Goal: Task Accomplishment & Management: Complete application form

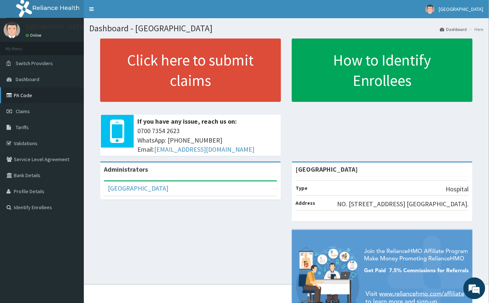
click at [22, 93] on link "PA Code" at bounding box center [42, 95] width 84 height 16
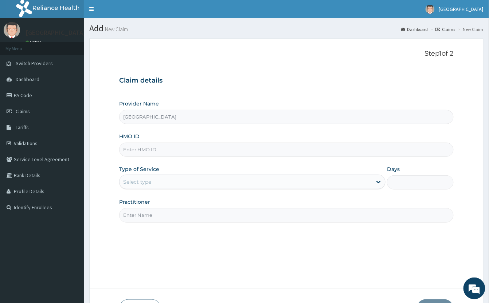
click at [154, 150] on input "HMO ID" at bounding box center [286, 150] width 334 height 14
type input "WEW/10015/A"
click at [138, 184] on div "Select type" at bounding box center [137, 181] width 28 height 7
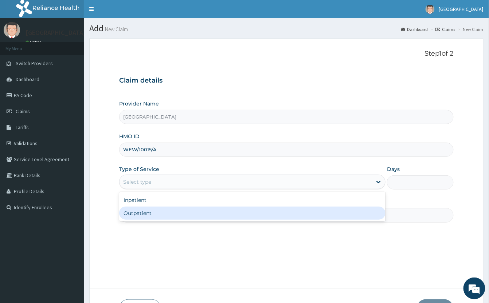
click at [152, 213] on div "Outpatient" at bounding box center [252, 213] width 266 height 13
type input "1"
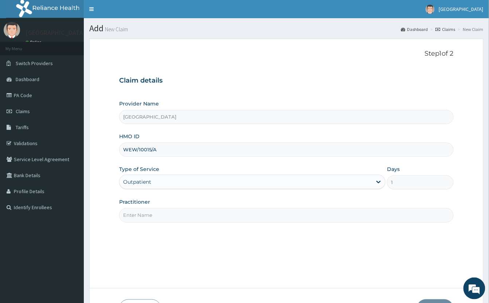
click at [149, 216] on input "Practitioner" at bounding box center [286, 215] width 334 height 14
type input "GP"
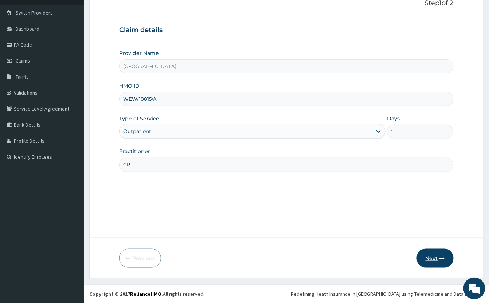
click at [433, 259] on button "Next" at bounding box center [435, 258] width 37 height 19
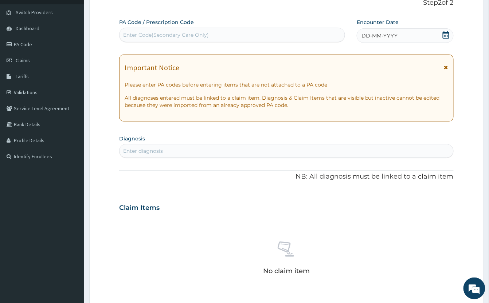
click at [194, 36] on div "Enter Code(Secondary Care Only)" at bounding box center [166, 34] width 86 height 7
click at [447, 35] on icon at bounding box center [445, 34] width 7 height 7
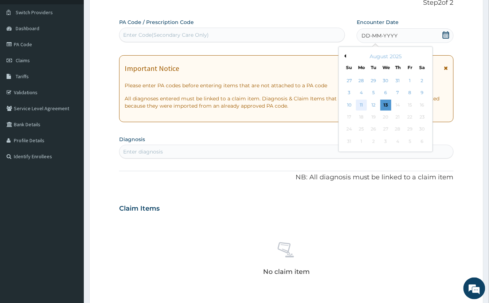
click at [361, 106] on div "11" at bounding box center [361, 105] width 11 height 11
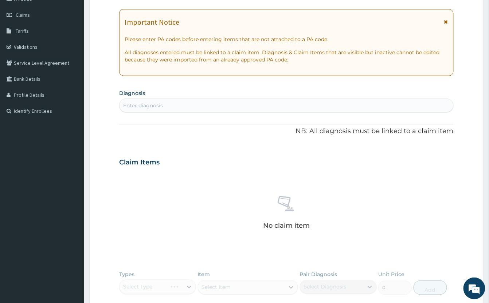
scroll to position [99, 0]
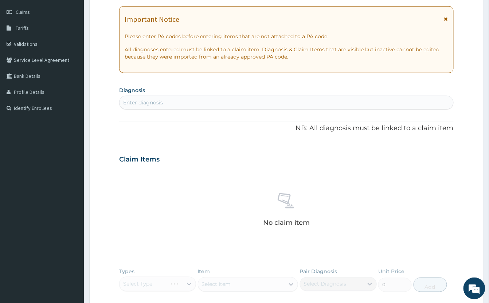
click at [224, 104] on div "Enter diagnosis" at bounding box center [286, 103] width 334 height 12
type input "C"
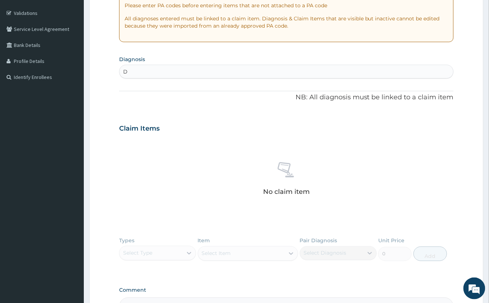
scroll to position [148, 0]
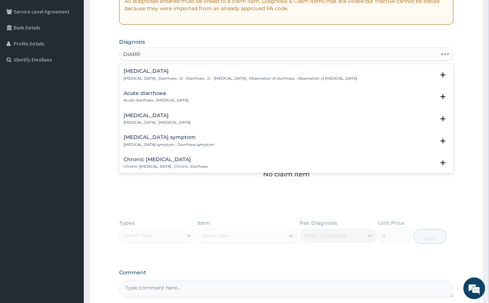
type input "DIARRH"
click at [150, 98] on p "Acute diarrhoea , Acute diarrhea" at bounding box center [155, 100] width 65 height 5
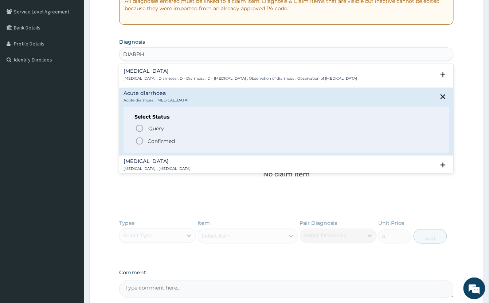
click at [133, 142] on div "Select Status Query Query covers suspected (?), Keep in view (kiv), Ruled out (…" at bounding box center [286, 130] width 326 height 46
click at [140, 141] on icon "status option filled" at bounding box center [139, 141] width 9 height 9
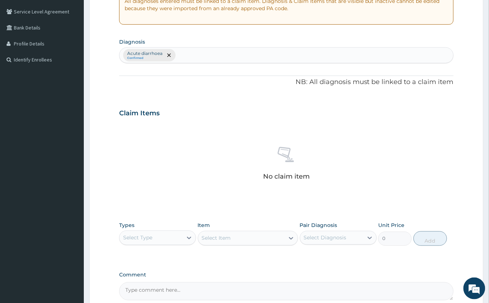
click at [216, 54] on div "Acute diarrhoea Confirmed" at bounding box center [286, 55] width 334 height 15
type input "MALARI"
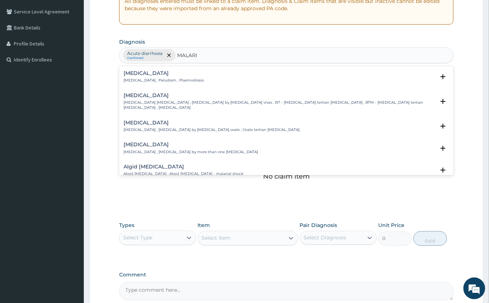
click at [143, 100] on div "Vivax malaria Vivax malaria , Benign tertian malaria , Malaria by Plasmodium vi…" at bounding box center [278, 102] width 311 height 18
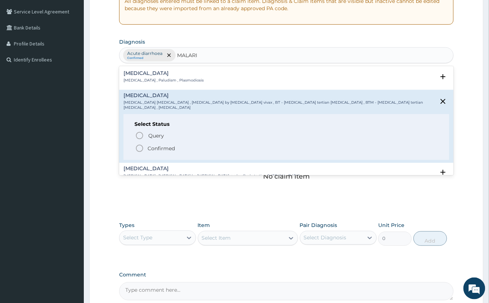
drag, startPoint x: 137, startPoint y: 146, endPoint x: 141, endPoint y: 146, distance: 4.1
click at [138, 145] on icon "status option filled" at bounding box center [139, 148] width 9 height 9
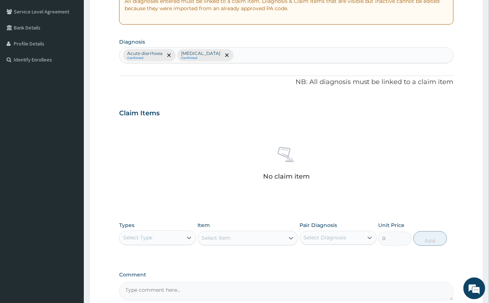
click at [248, 56] on div "Acute diarrhoea Confirmed Vivax malaria Confirmed" at bounding box center [286, 55] width 334 height 15
type input "HEA"
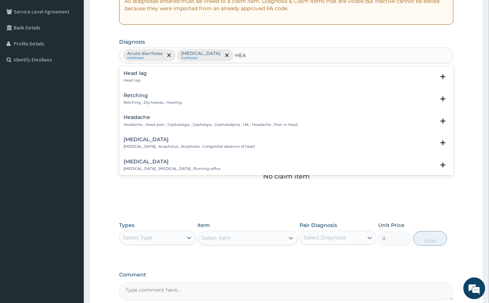
click at [144, 122] on div "Headache Headache , Head pain , Cephalalgia , Cephalgia , Cephalodynia , HA - H…" at bounding box center [210, 121] width 174 height 13
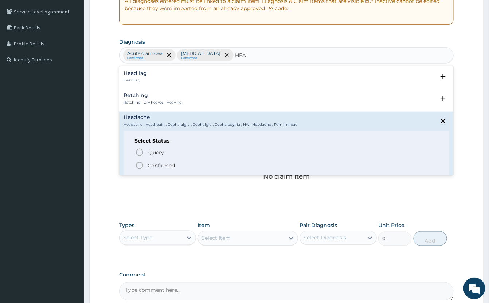
click at [140, 166] on icon "status option filled" at bounding box center [139, 165] width 9 height 9
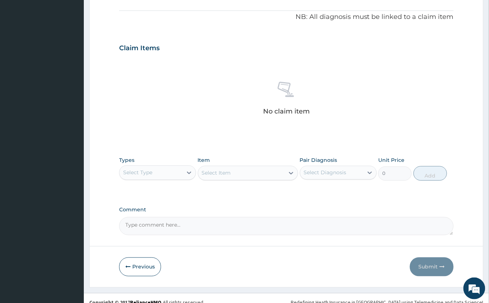
scroll to position [223, 0]
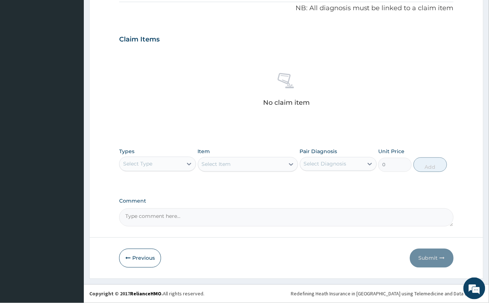
click at [150, 165] on div "Select Type" at bounding box center [137, 164] width 29 height 7
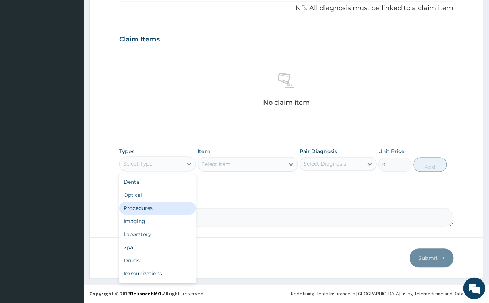
click at [161, 211] on div "Procedures" at bounding box center [157, 208] width 77 height 13
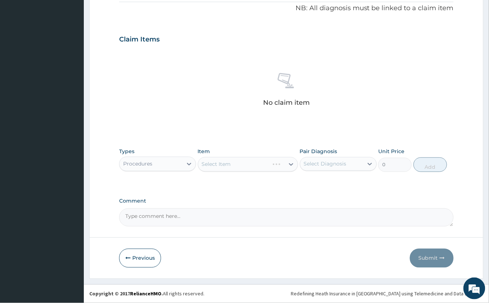
click at [231, 165] on div "Select Item" at bounding box center [248, 164] width 100 height 15
click at [235, 160] on div "Select Item" at bounding box center [248, 164] width 100 height 15
click at [232, 163] on div "Select Item" at bounding box center [248, 164] width 100 height 15
click at [231, 163] on div "Select Item" at bounding box center [216, 164] width 29 height 7
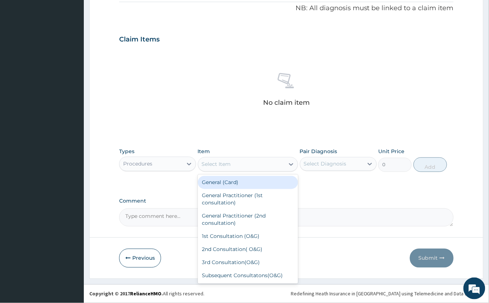
click at [250, 181] on div "General (Card)" at bounding box center [248, 182] width 100 height 13
click at [248, 162] on div "General (Card)" at bounding box center [241, 165] width 86 height 12
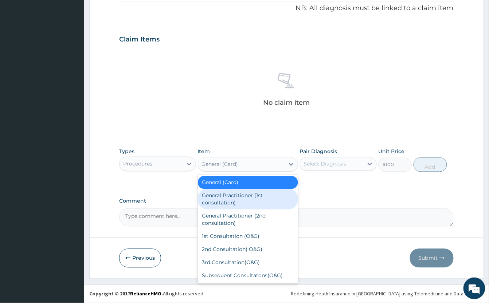
click at [245, 197] on div "General Practitioner (1st consultation)" at bounding box center [248, 199] width 100 height 20
type input "2000"
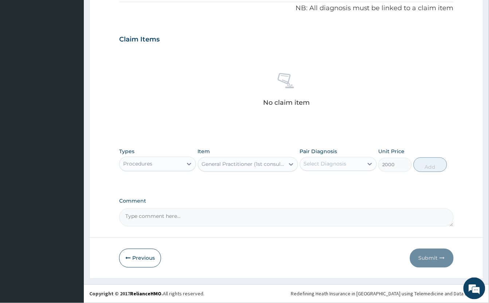
click at [331, 166] on div "Select Diagnosis" at bounding box center [325, 164] width 43 height 7
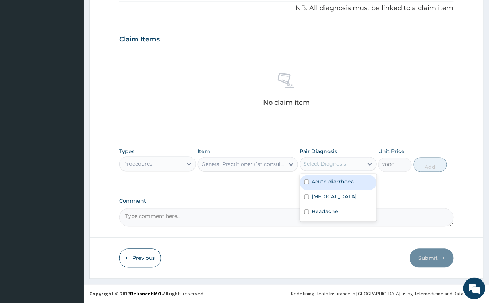
click at [331, 181] on label "Acute diarrhoea" at bounding box center [333, 181] width 42 height 7
checkbox input "true"
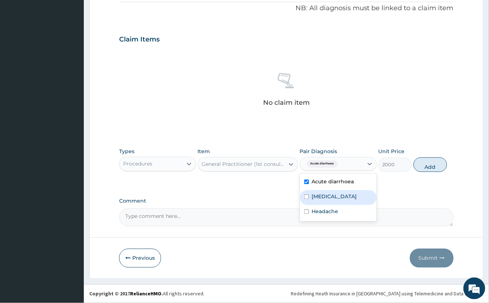
click at [333, 197] on label "Vivax malaria" at bounding box center [334, 196] width 45 height 7
checkbox input "true"
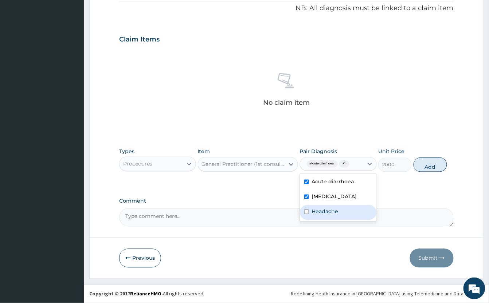
click at [328, 213] on label "Headache" at bounding box center [325, 211] width 27 height 7
checkbox input "true"
click at [433, 166] on button "Add" at bounding box center [430, 165] width 34 height 15
type input "0"
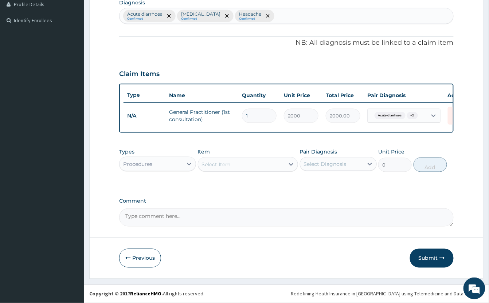
scroll to position [196, 0]
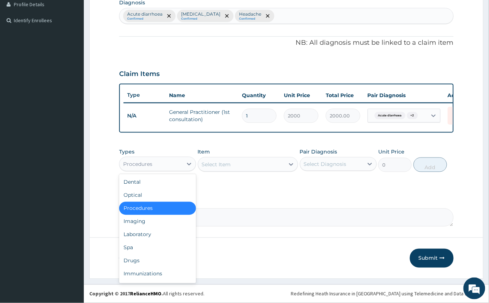
click at [163, 164] on div "Procedures" at bounding box center [150, 164] width 63 height 12
click at [151, 235] on div "Laboratory" at bounding box center [157, 234] width 77 height 13
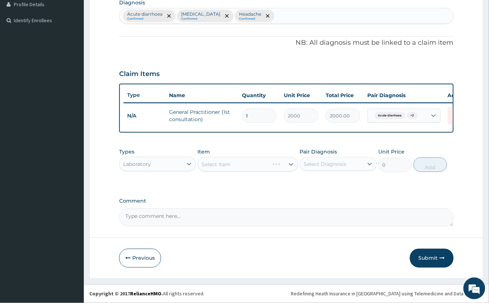
click at [249, 163] on div "Select Item" at bounding box center [248, 164] width 100 height 15
click at [247, 166] on div "Select Item" at bounding box center [248, 164] width 100 height 15
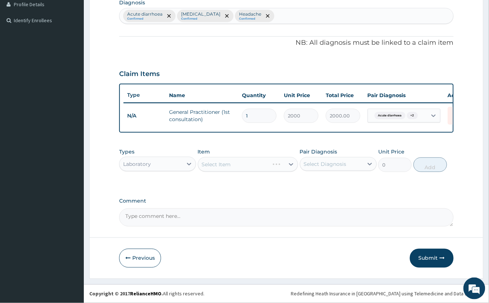
click at [247, 166] on div "Select Item" at bounding box center [248, 164] width 100 height 15
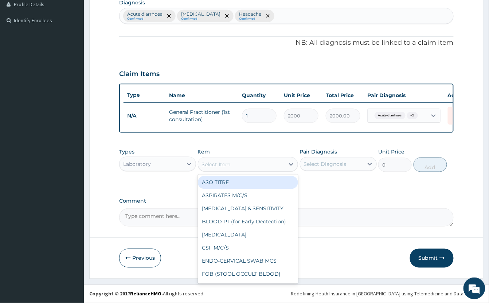
click at [247, 166] on div "Select Item" at bounding box center [241, 165] width 86 height 12
type input "MP"
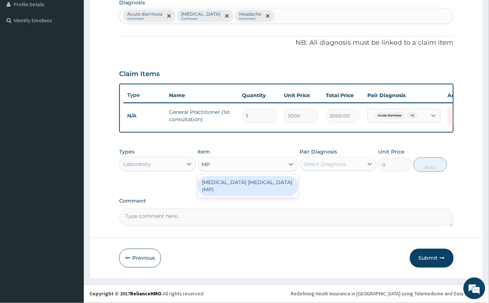
click at [257, 182] on div "MALARIA PARASITE (MP)" at bounding box center [248, 186] width 100 height 20
type input "1000"
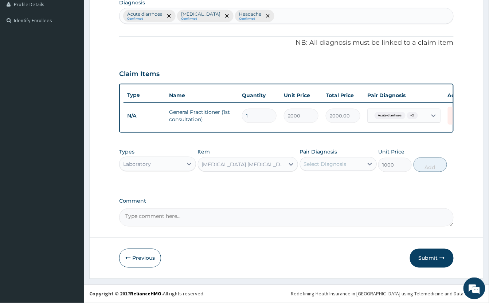
click at [327, 163] on div "Select Diagnosis" at bounding box center [325, 164] width 43 height 7
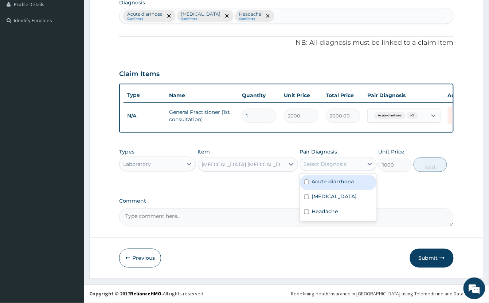
click at [353, 181] on label "Acute diarrhoea" at bounding box center [333, 181] width 42 height 7
click at [351, 179] on label "Acute diarrhoea" at bounding box center [333, 181] width 42 height 7
checkbox input "false"
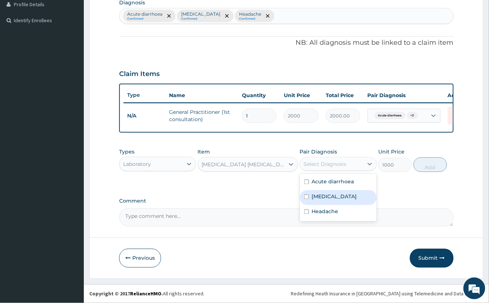
click at [346, 197] on label "Vivax malaria" at bounding box center [334, 196] width 45 height 7
checkbox input "true"
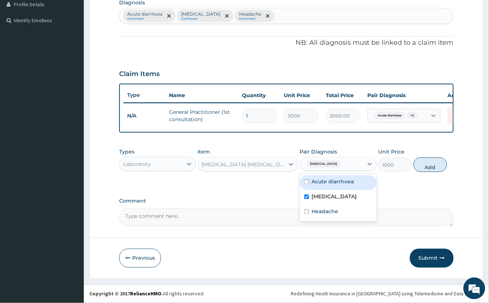
click at [427, 166] on button "Add" at bounding box center [430, 165] width 34 height 15
type input "0"
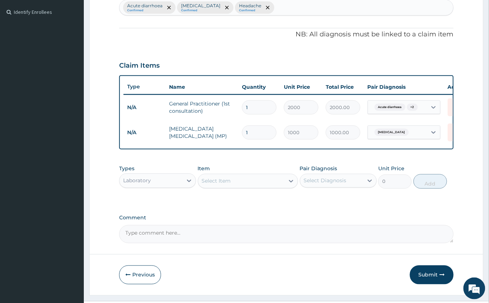
click at [227, 185] on div "Select Item" at bounding box center [216, 181] width 29 height 7
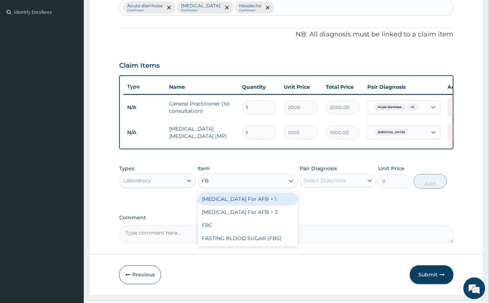
type input "FBC"
click at [249, 206] on div "FBC" at bounding box center [248, 199] width 100 height 13
type input "2000"
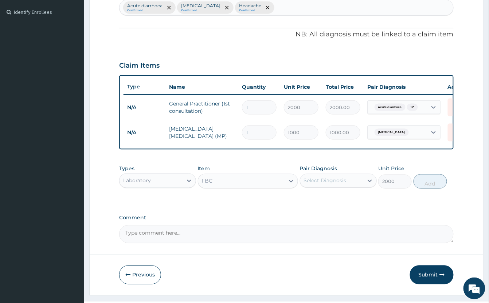
click at [331, 185] on div "Select Diagnosis" at bounding box center [325, 180] width 43 height 7
click at [351, 222] on div "Vivax malaria" at bounding box center [338, 214] width 77 height 15
checkbox input "true"
click at [426, 189] on button "Add" at bounding box center [430, 181] width 34 height 15
type input "0"
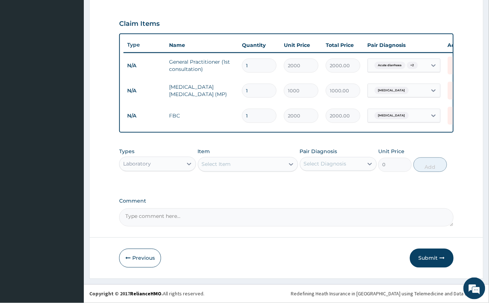
scroll to position [246, 0]
click at [138, 166] on div "Laboratory" at bounding box center [137, 164] width 28 height 7
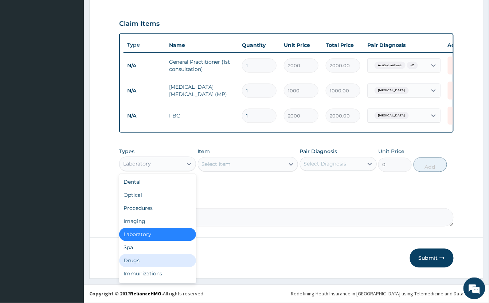
click at [151, 260] on div "Drugs" at bounding box center [157, 261] width 77 height 13
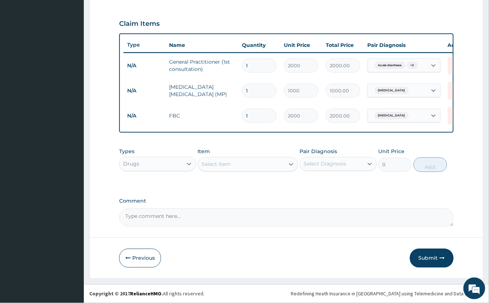
click at [231, 162] on div "Select Item" at bounding box center [216, 164] width 29 height 7
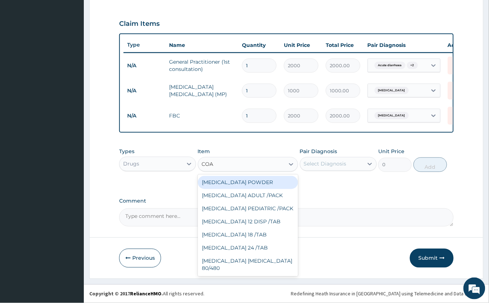
type input "COAR"
click at [257, 180] on div "COARTEM ADULT /PACK" at bounding box center [248, 182] width 100 height 13
type input "2160"
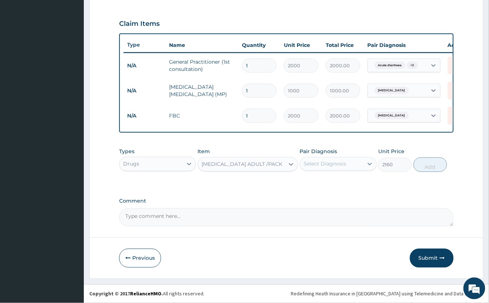
click at [335, 165] on div "Select Diagnosis" at bounding box center [325, 164] width 43 height 7
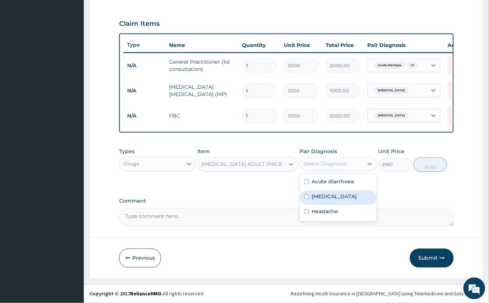
click at [352, 197] on div "Vivax malaria" at bounding box center [338, 197] width 77 height 15
checkbox input "true"
click at [426, 166] on button "Add" at bounding box center [430, 165] width 34 height 15
type input "0"
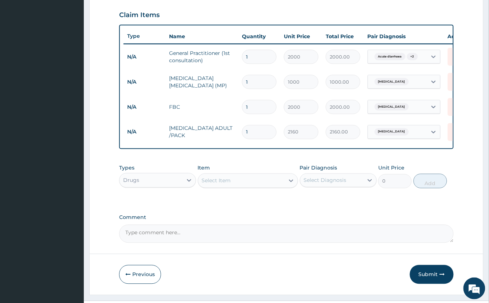
click at [227, 185] on div "Select Item" at bounding box center [216, 180] width 29 height 7
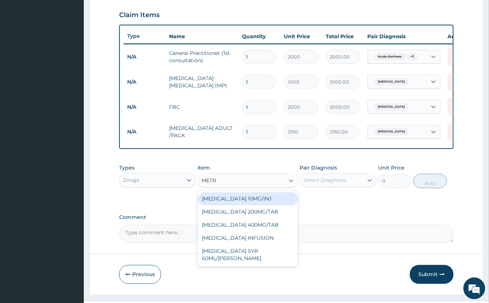
type input "METRO"
click at [284, 205] on div "METRONIDAZOLE 200MG/TAB" at bounding box center [248, 199] width 100 height 13
type input "100"
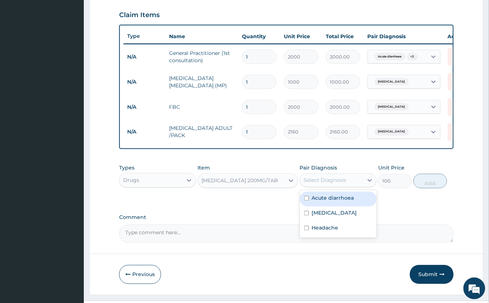
click at [323, 184] on div "Select Diagnosis" at bounding box center [325, 180] width 43 height 7
click at [354, 202] on label "Acute diarrhoea" at bounding box center [333, 198] width 42 height 7
checkbox input "true"
click at [430, 189] on button "Add" at bounding box center [430, 181] width 34 height 15
type input "0"
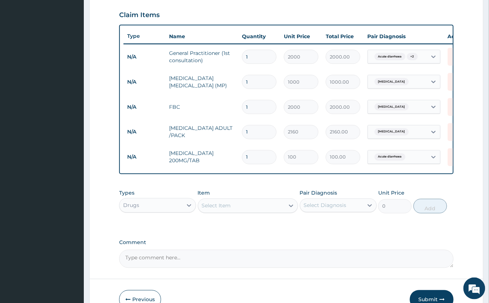
type input "0.00"
type input "3"
type input "300.00"
type input "30"
type input "3000.00"
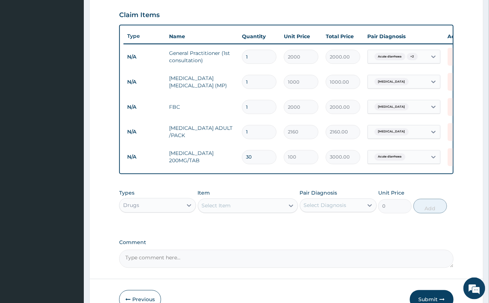
type input "30"
click at [271, 212] on div "Select Item" at bounding box center [241, 206] width 86 height 12
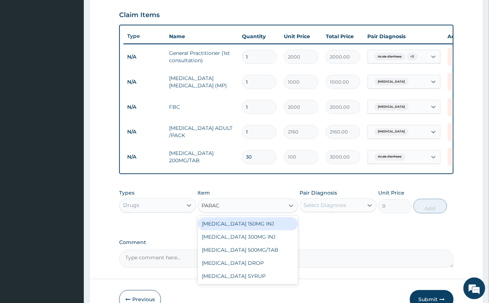
type input "PARACE"
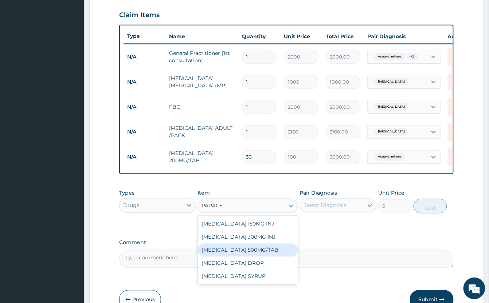
click at [283, 257] on div "PARACETAMOL 500MG/TAB" at bounding box center [248, 250] width 100 height 13
type input "50"
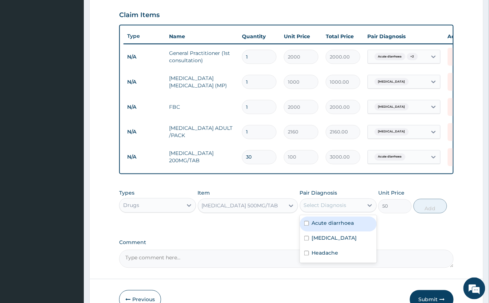
click at [322, 209] on div "Select Diagnosis" at bounding box center [325, 205] width 43 height 7
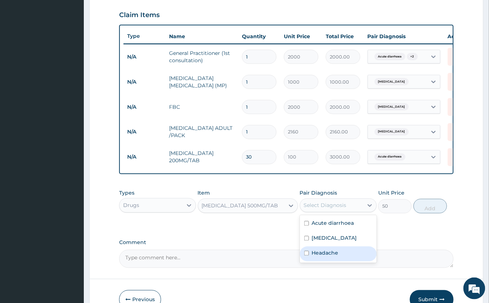
click at [343, 261] on div "Headache" at bounding box center [338, 254] width 77 height 15
checkbox input "true"
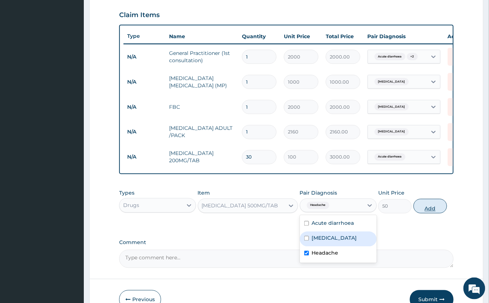
click at [434, 214] on button "Add" at bounding box center [430, 206] width 34 height 15
type input "0"
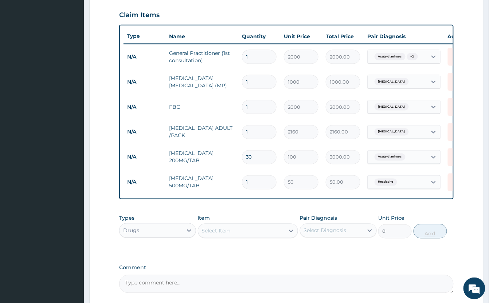
type input "18"
type input "900.00"
type input "18"
click at [265, 237] on div "Select Item" at bounding box center [241, 231] width 86 height 12
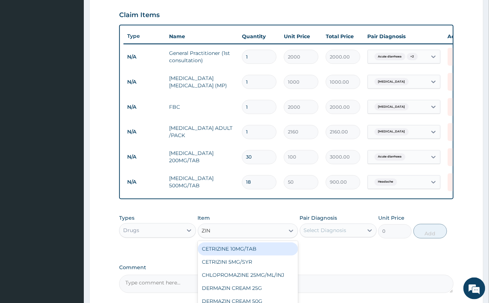
type input "ZINC"
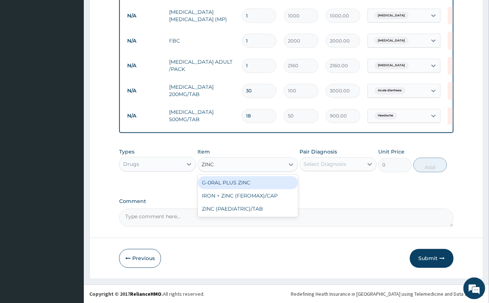
scroll to position [322, 0]
click at [279, 181] on div "G-0RAL PLUS ZINC" at bounding box center [248, 182] width 100 height 13
type input "300"
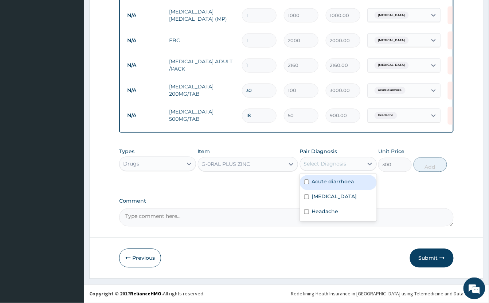
click at [338, 161] on div "Select Diagnosis" at bounding box center [325, 164] width 43 height 7
click at [351, 180] on label "Acute diarrhoea" at bounding box center [333, 181] width 42 height 7
checkbox input "true"
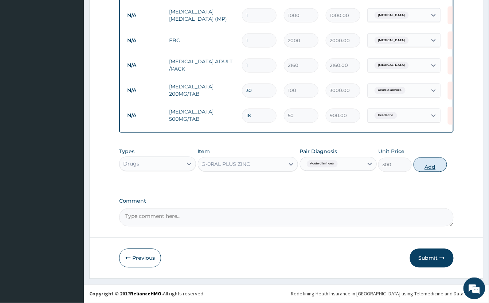
click at [429, 168] on button "Add" at bounding box center [430, 165] width 34 height 15
type input "0"
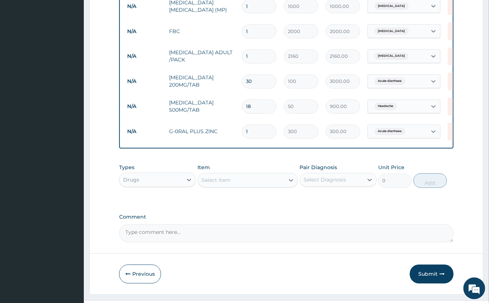
type input "10"
type input "3000.00"
type input "1"
type input "300.00"
type input "0.00"
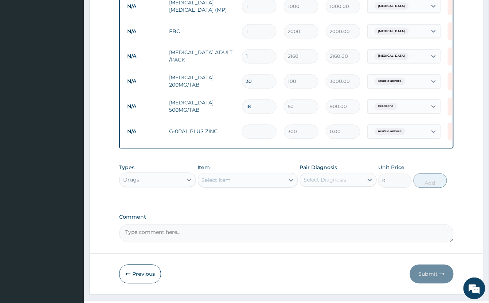
type input "7"
type input "2100.00"
type input "7"
click at [252, 186] on div "Select Item" at bounding box center [241, 181] width 86 height 12
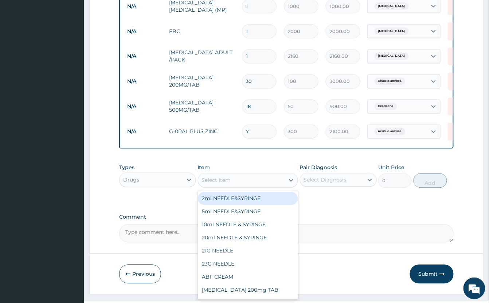
type input "P"
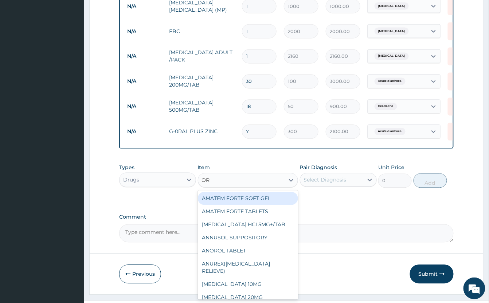
type input "ORS"
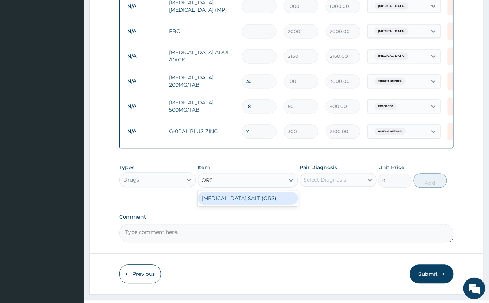
click at [271, 205] on div "[MEDICAL_DATA] SALT (ORS)" at bounding box center [248, 198] width 100 height 13
type input "150"
click at [344, 184] on div "Select Diagnosis" at bounding box center [325, 180] width 43 height 7
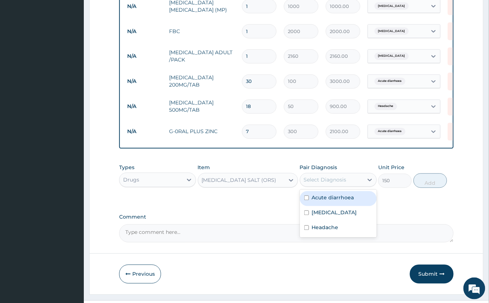
click at [357, 204] on div "Acute diarrhoea" at bounding box center [338, 199] width 77 height 15
checkbox input "true"
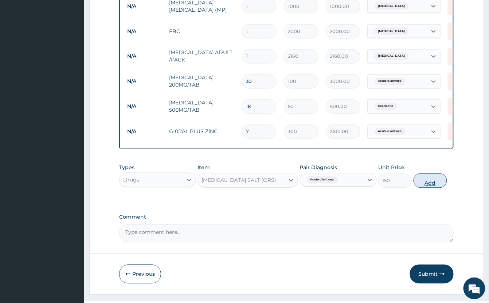
click at [439, 188] on button "Add" at bounding box center [430, 181] width 34 height 15
type input "0"
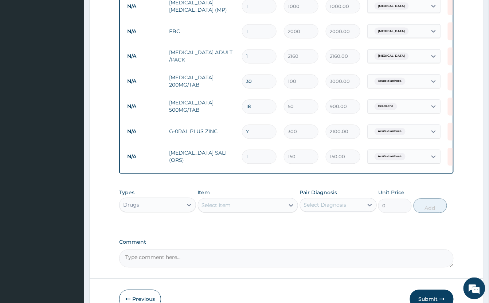
type input "0.00"
type input "2"
type input "300.00"
type input "2"
drag, startPoint x: 359, startPoint y: 248, endPoint x: 363, endPoint y: 245, distance: 5.0
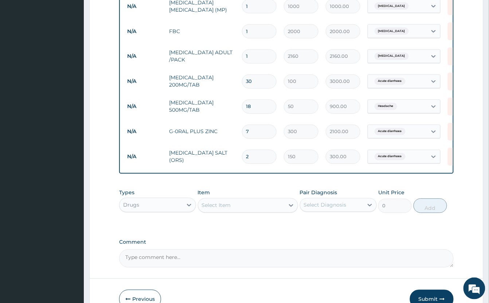
click at [360, 248] on div "PA Code / Prescription Code Enter Code(Secondary Care Only) Encounter Date 11-0…" at bounding box center [286, 8] width 334 height 520
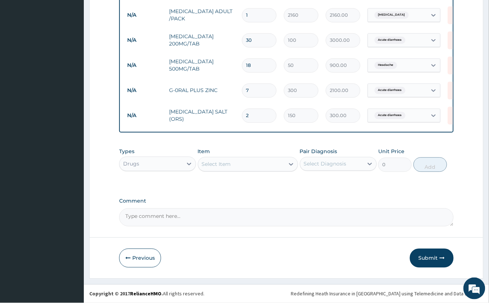
scroll to position [372, 0]
click at [430, 255] on button "Submit" at bounding box center [432, 258] width 44 height 19
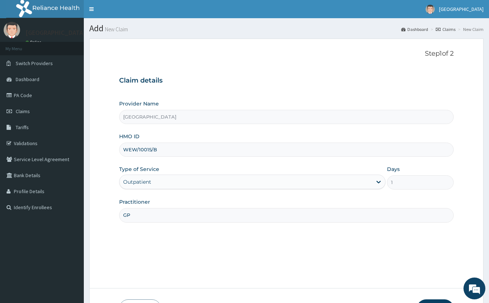
scroll to position [51, 0]
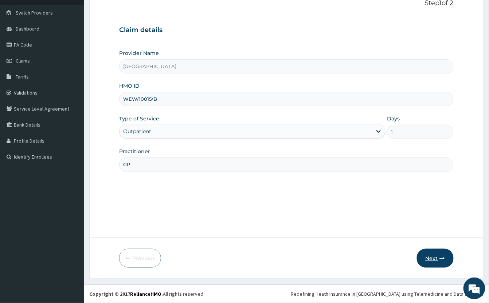
type input "GP"
click at [423, 254] on button "Next" at bounding box center [435, 258] width 37 height 19
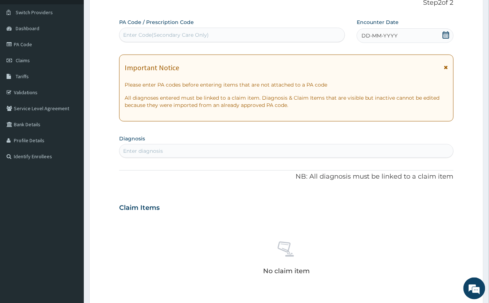
click at [445, 34] on icon at bounding box center [445, 34] width 7 height 7
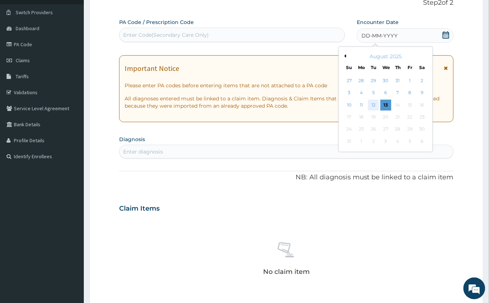
click at [377, 106] on div "12" at bounding box center [373, 105] width 11 height 11
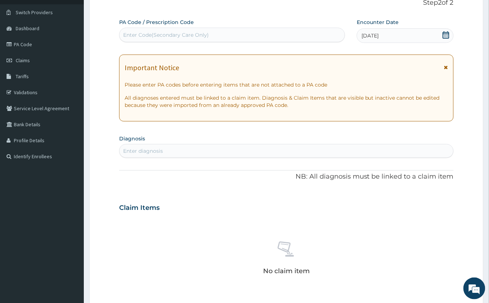
scroll to position [0, 0]
click at [444, 36] on icon at bounding box center [445, 34] width 7 height 7
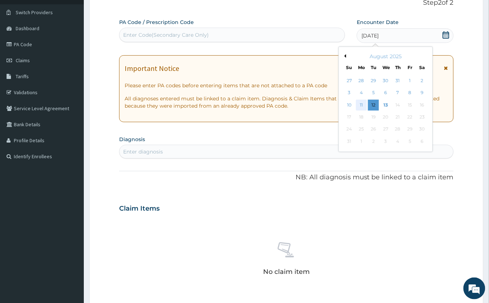
click at [363, 103] on div "11" at bounding box center [361, 105] width 11 height 11
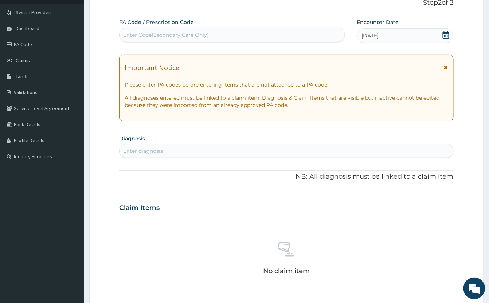
click at [211, 155] on div "Enter diagnosis" at bounding box center [286, 151] width 334 height 12
type input "COMPLICA"
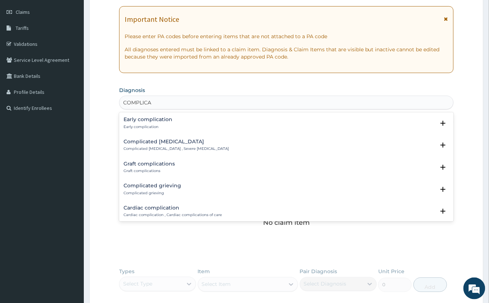
click at [130, 141] on h4 "Complicated [MEDICAL_DATA]" at bounding box center [175, 141] width 105 height 5
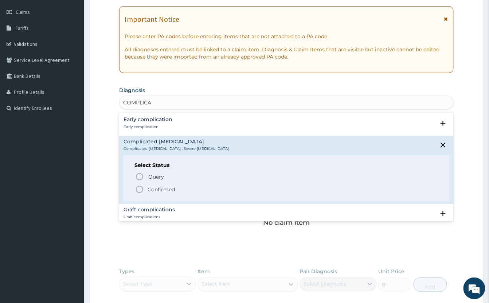
click at [142, 189] on icon "status option filled" at bounding box center [139, 189] width 9 height 9
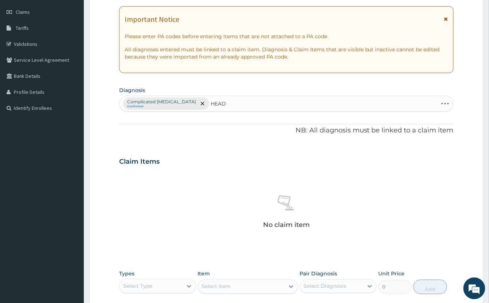
type input "HEADA"
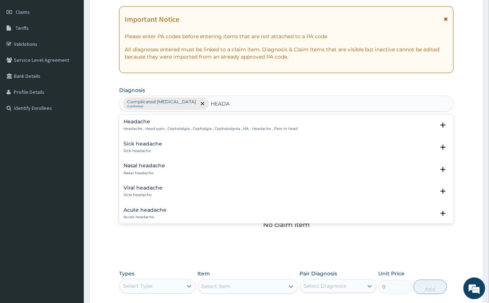
click at [142, 126] on div "Headache Headache , Head pain , Cephalalgia , Cephalgia , Cephalodynia , HA - H…" at bounding box center [210, 125] width 174 height 13
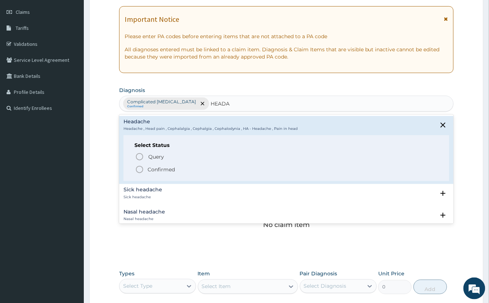
click at [141, 171] on icon "status option filled" at bounding box center [139, 169] width 9 height 9
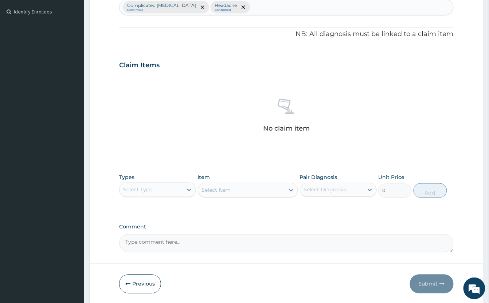
scroll to position [223, 0]
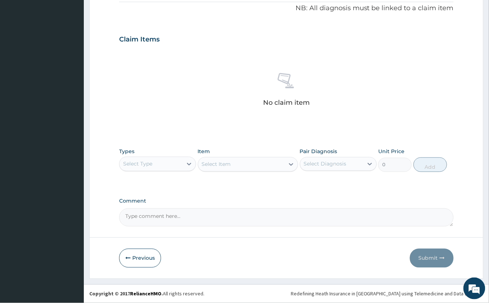
click at [178, 164] on div "Select Type" at bounding box center [150, 164] width 63 height 12
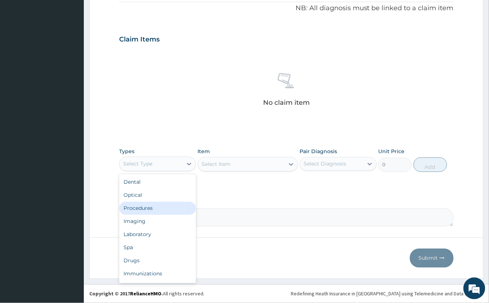
click at [160, 208] on div "Procedures" at bounding box center [157, 208] width 77 height 13
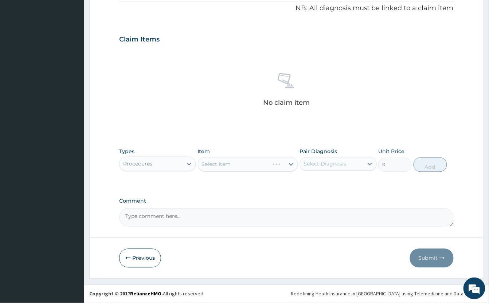
click at [220, 162] on div "Select Item" at bounding box center [248, 164] width 100 height 15
click at [219, 164] on div "Select Item" at bounding box center [216, 164] width 29 height 7
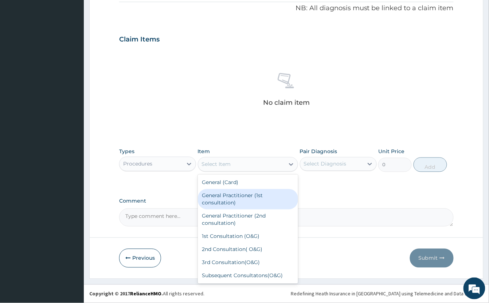
click at [242, 200] on div "General Practitioner (1st consultation)" at bounding box center [248, 199] width 100 height 20
type input "2000"
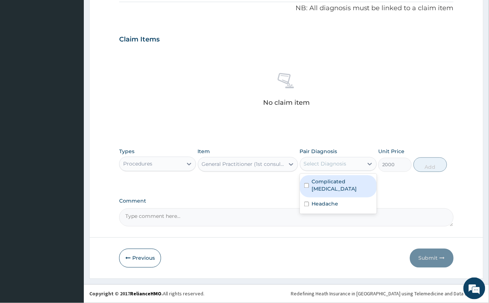
click at [341, 167] on div "Select Diagnosis" at bounding box center [325, 164] width 43 height 7
click at [353, 182] on label "Complicated malaria" at bounding box center [342, 185] width 60 height 15
checkbox input "true"
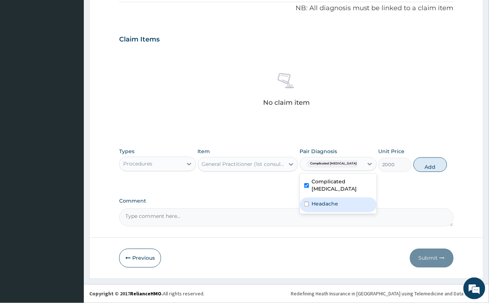
click at [344, 198] on div "Headache" at bounding box center [338, 205] width 77 height 15
checkbox input "true"
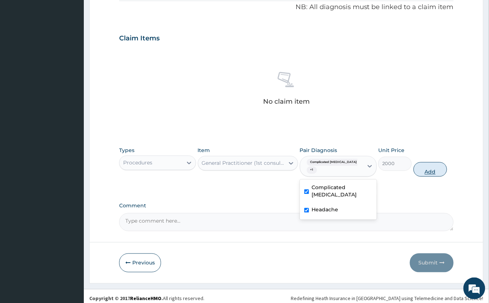
click at [433, 171] on button "Add" at bounding box center [430, 169] width 34 height 15
type input "0"
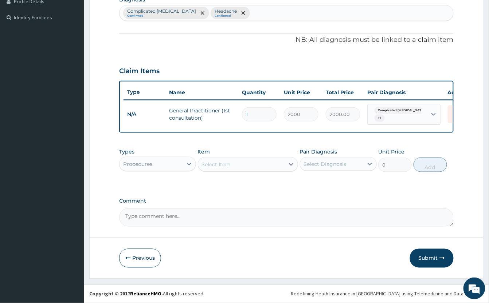
scroll to position [199, 0]
click at [176, 165] on div "Procedures" at bounding box center [150, 164] width 63 height 12
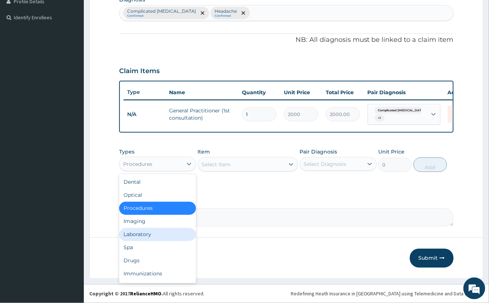
click at [169, 237] on div "Laboratory" at bounding box center [157, 234] width 77 height 13
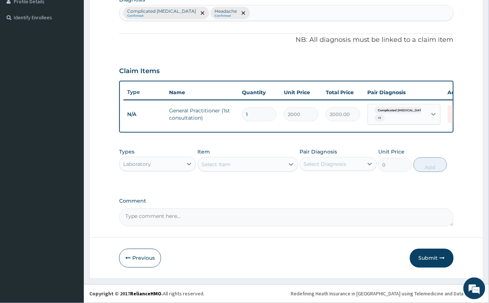
click at [242, 165] on div "Select Item" at bounding box center [241, 165] width 86 height 12
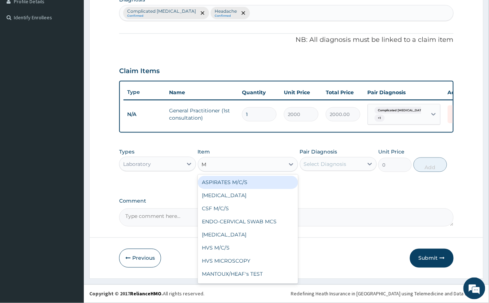
type input "MP"
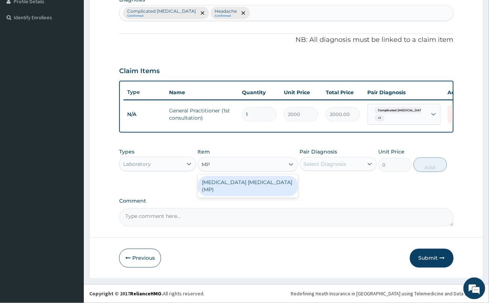
click at [267, 181] on div "MALARIA PARASITE (MP)" at bounding box center [248, 186] width 100 height 20
type input "1000"
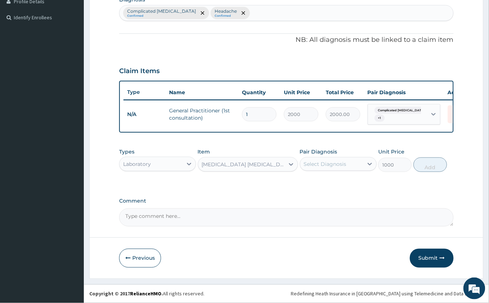
click at [342, 162] on div "Select Diagnosis" at bounding box center [325, 164] width 43 height 7
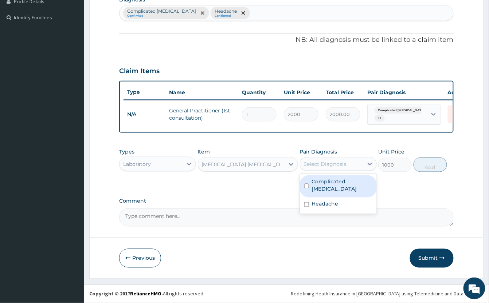
click at [356, 182] on label "Complicated [MEDICAL_DATA]" at bounding box center [342, 185] width 60 height 15
checkbox input "true"
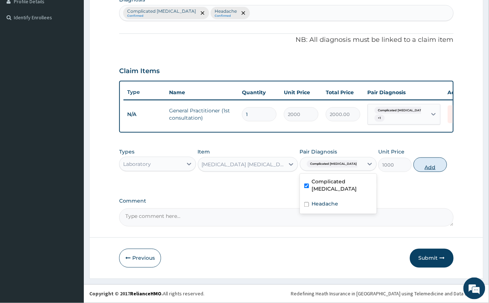
click at [433, 164] on button "Add" at bounding box center [430, 165] width 34 height 15
type input "0"
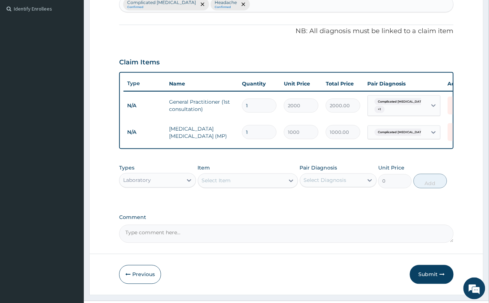
click at [226, 185] on div "Select Item" at bounding box center [216, 180] width 29 height 7
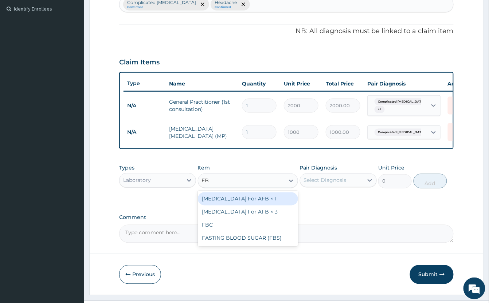
type input "FBC"
click at [255, 206] on div "FBC" at bounding box center [248, 199] width 100 height 13
type input "2000"
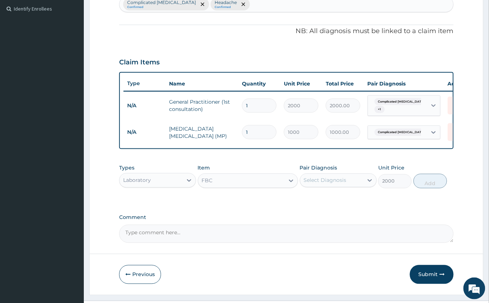
click at [335, 184] on div "Select Diagnosis" at bounding box center [325, 180] width 43 height 7
click at [346, 206] on label "Complicated [MEDICAL_DATA]" at bounding box center [342, 202] width 60 height 15
checkbox input "true"
click at [428, 189] on button "Add" at bounding box center [430, 181] width 34 height 15
type input "0"
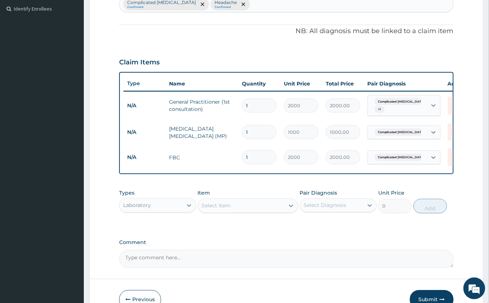
click at [156, 212] on div "Laboratory" at bounding box center [150, 206] width 63 height 12
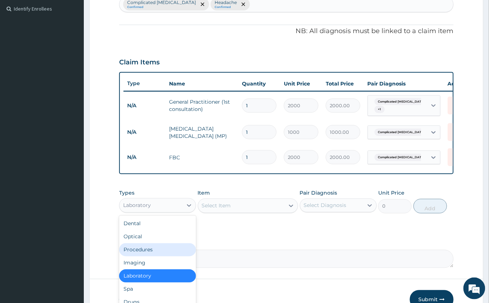
scroll to position [25, 0]
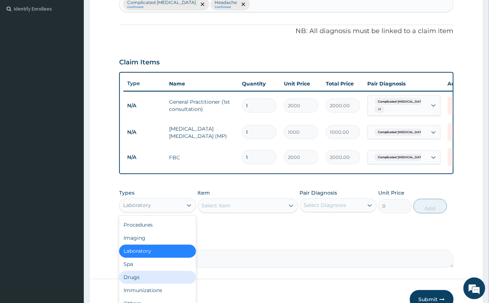
drag, startPoint x: 160, startPoint y: 286, endPoint x: 176, endPoint y: 268, distance: 24.2
click at [160, 284] on div "Drugs" at bounding box center [157, 277] width 77 height 13
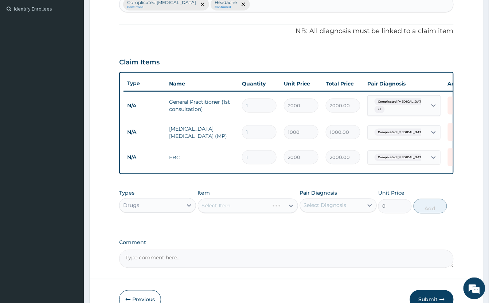
click at [233, 213] on div "Select Item" at bounding box center [248, 206] width 100 height 15
click at [235, 212] on div "Select Item" at bounding box center [248, 206] width 100 height 15
click at [236, 213] on div "Select Item" at bounding box center [248, 206] width 100 height 15
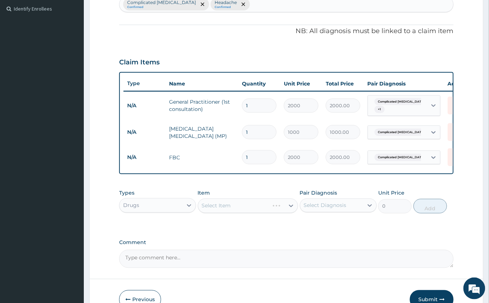
click at [236, 213] on div "Select Item" at bounding box center [248, 206] width 100 height 15
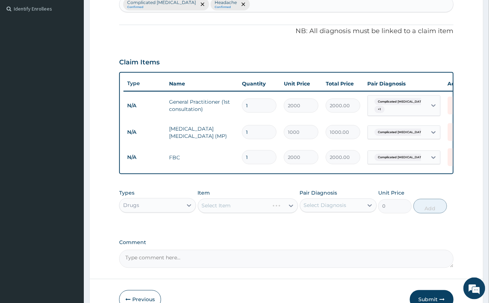
click at [222, 211] on div "Select Item" at bounding box center [248, 206] width 100 height 15
click at [212, 213] on div "Select Item" at bounding box center [248, 206] width 100 height 15
click at [248, 213] on div "Select Item" at bounding box center [248, 206] width 100 height 15
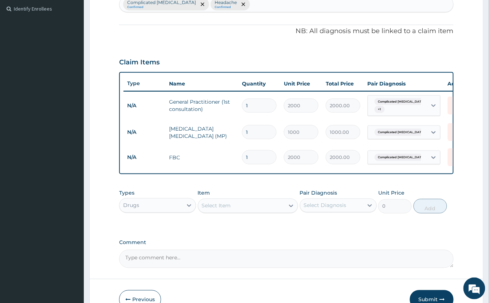
click at [248, 212] on div "Select Item" at bounding box center [241, 206] width 86 height 12
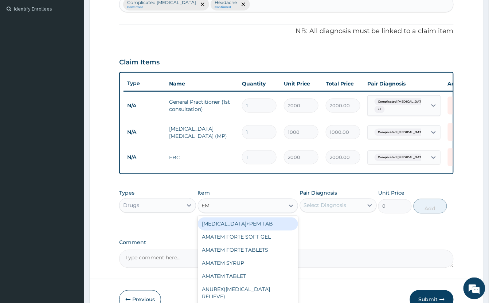
type input "EMA"
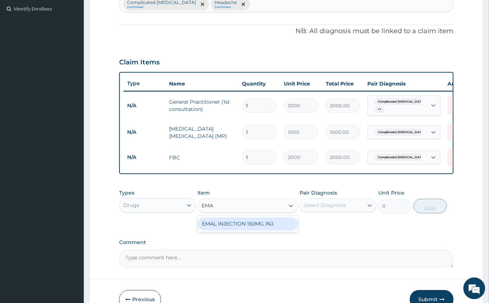
click at [270, 231] on div "EMAL INJECTION 150MG INJ." at bounding box center [248, 224] width 100 height 13
type input "1500"
click at [350, 212] on div "Select Diagnosis" at bounding box center [331, 206] width 63 height 12
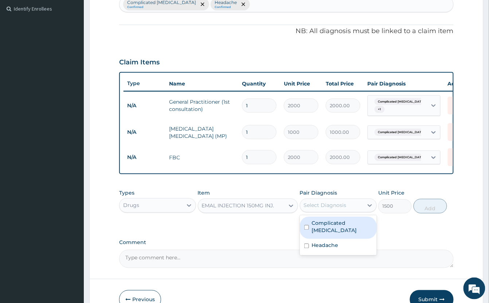
click at [355, 233] on label "Complicated [MEDICAL_DATA]" at bounding box center [342, 227] width 60 height 15
checkbox input "true"
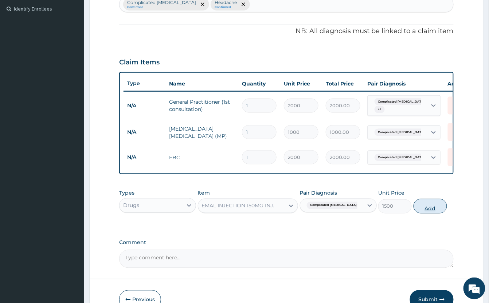
click at [426, 213] on button "Add" at bounding box center [430, 206] width 34 height 15
type input "0"
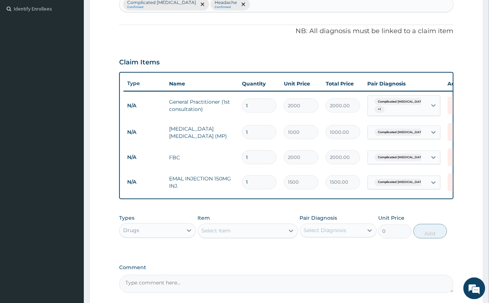
type input "0.00"
type input "3"
type input "4500.00"
type input "3"
click at [228, 235] on div "Select Item" at bounding box center [216, 231] width 29 height 7
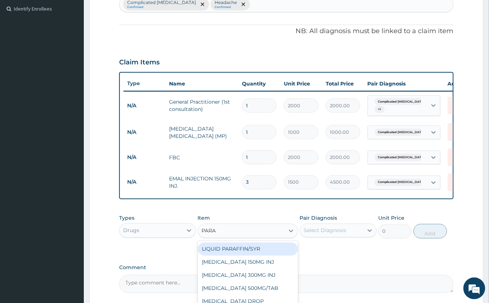
type input "PARAC"
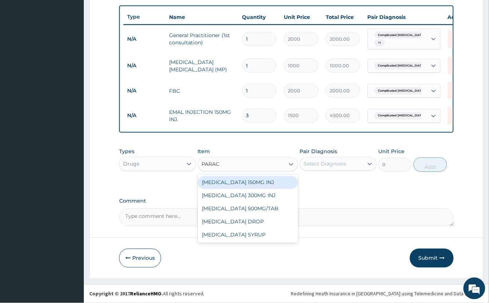
scroll to position [275, 0]
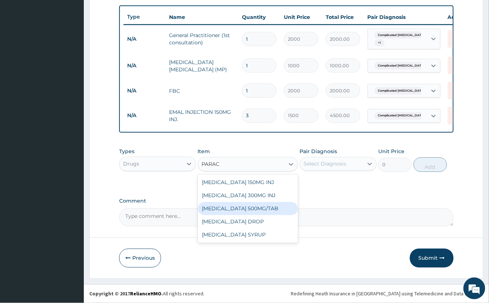
click at [278, 204] on div "[MEDICAL_DATA] 500MG/TAB" at bounding box center [248, 208] width 100 height 13
type input "50"
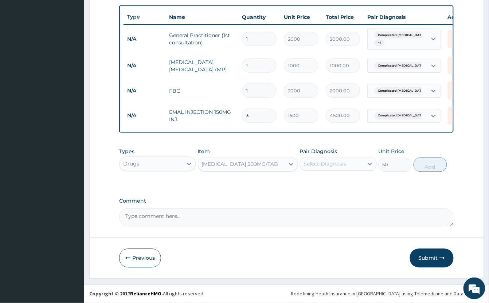
click at [347, 162] on div "Select Diagnosis" at bounding box center [331, 164] width 63 height 12
click at [337, 161] on div "Select Diagnosis" at bounding box center [325, 164] width 43 height 7
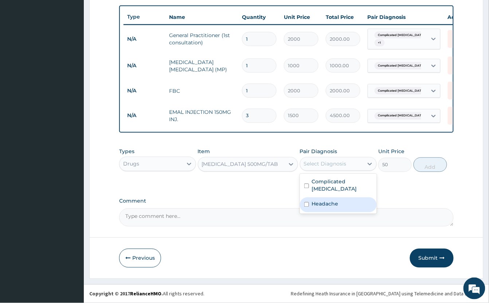
click at [335, 201] on label "Headache" at bounding box center [325, 204] width 27 height 7
checkbox input "true"
click at [437, 164] on button "Add" at bounding box center [430, 165] width 34 height 15
type input "0"
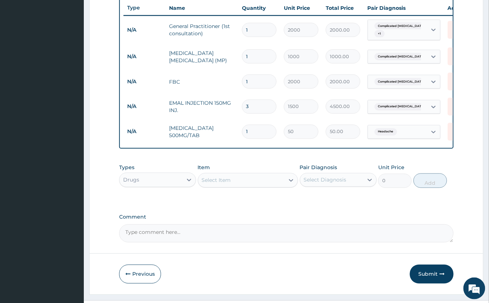
type input "18"
type input "900.00"
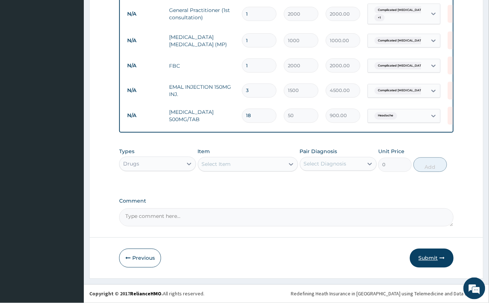
type input "18"
click at [435, 255] on button "Submit" at bounding box center [432, 258] width 44 height 19
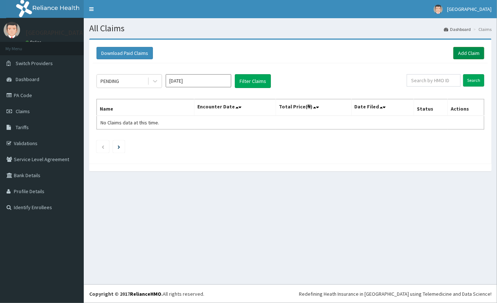
click at [476, 52] on link "Add Claim" at bounding box center [468, 53] width 31 height 12
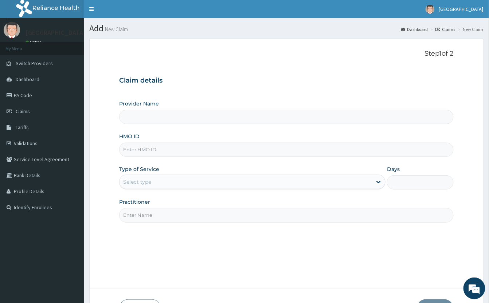
type input "[GEOGRAPHIC_DATA]"
click at [185, 151] on input "HMO ID" at bounding box center [286, 150] width 334 height 14
type input "GSV/12893/A"
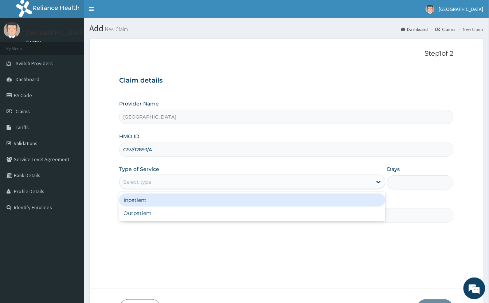
click at [169, 181] on div "Select type" at bounding box center [245, 182] width 252 height 12
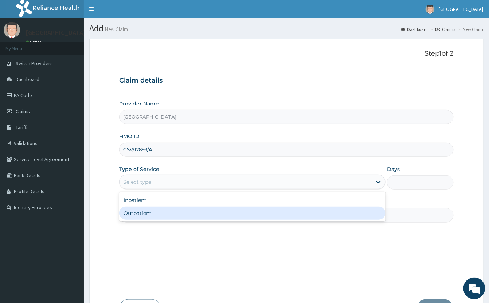
click at [168, 219] on div "Outpatient" at bounding box center [252, 213] width 266 height 13
type input "1"
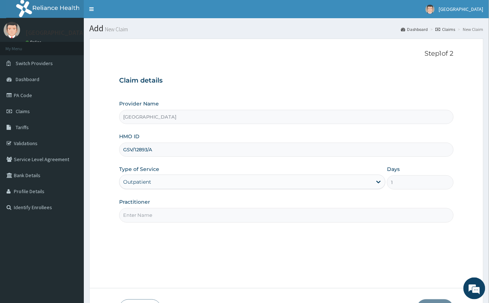
click at [176, 216] on input "Practitioner" at bounding box center [286, 215] width 334 height 14
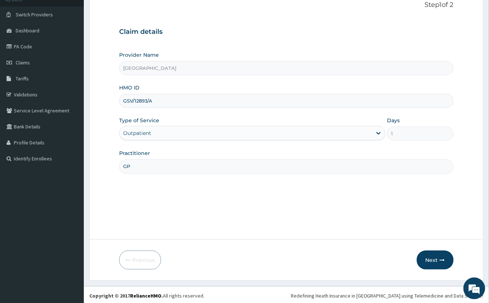
scroll to position [51, 0]
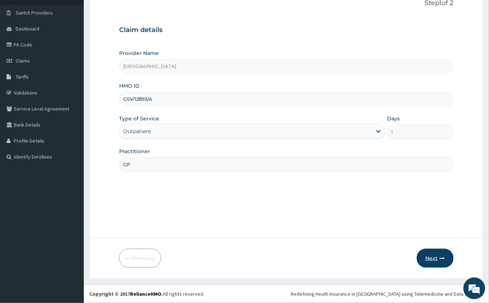
type input "GP"
click at [439, 257] on button "Next" at bounding box center [435, 258] width 37 height 19
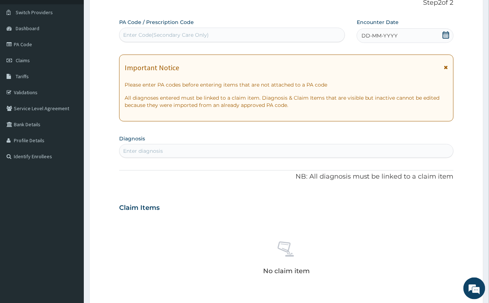
click at [254, 37] on div "Enter Code(Secondary Care Only)" at bounding box center [231, 35] width 225 height 12
paste input "PA/59F9F4"
type input "PA/59F9F4"
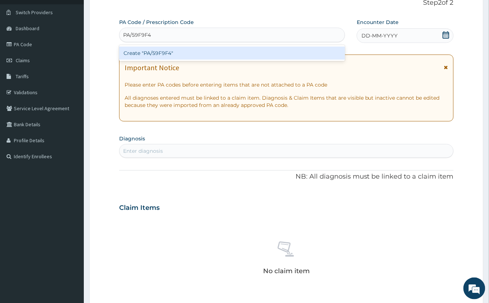
click at [239, 53] on div "Create "PA/59F9F4"" at bounding box center [232, 53] width 226 height 13
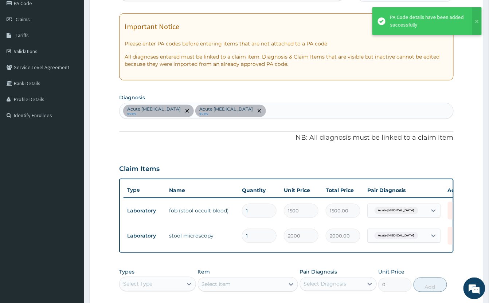
scroll to position [97, 0]
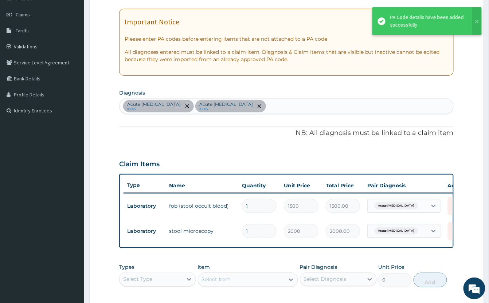
click at [297, 109] on div "Acute peptic ulcer query Acute amebiasis query" at bounding box center [286, 106] width 334 height 15
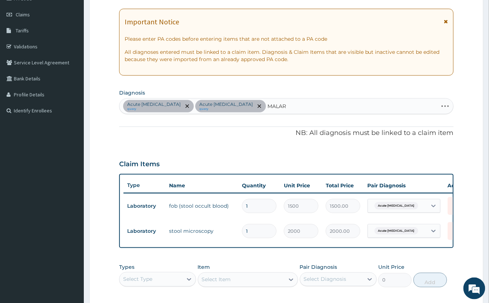
type input "MALARI"
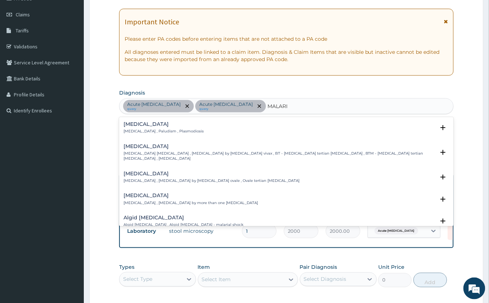
click at [139, 153] on p "Vivax malaria , Benign tertian malaria , Malaria by Plasmodium vivax , BT - Ben…" at bounding box center [278, 156] width 311 height 11
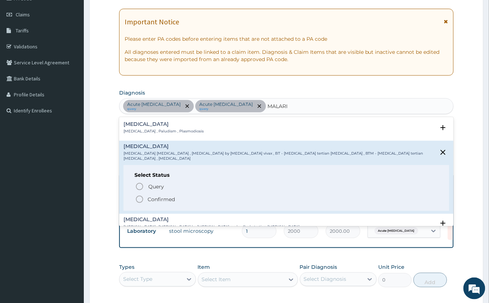
click at [143, 196] on circle "status option filled" at bounding box center [139, 199] width 7 height 7
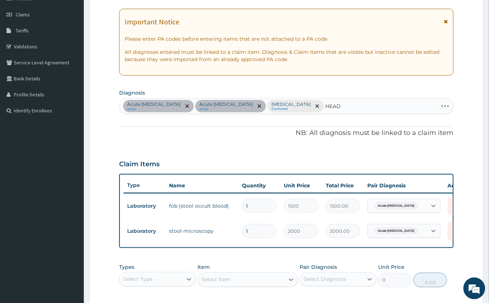
type input "HEADA"
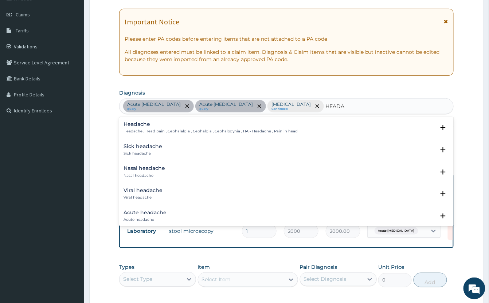
click at [141, 125] on h4 "Headache" at bounding box center [210, 124] width 174 height 5
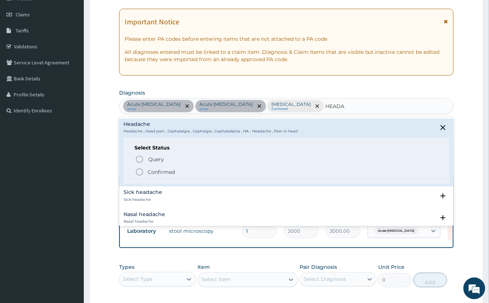
click at [139, 174] on icon "status option filled" at bounding box center [139, 172] width 9 height 9
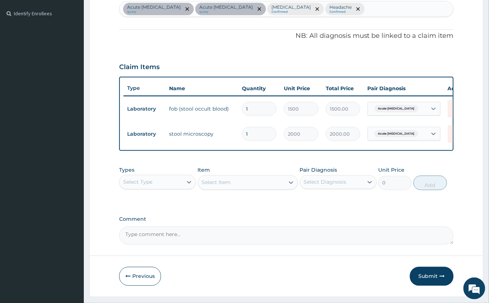
scroll to position [221, 0]
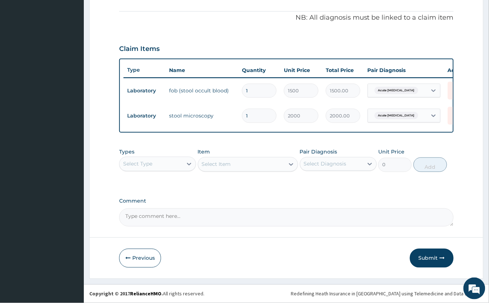
click at [162, 170] on div "Select Type" at bounding box center [150, 164] width 63 height 12
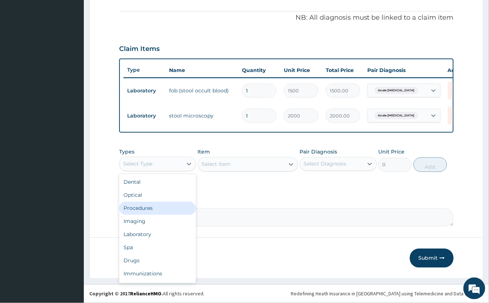
click at [163, 207] on div "Procedures" at bounding box center [157, 208] width 77 height 13
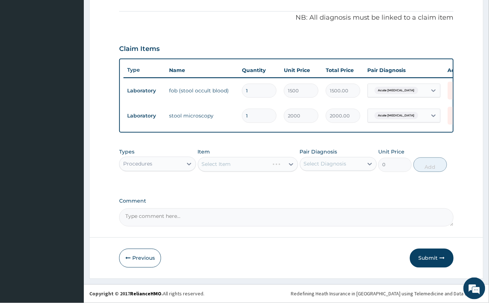
click at [245, 163] on div "Select Item" at bounding box center [248, 164] width 100 height 15
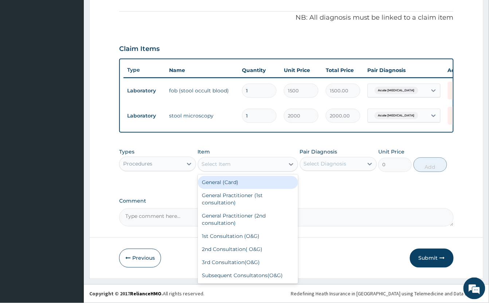
click at [245, 163] on div "Select Item" at bounding box center [241, 165] width 86 height 12
click at [241, 183] on div "General (Card)" at bounding box center [248, 182] width 100 height 13
type input "1000"
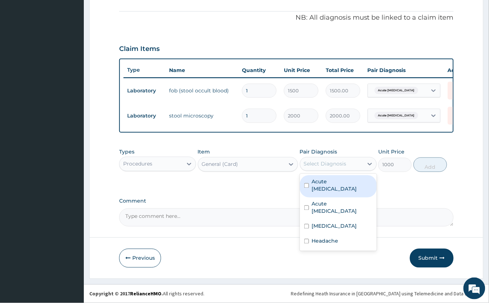
click at [314, 158] on div "Select Diagnosis" at bounding box center [331, 164] width 63 height 12
drag, startPoint x: 330, startPoint y: 179, endPoint x: 340, endPoint y: 197, distance: 20.9
click at [331, 181] on label "Acute peptic ulcer" at bounding box center [342, 185] width 60 height 15
checkbox input "true"
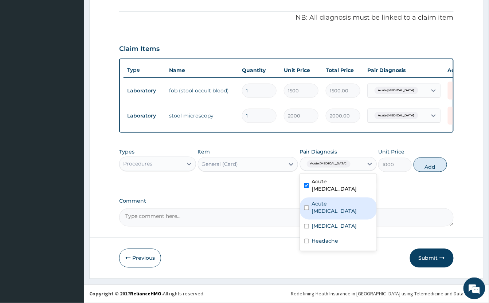
click at [347, 201] on label "Acute amebiasis" at bounding box center [342, 208] width 60 height 15
checkbox input "true"
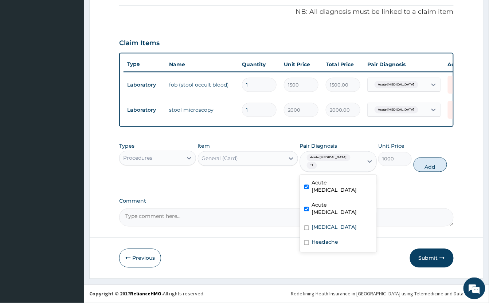
drag, startPoint x: 343, startPoint y: 210, endPoint x: 345, endPoint y: 217, distance: 7.3
click at [343, 224] on label "Vivax malaria" at bounding box center [334, 227] width 45 height 7
checkbox input "true"
click at [346, 236] on div "Headache" at bounding box center [338, 243] width 77 height 15
checkbox input "true"
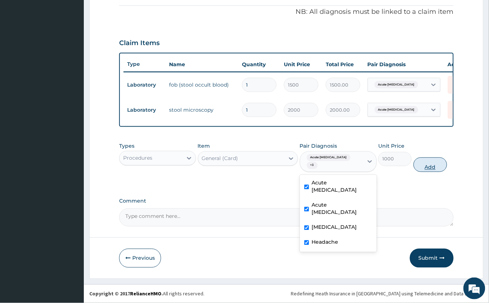
click at [421, 169] on button "Add" at bounding box center [430, 165] width 34 height 15
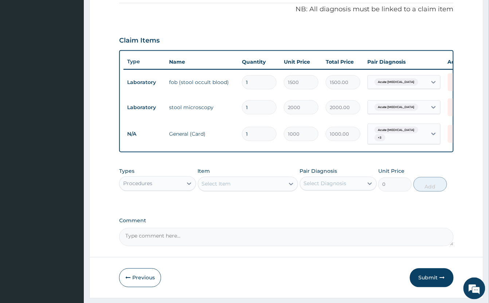
click at [256, 187] on div "Select Item" at bounding box center [241, 184] width 86 height 12
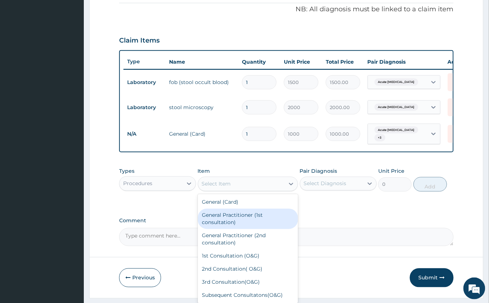
click at [265, 229] on div "General Practitioner (1st consultation)" at bounding box center [248, 219] width 100 height 20
type input "2000"
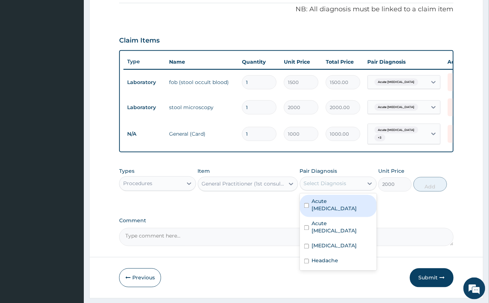
click at [327, 188] on div "Select Diagnosis" at bounding box center [325, 183] width 43 height 7
click at [341, 212] on label "Acute peptic ulcer" at bounding box center [342, 205] width 60 height 15
checkbox input "true"
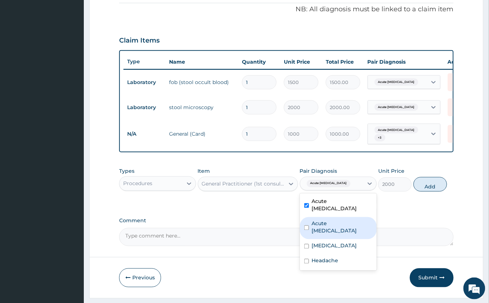
drag, startPoint x: 346, startPoint y: 225, endPoint x: 350, endPoint y: 236, distance: 11.6
click at [346, 226] on label "Acute amebiasis" at bounding box center [342, 227] width 60 height 15
checkbox input "true"
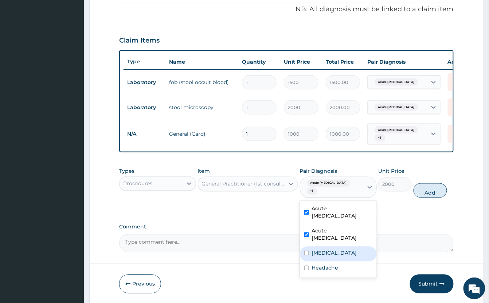
drag, startPoint x: 350, startPoint y: 239, endPoint x: 350, endPoint y: 243, distance: 4.4
click at [350, 247] on div "Vivax malaria" at bounding box center [338, 254] width 77 height 15
checkbox input "true"
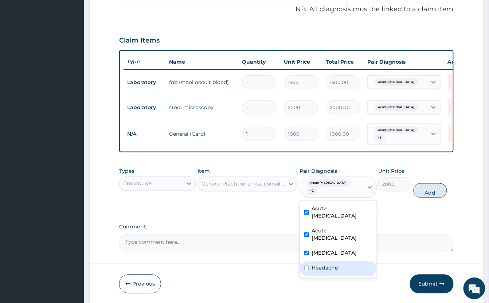
click at [353, 262] on div "Headache" at bounding box center [338, 269] width 77 height 15
checkbox input "true"
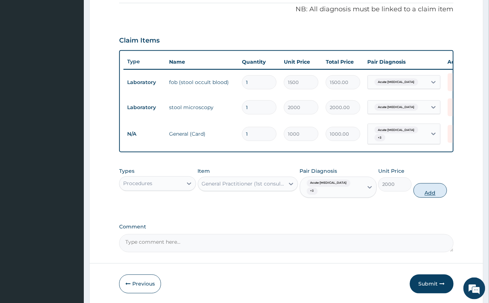
click at [436, 194] on button "Add" at bounding box center [430, 191] width 34 height 15
type input "0"
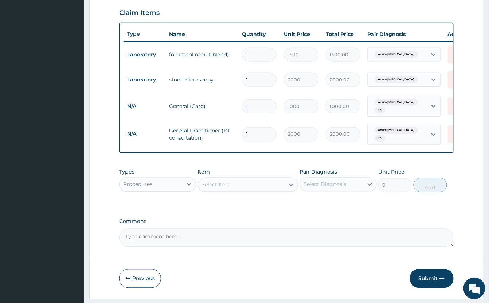
scroll to position [278, 0]
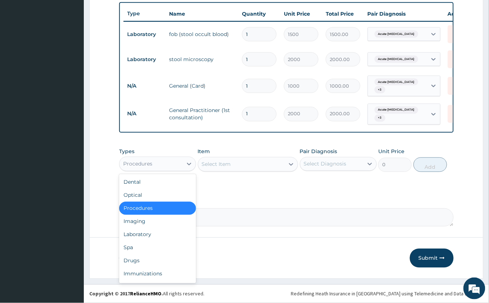
click at [168, 163] on div "Procedures" at bounding box center [150, 164] width 63 height 12
drag, startPoint x: 156, startPoint y: 233, endPoint x: 165, endPoint y: 231, distance: 9.2
click at [156, 233] on div "Laboratory" at bounding box center [157, 234] width 77 height 13
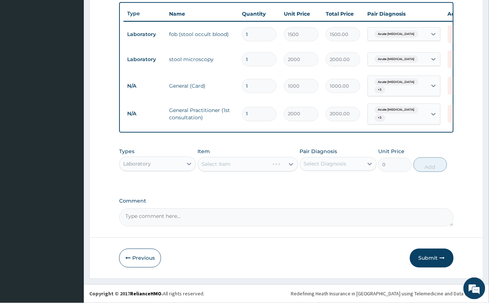
click at [253, 165] on div "Select Item" at bounding box center [248, 164] width 100 height 15
click at [251, 163] on div "Select Item" at bounding box center [248, 164] width 100 height 15
click at [245, 168] on div "Select Item" at bounding box center [248, 164] width 100 height 15
click at [245, 165] on div "Select Item" at bounding box center [248, 164] width 100 height 15
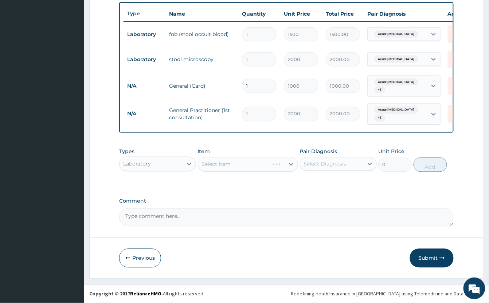
click at [245, 165] on div "Select Item" at bounding box center [248, 164] width 100 height 15
click at [251, 165] on div "Select Item" at bounding box center [248, 164] width 100 height 15
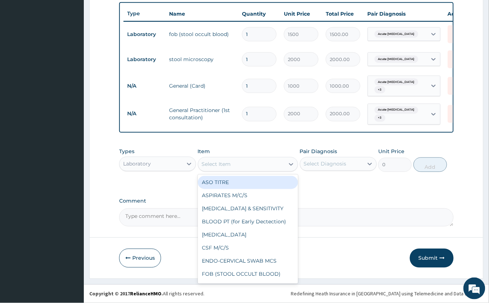
click at [251, 165] on div "Select Item" at bounding box center [241, 165] width 86 height 12
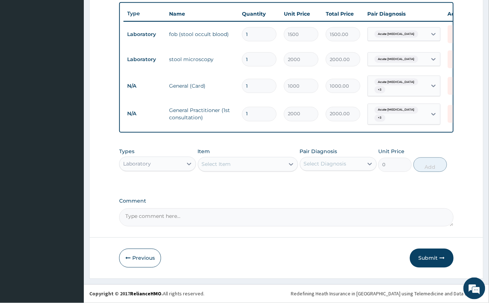
click at [251, 165] on div "Select Item" at bounding box center [241, 165] width 86 height 12
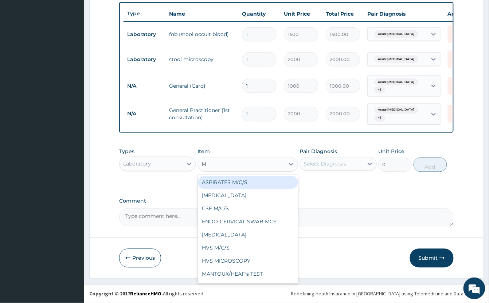
type input "MP"
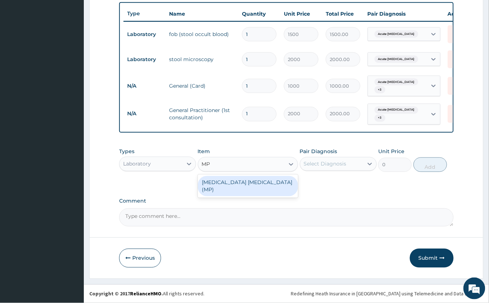
click at [249, 185] on div "MALARIA PARASITE (MP)" at bounding box center [248, 186] width 100 height 20
type input "1000"
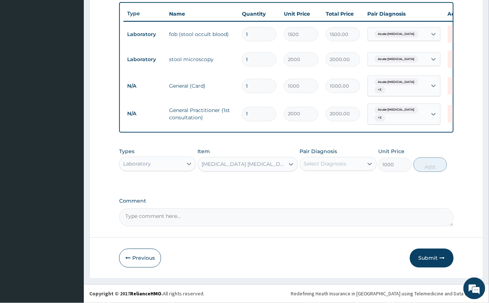
click at [347, 165] on div "Select Diagnosis" at bounding box center [331, 164] width 63 height 12
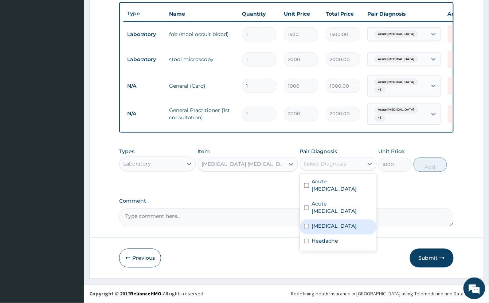
click at [356, 220] on div "Vivax malaria" at bounding box center [338, 227] width 77 height 15
checkbox input "true"
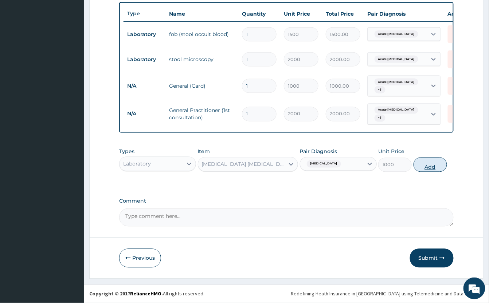
click at [435, 168] on button "Add" at bounding box center [430, 165] width 34 height 15
type input "0"
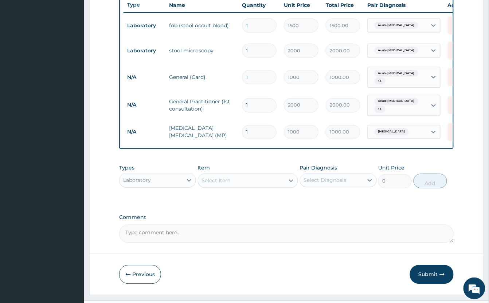
click at [250, 187] on div "Select Item" at bounding box center [241, 181] width 86 height 12
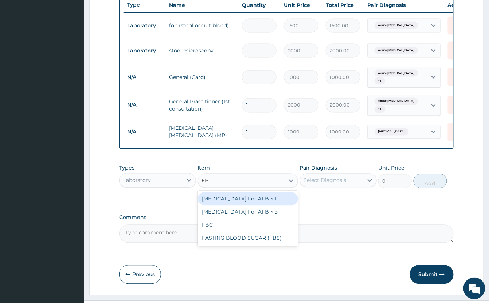
type input "FBC"
click at [244, 206] on div "FBC" at bounding box center [248, 199] width 100 height 13
type input "2000"
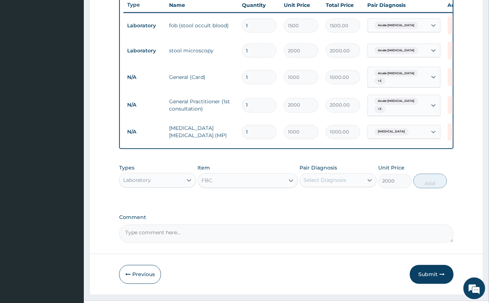
click at [303, 186] on div "Select Diagnosis" at bounding box center [331, 181] width 63 height 12
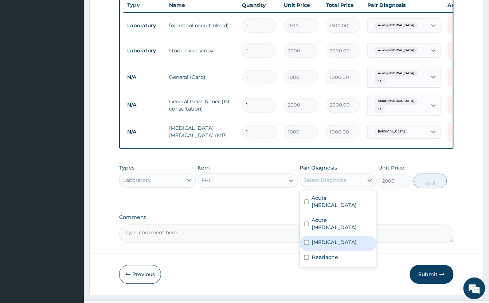
click at [350, 238] on div "Vivax malaria" at bounding box center [338, 243] width 77 height 15
checkbox input "true"
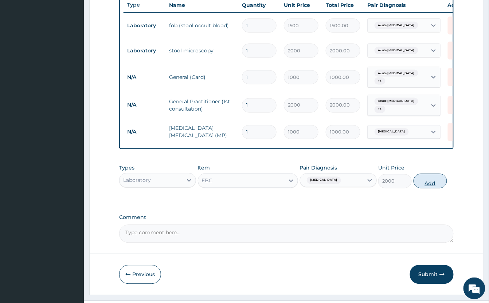
click at [430, 189] on button "Add" at bounding box center [430, 181] width 34 height 15
type input "0"
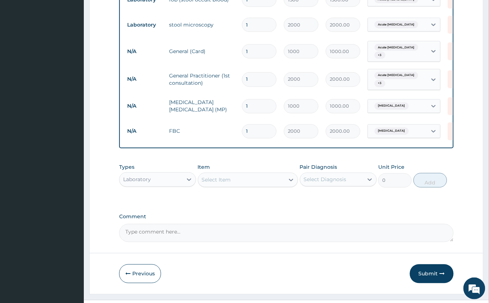
scroll to position [328, 0]
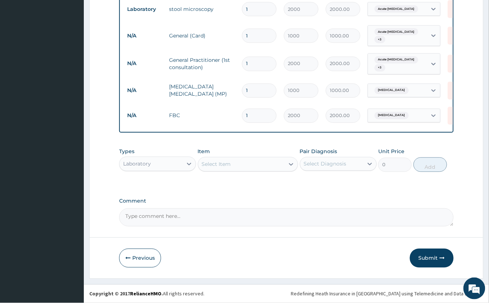
click at [155, 165] on div "Laboratory" at bounding box center [150, 164] width 63 height 12
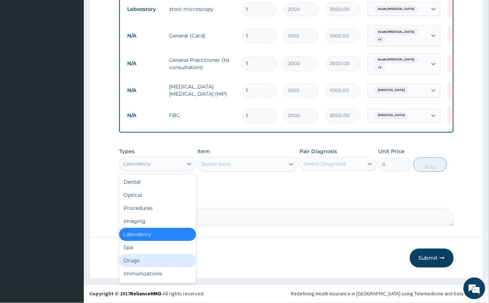
click at [158, 261] on div "Drugs" at bounding box center [157, 261] width 77 height 13
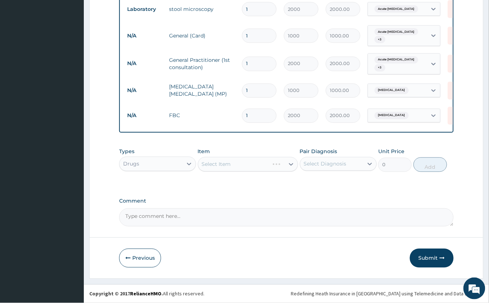
click at [241, 164] on div "Select Item" at bounding box center [248, 164] width 100 height 15
click at [241, 164] on div "Select Item" at bounding box center [241, 165] width 86 height 12
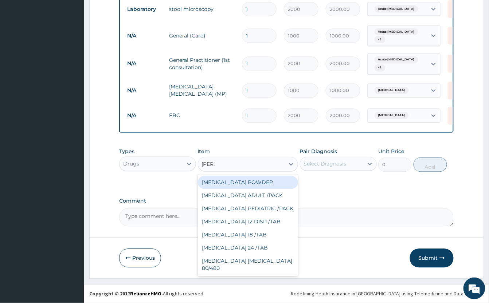
type input "COART"
click at [243, 181] on div "COARTEM ADULT /PACK" at bounding box center [248, 182] width 100 height 13
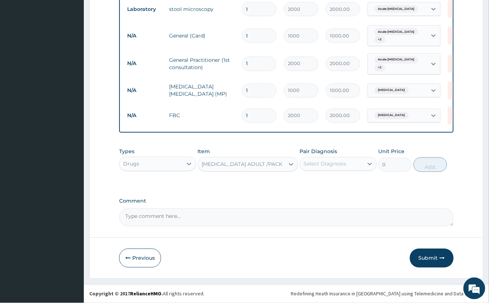
type input "2160"
click at [341, 165] on div "Select Diagnosis" at bounding box center [325, 164] width 43 height 7
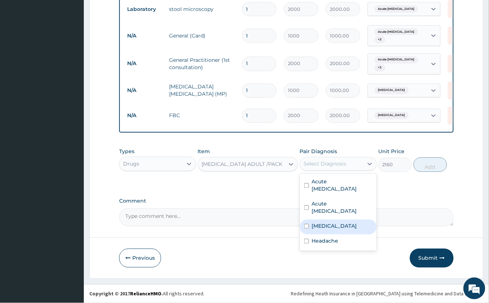
click at [357, 220] on div "Vivax malaria" at bounding box center [338, 227] width 77 height 15
checkbox input "true"
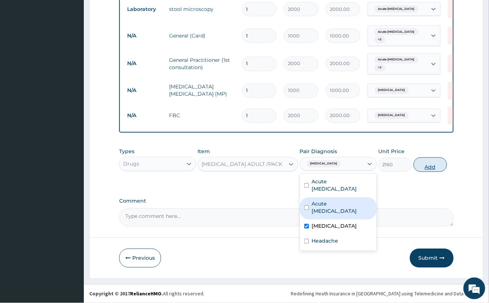
click at [429, 169] on button "Add" at bounding box center [430, 165] width 34 height 15
type input "0"
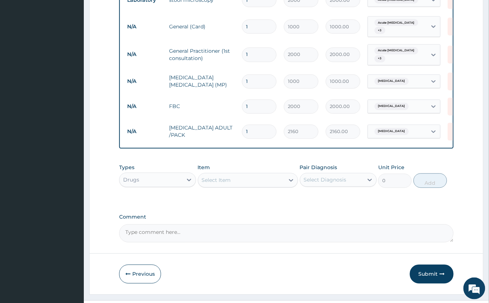
click at [229, 184] on div "Select Item" at bounding box center [241, 181] width 86 height 12
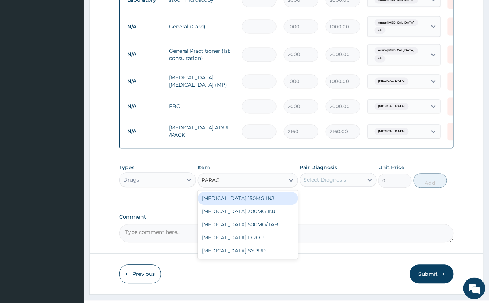
type input "PARACE"
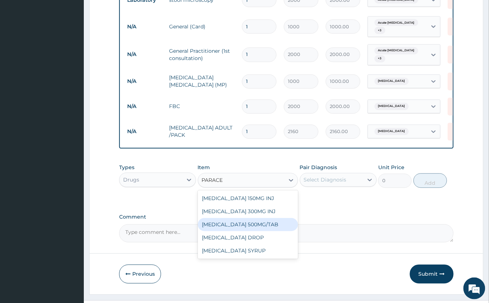
click at [248, 232] on div "PARACETAMOL 500MG/TAB" at bounding box center [248, 225] width 100 height 13
type input "50"
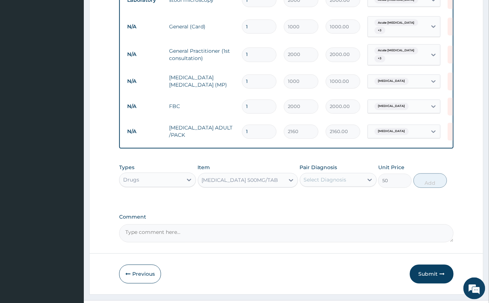
click at [322, 184] on div "Select Diagnosis" at bounding box center [325, 180] width 43 height 7
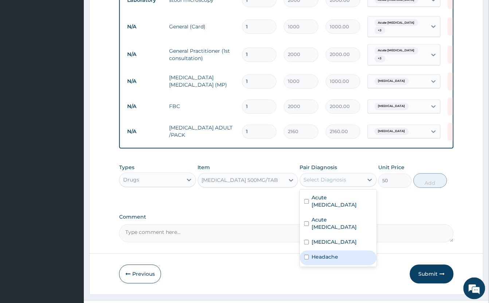
click at [344, 256] on div "Headache" at bounding box center [338, 258] width 77 height 15
checkbox input "true"
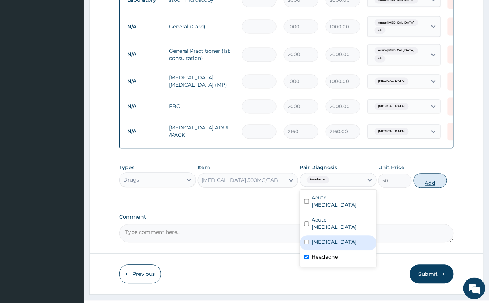
click at [436, 188] on button "Add" at bounding box center [430, 181] width 34 height 15
type input "0"
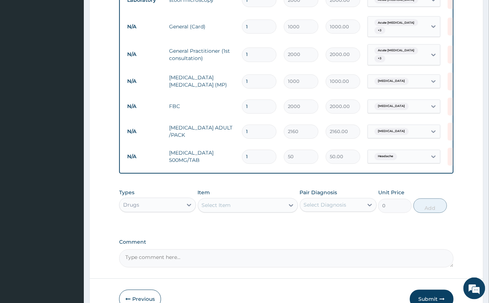
type input "18"
type input "900.00"
type input "18"
click at [257, 212] on div "Select Item" at bounding box center [241, 206] width 86 height 12
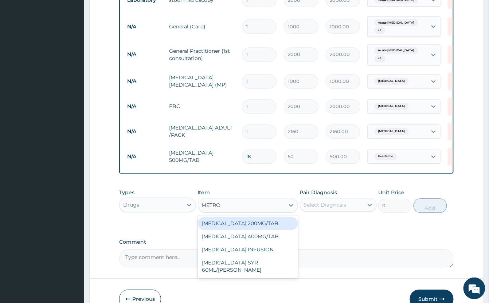
type input "METRON"
click at [271, 231] on div "[MEDICAL_DATA] 200MG/TAB" at bounding box center [248, 223] width 100 height 13
type input "100"
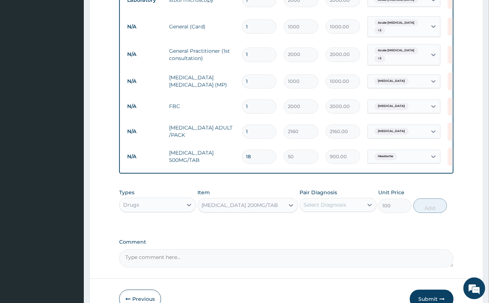
click at [322, 209] on div "Select Diagnosis" at bounding box center [325, 205] width 43 height 7
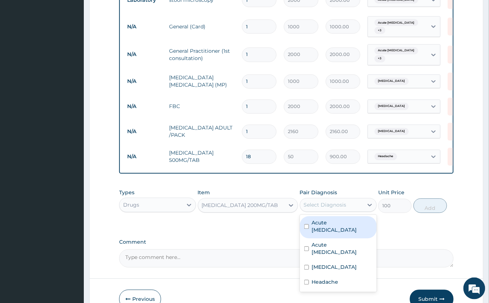
click at [360, 234] on label "Acute peptic ulcer" at bounding box center [342, 227] width 60 height 15
checkbox input "true"
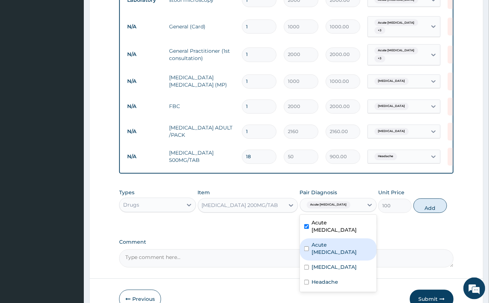
click at [366, 248] on div "Acute amebiasis" at bounding box center [338, 250] width 77 height 22
checkbox input "true"
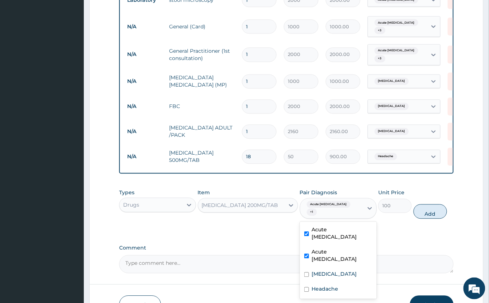
click at [429, 219] on button "Add" at bounding box center [430, 212] width 34 height 15
type input "0"
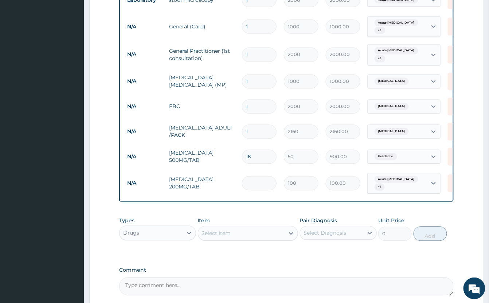
type input "0.00"
type input "3"
type input "300.00"
type input "30"
type input "3000.00"
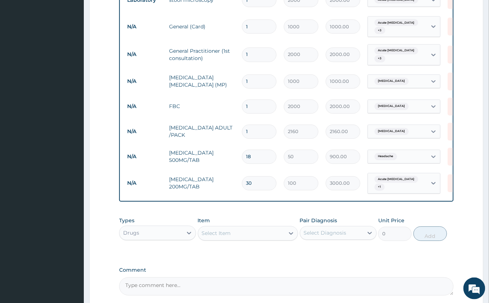
type input "30"
click at [266, 240] on div "Select Item" at bounding box center [241, 234] width 86 height 12
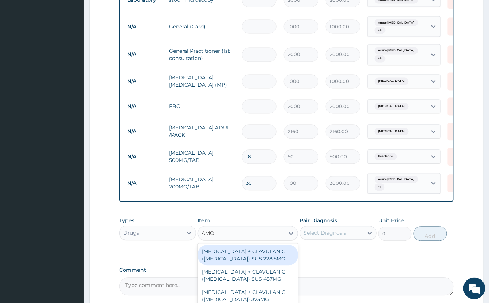
type input "AMOX"
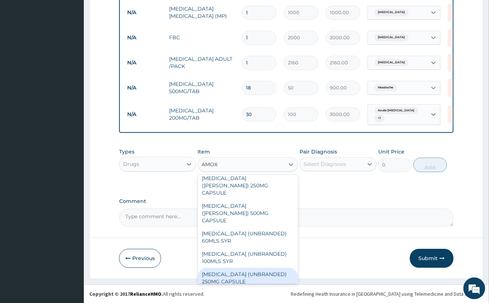
scroll to position [164, 0]
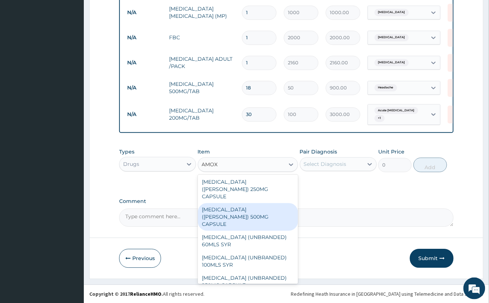
click at [255, 203] on div "[MEDICAL_DATA] ([PERSON_NAME]) 500MG CAPSULE" at bounding box center [248, 217] width 100 height 28
type input "100"
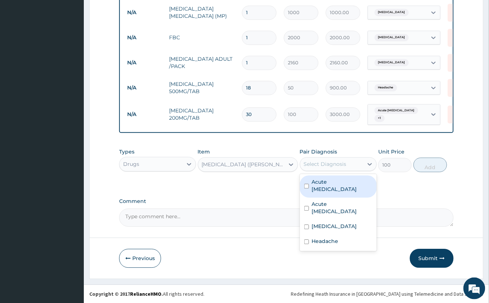
click at [332, 161] on div "Select Diagnosis" at bounding box center [325, 164] width 43 height 7
click at [350, 183] on label "Acute peptic ulcer" at bounding box center [342, 185] width 60 height 15
checkbox input "true"
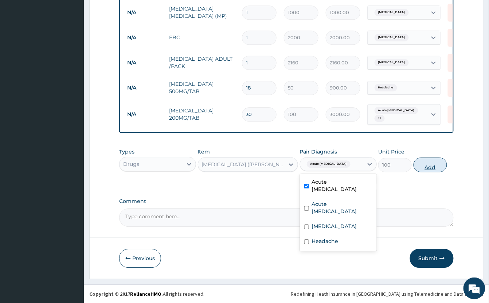
click at [423, 166] on button "Add" at bounding box center [430, 165] width 34 height 15
type input "0"
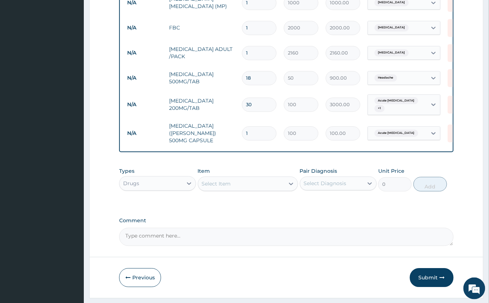
type input "0.00"
type input "2"
type input "200.00"
type input "20"
type input "2000.00"
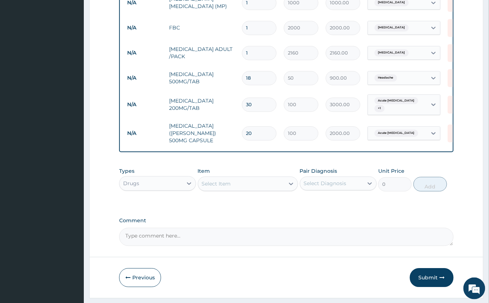
type input "2"
type input "200.00"
type input "21"
type input "2100.00"
type input "21"
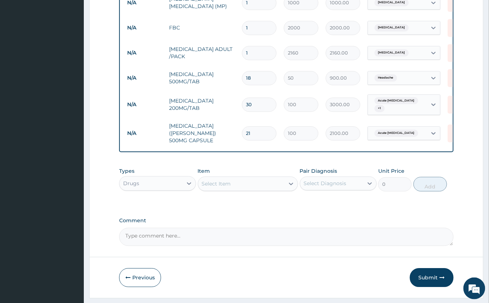
click at [217, 188] on div "Select Item" at bounding box center [216, 183] width 29 height 7
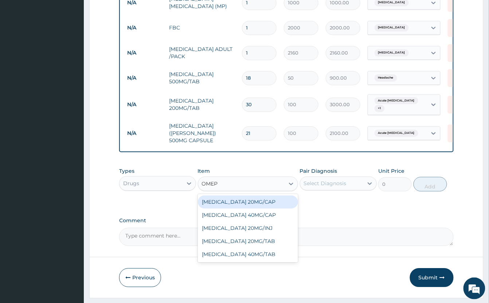
type input "OMEPR"
click at [274, 209] on div "[MEDICAL_DATA] 20MG/CAP" at bounding box center [248, 202] width 100 height 13
type input "500"
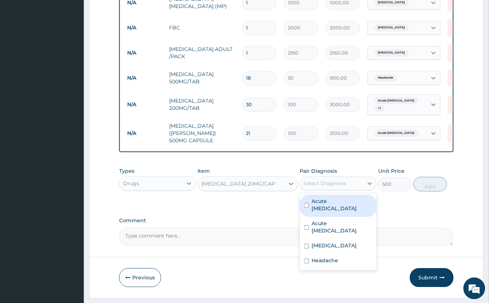
click at [328, 187] on div "Select Diagnosis" at bounding box center [325, 183] width 43 height 7
click at [250, 188] on div "[MEDICAL_DATA] 20MG/CAP" at bounding box center [239, 183] width 74 height 7
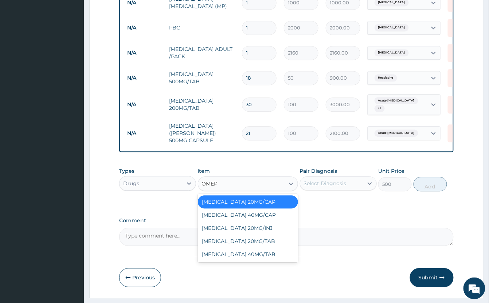
scroll to position [0, 0]
type input "OMEPRA"
click at [270, 248] on div "[MEDICAL_DATA] 20MG/TAB" at bounding box center [248, 241] width 100 height 13
type input "100"
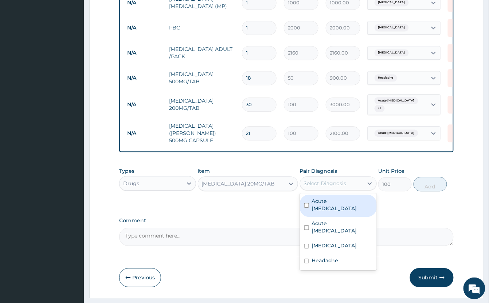
click at [334, 187] on div "Select Diagnosis" at bounding box center [325, 183] width 43 height 7
click at [362, 210] on label "Acute [MEDICAL_DATA]" at bounding box center [342, 205] width 60 height 15
checkbox input "true"
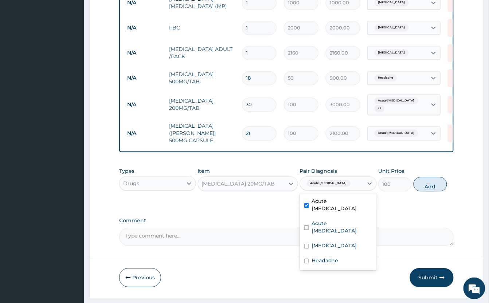
click at [422, 192] on button "Add" at bounding box center [430, 184] width 34 height 15
type input "0"
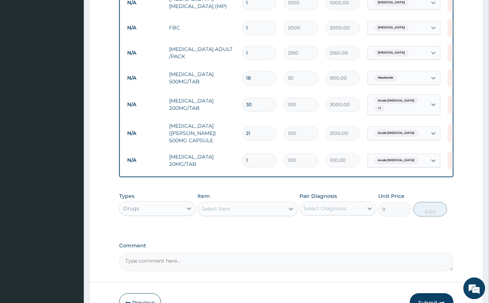
type input "21"
type input "2100.00"
type input "21"
click at [257, 215] on div "Select Item" at bounding box center [241, 209] width 86 height 12
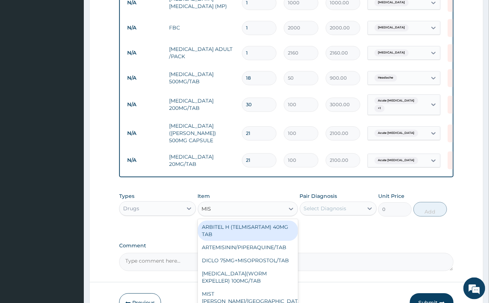
type input "MIST"
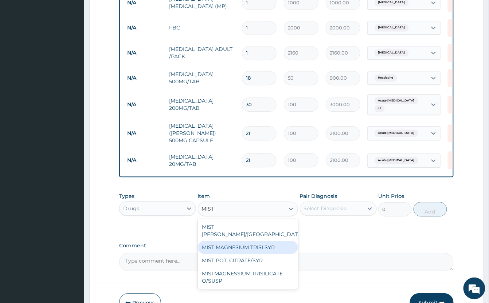
click at [274, 248] on div "MIST MAGNESIUM TRISI SYR" at bounding box center [248, 247] width 100 height 13
type input "650"
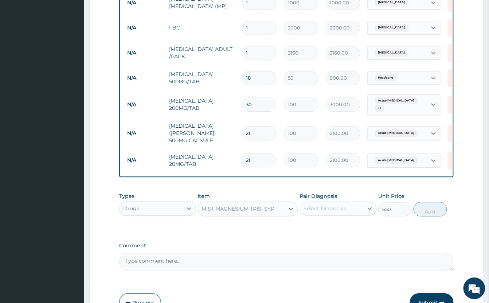
click at [339, 212] on div "Select Diagnosis" at bounding box center [325, 208] width 43 height 7
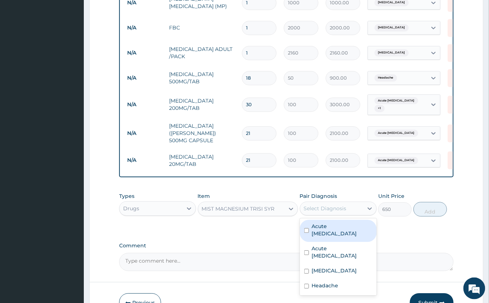
click at [361, 235] on label "Acute [MEDICAL_DATA]" at bounding box center [342, 230] width 60 height 15
checkbox input "true"
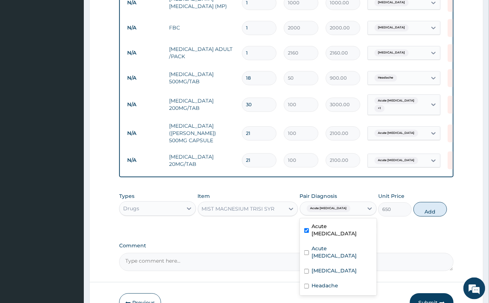
click at [429, 217] on button "Add" at bounding box center [430, 209] width 34 height 15
type input "0"
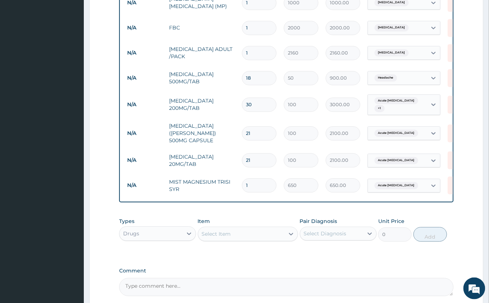
click at [244, 240] on div "Select Item" at bounding box center [241, 234] width 86 height 12
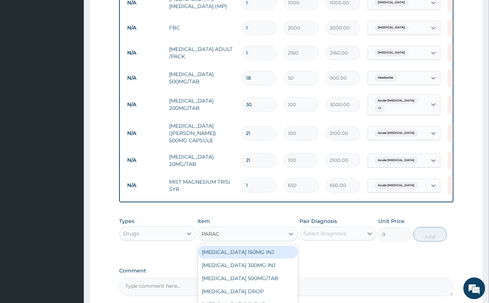
type input "PARACE"
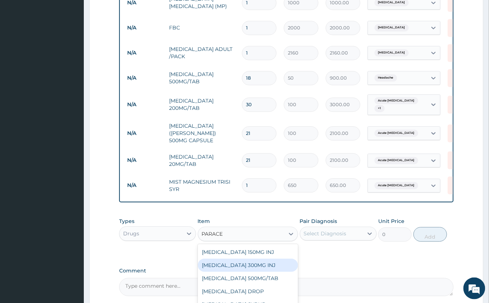
click at [272, 272] on div "[MEDICAL_DATA] 300MG INJ" at bounding box center [248, 265] width 100 height 13
type input "500"
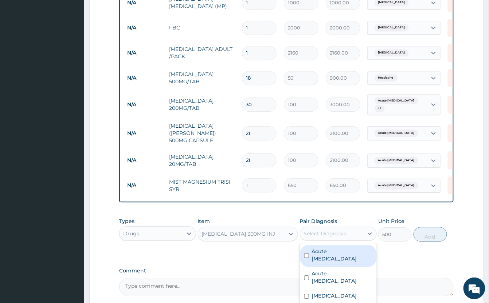
click at [335, 237] on div "Select Diagnosis" at bounding box center [325, 233] width 43 height 7
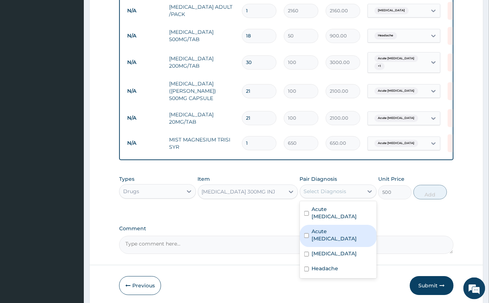
scroll to position [487, 0]
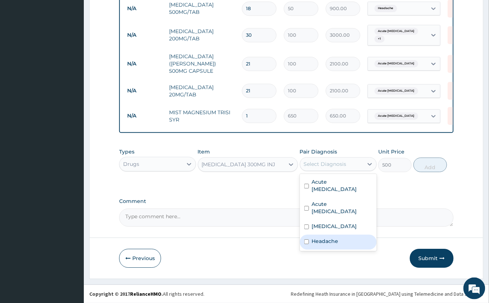
click at [334, 238] on label "Headache" at bounding box center [325, 241] width 27 height 7
checkbox input "true"
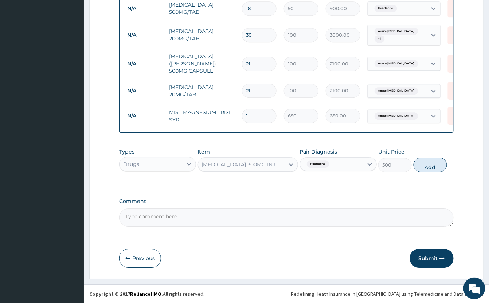
click at [440, 166] on button "Add" at bounding box center [430, 165] width 34 height 15
type input "0"
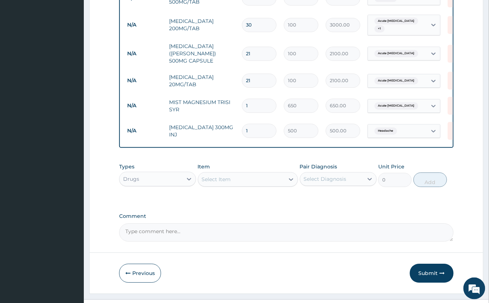
type input "0.00"
type input "2"
type input "1000.00"
type input "2"
click at [318, 239] on textarea "Comment" at bounding box center [286, 233] width 334 height 18
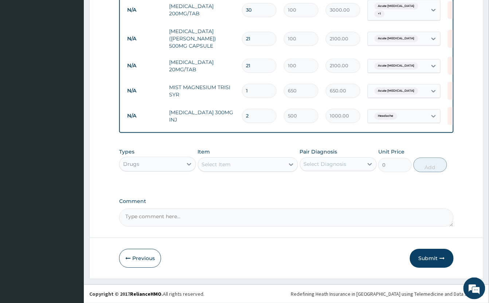
scroll to position [512, 0]
click at [430, 259] on button "Submit" at bounding box center [432, 258] width 44 height 19
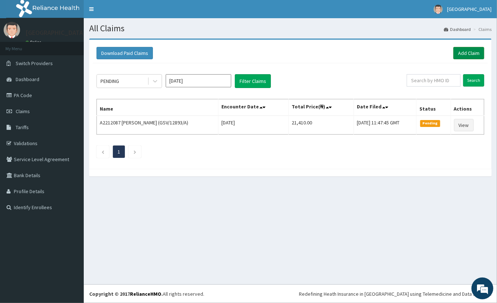
click at [471, 53] on link "Add Claim" at bounding box center [468, 53] width 31 height 12
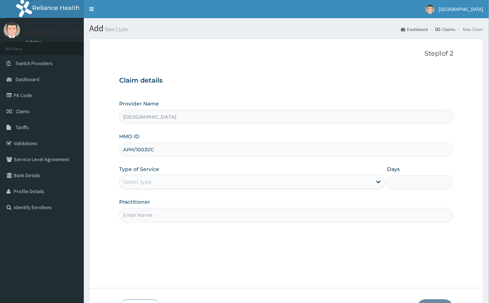
type input "APH/10031/C"
click at [178, 178] on div "Select type" at bounding box center [245, 182] width 252 height 12
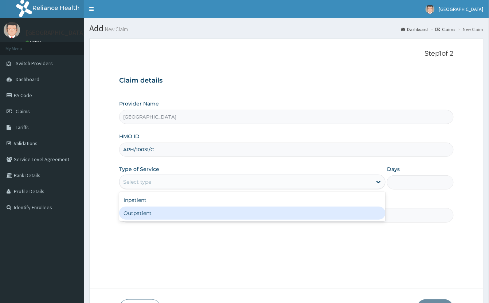
click at [179, 216] on div "Outpatient" at bounding box center [252, 213] width 266 height 13
type input "1"
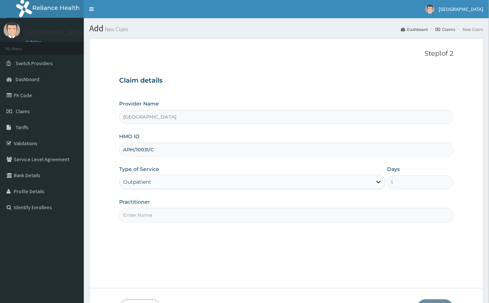
click at [184, 216] on input "Practitioner" at bounding box center [286, 215] width 334 height 14
type input "GP"
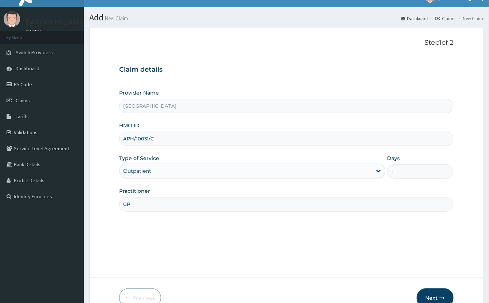
click at [428, 289] on button "Next" at bounding box center [435, 298] width 37 height 19
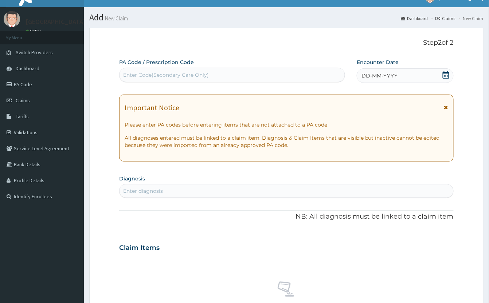
click at [446, 71] on icon at bounding box center [445, 74] width 7 height 7
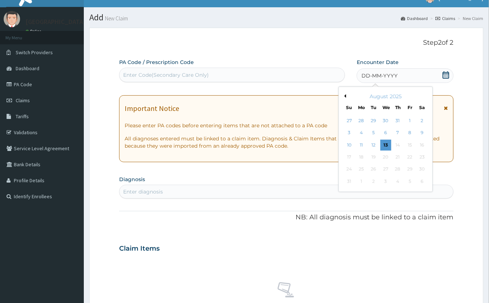
click at [361, 140] on div "11" at bounding box center [361, 145] width 11 height 11
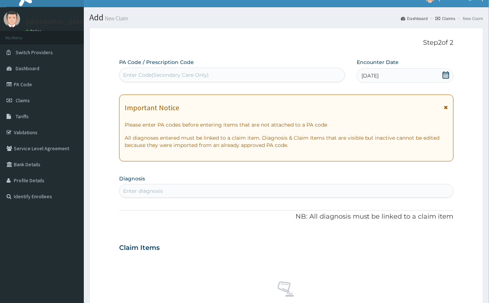
click at [219, 185] on div "Enter diagnosis" at bounding box center [286, 191] width 334 height 12
type input "COMPLICA"
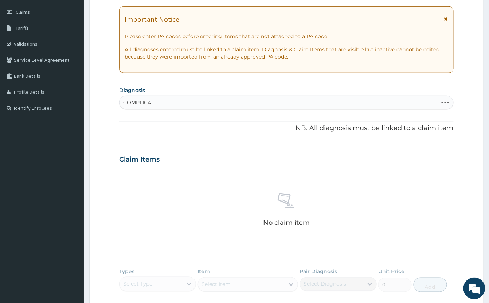
scroll to position [0, 0]
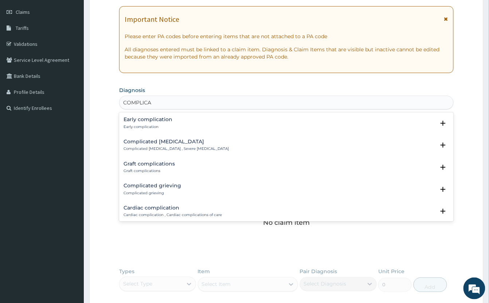
click at [136, 143] on h4 "Complicated [MEDICAL_DATA]" at bounding box center [175, 141] width 105 height 5
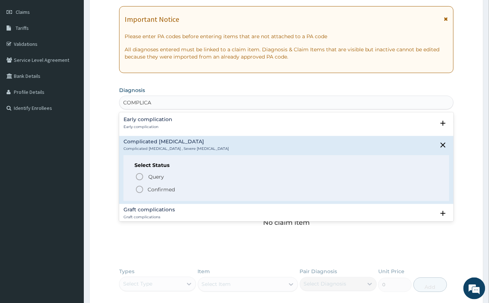
click at [141, 192] on icon "status option filled" at bounding box center [139, 189] width 9 height 9
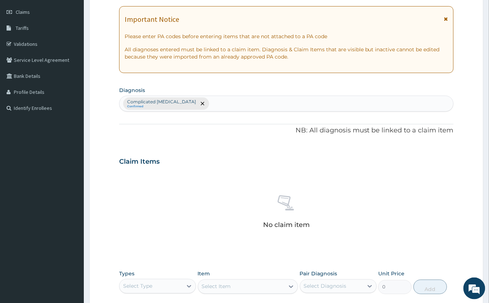
click at [219, 105] on div "Complicated [MEDICAL_DATA] Confirmed" at bounding box center [286, 103] width 334 height 15
type input "SORE"
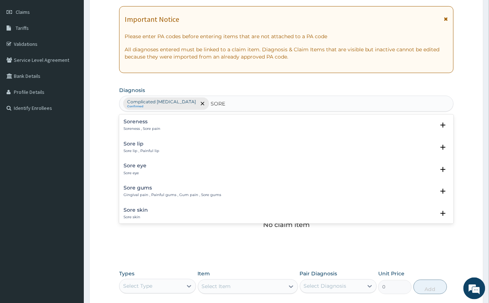
click at [141, 123] on h4 "Soreness" at bounding box center [141, 121] width 37 height 5
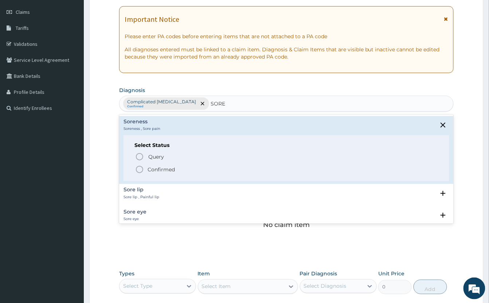
click at [143, 171] on circle "status option filled" at bounding box center [139, 169] width 7 height 7
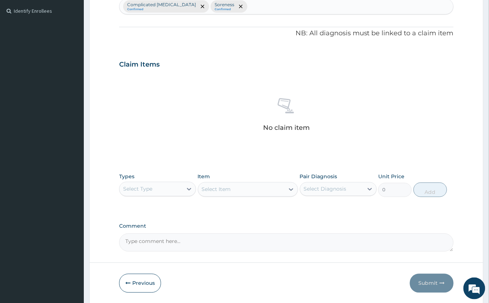
scroll to position [223, 0]
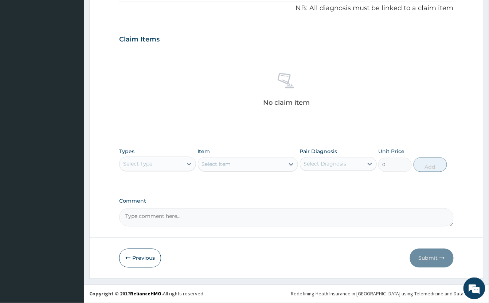
click at [159, 165] on div "Select Type" at bounding box center [150, 164] width 63 height 12
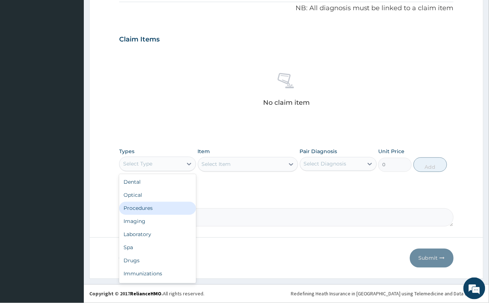
click at [162, 206] on div "Procedures" at bounding box center [157, 208] width 77 height 13
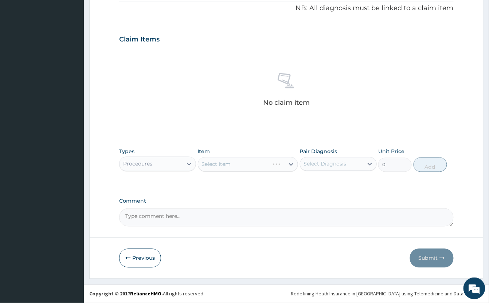
click at [226, 162] on div "Select Item" at bounding box center [248, 164] width 100 height 15
click at [253, 164] on div "Select Item" at bounding box center [248, 164] width 100 height 15
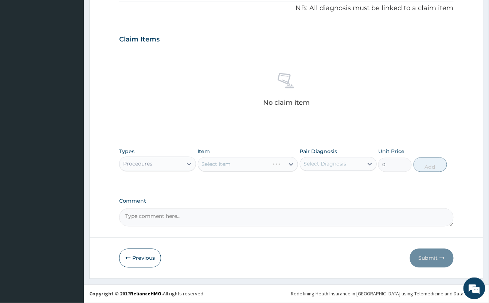
click at [253, 164] on div "Select Item" at bounding box center [248, 164] width 100 height 15
click at [237, 165] on div "Select Item" at bounding box center [248, 164] width 100 height 15
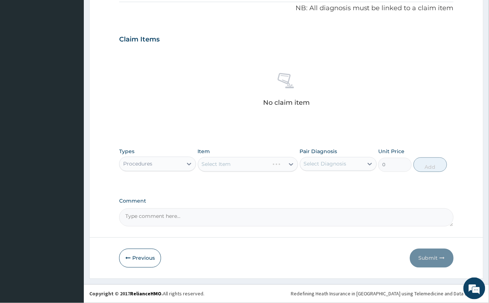
click at [237, 165] on div "Select Item" at bounding box center [248, 164] width 100 height 15
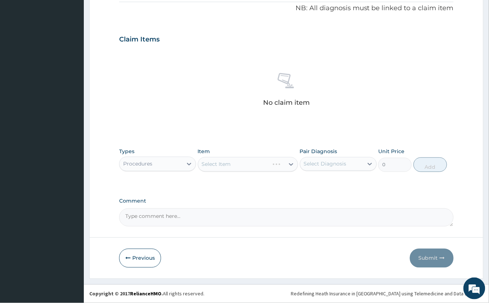
click at [237, 165] on div "Select Item" at bounding box center [248, 164] width 100 height 15
click at [232, 167] on div "Select Item" at bounding box center [248, 164] width 100 height 15
click at [226, 162] on div "Select Item" at bounding box center [248, 164] width 100 height 15
click at [229, 165] on div "Select Item" at bounding box center [248, 164] width 100 height 15
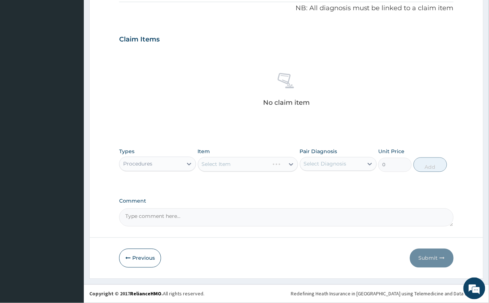
click at [223, 168] on div "Select Item" at bounding box center [248, 164] width 100 height 15
click at [236, 165] on div "Select Item" at bounding box center [248, 164] width 100 height 15
click at [228, 165] on div "Select Item" at bounding box center [248, 164] width 100 height 15
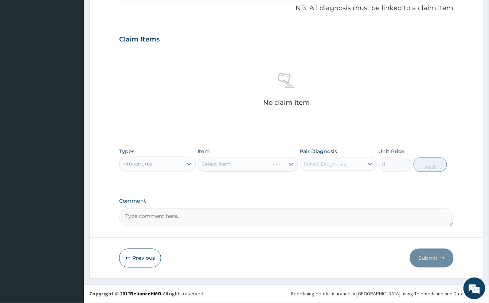
click at [227, 165] on div "Select Item" at bounding box center [248, 164] width 100 height 15
click at [213, 129] on div "No claim item" at bounding box center [286, 91] width 334 height 84
click at [248, 164] on div "Select Item" at bounding box center [248, 164] width 100 height 15
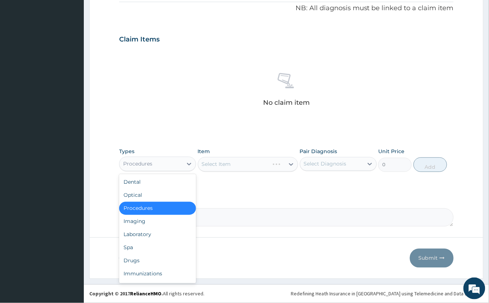
click at [154, 165] on div "Procedures" at bounding box center [150, 164] width 63 height 12
click at [154, 232] on div "Laboratory" at bounding box center [157, 234] width 77 height 13
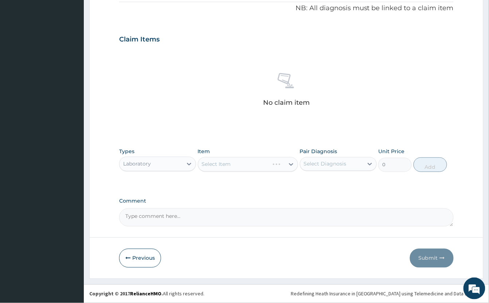
click at [227, 162] on div "Select Item" at bounding box center [248, 164] width 100 height 15
click at [225, 165] on div "Select Item" at bounding box center [248, 164] width 100 height 15
click at [228, 163] on div "Select Item" at bounding box center [248, 164] width 100 height 15
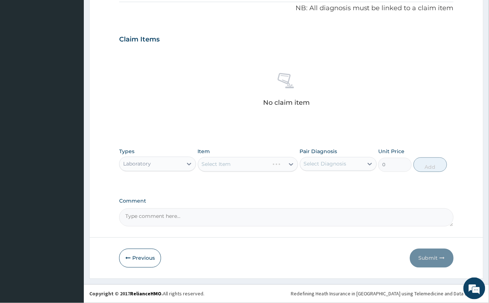
click at [238, 163] on div "Select Item" at bounding box center [248, 164] width 100 height 15
click at [240, 165] on div "Select Item" at bounding box center [248, 164] width 100 height 15
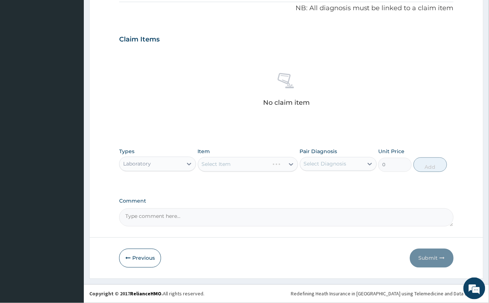
click at [240, 165] on div "Select Item" at bounding box center [248, 164] width 100 height 15
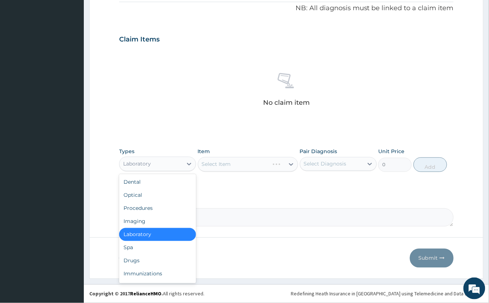
click at [142, 164] on div "Laboratory" at bounding box center [137, 164] width 28 height 7
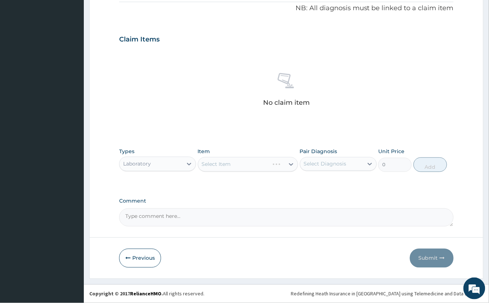
click at [223, 165] on div "Select Item" at bounding box center [248, 164] width 100 height 15
click at [127, 164] on div "Laboratory" at bounding box center [137, 164] width 28 height 7
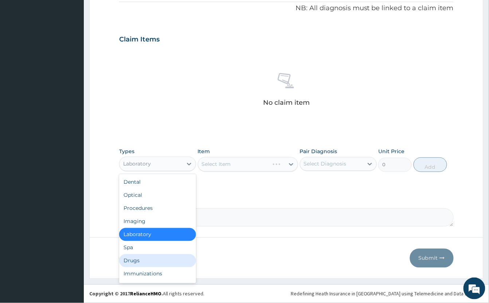
click at [164, 261] on div "Drugs" at bounding box center [157, 261] width 77 height 13
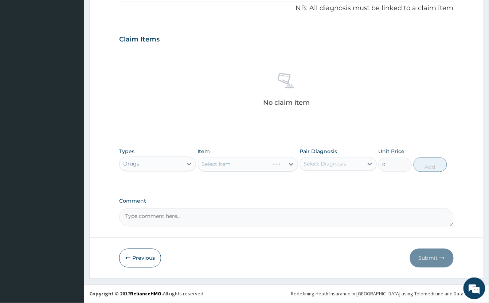
click at [233, 164] on div "Select Item" at bounding box center [248, 164] width 100 height 15
click at [241, 164] on div "Select Item" at bounding box center [248, 164] width 100 height 15
click at [236, 168] on div "Select Item" at bounding box center [248, 164] width 100 height 15
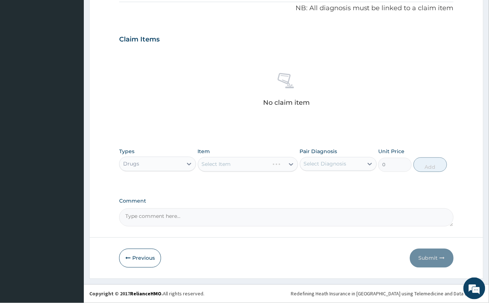
click at [248, 160] on div "Select Item" at bounding box center [248, 164] width 100 height 15
click at [248, 165] on div "Select Item" at bounding box center [248, 164] width 100 height 15
click at [258, 162] on div "Select Item" at bounding box center [241, 165] width 86 height 12
type input "EMAL"
click at [279, 185] on div "EMAL INJECTION 150MG INJ." at bounding box center [248, 182] width 100 height 13
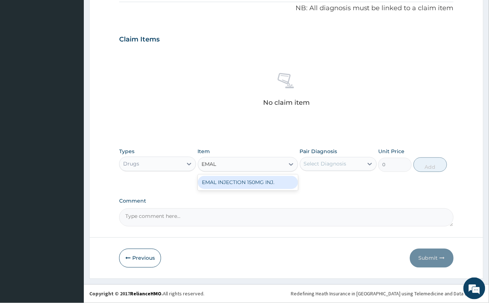
type input "1500"
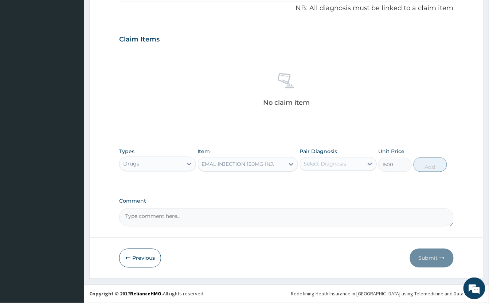
click at [328, 159] on div "Select Diagnosis" at bounding box center [331, 164] width 63 height 12
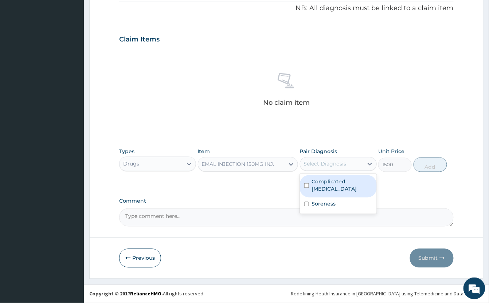
click at [354, 181] on label "Complicated [MEDICAL_DATA]" at bounding box center [342, 185] width 60 height 15
checkbox input "true"
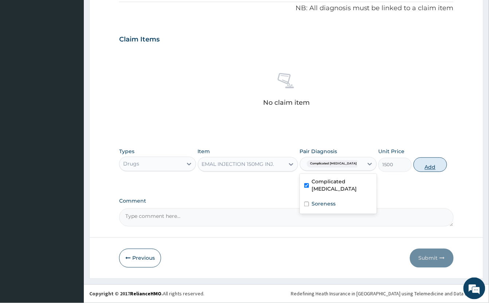
click at [419, 165] on button "Add" at bounding box center [430, 165] width 34 height 15
type input "0"
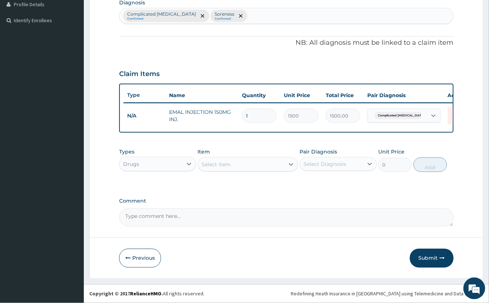
scroll to position [196, 0]
type input "0.00"
type input "3"
type input "4500.00"
type input "3"
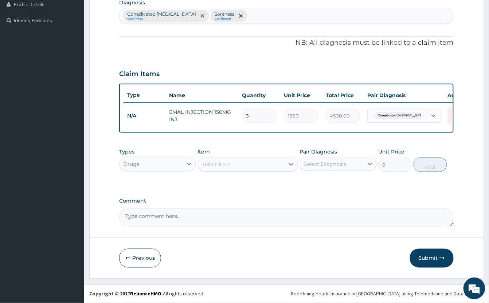
click at [227, 164] on div "Select Item" at bounding box center [216, 164] width 29 height 7
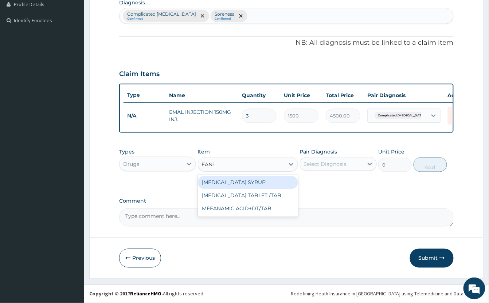
type input "FANSI"
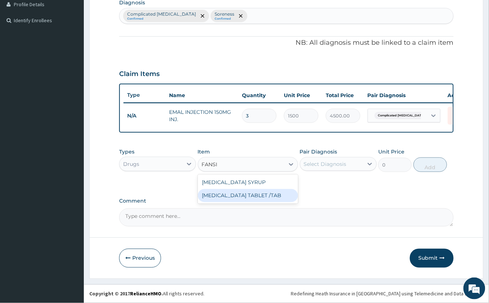
click at [268, 192] on div "[MEDICAL_DATA] TABLET /TAB" at bounding box center [248, 195] width 100 height 13
type input "150"
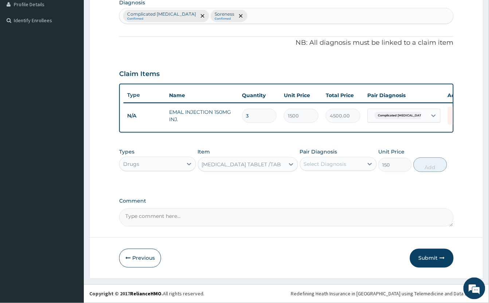
click at [341, 160] on div "Select Diagnosis" at bounding box center [331, 164] width 63 height 12
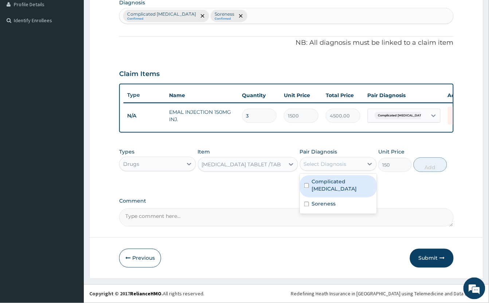
click at [356, 179] on label "Complicated [MEDICAL_DATA]" at bounding box center [342, 185] width 60 height 15
checkbox input "true"
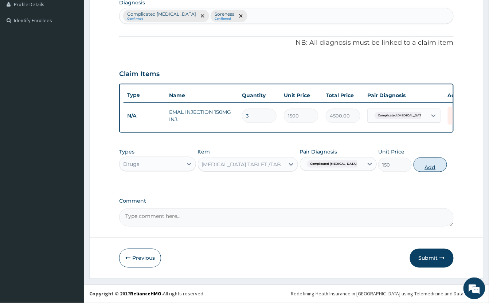
click at [426, 165] on button "Add" at bounding box center [430, 165] width 34 height 15
type input "0"
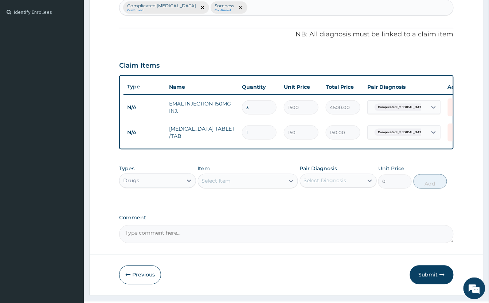
type input "0.00"
type input "3"
type input "450.00"
type input "3"
click at [235, 187] on div "Select Item" at bounding box center [241, 182] width 86 height 12
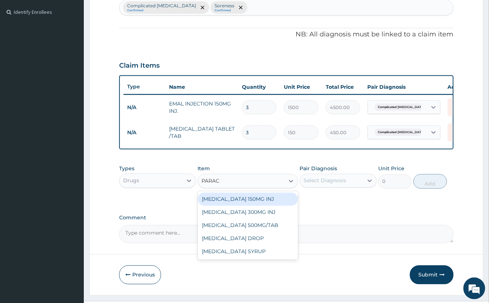
type input "PARACE"
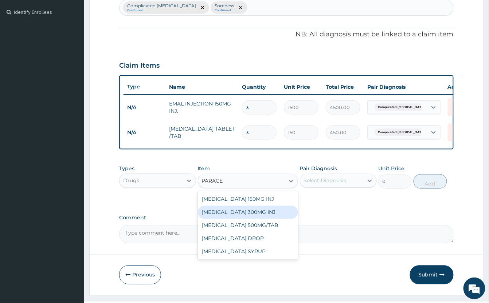
click at [266, 219] on div "[MEDICAL_DATA] 300MG INJ" at bounding box center [248, 212] width 100 height 13
type input "500"
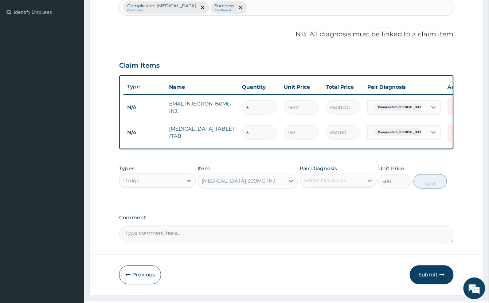
click at [326, 185] on div "Select Diagnosis" at bounding box center [325, 180] width 43 height 7
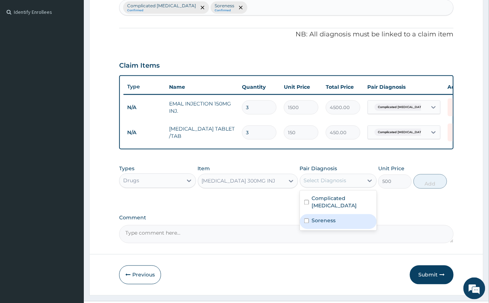
click at [349, 226] on div "Soreness" at bounding box center [338, 222] width 77 height 15
checkbox input "true"
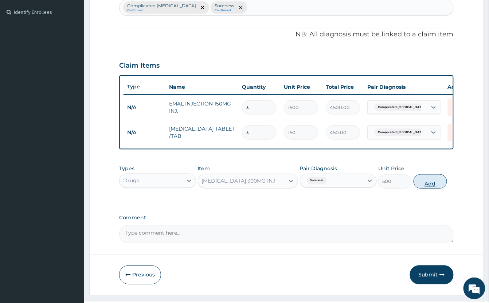
click at [422, 189] on button "Add" at bounding box center [430, 181] width 34 height 15
type input "0"
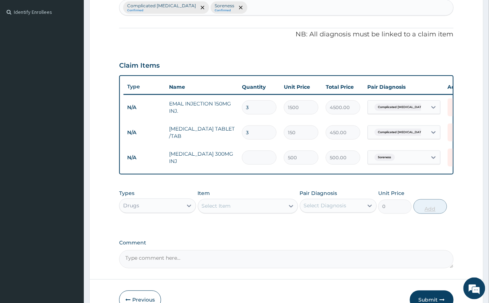
type input "0.00"
type input "2"
type input "1000.00"
type input "2"
click at [263, 210] on div "Select Item" at bounding box center [241, 207] width 86 height 12
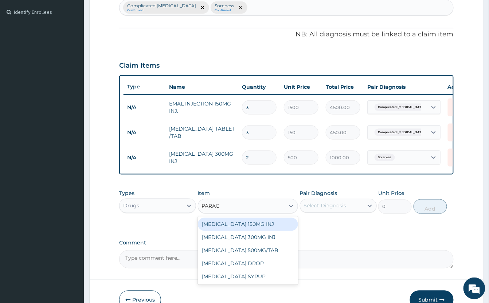
type input "PARACE"
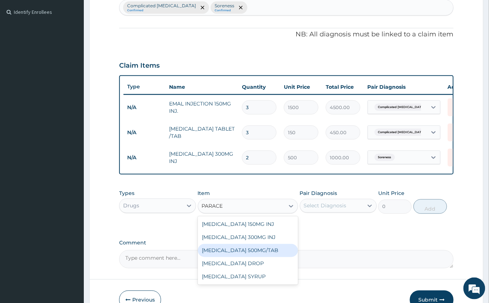
click at [273, 257] on div "[MEDICAL_DATA] 500MG/TAB" at bounding box center [248, 250] width 100 height 13
type input "50"
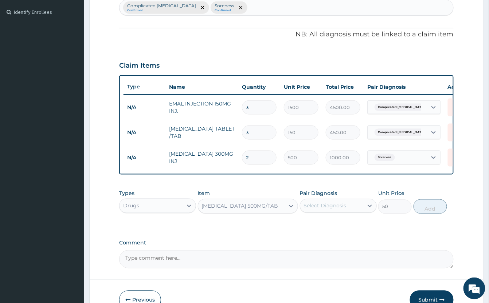
click at [332, 210] on div "Select Diagnosis" at bounding box center [331, 206] width 63 height 12
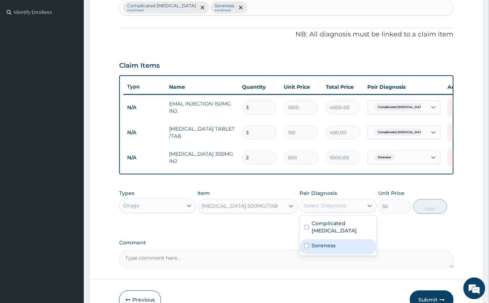
click at [351, 250] on div "Soreness" at bounding box center [338, 247] width 77 height 15
checkbox input "true"
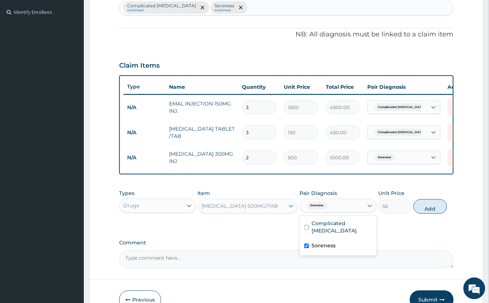
click at [435, 214] on button "Add" at bounding box center [430, 207] width 34 height 15
type input "0"
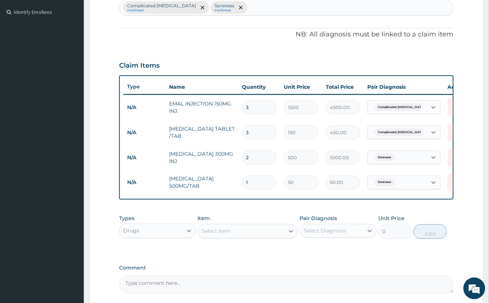
type input "18"
type input "900.00"
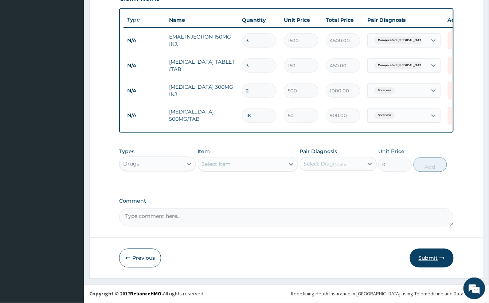
click at [439, 258] on button "Submit" at bounding box center [432, 258] width 44 height 19
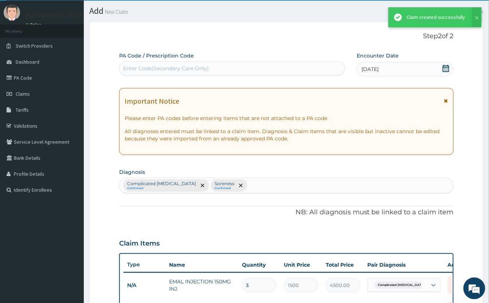
scroll to position [271, 0]
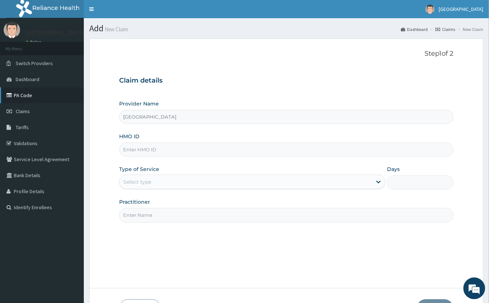
click at [31, 95] on link "PA Code" at bounding box center [42, 95] width 84 height 16
type input "[GEOGRAPHIC_DATA]"
click at [220, 153] on input "HMO ID" at bounding box center [286, 150] width 334 height 14
type input "KSB/10581/A"
click at [154, 185] on div "Select type" at bounding box center [245, 182] width 252 height 12
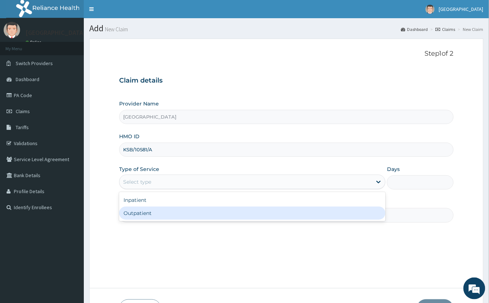
click at [153, 214] on div "Outpatient" at bounding box center [252, 213] width 266 height 13
type input "1"
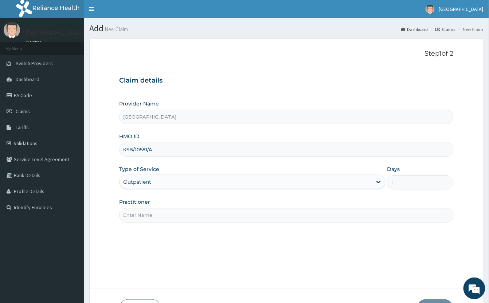
click at [150, 213] on input "Practitioner" at bounding box center [286, 215] width 334 height 14
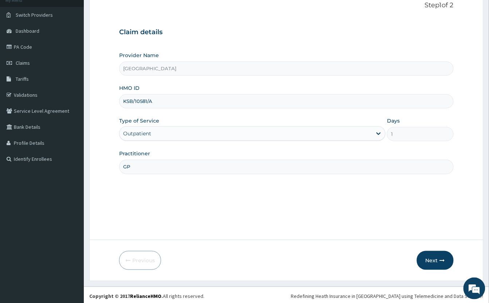
scroll to position [51, 0]
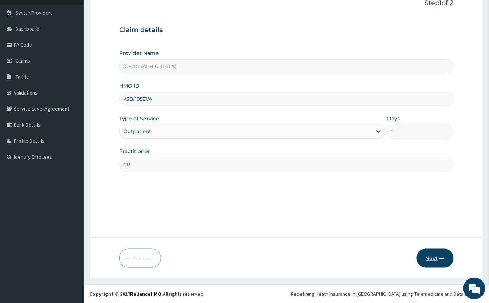
type input "GP"
click at [429, 260] on button "Next" at bounding box center [435, 258] width 37 height 19
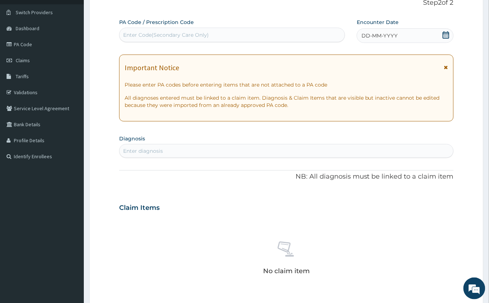
click at [220, 36] on div "Enter Code(Secondary Care Only)" at bounding box center [231, 35] width 225 height 12
paste input "PA/CE42AA"
type input "PA/CE42AA"
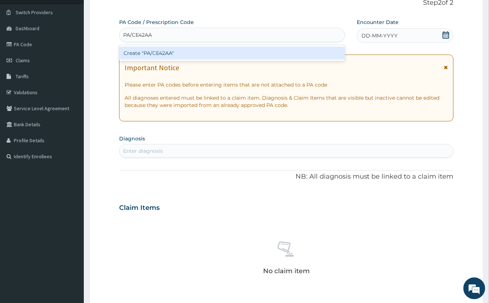
click at [226, 51] on div "Create "PA/CE42AA"" at bounding box center [232, 53] width 226 height 13
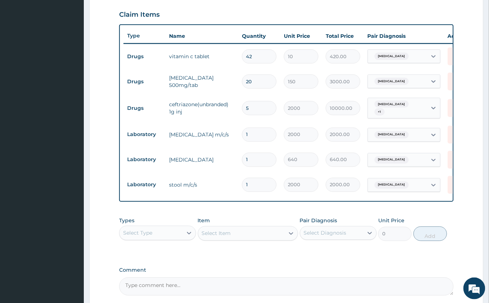
scroll to position [184, 0]
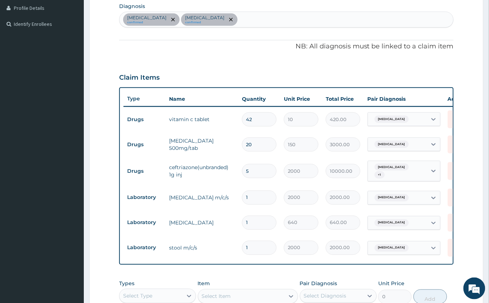
click at [289, 21] on div "[MEDICAL_DATA] confirmed [MEDICAL_DATA] confirmed" at bounding box center [286, 19] width 334 height 15
type input "MALARI"
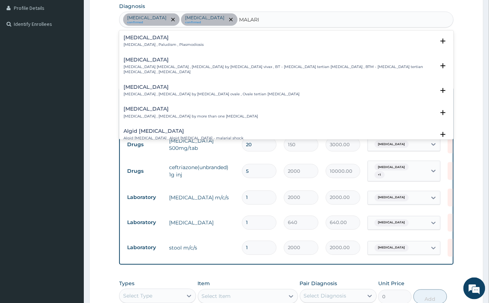
click at [143, 40] on h4 "[MEDICAL_DATA]" at bounding box center [163, 37] width 80 height 5
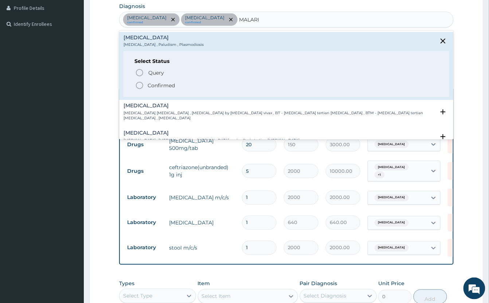
click at [139, 86] on icon "status option filled" at bounding box center [139, 85] width 9 height 9
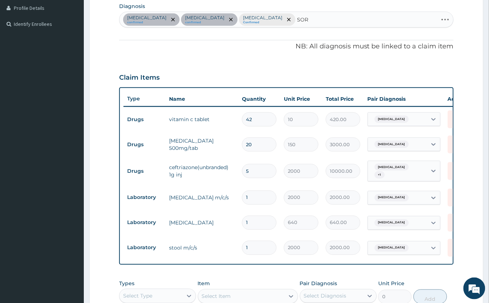
type input "SORE"
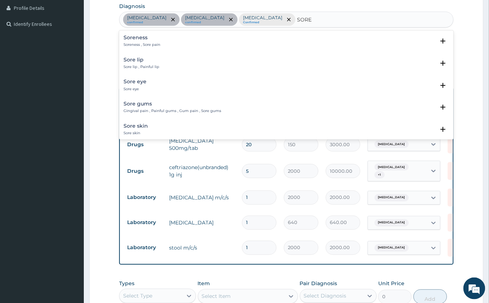
click at [145, 39] on h4 "Soreness" at bounding box center [141, 37] width 37 height 5
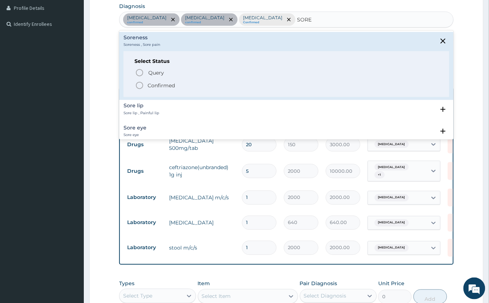
click at [139, 84] on icon "status option filled" at bounding box center [139, 85] width 9 height 9
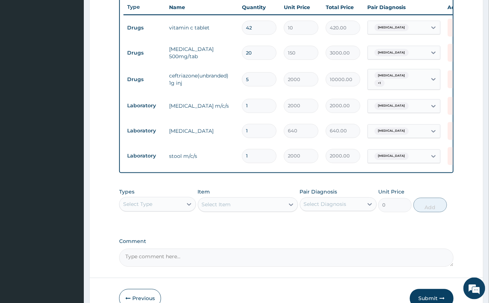
scroll to position [280, 0]
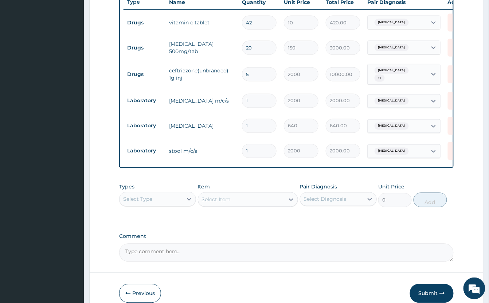
click at [158, 205] on div "Select Type" at bounding box center [150, 200] width 63 height 12
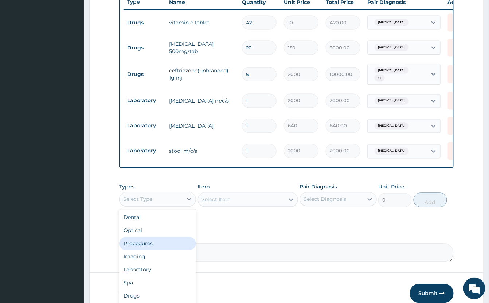
click at [167, 251] on div "Procedures" at bounding box center [157, 243] width 77 height 13
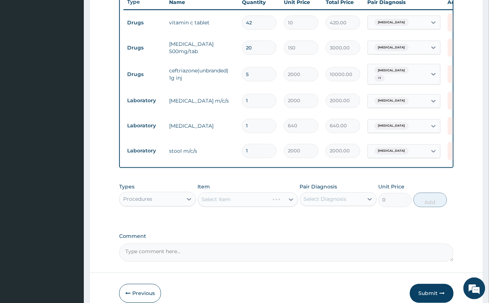
click at [231, 207] on div "Select Item" at bounding box center [248, 200] width 100 height 15
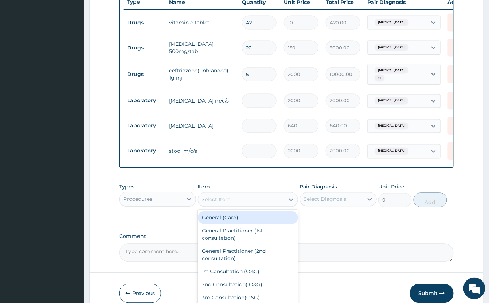
click at [231, 204] on div "Select Item" at bounding box center [216, 199] width 29 height 7
click at [239, 225] on div "General (Card)" at bounding box center [248, 218] width 100 height 13
type input "1000"
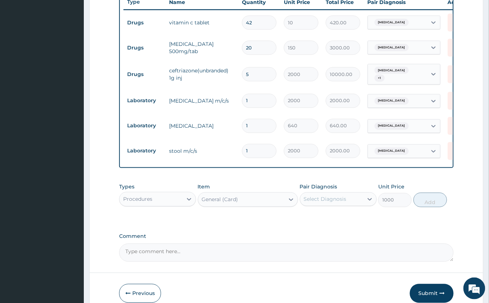
click at [325, 203] on div "Select Diagnosis" at bounding box center [325, 199] width 43 height 7
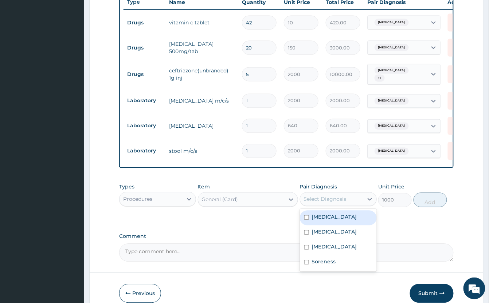
click at [357, 221] on label "Acute pharyngitis" at bounding box center [334, 217] width 45 height 7
checkbox input "true"
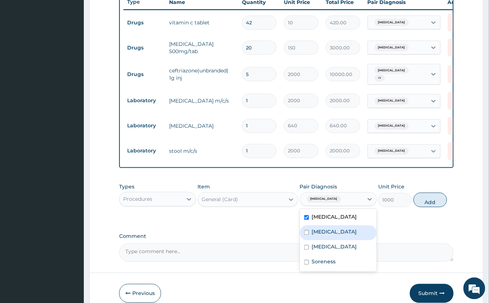
click at [353, 241] on div "[MEDICAL_DATA]" at bounding box center [338, 233] width 77 height 15
checkbox input "true"
click at [347, 256] on div "[MEDICAL_DATA]" at bounding box center [338, 248] width 77 height 15
checkbox input "true"
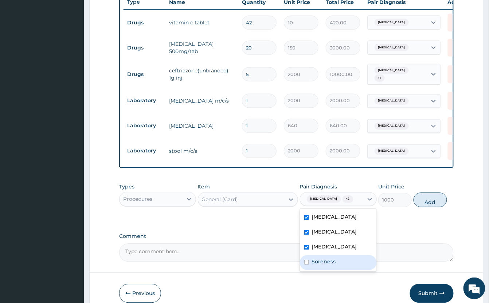
click at [339, 271] on div "Soreness" at bounding box center [338, 263] width 77 height 15
checkbox input "true"
click at [435, 208] on button "Add" at bounding box center [430, 200] width 34 height 15
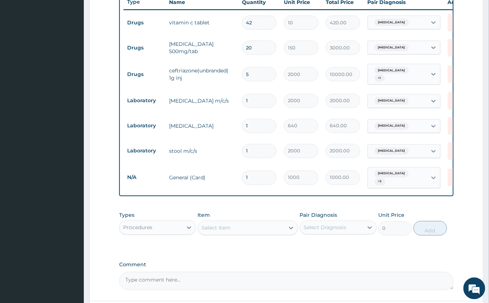
click at [231, 232] on div "Select Item" at bounding box center [216, 228] width 29 height 7
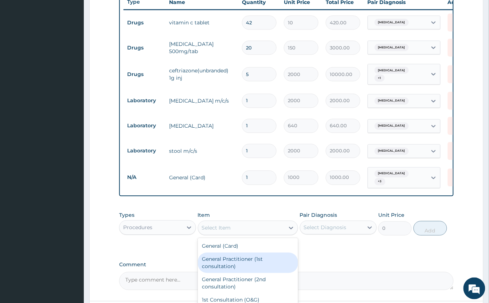
click at [245, 274] on div "General Practitioner (1st consultation)" at bounding box center [248, 263] width 100 height 20
type input "2000"
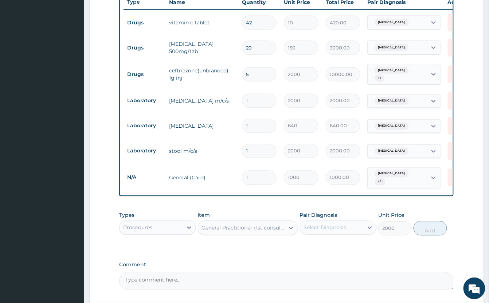
click at [335, 232] on div "Select Diagnosis" at bounding box center [325, 227] width 43 height 7
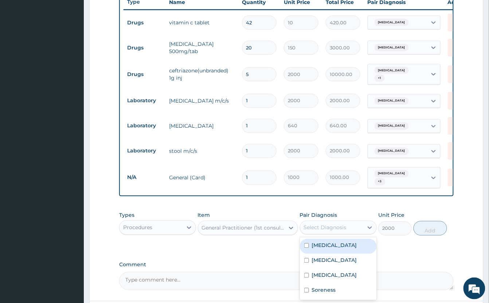
click at [333, 249] on label "Acute pharyngitis" at bounding box center [334, 245] width 45 height 7
checkbox input "true"
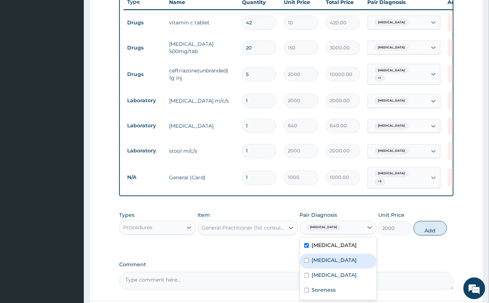
click at [330, 264] on label "Typhoid fever" at bounding box center [334, 260] width 45 height 7
checkbox input "true"
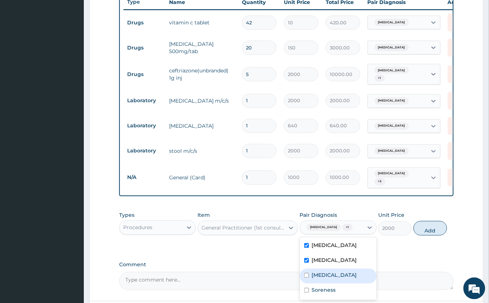
drag, startPoint x: 327, startPoint y: 285, endPoint x: 326, endPoint y: 290, distance: 5.5
click at [328, 279] on label "Malaria" at bounding box center [334, 275] width 45 height 7
checkbox input "true"
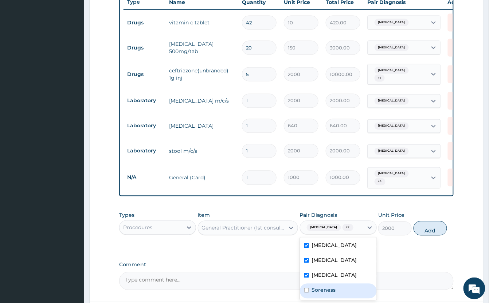
click at [328, 294] on label "Soreness" at bounding box center [324, 290] width 24 height 7
checkbox input "true"
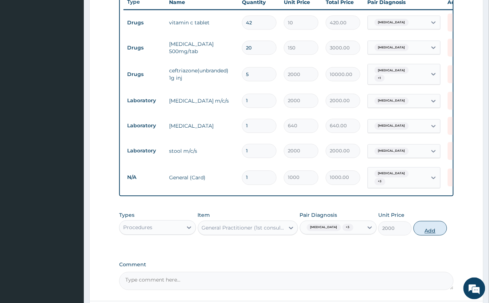
click at [423, 236] on button "Add" at bounding box center [430, 228] width 34 height 15
type input "0"
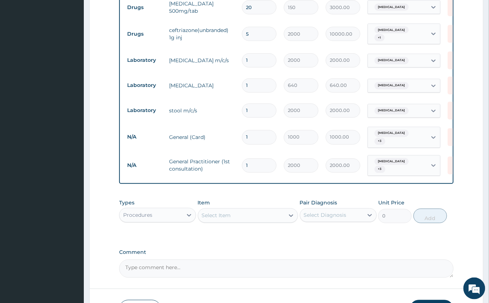
scroll to position [378, 0]
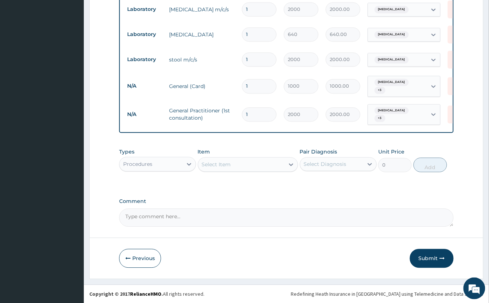
click at [140, 168] on div "Procedures" at bounding box center [137, 164] width 29 height 7
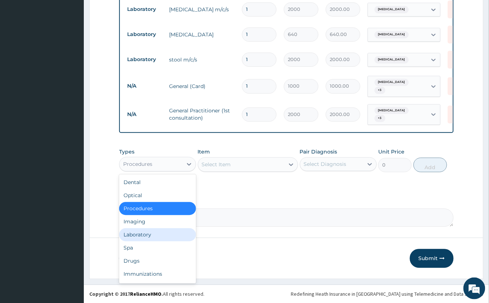
click at [156, 241] on div "Laboratory" at bounding box center [157, 234] width 77 height 13
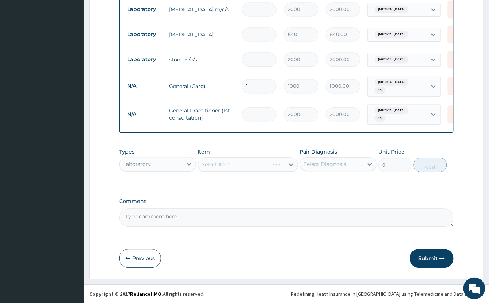
click at [248, 165] on div "Select Item" at bounding box center [248, 164] width 100 height 15
click at [247, 169] on div "Select Item" at bounding box center [248, 164] width 100 height 15
click at [247, 169] on div "Select Item" at bounding box center [241, 165] width 86 height 12
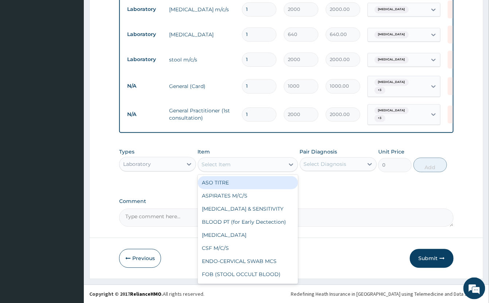
scroll to position [382, 0]
type input "MP"
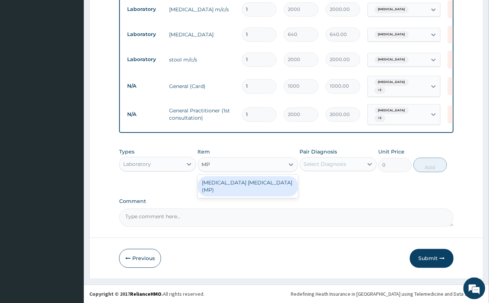
click at [254, 184] on div "[MEDICAL_DATA] [MEDICAL_DATA] (MP)" at bounding box center [248, 186] width 100 height 20
type input "1000"
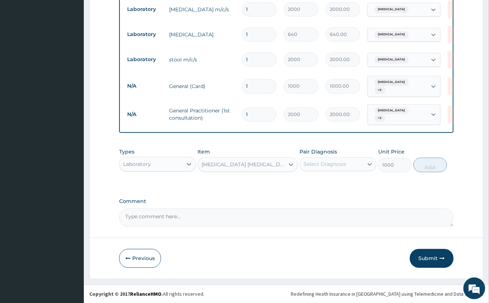
click at [318, 162] on div "Select Diagnosis" at bounding box center [325, 164] width 43 height 7
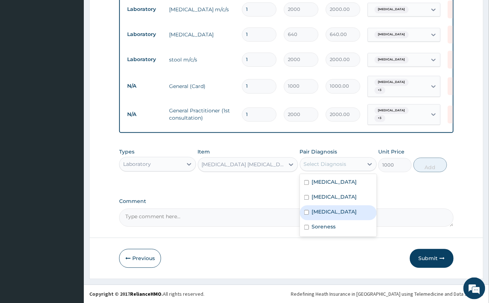
click at [343, 214] on div "Malaria" at bounding box center [338, 212] width 77 height 15
checkbox input "true"
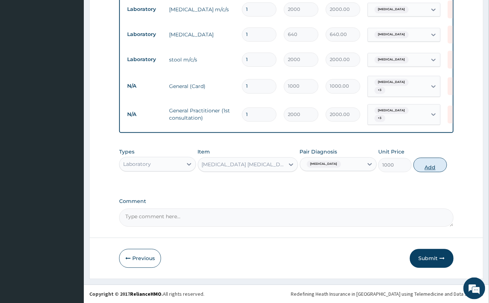
click at [420, 165] on button "Add" at bounding box center [430, 165] width 34 height 15
type input "0"
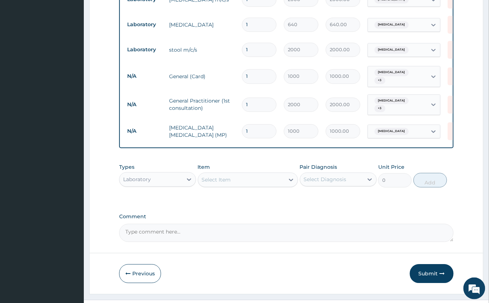
click at [245, 186] on div "Select Item" at bounding box center [241, 180] width 86 height 12
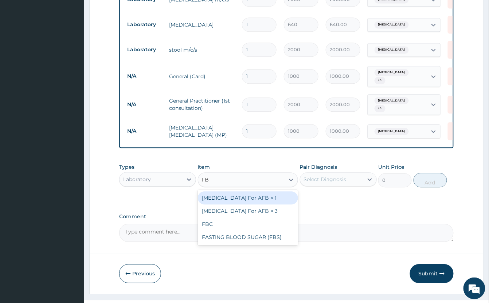
type input "FBC"
click at [249, 203] on div "FBC" at bounding box center [248, 198] width 100 height 13
type input "2000"
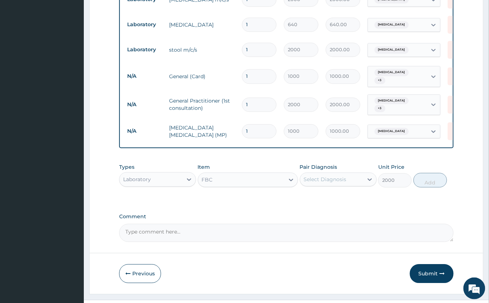
click at [331, 183] on div "Select Diagnosis" at bounding box center [325, 179] width 43 height 7
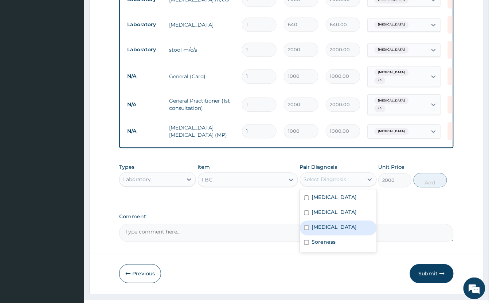
click at [351, 236] on div "Malaria" at bounding box center [338, 228] width 77 height 15
checkbox input "true"
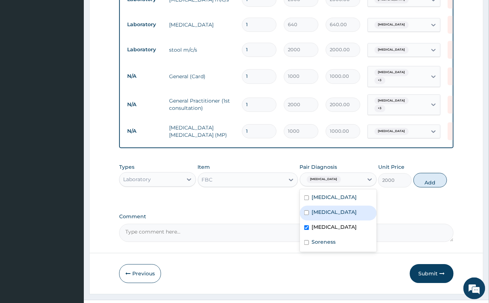
click at [424, 188] on button "Add" at bounding box center [430, 180] width 34 height 15
type input "0"
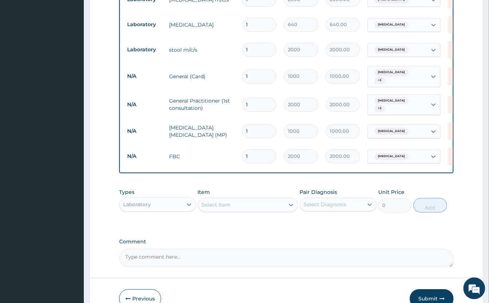
click at [245, 211] on div "Select Item" at bounding box center [241, 205] width 86 height 12
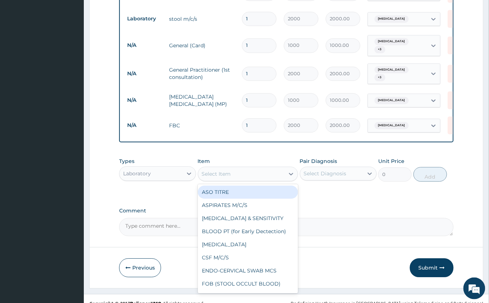
scroll to position [430, 0]
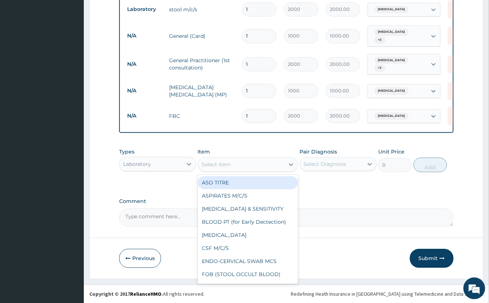
click at [215, 150] on div "Item option FBC, selected. option ASO TITRE focused, 1 of 182. 182 results avai…" at bounding box center [248, 160] width 100 height 24
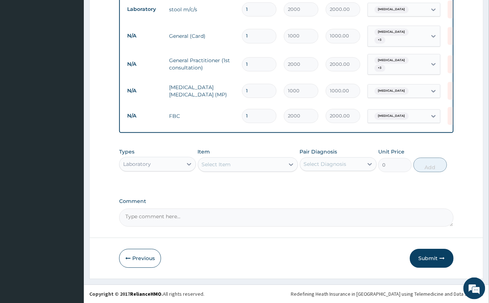
click at [139, 170] on div "Laboratory" at bounding box center [150, 164] width 63 height 12
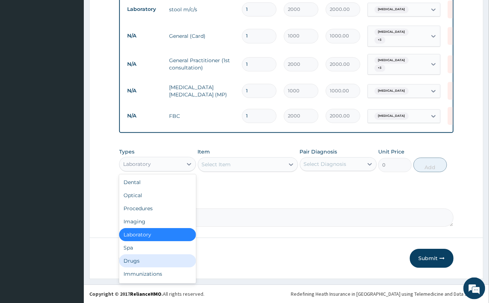
click at [151, 262] on div "Drugs" at bounding box center [157, 261] width 77 height 13
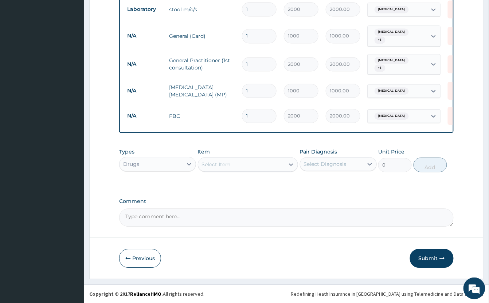
scroll to position [433, 0]
click at [233, 162] on div "Select Item" at bounding box center [241, 165] width 86 height 12
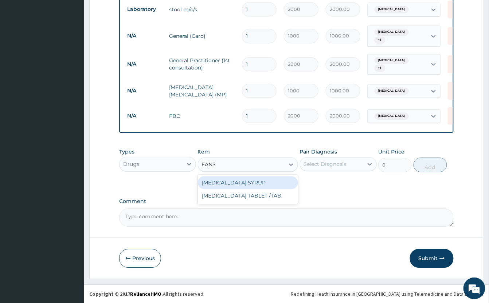
type input "FANSI"
click at [266, 195] on div "[MEDICAL_DATA] TABLET /TAB" at bounding box center [248, 195] width 100 height 13
type input "150"
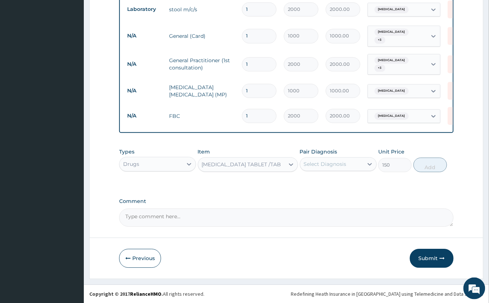
click at [324, 160] on div "Select Diagnosis" at bounding box center [331, 164] width 63 height 12
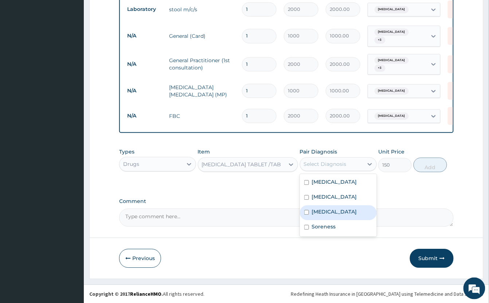
click at [347, 213] on div "Malaria" at bounding box center [338, 212] width 77 height 15
checkbox input "true"
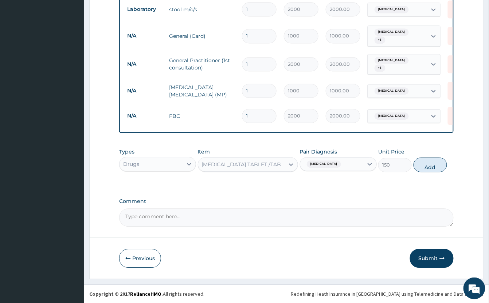
click at [414, 166] on button "Add" at bounding box center [430, 165] width 34 height 15
type input "0"
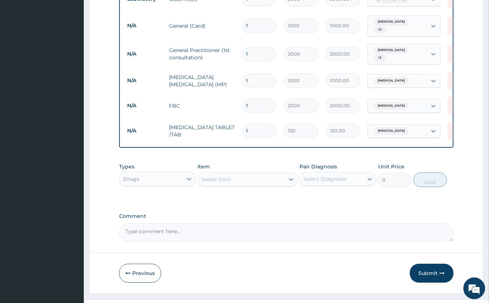
type input "0.00"
type input "3"
type input "450.00"
type input "3"
click at [231, 183] on div "Select Item" at bounding box center [216, 179] width 29 height 7
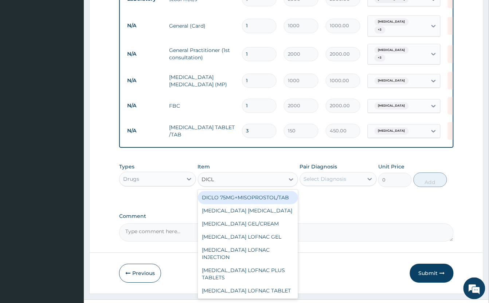
type input "DICLO"
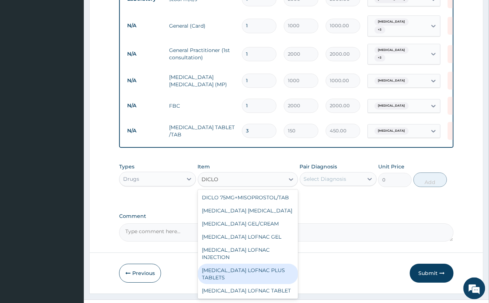
click at [262, 284] on div "[MEDICAL_DATA] LOFNAC PLUS TABLETS" at bounding box center [248, 274] width 100 height 20
type input "100"
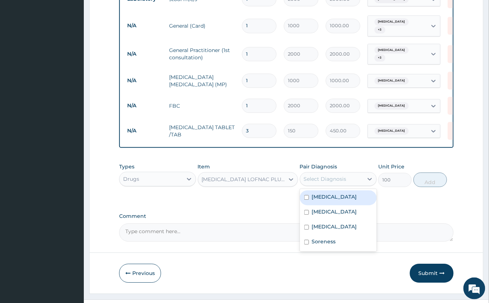
click at [347, 185] on div "Select Diagnosis" at bounding box center [331, 179] width 63 height 12
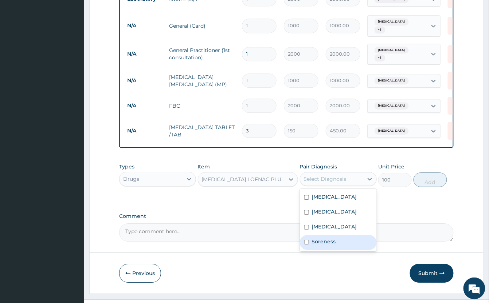
click at [331, 245] on label "Soreness" at bounding box center [324, 241] width 24 height 7
checkbox input "true"
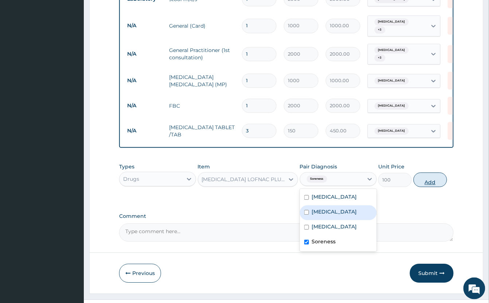
click at [422, 187] on button "Add" at bounding box center [430, 180] width 34 height 15
type input "0"
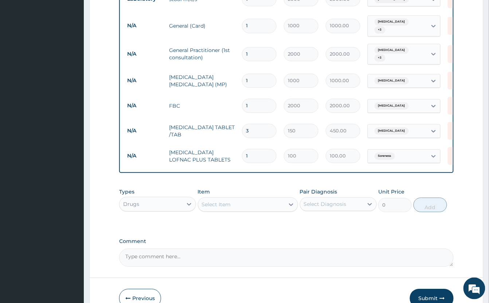
type input "10"
type input "1000.00"
type input "10"
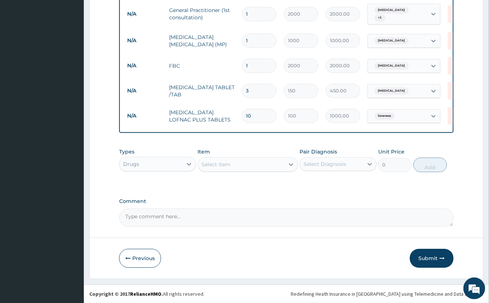
scroll to position [483, 0]
click at [433, 260] on button "Submit" at bounding box center [432, 258] width 44 height 19
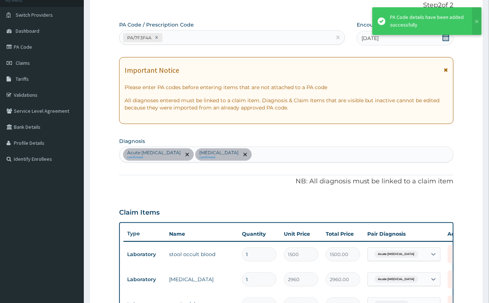
scroll to position [57, 0]
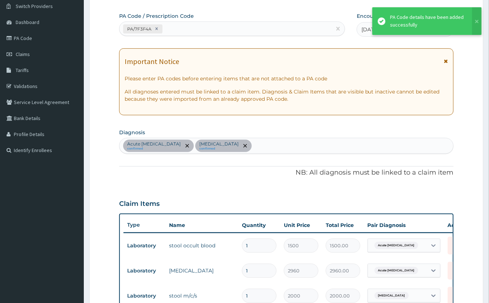
click at [467, 49] on form "Step 2 of 2 PA Code / Prescription Code PA/7F3F4A Encounter Date [DATE] Importa…" at bounding box center [286, 220] width 394 height 478
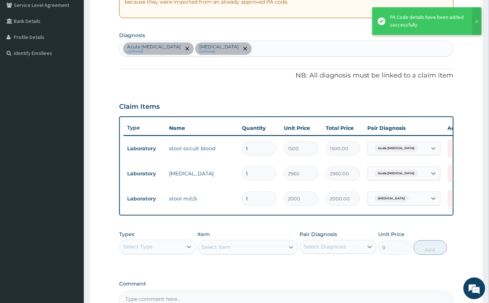
scroll to position [0, 0]
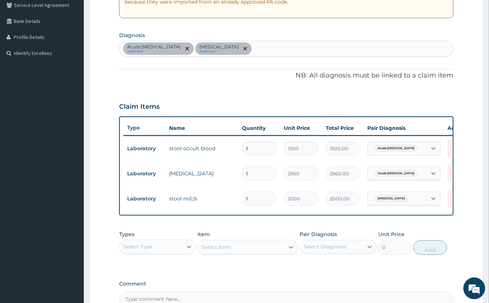
click at [261, 50] on div "Acute [MEDICAL_DATA] confirmed [MEDICAL_DATA] confirmed" at bounding box center [286, 48] width 334 height 15
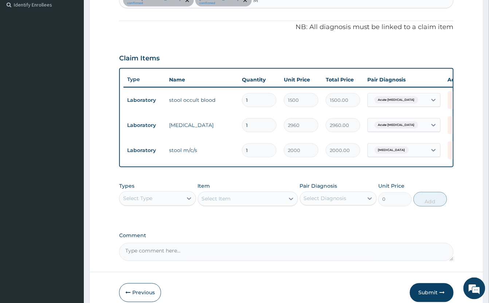
scroll to position [200, 0]
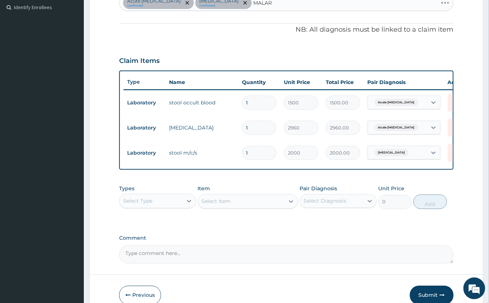
type input "MALARI"
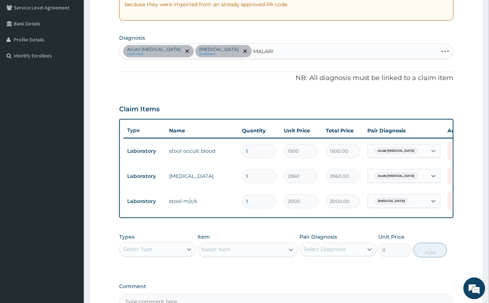
scroll to position [0, 0]
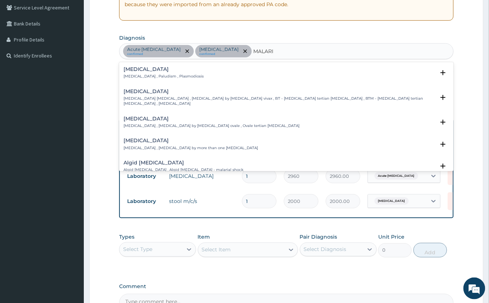
click at [141, 93] on h4 "[MEDICAL_DATA]" at bounding box center [278, 91] width 311 height 5
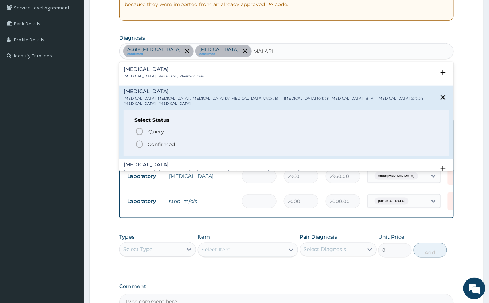
click at [140, 140] on icon "status option filled" at bounding box center [139, 144] width 9 height 9
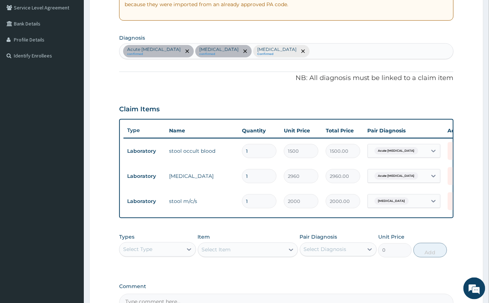
click at [303, 52] on div "Acute [MEDICAL_DATA] confirmed [MEDICAL_DATA] confirmed [MEDICAL_DATA] Confirmed" at bounding box center [286, 51] width 334 height 15
type input "HEADA"
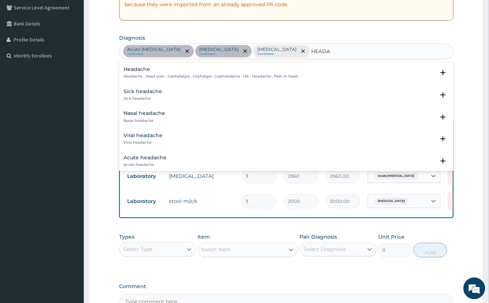
click at [140, 69] on h4 "Headache" at bounding box center [210, 69] width 174 height 5
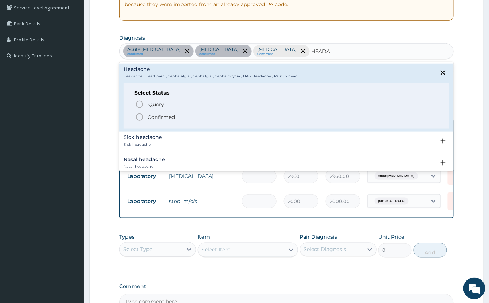
click at [140, 117] on icon "status option filled" at bounding box center [139, 117] width 9 height 9
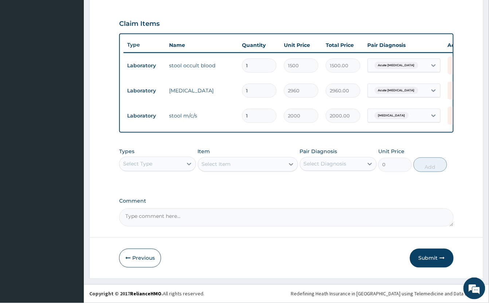
scroll to position [246, 0]
click at [167, 169] on div "Select Type" at bounding box center [150, 164] width 63 height 12
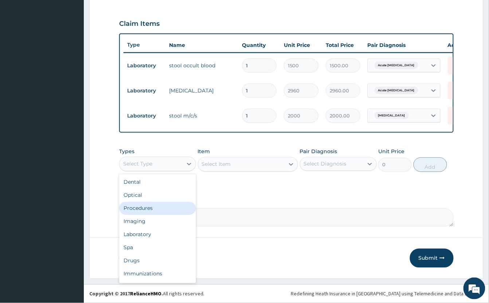
click at [162, 209] on div "Procedures" at bounding box center [157, 208] width 77 height 13
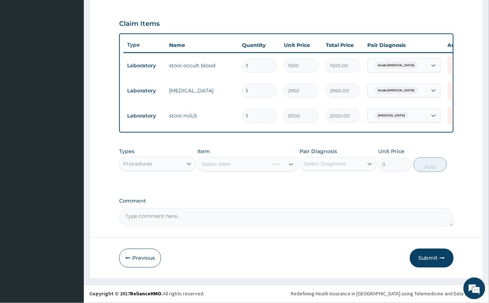
click at [234, 165] on div "Select Item" at bounding box center [248, 164] width 100 height 15
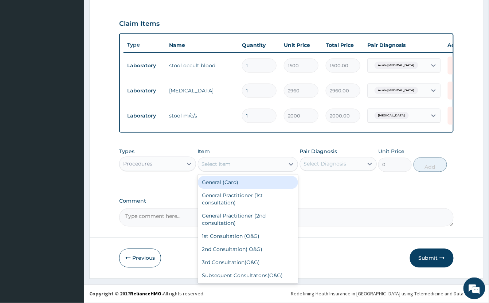
click at [244, 161] on div "Select Item" at bounding box center [241, 165] width 86 height 12
click at [258, 178] on div "General (Card)" at bounding box center [248, 182] width 100 height 13
type input "1000"
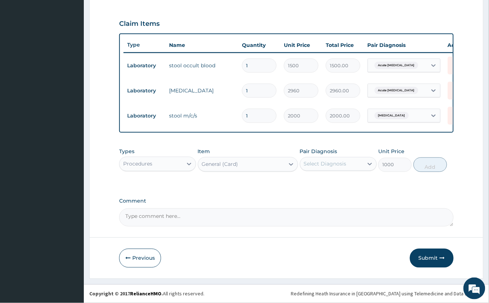
click at [328, 163] on div "Select Diagnosis" at bounding box center [325, 164] width 43 height 7
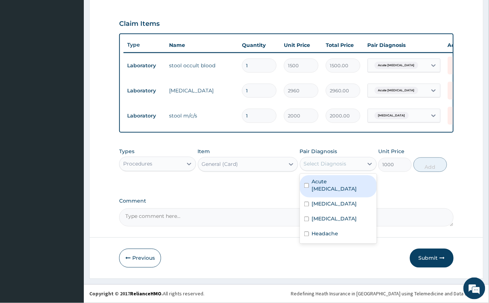
click at [347, 184] on label "Acute [MEDICAL_DATA]" at bounding box center [342, 185] width 60 height 15
checkbox input "true"
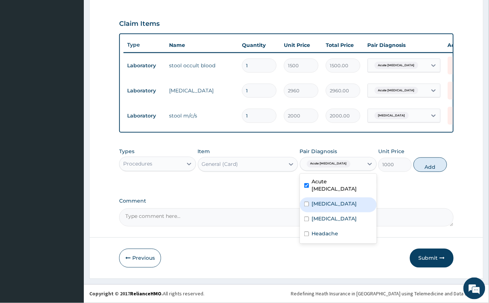
click at [345, 201] on div "Typhoid fever" at bounding box center [338, 205] width 77 height 15
checkbox input "true"
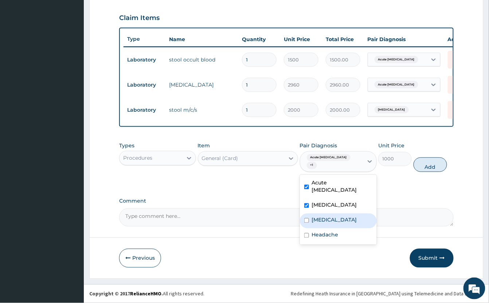
click at [341, 216] on div "Vivax malaria" at bounding box center [338, 221] width 77 height 15
checkbox input "true"
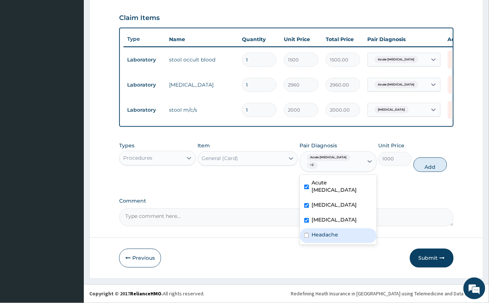
click at [331, 232] on label "Headache" at bounding box center [325, 235] width 27 height 7
checkbox input "true"
click at [433, 165] on button "Add" at bounding box center [430, 165] width 34 height 15
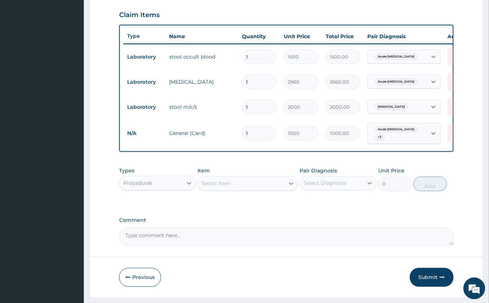
click at [245, 187] on div "Select Item" at bounding box center [241, 184] width 86 height 12
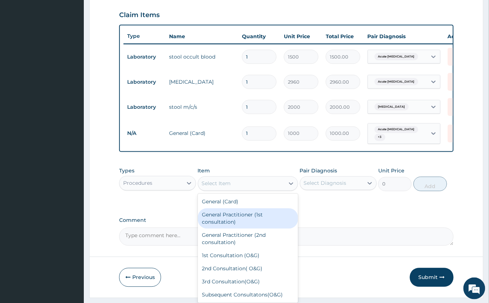
click at [247, 226] on div "General Practitioner (1st consultation)" at bounding box center [248, 219] width 100 height 20
type input "2000"
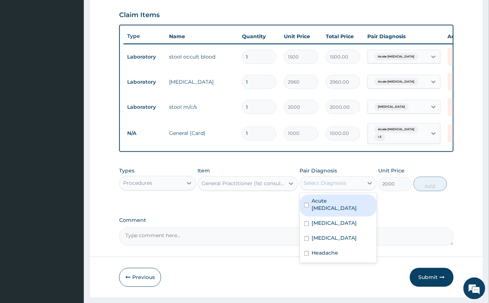
click at [323, 187] on div "Select Diagnosis" at bounding box center [325, 183] width 43 height 7
click at [333, 211] on label "Acute peptic ulcer" at bounding box center [342, 205] width 60 height 15
checkbox input "true"
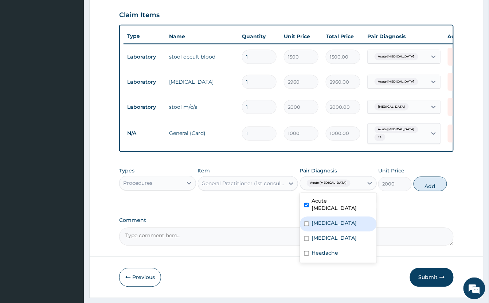
click at [337, 225] on label "Typhoid fever" at bounding box center [334, 223] width 45 height 7
checkbox input "true"
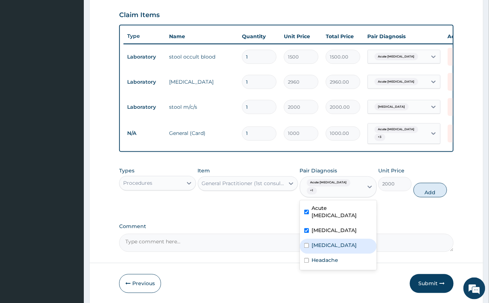
click at [337, 242] on label "Vivax malaria" at bounding box center [334, 245] width 45 height 7
checkbox input "true"
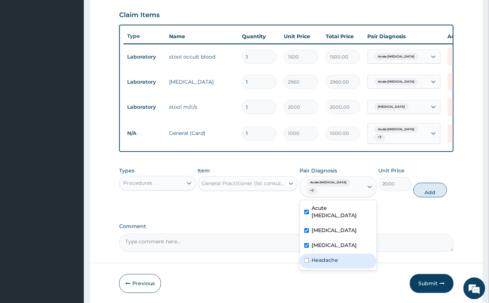
click at [332, 257] on label "Headache" at bounding box center [325, 260] width 27 height 7
checkbox input "true"
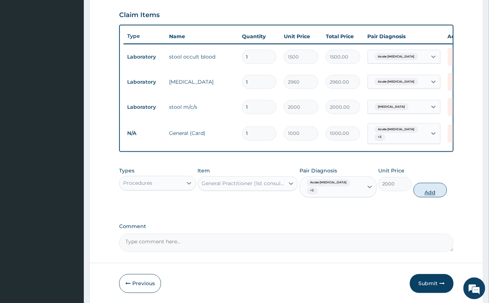
click at [431, 198] on button "Add" at bounding box center [430, 190] width 34 height 15
type input "0"
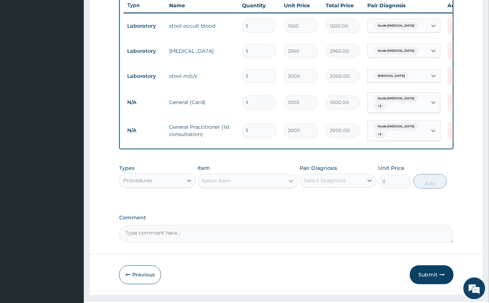
scroll to position [295, 0]
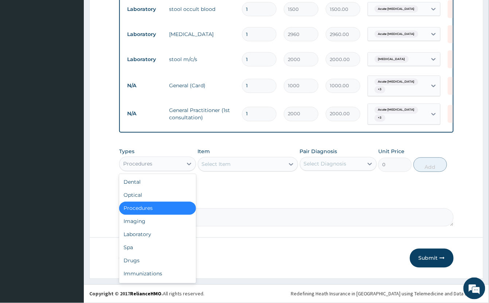
click at [167, 170] on div "Procedures" at bounding box center [150, 164] width 63 height 12
click at [153, 241] on div "Laboratory" at bounding box center [157, 234] width 77 height 13
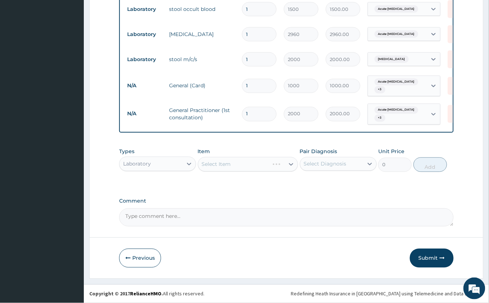
scroll to position [303, 0]
click at [235, 165] on div "Select Item" at bounding box center [248, 164] width 100 height 15
click at [237, 169] on div "Select Item" at bounding box center [248, 164] width 100 height 15
click at [244, 165] on div "Select Item" at bounding box center [248, 164] width 100 height 15
click at [246, 164] on div "Select Item" at bounding box center [248, 164] width 100 height 15
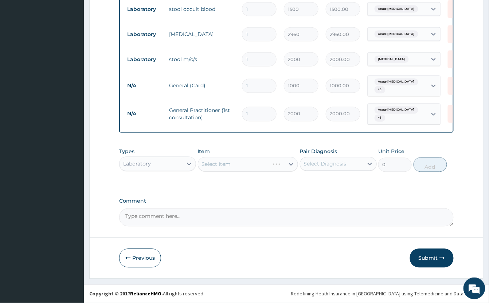
click at [251, 167] on div "Select Item" at bounding box center [248, 164] width 100 height 15
click at [260, 164] on div "Select Item" at bounding box center [241, 165] width 86 height 12
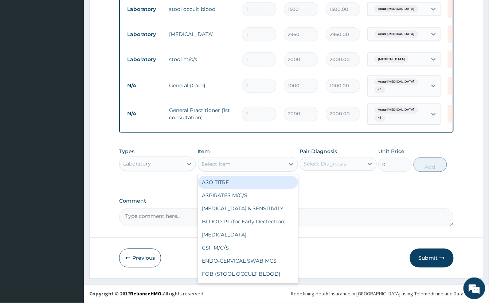
type input "MP"
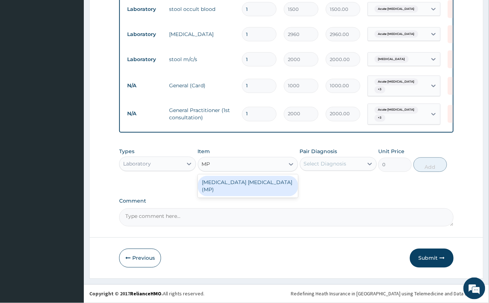
click at [260, 185] on div "[MEDICAL_DATA] [MEDICAL_DATA] (MP)" at bounding box center [248, 186] width 100 height 20
type input "1000"
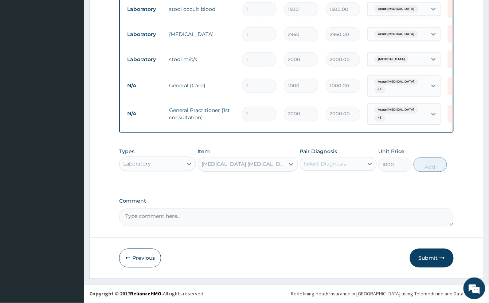
click at [323, 165] on div "Select Diagnosis" at bounding box center [325, 164] width 43 height 7
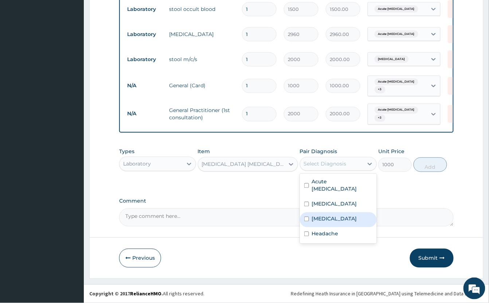
click at [352, 213] on div "Vivax malaria" at bounding box center [338, 220] width 77 height 15
checkbox input "true"
click at [424, 168] on button "Add" at bounding box center [430, 165] width 34 height 15
type input "0"
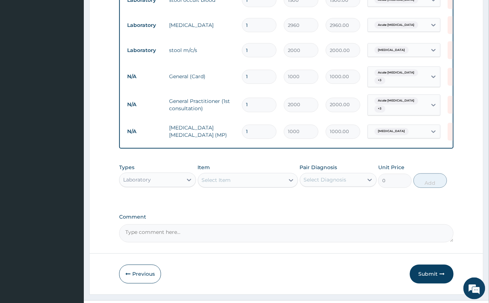
click at [251, 186] on div "Select Item" at bounding box center [241, 181] width 86 height 12
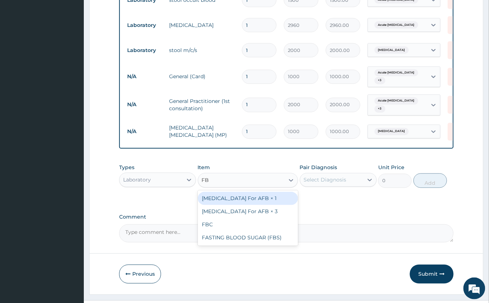
type input "FBC"
click at [264, 205] on div "FBC" at bounding box center [248, 198] width 100 height 13
type input "2000"
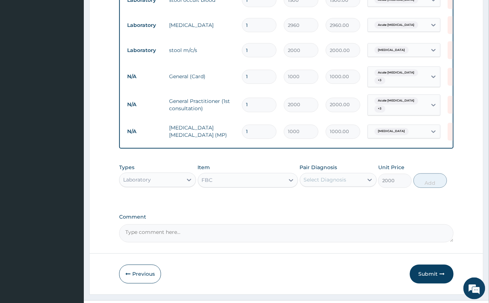
click at [332, 184] on div "Select Diagnosis" at bounding box center [325, 180] width 43 height 7
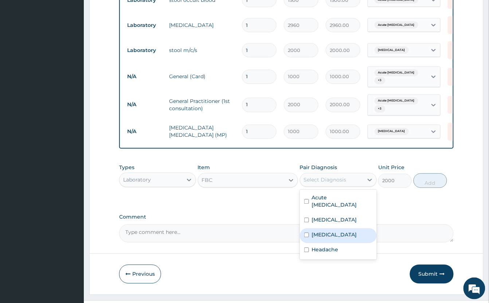
click at [355, 237] on div "Vivax malaria" at bounding box center [338, 236] width 77 height 15
checkbox input "true"
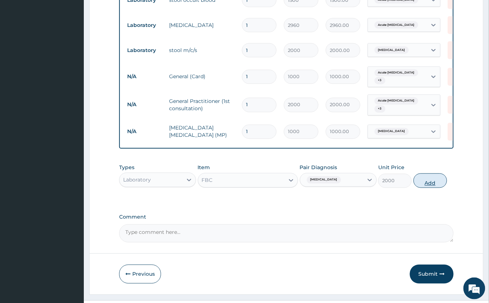
click at [429, 186] on button "Add" at bounding box center [430, 181] width 34 height 15
type input "0"
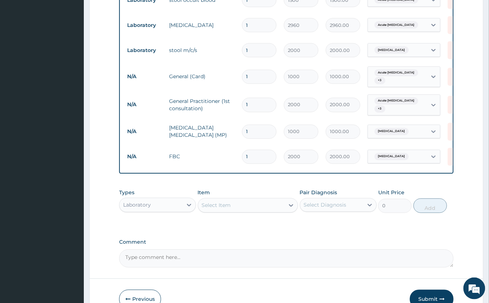
scroll to position [351, 0]
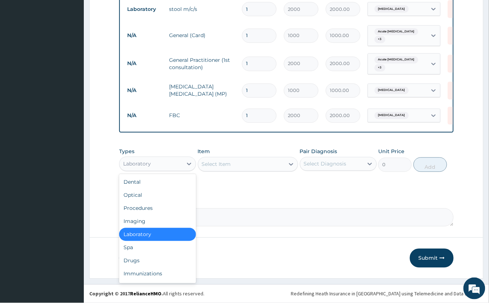
click at [175, 166] on div "Laboratory" at bounding box center [150, 164] width 63 height 12
click at [155, 261] on div "Drugs" at bounding box center [157, 261] width 77 height 13
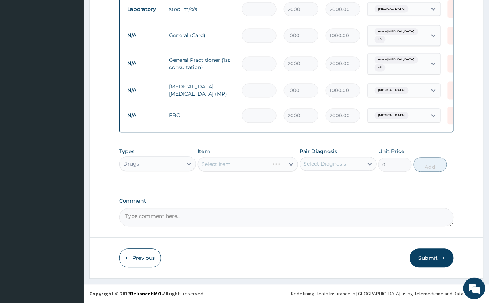
click at [252, 164] on div "Select Item" at bounding box center [248, 164] width 100 height 15
click at [248, 166] on div "Select Item" at bounding box center [248, 164] width 100 height 15
click at [247, 168] on div "Select Item" at bounding box center [241, 165] width 86 height 12
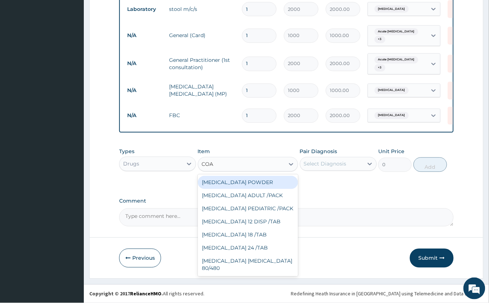
type input "COAR"
click at [251, 181] on div "[MEDICAL_DATA] ADULT /PACK" at bounding box center [248, 182] width 100 height 13
type input "2160"
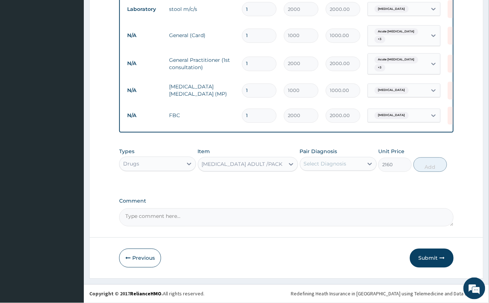
click at [327, 165] on div "Select Diagnosis" at bounding box center [325, 164] width 43 height 7
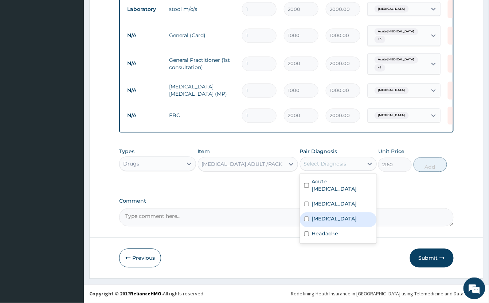
click at [350, 213] on div "Vivax malaria" at bounding box center [338, 220] width 77 height 15
checkbox input "true"
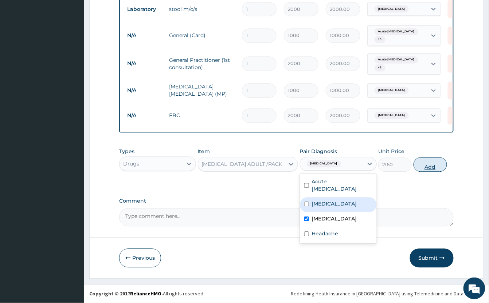
click at [425, 165] on button "Add" at bounding box center [430, 165] width 34 height 15
type input "0"
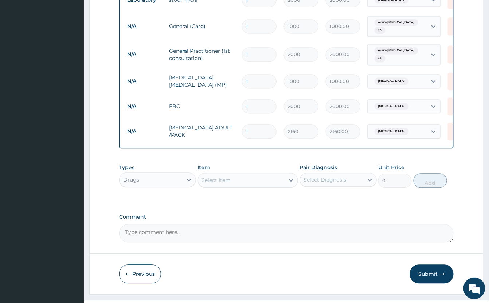
click at [238, 186] on div "Select Item" at bounding box center [241, 181] width 86 height 12
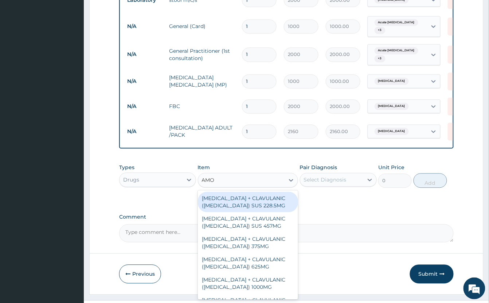
type input "AMOX"
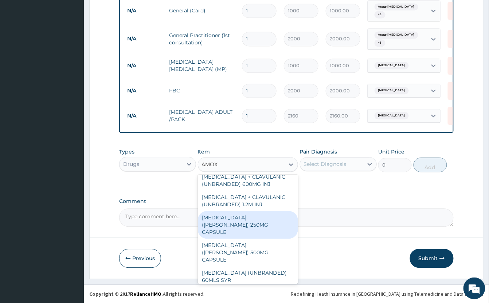
scroll to position [146, 0]
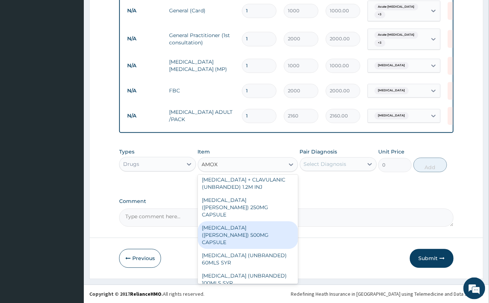
click at [261, 223] on div "[MEDICAL_DATA] ([PERSON_NAME]) 500MG CAPSULE" at bounding box center [248, 235] width 100 height 28
type input "100"
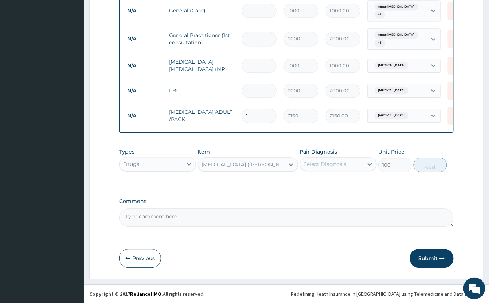
click at [336, 161] on div "Select Diagnosis" at bounding box center [325, 164] width 43 height 7
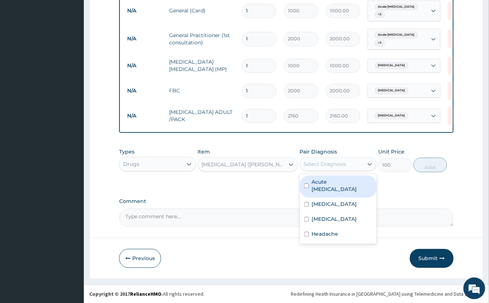
click at [361, 181] on label "Acute peptic ulcer" at bounding box center [342, 185] width 60 height 15
checkbox input "true"
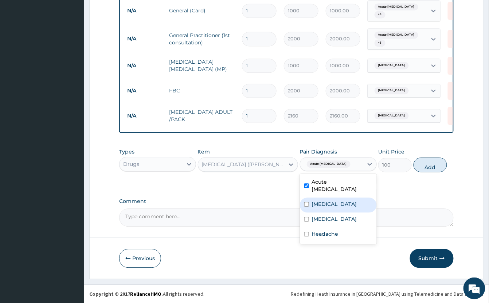
click at [352, 198] on div "Typhoid fever" at bounding box center [338, 205] width 77 height 15
checkbox input "true"
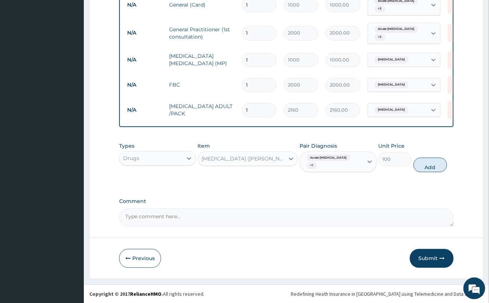
drag, startPoint x: 425, startPoint y: 171, endPoint x: 318, endPoint y: 171, distance: 106.7
click at [425, 170] on button "Add" at bounding box center [430, 165] width 34 height 15
type input "0"
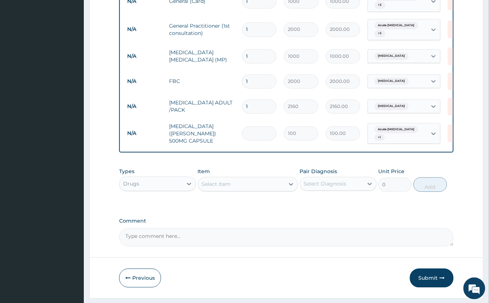
type input "0.00"
type input "3"
type input "300.00"
type input "30"
type input "3000.00"
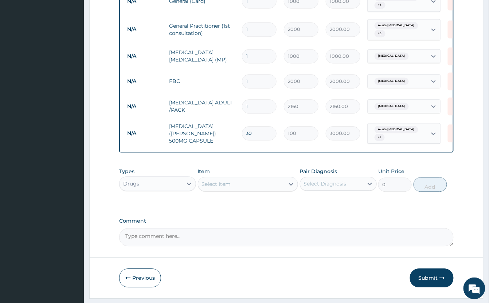
type input "30"
click at [243, 190] on div "Select Item" at bounding box center [241, 184] width 86 height 12
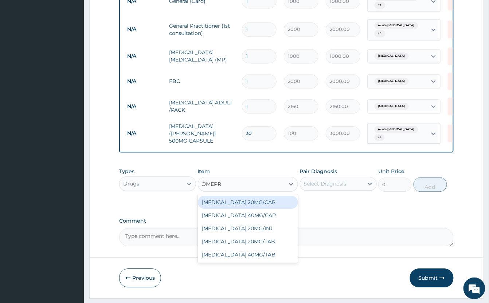
type input "OMEPRA"
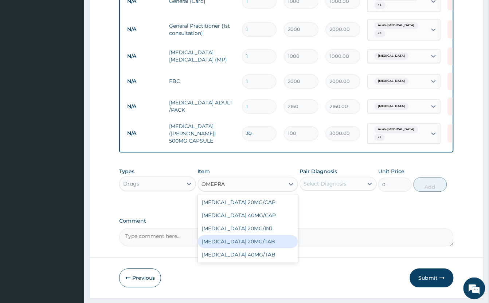
click at [265, 248] on div "[MEDICAL_DATA] 20MG/TAB" at bounding box center [248, 241] width 100 height 13
type input "100"
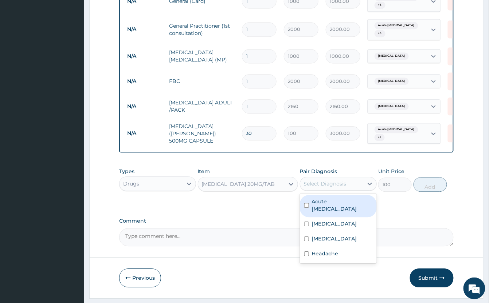
click at [345, 188] on div "Select Diagnosis" at bounding box center [325, 183] width 43 height 7
click at [357, 209] on label "Acute peptic ulcer" at bounding box center [342, 205] width 60 height 15
checkbox input "true"
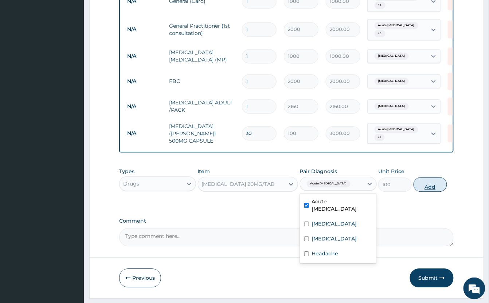
click at [428, 192] on button "Add" at bounding box center [430, 184] width 34 height 15
type input "0"
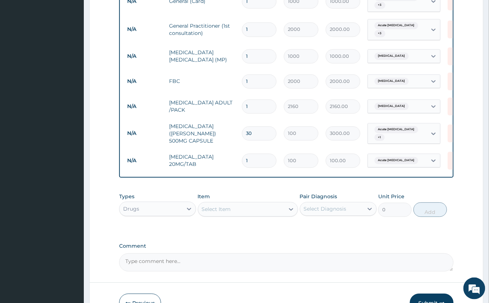
type input "0.00"
type input "2"
type input "200.00"
type input "20"
type input "2000.00"
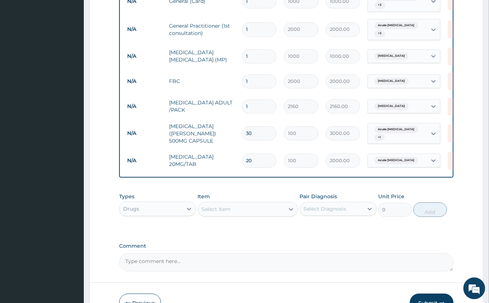
type input "20"
click at [247, 215] on div "Select Item" at bounding box center [241, 210] width 86 height 12
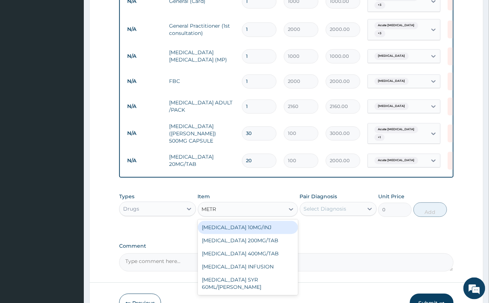
type input "METRO"
click at [276, 234] on div "METRONIDAZOLE 200MG/TAB" at bounding box center [248, 227] width 100 height 13
type input "100"
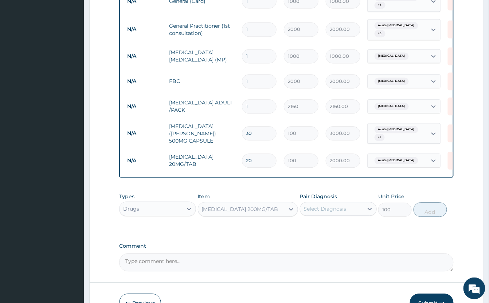
click at [331, 213] on div "Select Diagnosis" at bounding box center [325, 208] width 43 height 7
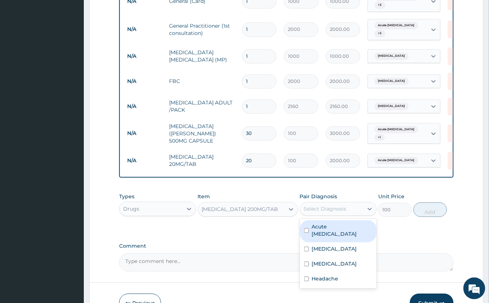
click at [349, 238] on label "Acute peptic ulcer" at bounding box center [342, 230] width 60 height 15
checkbox input "true"
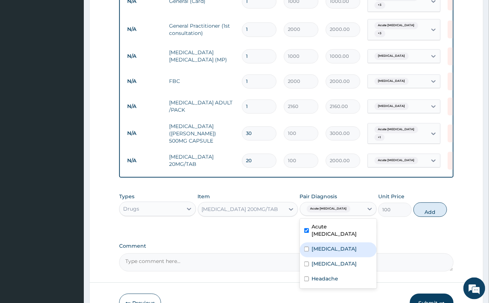
click at [345, 251] on label "Typhoid fever" at bounding box center [334, 248] width 45 height 7
checkbox input "true"
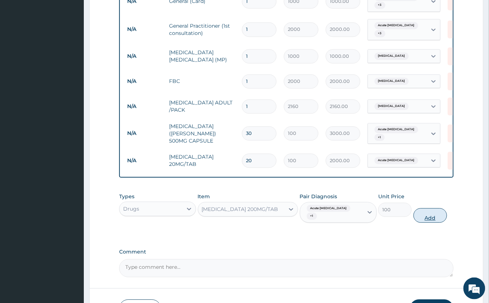
click at [425, 223] on button "Add" at bounding box center [430, 215] width 34 height 15
type input "0"
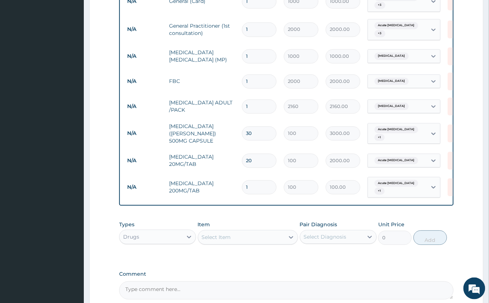
type input "0.00"
type input "3"
type input "300.00"
type input "30"
type input "3000.00"
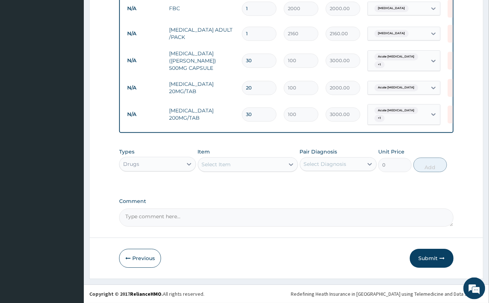
scroll to position [462, 0]
type input "30"
click at [260, 164] on div "Select Item" at bounding box center [241, 165] width 86 height 12
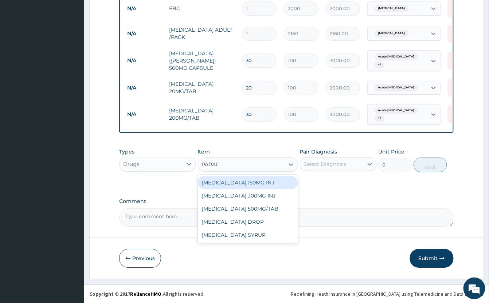
type input "PARACE"
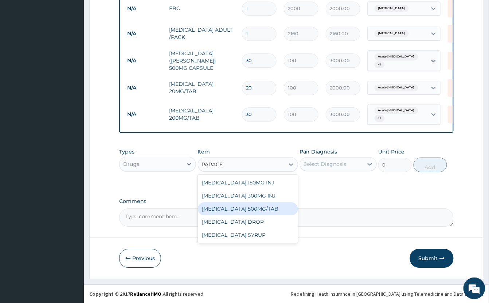
click at [278, 209] on div "PARACETAMOL 500MG/TAB" at bounding box center [248, 208] width 100 height 13
type input "50"
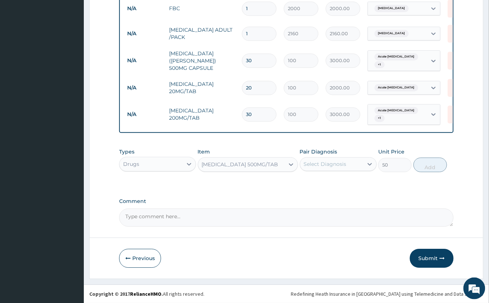
click at [341, 162] on div "Select Diagnosis" at bounding box center [325, 164] width 43 height 7
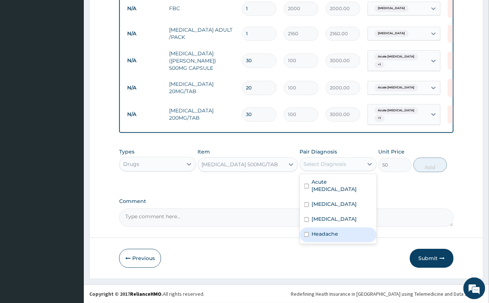
click at [353, 230] on div "Headache" at bounding box center [338, 235] width 77 height 15
checkbox input "true"
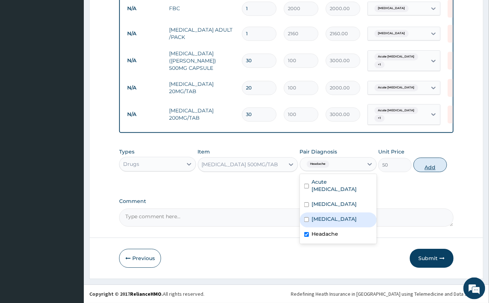
click at [425, 161] on button "Add" at bounding box center [430, 165] width 34 height 15
type input "0"
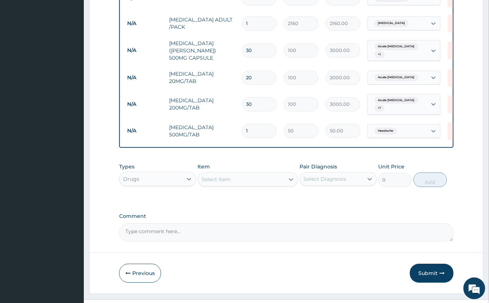
type input "18"
type input "900.00"
type input "18"
click at [230, 183] on div "Select Item" at bounding box center [216, 179] width 29 height 7
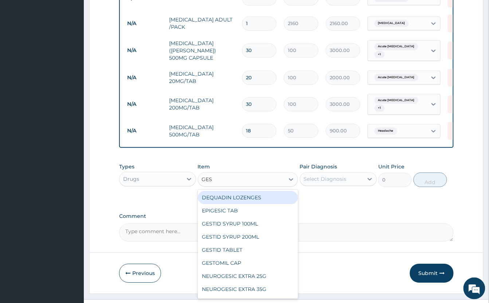
type input "GEST"
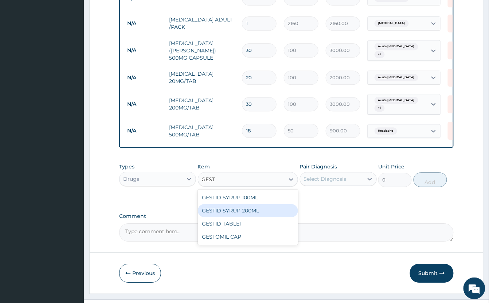
click at [260, 217] on div "GESTID SYRUP 200ML" at bounding box center [248, 210] width 100 height 13
type input "1200"
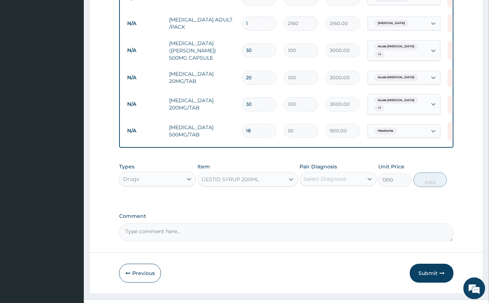
click at [339, 183] on div "Select Diagnosis" at bounding box center [325, 179] width 43 height 7
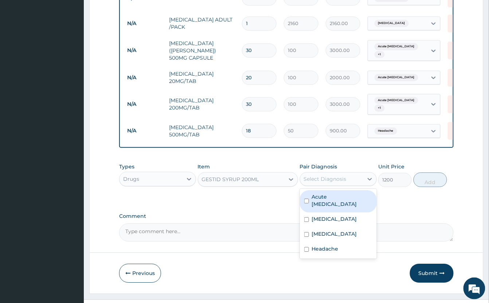
click at [366, 207] on div "Acute peptic ulcer" at bounding box center [338, 201] width 77 height 22
checkbox input "true"
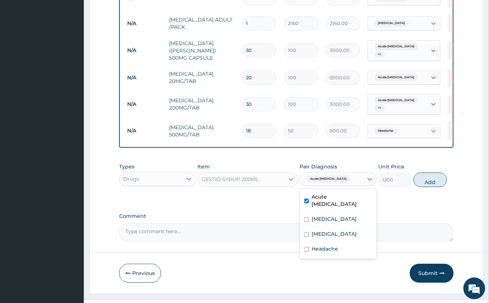
click at [438, 187] on button "Add" at bounding box center [430, 180] width 34 height 15
type input "0"
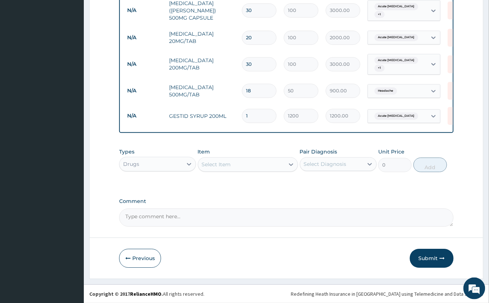
scroll to position [512, 0]
click at [426, 254] on button "Submit" at bounding box center [432, 258] width 44 height 19
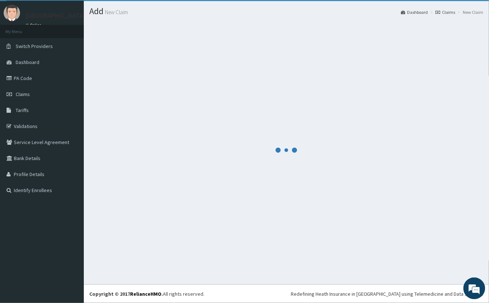
scroll to position [17, 0]
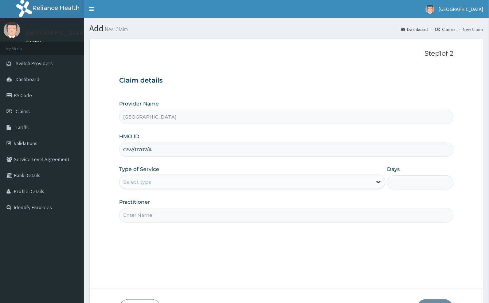
type input "GSV/11707/A"
click at [229, 182] on div "Select type" at bounding box center [245, 182] width 252 height 12
type input "1"
click at [226, 222] on input "Practitioner" at bounding box center [286, 215] width 334 height 14
type input "G"
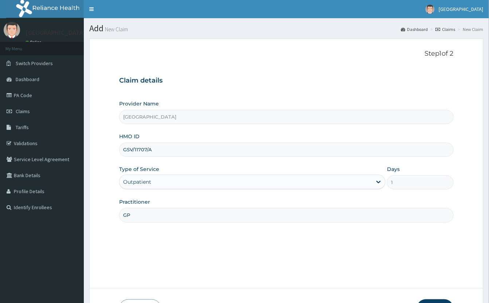
click at [433, 300] on button "Next" at bounding box center [435, 309] width 37 height 19
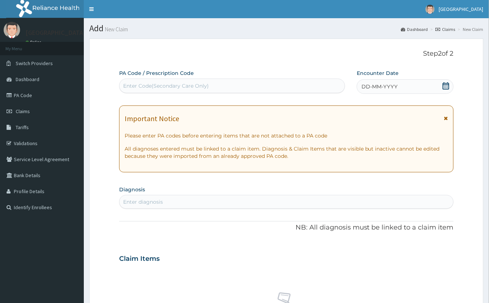
click at [258, 80] on div "Enter Code(Secondary Care Only)" at bounding box center [231, 86] width 225 height 12
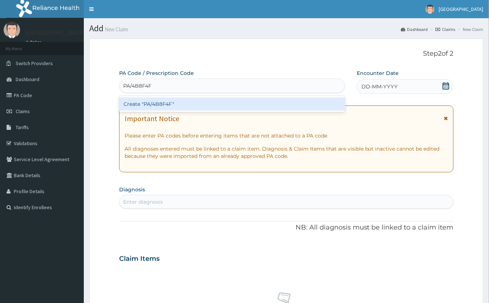
type input "PA/4B8F4F"
click at [237, 98] on div "Create "PA/4B8F4F"" at bounding box center [232, 104] width 226 height 13
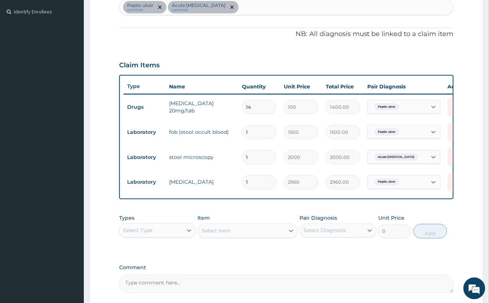
scroll to position [178, 0]
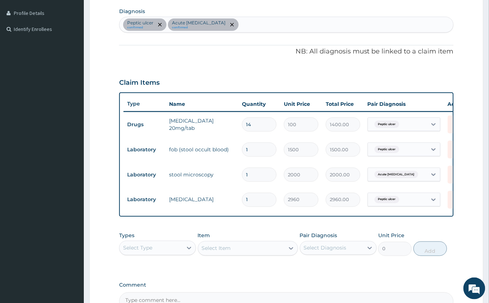
click at [264, 23] on div "[MEDICAL_DATA] confirmed Acute [MEDICAL_DATA] confirmed" at bounding box center [286, 24] width 334 height 15
type input "COMPLICA"
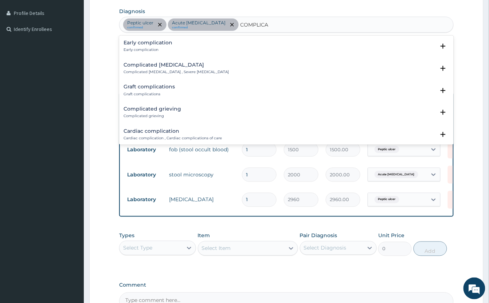
click at [165, 66] on h4 "Complicated [MEDICAL_DATA]" at bounding box center [175, 64] width 105 height 5
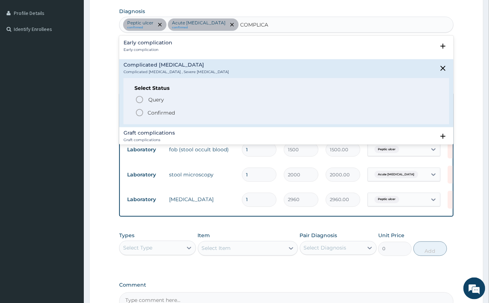
click at [140, 113] on icon "status option filled" at bounding box center [139, 113] width 9 height 9
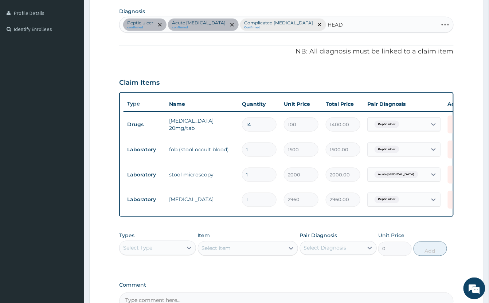
type input "HEADA"
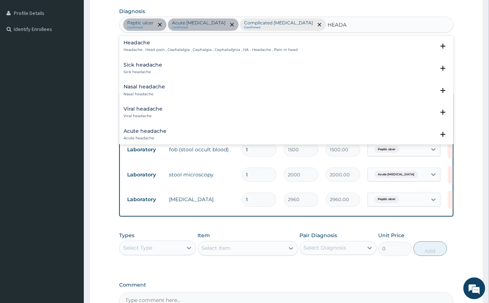
click at [140, 40] on h4 "Headache" at bounding box center [210, 42] width 174 height 5
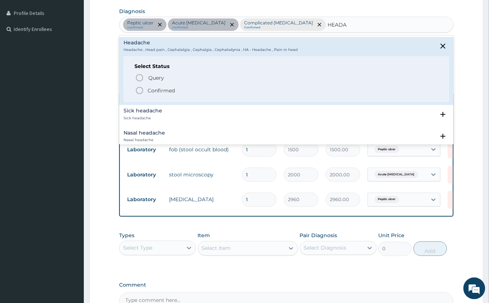
click at [143, 91] on icon "status option filled" at bounding box center [139, 90] width 9 height 9
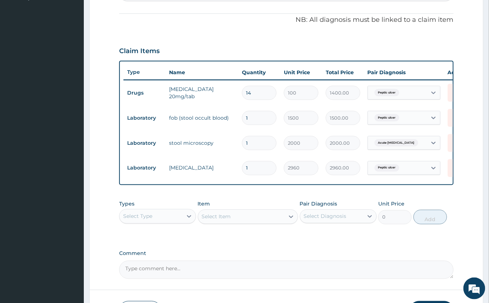
scroll to position [227, 0]
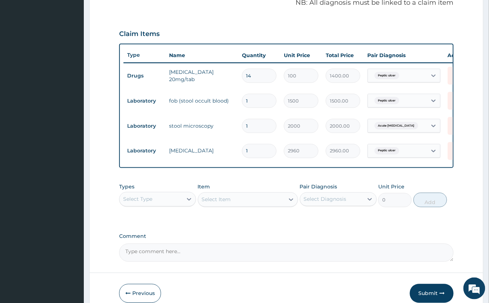
click at [165, 205] on div "Select Type" at bounding box center [150, 200] width 63 height 12
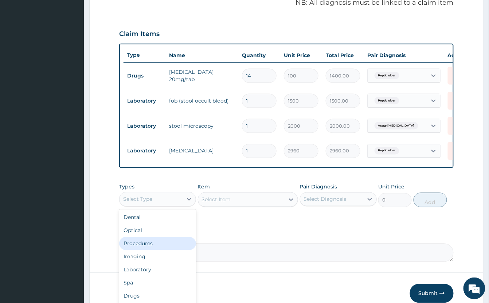
click at [162, 251] on div "Procedures" at bounding box center [157, 243] width 77 height 13
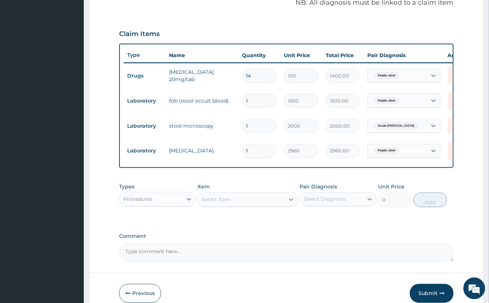
click at [222, 204] on div "Select Item" at bounding box center [216, 199] width 29 height 7
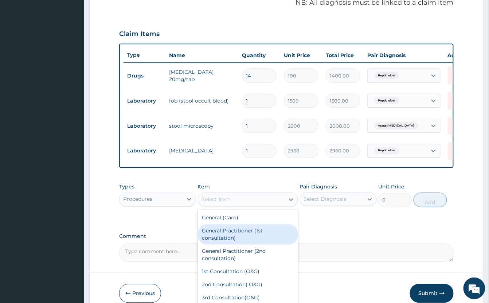
click at [273, 242] on div "General Practitioner (1st consultation)" at bounding box center [248, 235] width 100 height 20
type input "2000"
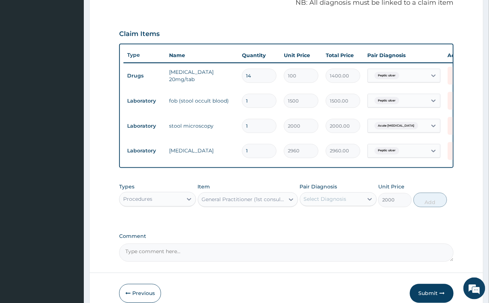
click at [337, 203] on div "Select Diagnosis" at bounding box center [325, 199] width 43 height 7
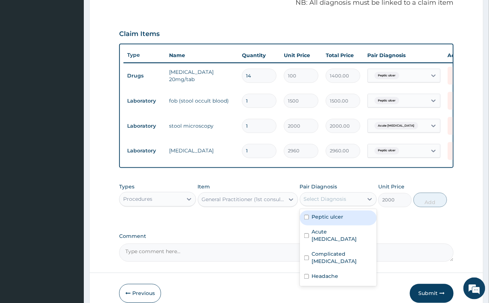
click at [343, 221] on label "Peptic ulcer" at bounding box center [328, 217] width 32 height 7
checkbox input "true"
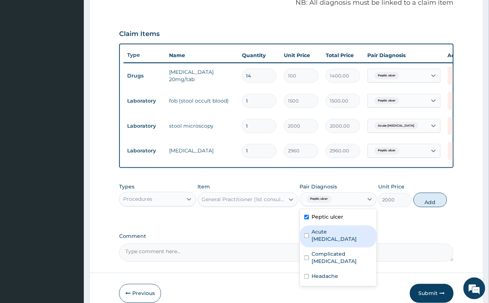
drag, startPoint x: 346, startPoint y: 244, endPoint x: 347, endPoint y: 252, distance: 8.8
click at [347, 245] on div "Acute amebiasis" at bounding box center [338, 237] width 77 height 22
checkbox input "true"
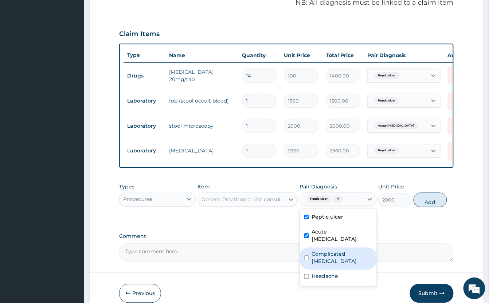
click at [346, 259] on label "Complicated malaria" at bounding box center [342, 258] width 60 height 15
checkbox input "true"
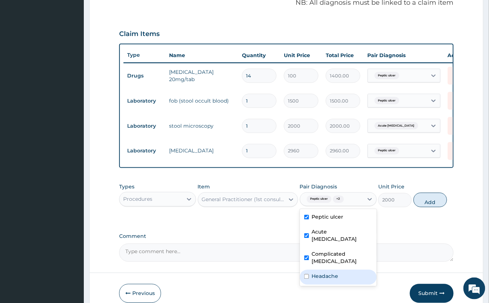
click at [339, 275] on div "Headache" at bounding box center [338, 277] width 77 height 15
checkbox input "true"
click at [428, 208] on button "Add" at bounding box center [430, 200] width 34 height 15
type input "0"
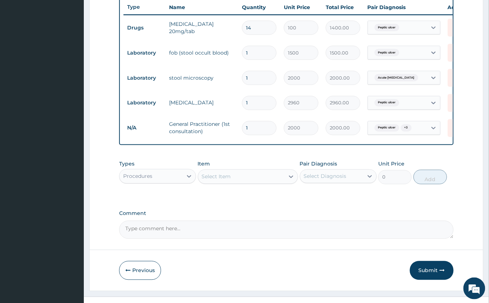
scroll to position [276, 0]
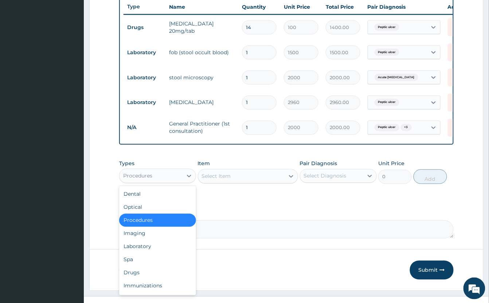
click at [170, 182] on div "Procedures" at bounding box center [150, 176] width 63 height 12
click at [158, 253] on div "Laboratory" at bounding box center [157, 246] width 77 height 13
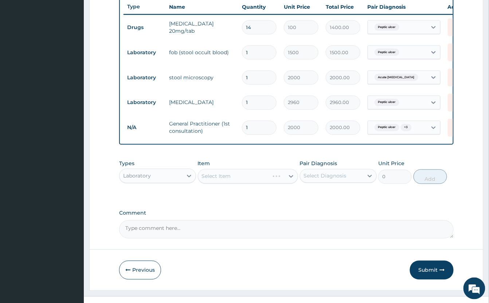
click at [253, 184] on div "Select Item" at bounding box center [248, 176] width 100 height 15
click at [253, 182] on div "Select Item" at bounding box center [241, 177] width 86 height 12
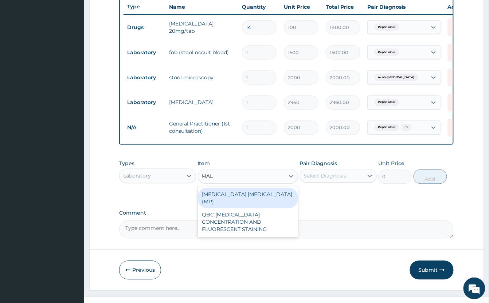
type input "MALA"
click at [267, 201] on div "MALARIA PARASITE (MP)" at bounding box center [248, 198] width 100 height 20
type input "1000"
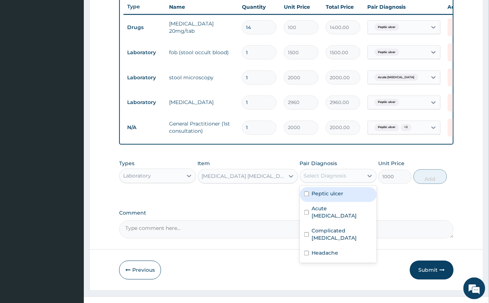
click at [331, 180] on div "Select Diagnosis" at bounding box center [325, 176] width 43 height 7
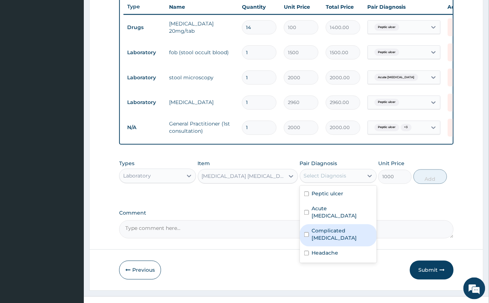
drag, startPoint x: 350, startPoint y: 235, endPoint x: 346, endPoint y: 235, distance: 4.0
click at [350, 235] on label "Complicated malaria" at bounding box center [342, 235] width 60 height 15
checkbox input "true"
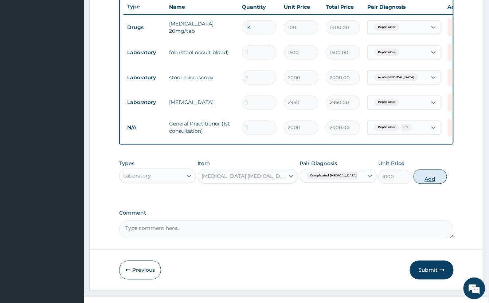
click at [434, 184] on button "Add" at bounding box center [430, 177] width 34 height 15
type input "0"
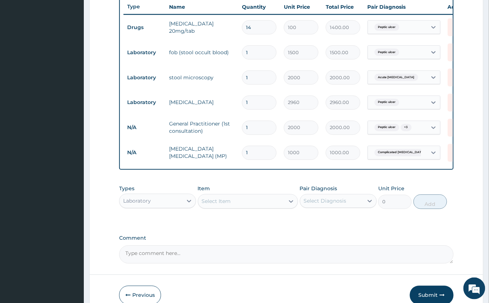
drag, startPoint x: 229, startPoint y: 211, endPoint x: 251, endPoint y: 204, distance: 23.3
click at [231, 205] on div "Select Item" at bounding box center [216, 201] width 29 height 7
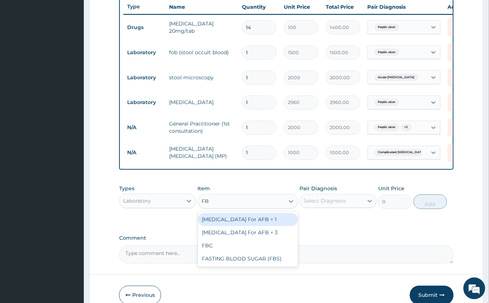
type input "FBC"
drag, startPoint x: 261, startPoint y: 226, endPoint x: 255, endPoint y: 228, distance: 6.6
click at [261, 226] on div "FBC" at bounding box center [248, 219] width 100 height 13
type input "2000"
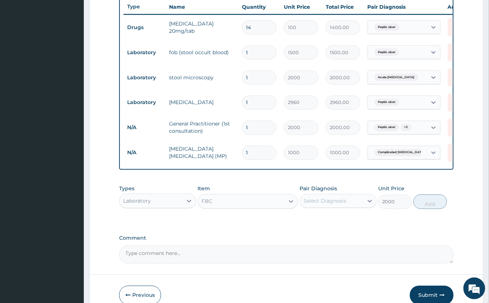
click at [345, 205] on div "Select Diagnosis" at bounding box center [331, 202] width 63 height 12
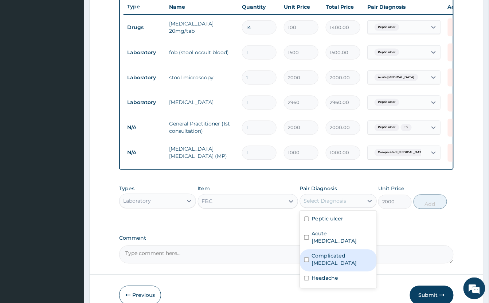
click at [344, 254] on label "Complicated malaria" at bounding box center [342, 260] width 60 height 15
checkbox input "true"
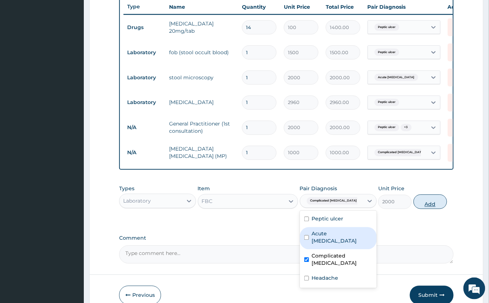
click at [431, 207] on button "Add" at bounding box center [430, 202] width 34 height 15
type input "0"
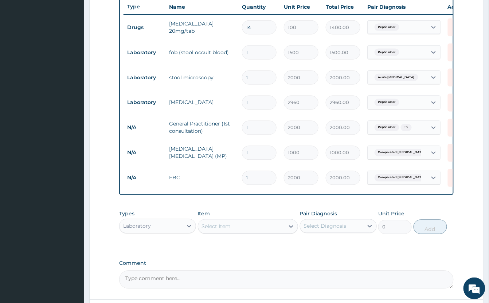
drag, startPoint x: 146, startPoint y: 230, endPoint x: 152, endPoint y: 232, distance: 6.4
click at [146, 231] on div "Laboratory" at bounding box center [150, 227] width 63 height 12
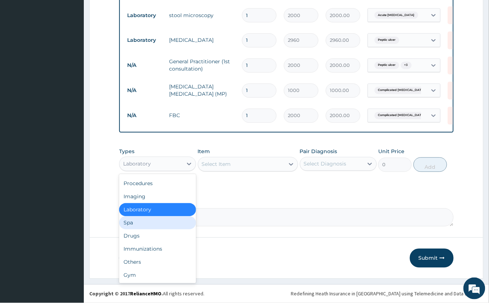
scroll to position [347, 0]
click at [148, 240] on div "Drugs" at bounding box center [157, 236] width 77 height 13
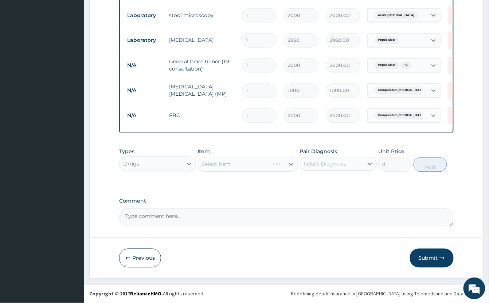
click at [243, 162] on div "Select Item" at bounding box center [248, 164] width 100 height 15
click at [230, 164] on div "Select Item" at bounding box center [248, 164] width 100 height 15
click at [235, 164] on div "Select Item" at bounding box center [248, 164] width 100 height 15
click at [236, 163] on div "Select Item" at bounding box center [248, 164] width 100 height 15
click at [237, 166] on div "Select Item" at bounding box center [248, 164] width 100 height 15
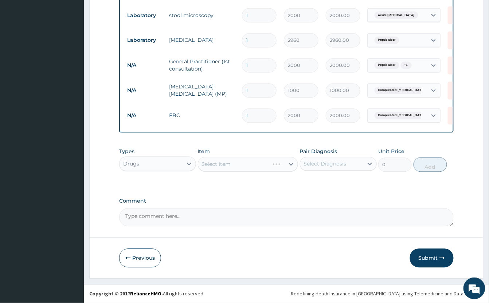
click at [243, 162] on div "Select Item" at bounding box center [248, 164] width 100 height 15
click at [226, 164] on div "Select Item" at bounding box center [216, 164] width 29 height 7
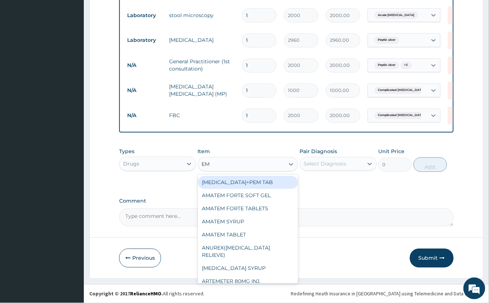
type input "EMA"
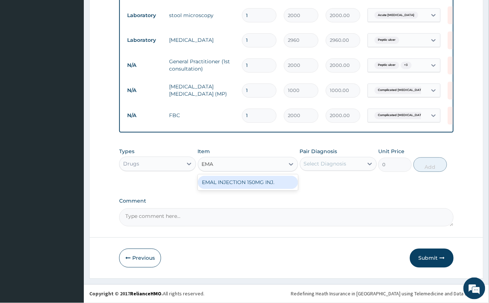
click at [243, 184] on div "EMAL INJECTION 150MG INJ." at bounding box center [248, 182] width 100 height 13
type input "1500"
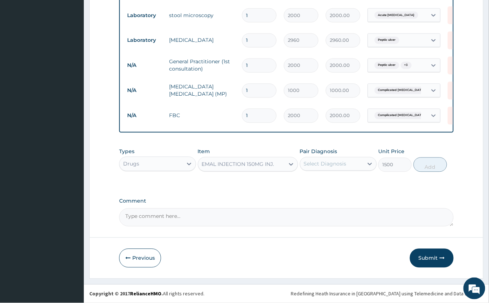
click at [304, 161] on div "Select Diagnosis" at bounding box center [325, 164] width 43 height 7
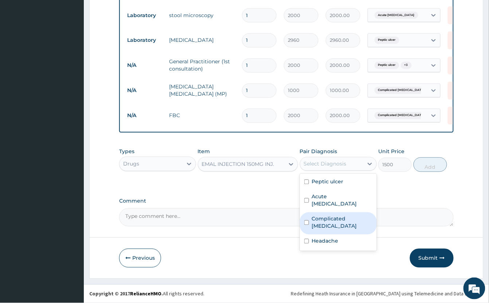
click at [342, 216] on label "Complicated malaria" at bounding box center [342, 223] width 60 height 15
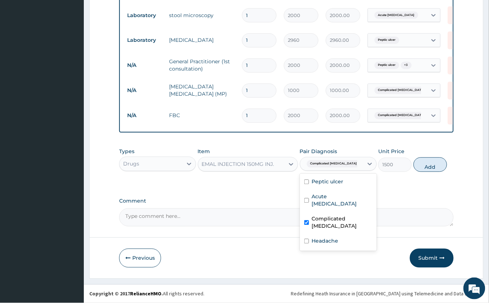
checkbox input "true"
click at [424, 168] on button "Add" at bounding box center [430, 165] width 34 height 15
type input "0"
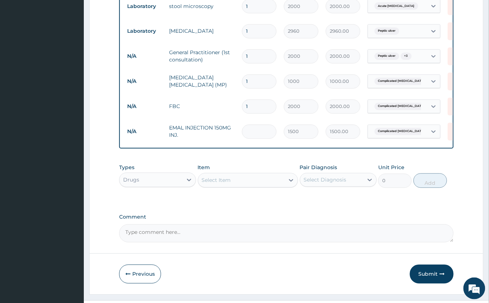
type input "0.00"
type input "3"
type input "4500.00"
type input "3"
click at [244, 186] on div "Select Item" at bounding box center [241, 181] width 86 height 12
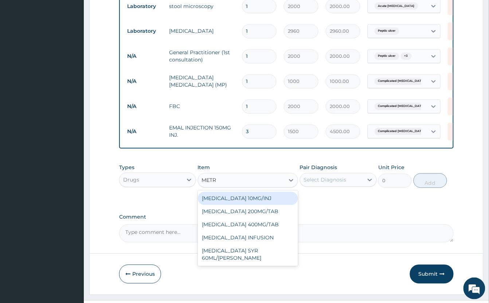
type input "METRO"
click at [265, 205] on div "METRONIDAZOLE 200MG/TAB" at bounding box center [248, 198] width 100 height 13
type input "100"
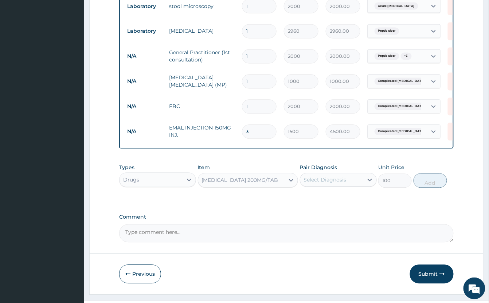
click at [334, 184] on div "Select Diagnosis" at bounding box center [325, 180] width 43 height 7
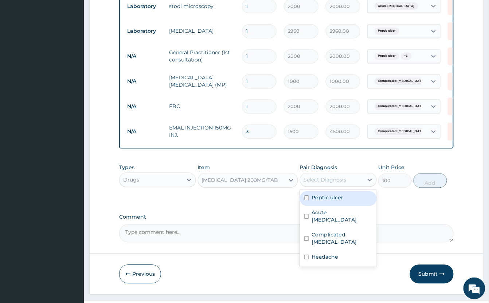
click at [359, 204] on div "Peptic ulcer" at bounding box center [338, 199] width 77 height 15
checkbox input "true"
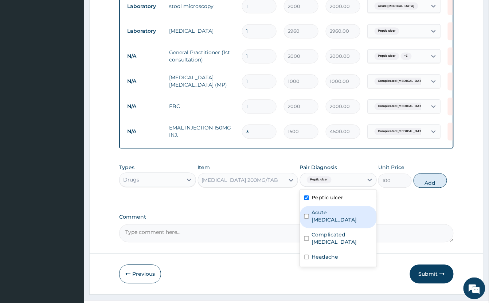
click at [358, 225] on div "Acute amebiasis" at bounding box center [338, 217] width 77 height 22
checkbox input "true"
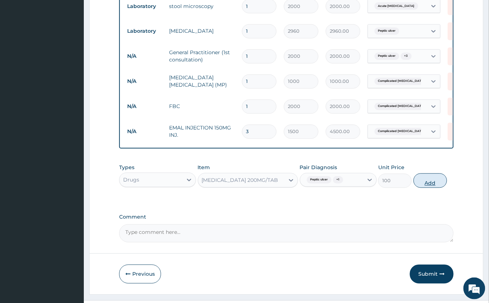
click at [430, 188] on button "Add" at bounding box center [430, 181] width 34 height 15
type input "0"
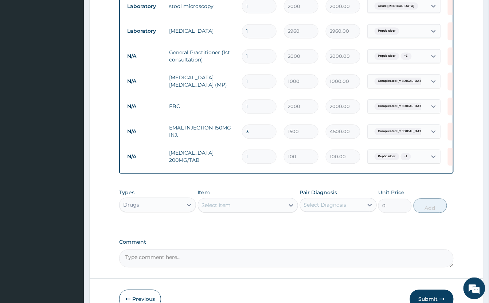
type input "0.00"
type input "3"
type input "300.00"
type input "30"
type input "3000.00"
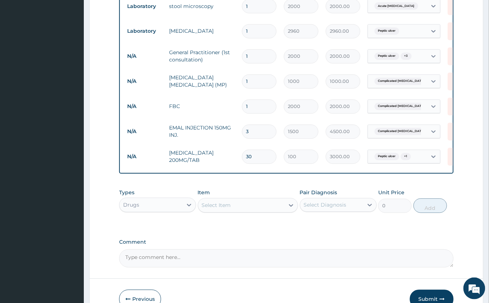
type input "30"
click at [231, 209] on div "Select Item" at bounding box center [216, 205] width 29 height 7
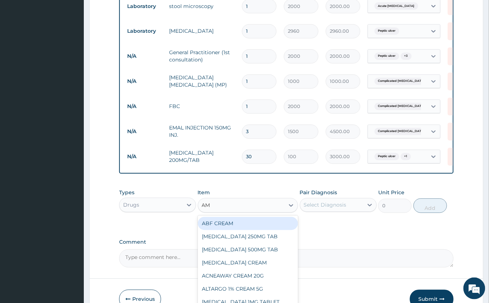
type input "AMO"
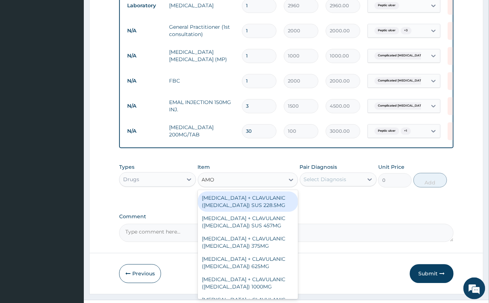
scroll to position [398, 0]
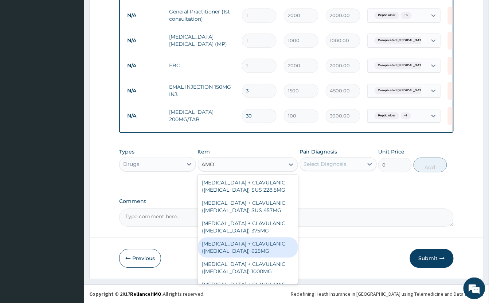
click at [247, 249] on div "[MEDICAL_DATA] + CLAVULANIC ([MEDICAL_DATA]) 625MG" at bounding box center [248, 247] width 100 height 20
type input "350"
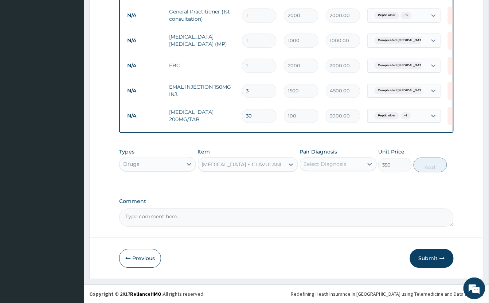
click at [336, 162] on div "Select Diagnosis" at bounding box center [325, 164] width 43 height 7
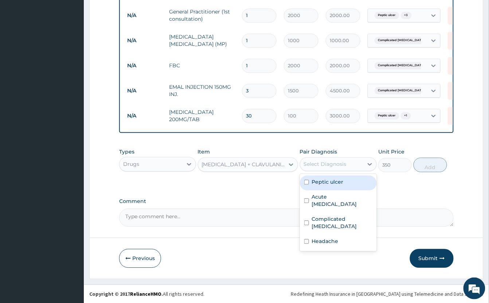
click at [356, 181] on div "Peptic ulcer" at bounding box center [338, 183] width 77 height 15
checkbox input "true"
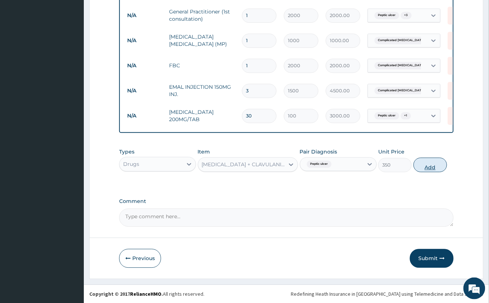
click at [432, 162] on button "Add" at bounding box center [430, 165] width 34 height 15
type input "0"
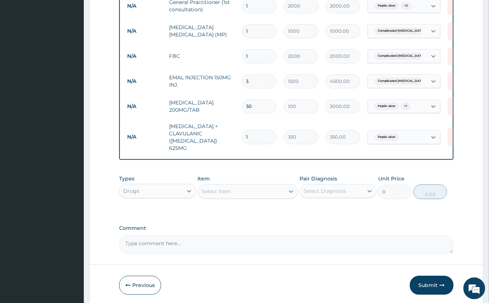
type input "15"
type input "5250.00"
type input "15"
click at [231, 191] on div "Select Item" at bounding box center [216, 191] width 29 height 7
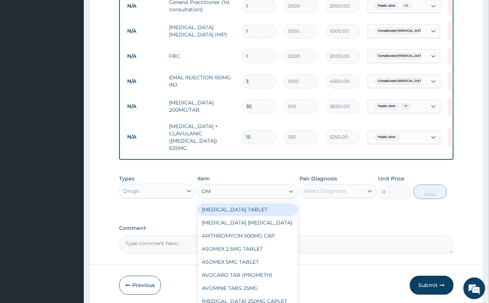
type input "O"
type input "GEST"
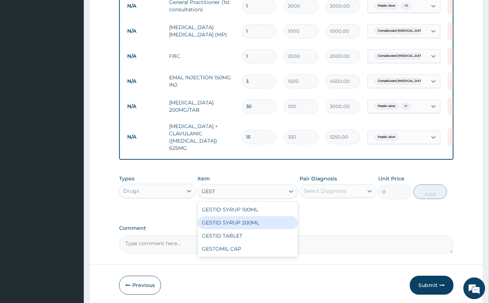
click at [259, 222] on div "GESTID SYRUP 200ML" at bounding box center [248, 222] width 100 height 13
type input "1200"
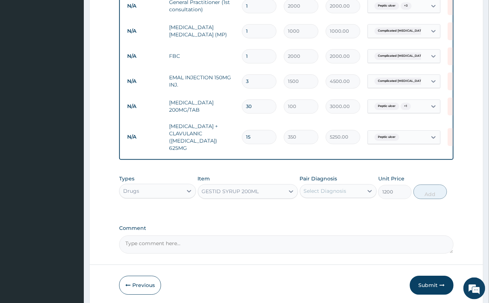
drag, startPoint x: 337, startPoint y: 190, endPoint x: 334, endPoint y: 196, distance: 6.7
click at [337, 190] on div "Select Diagnosis" at bounding box center [325, 191] width 43 height 7
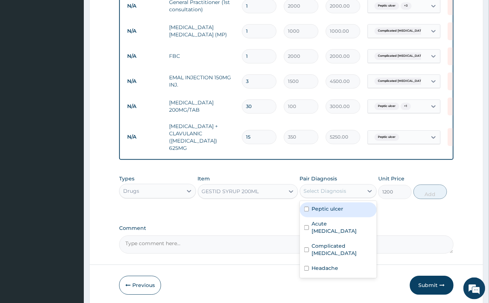
click at [349, 208] on div "Peptic ulcer" at bounding box center [338, 209] width 77 height 15
checkbox input "true"
click at [427, 197] on button "Add" at bounding box center [430, 192] width 34 height 15
type input "0"
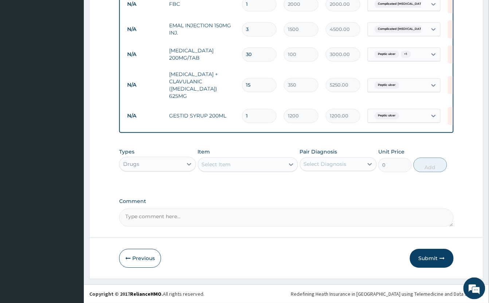
scroll to position [452, 0]
click at [217, 162] on div "Select Item" at bounding box center [216, 164] width 29 height 7
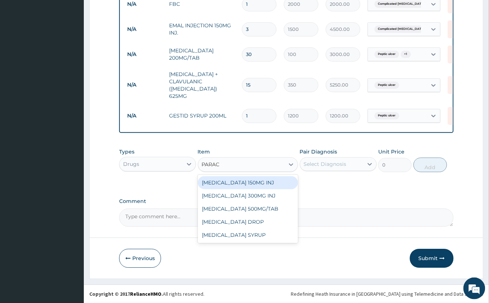
type input "PARACE"
click at [269, 197] on div "[MEDICAL_DATA] 300MG INJ" at bounding box center [248, 195] width 100 height 13
type input "500"
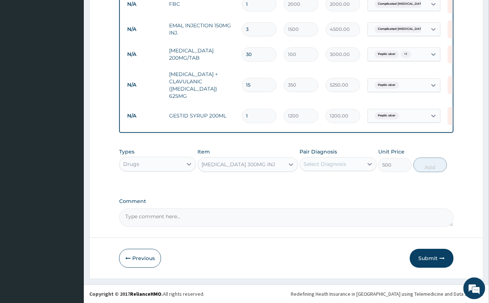
click at [330, 163] on div "Select Diagnosis" at bounding box center [325, 164] width 43 height 7
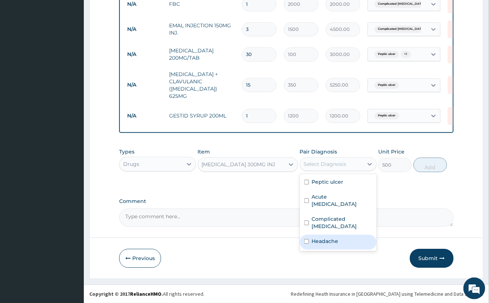
click at [331, 238] on label "Headache" at bounding box center [325, 241] width 27 height 7
checkbox input "true"
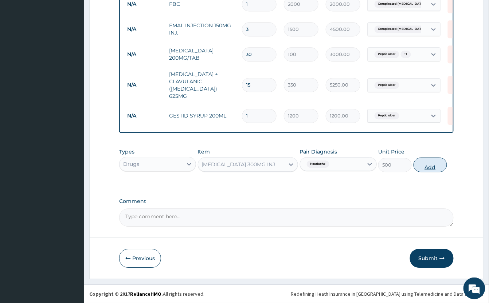
click at [427, 166] on button "Add" at bounding box center [430, 165] width 34 height 15
type input "0"
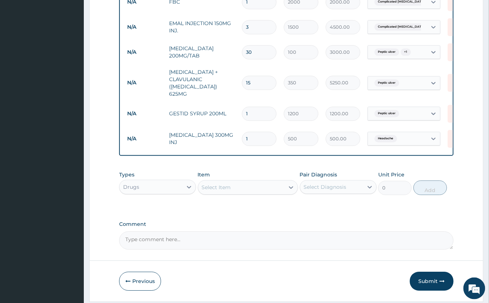
drag, startPoint x: 232, startPoint y: 187, endPoint x: 242, endPoint y: 178, distance: 13.7
click at [232, 187] on div "Select Item" at bounding box center [241, 188] width 86 height 12
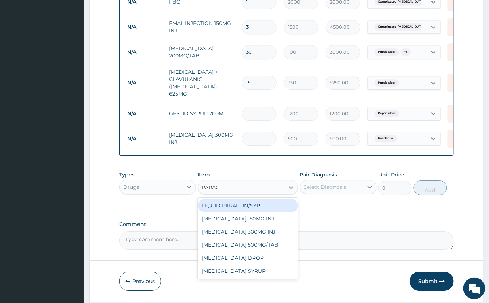
type input "PARACE"
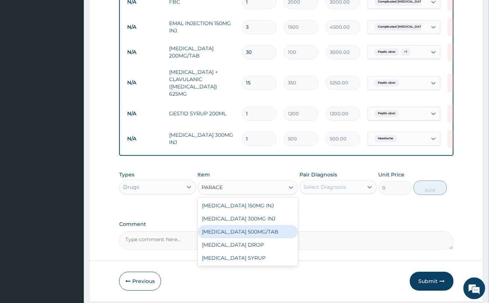
click at [272, 235] on div "[MEDICAL_DATA] 500MG/TAB" at bounding box center [248, 231] width 100 height 13
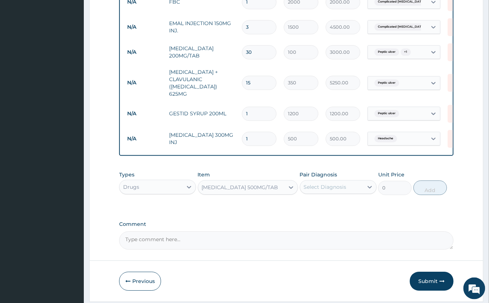
type input "50"
click at [324, 189] on div "Select Diagnosis" at bounding box center [325, 187] width 43 height 7
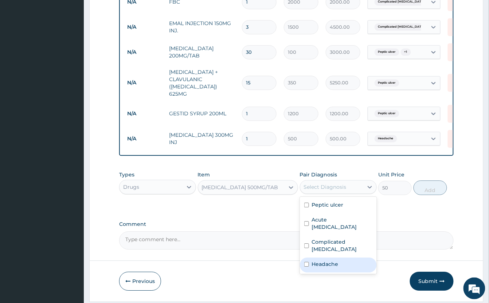
click at [354, 258] on div "Headache" at bounding box center [338, 265] width 77 height 15
checkbox input "true"
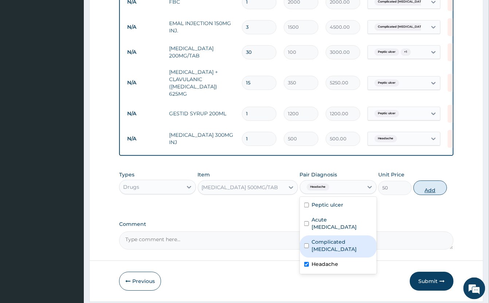
click at [426, 190] on button "Add" at bounding box center [430, 188] width 34 height 15
type input "0"
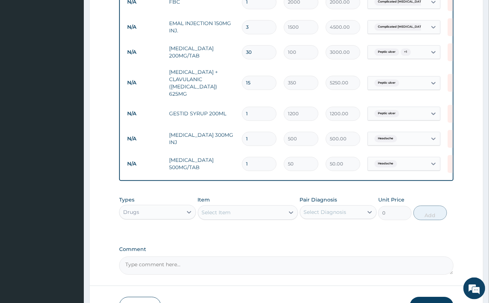
type input "18"
type input "900.00"
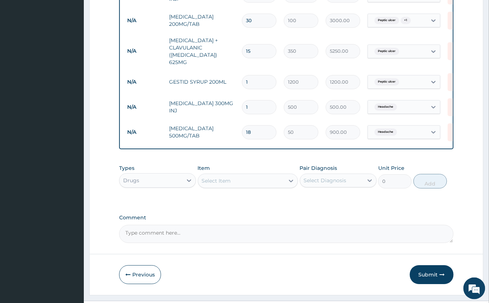
scroll to position [503, 0]
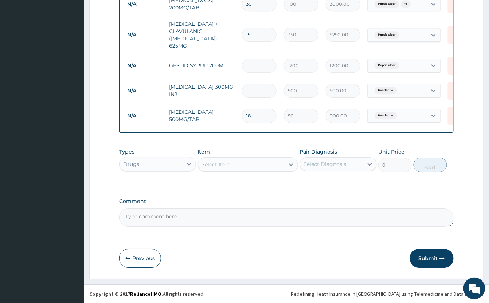
type input "18"
click at [439, 256] on button "Submit" at bounding box center [432, 258] width 44 height 19
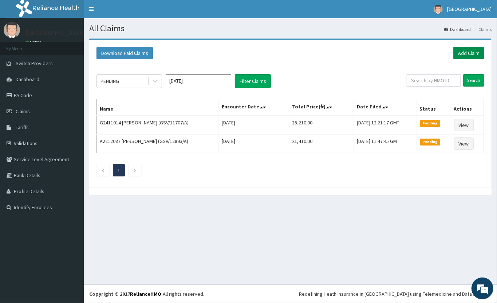
click at [471, 51] on link "Add Claim" at bounding box center [468, 53] width 31 height 12
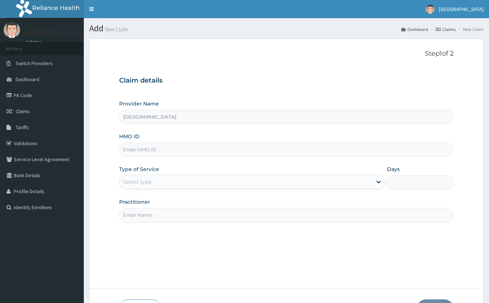
click at [189, 150] on input "HMO ID" at bounding box center [286, 150] width 334 height 14
type input "FFC/10070/A"
click at [178, 188] on div "Select type" at bounding box center [245, 182] width 252 height 12
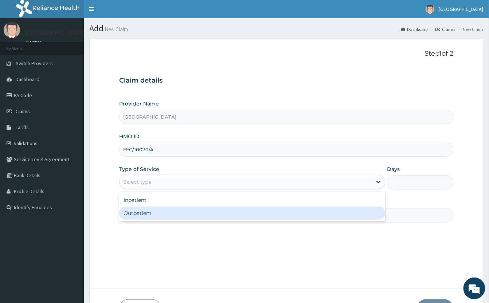
click at [173, 217] on div "Outpatient" at bounding box center [252, 213] width 266 height 13
type input "1"
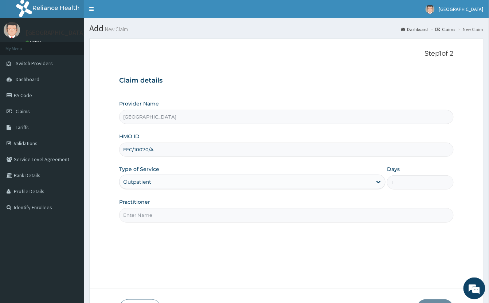
click at [182, 216] on input "Practitioner" at bounding box center [286, 215] width 334 height 14
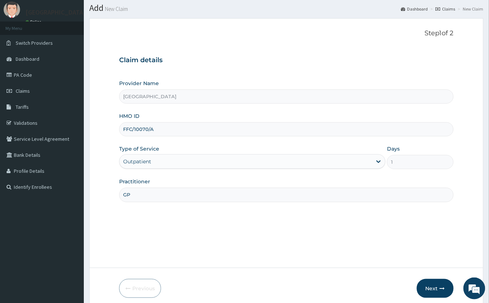
scroll to position [51, 0]
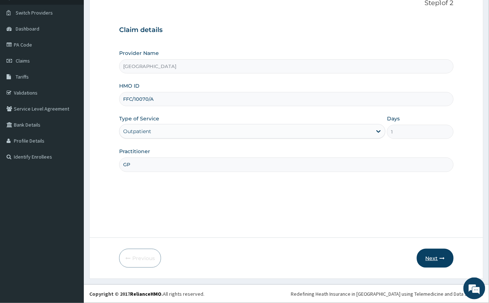
type input "GP"
click at [439, 258] on button "Next" at bounding box center [435, 258] width 37 height 19
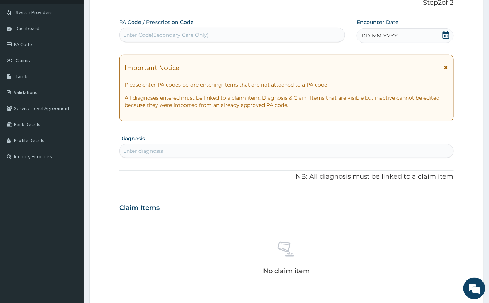
scroll to position [0, 0]
click at [282, 37] on div "Enter Code(Secondary Care Only)" at bounding box center [231, 35] width 225 height 12
paste input "PA/A25FEE"
type input "PA/A25FEE"
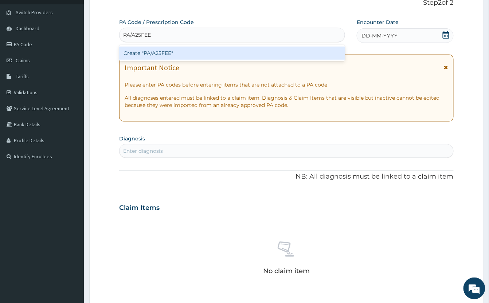
click at [280, 55] on div "Create "PA/A25FEE"" at bounding box center [232, 53] width 226 height 13
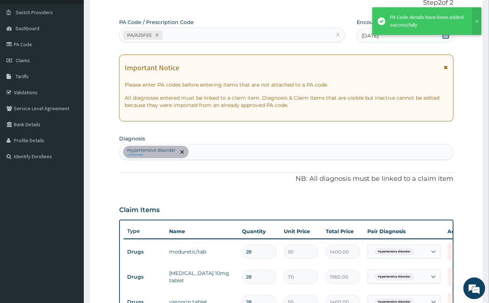
scroll to position [57, 0]
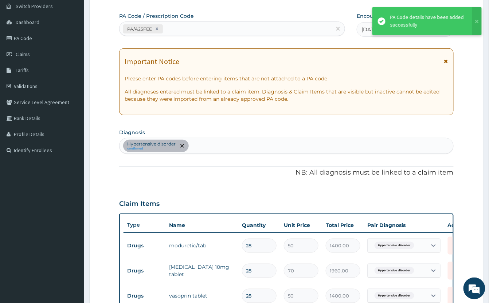
click at [427, 44] on div "PA Code / Prescription Code PA/A25FEE Encounter Date [DATE] Important Notice Pl…" at bounding box center [286, 209] width 334 height 395
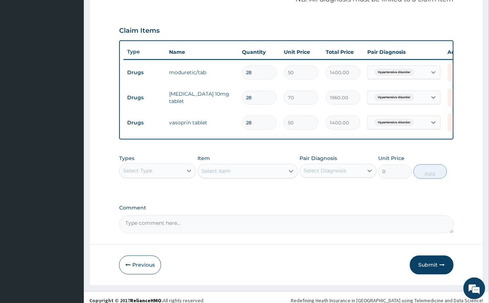
scroll to position [246, 0]
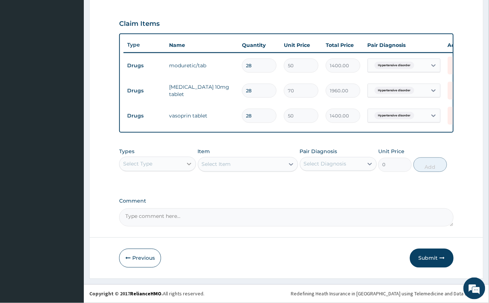
click at [184, 165] on div at bounding box center [188, 164] width 13 height 13
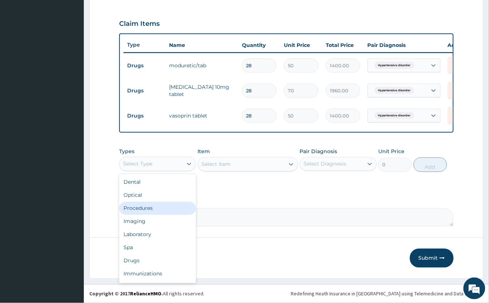
click at [165, 210] on div "Procedures" at bounding box center [157, 208] width 77 height 13
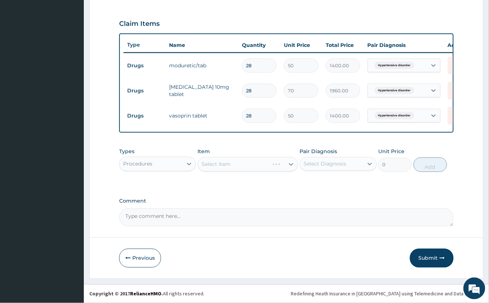
click at [246, 162] on div "Select Item" at bounding box center [248, 164] width 100 height 15
click at [246, 162] on div "Select Item" at bounding box center [241, 165] width 86 height 12
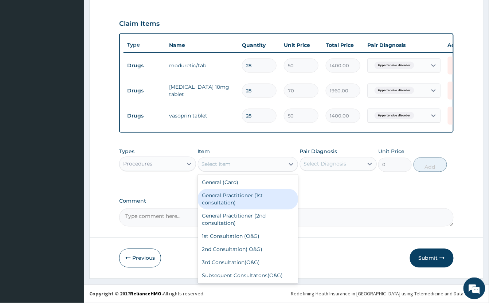
click at [248, 193] on div "General Practitioner (1st consultation)" at bounding box center [248, 199] width 100 height 20
type input "2000"
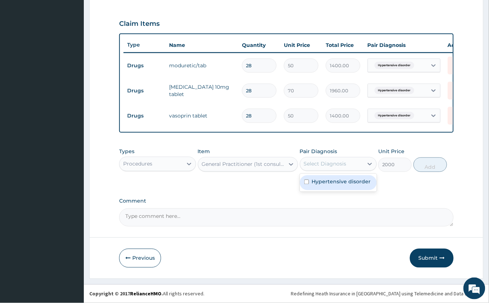
click at [334, 167] on div "Select Diagnosis" at bounding box center [325, 164] width 43 height 7
click at [331, 186] on label "Hypertensive disorder" at bounding box center [341, 181] width 59 height 7
checkbox input "true"
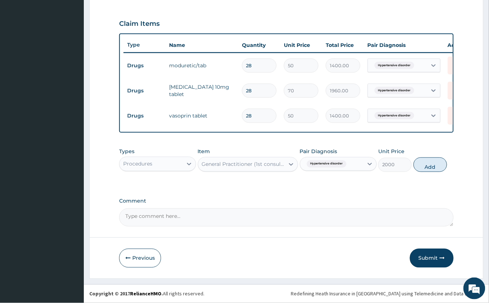
click at [432, 172] on div "Types Procedures Item General Practitioner (1st consultation) Pair Diagnosis Hy…" at bounding box center [286, 160] width 334 height 31
click at [441, 167] on button "Add" at bounding box center [430, 165] width 34 height 15
type input "0"
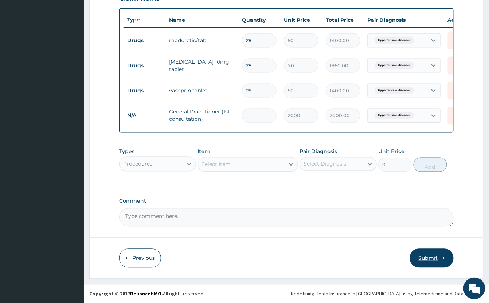
click at [431, 256] on button "Submit" at bounding box center [432, 258] width 44 height 19
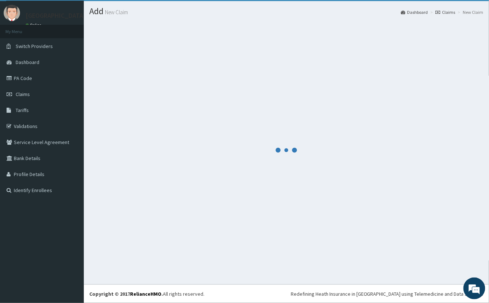
scroll to position [271, 0]
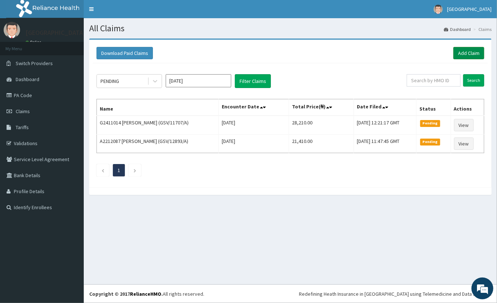
drag, startPoint x: 471, startPoint y: 52, endPoint x: 473, endPoint y: 48, distance: 3.9
click at [472, 51] on link "Add Claim" at bounding box center [468, 53] width 31 height 12
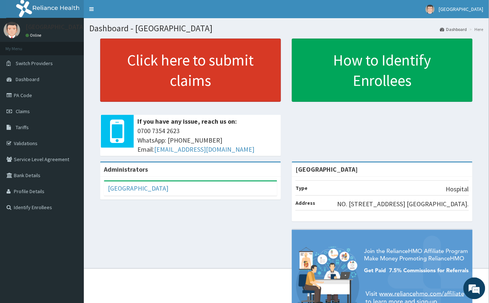
click at [210, 75] on link "Click here to submit claims" at bounding box center [190, 70] width 181 height 63
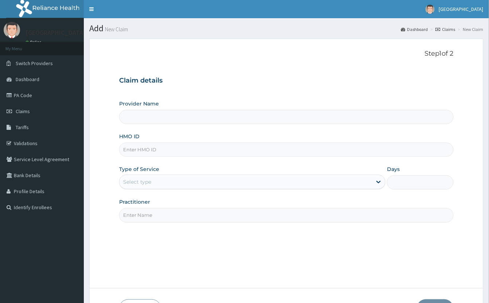
type input "[GEOGRAPHIC_DATA]"
click at [228, 152] on input "HMO ID" at bounding box center [286, 150] width 334 height 14
type input "SRS/10134/A"
click at [134, 183] on div "Select type" at bounding box center [137, 181] width 28 height 7
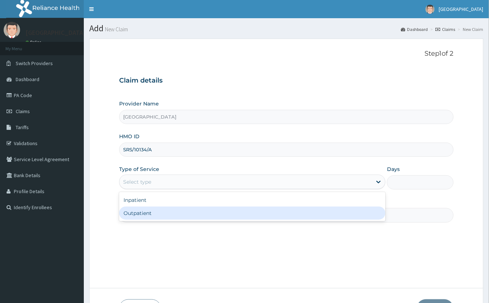
click at [162, 215] on div "Outpatient" at bounding box center [252, 213] width 266 height 13
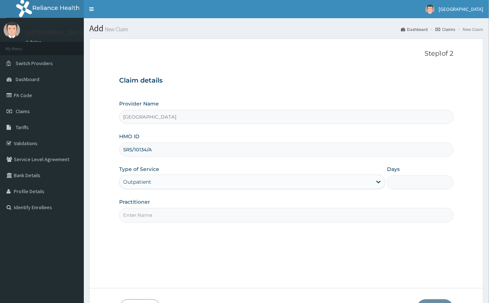
type input "1"
drag, startPoint x: 171, startPoint y: 213, endPoint x: 175, endPoint y: 208, distance: 6.7
click at [171, 213] on input "Practitioner" at bounding box center [286, 215] width 334 height 14
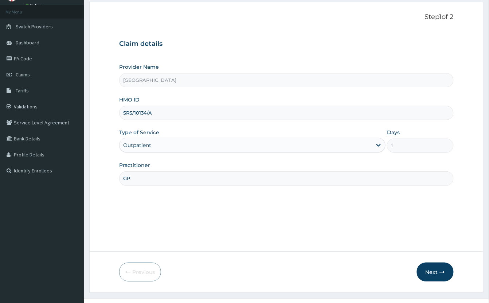
scroll to position [51, 0]
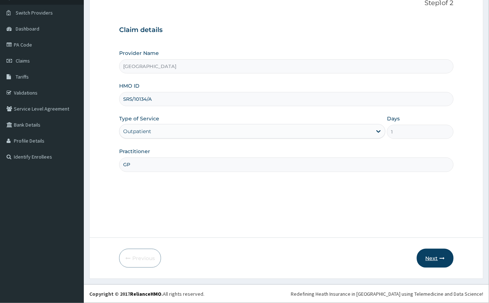
type input "GP"
click at [423, 263] on button "Next" at bounding box center [435, 258] width 37 height 19
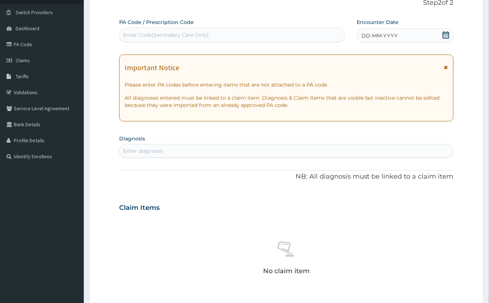
click at [218, 39] on div "Enter Code(Secondary Care Only)" at bounding box center [231, 35] width 225 height 12
paste input "PA/7B9626"
type input "PA/7B9626"
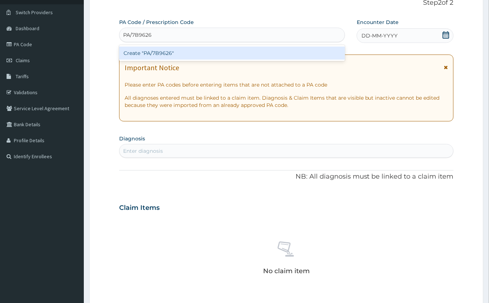
click at [198, 49] on div "Create "PA/7B9626"" at bounding box center [232, 53] width 226 height 13
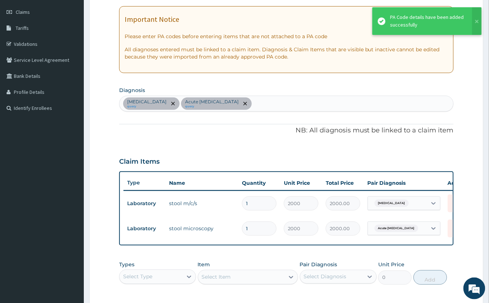
scroll to position [0, 0]
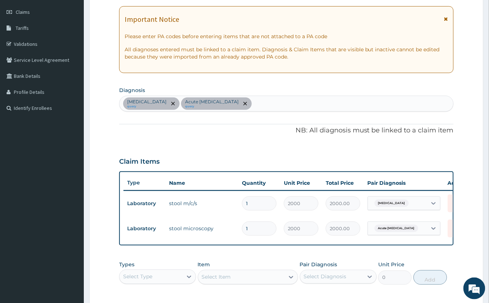
click at [270, 102] on div "Typhoid fever query Acute amebiasis query" at bounding box center [286, 103] width 334 height 15
type input "MALAR"
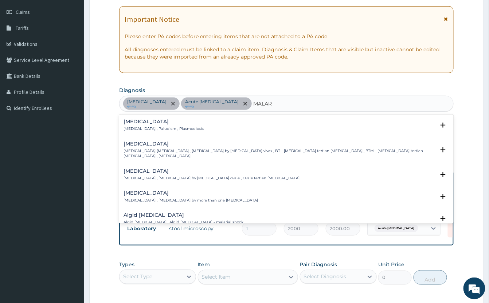
click at [143, 148] on div "Vivax malaria Vivax malaria , Benign tertian malaria , Malaria by Plasmodium vi…" at bounding box center [278, 150] width 311 height 18
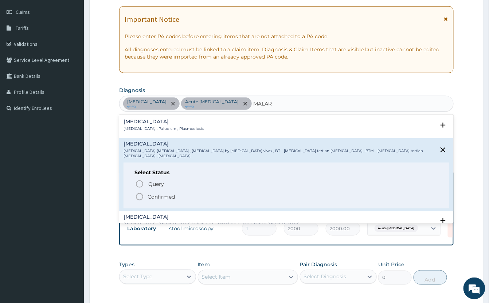
drag, startPoint x: 138, startPoint y: 193, endPoint x: 270, endPoint y: 135, distance: 143.7
click at [139, 193] on icon "status option filled" at bounding box center [139, 197] width 9 height 9
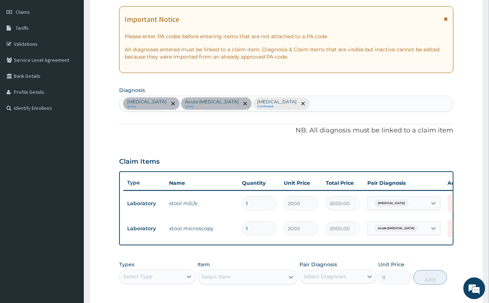
click at [289, 103] on div "Typhoid fever query Acute amebiasis query Vivax malaria Confirmed" at bounding box center [286, 103] width 334 height 15
type input "HEADA"
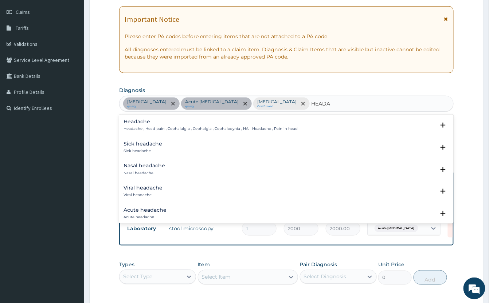
click at [147, 127] on p "Headache , Head pain , Cephalalgia , Cephalgia , Cephalodynia , HA - Headache ,…" at bounding box center [210, 128] width 174 height 5
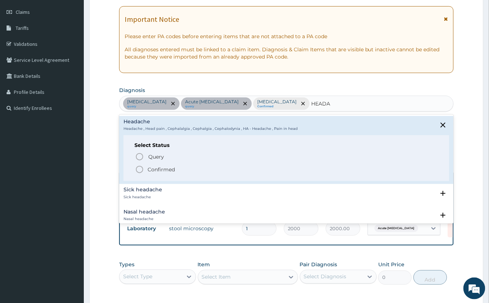
click at [140, 172] on icon "status option filled" at bounding box center [139, 169] width 9 height 9
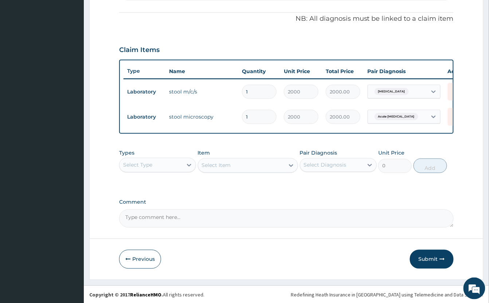
scroll to position [221, 0]
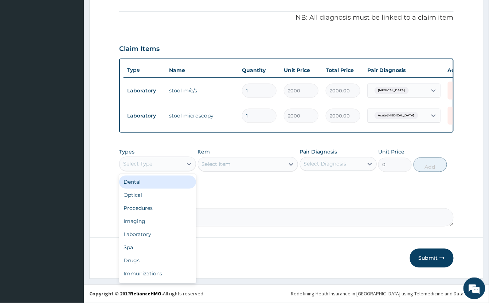
click at [171, 165] on div "Select Type" at bounding box center [150, 164] width 63 height 12
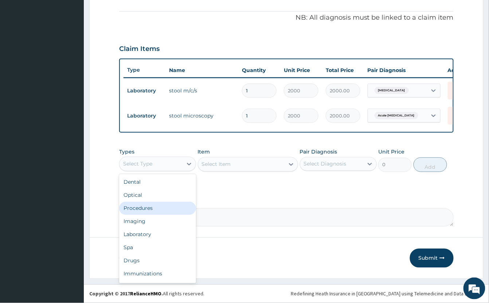
click at [169, 210] on div "Procedures" at bounding box center [157, 208] width 77 height 13
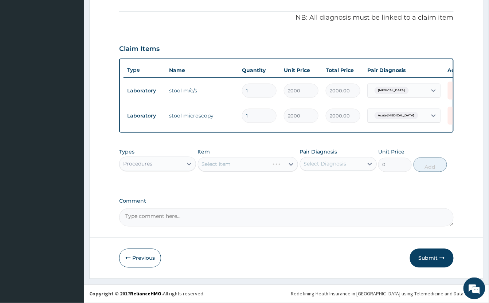
click at [242, 163] on div "Select Item" at bounding box center [248, 164] width 100 height 15
click at [242, 164] on div "Select Item" at bounding box center [248, 164] width 100 height 15
click at [241, 165] on div "Select Item" at bounding box center [248, 164] width 100 height 15
click at [257, 162] on div "Select Item" at bounding box center [248, 164] width 100 height 15
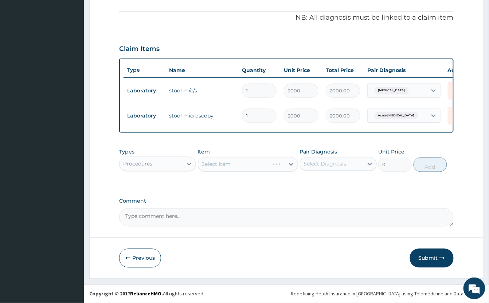
click at [253, 165] on div "Select Item" at bounding box center [248, 164] width 100 height 15
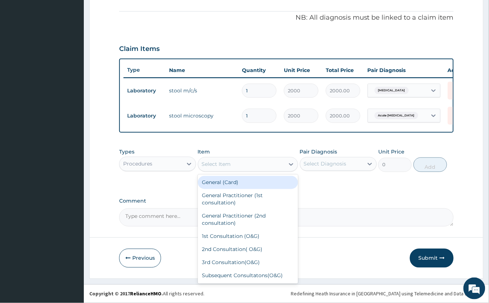
click at [253, 165] on div "Select Item" at bounding box center [241, 165] width 86 height 12
click at [237, 181] on div "General (Card)" at bounding box center [248, 182] width 100 height 13
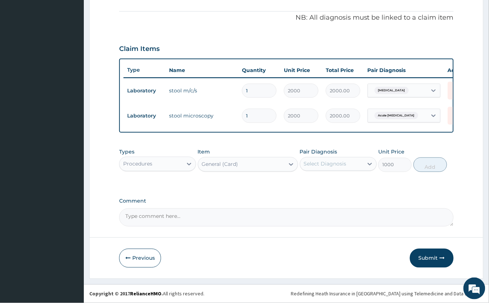
click at [266, 164] on div "General (Card)" at bounding box center [241, 165] width 86 height 12
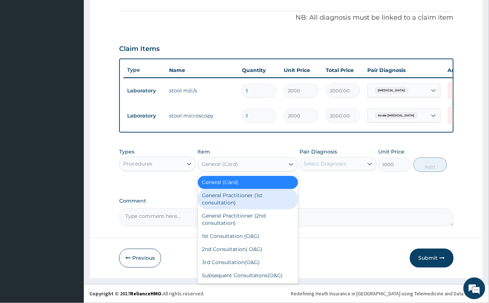
click at [249, 197] on div "General Practitioner (1st consultation)" at bounding box center [248, 199] width 100 height 20
type input "2000"
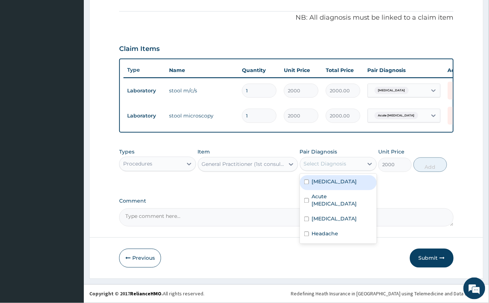
click at [355, 166] on div "Select Diagnosis" at bounding box center [331, 164] width 63 height 12
click at [342, 185] on label "[MEDICAL_DATA]" at bounding box center [334, 181] width 45 height 7
checkbox input "true"
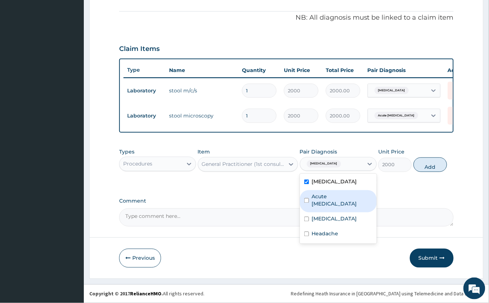
click at [339, 199] on label "Acute amebiasis" at bounding box center [342, 200] width 60 height 15
checkbox input "true"
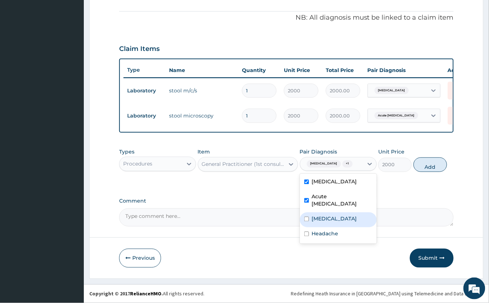
click at [335, 216] on label "Vivax malaria" at bounding box center [334, 219] width 45 height 7
checkbox input "true"
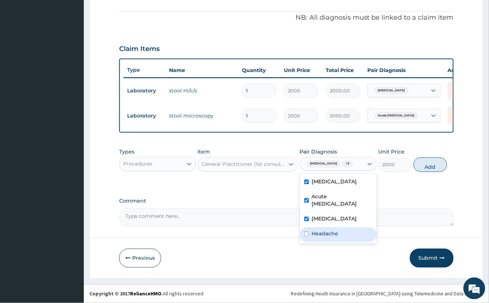
click at [329, 231] on label "Headache" at bounding box center [325, 234] width 27 height 7
checkbox input "true"
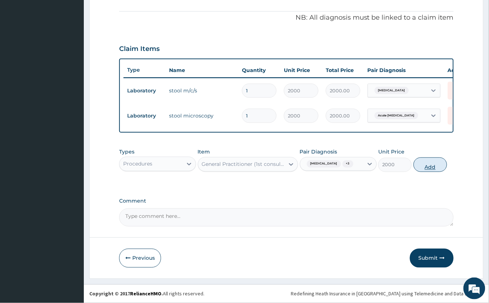
click at [428, 169] on button "Add" at bounding box center [430, 165] width 34 height 15
type input "0"
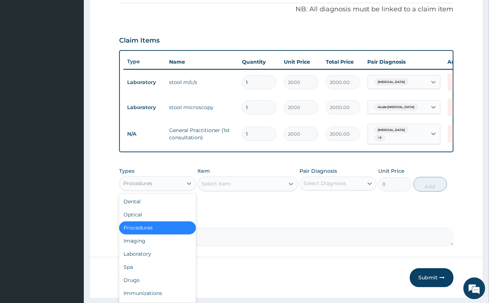
drag, startPoint x: 174, startPoint y: 185, endPoint x: 180, endPoint y: 187, distance: 6.5
click at [173, 185] on div "Procedures" at bounding box center [150, 184] width 63 height 12
click at [156, 261] on div "Laboratory" at bounding box center [157, 254] width 77 height 13
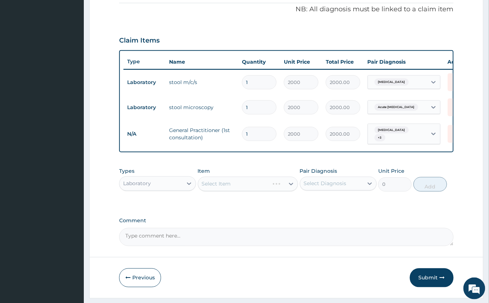
scroll to position [246, 0]
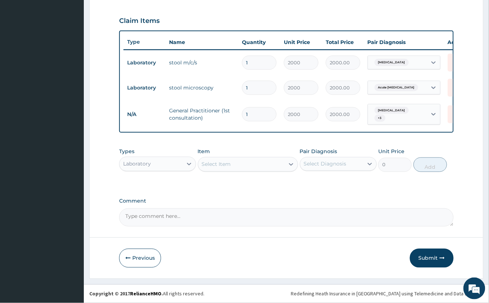
click at [231, 165] on div "Select Item" at bounding box center [216, 164] width 29 height 7
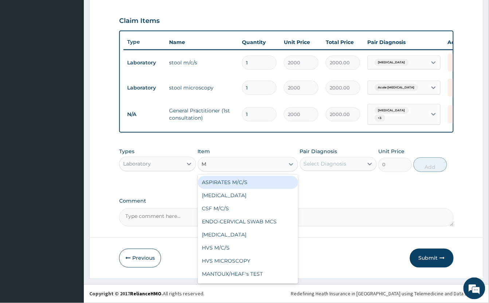
type input "MP"
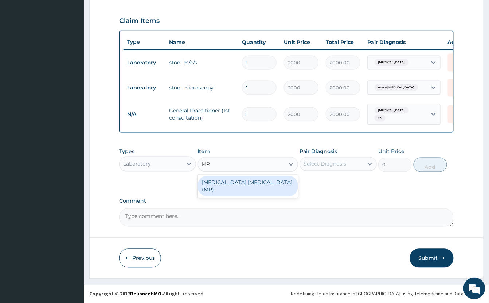
click at [235, 188] on div "[MEDICAL_DATA] [MEDICAL_DATA] (MP)" at bounding box center [248, 186] width 100 height 20
type input "1000"
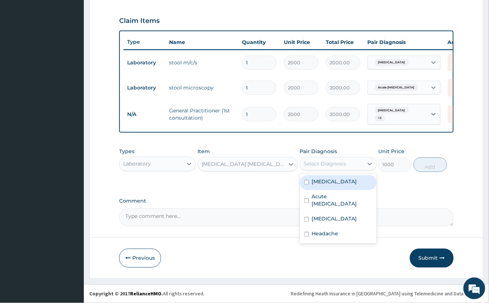
click at [321, 164] on div "Select Diagnosis" at bounding box center [325, 164] width 43 height 7
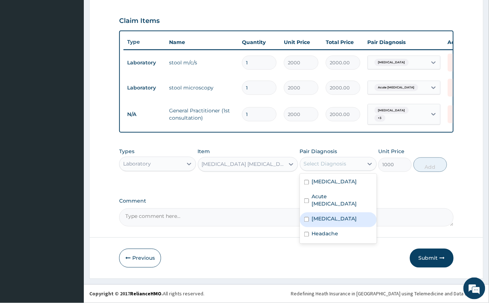
click at [342, 216] on label "Vivax malaria" at bounding box center [334, 219] width 45 height 7
checkbox input "true"
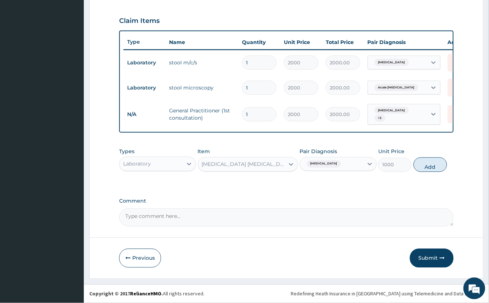
drag, startPoint x: 423, startPoint y: 165, endPoint x: 201, endPoint y: 188, distance: 222.7
click at [422, 165] on button "Add" at bounding box center [430, 165] width 34 height 15
type input "0"
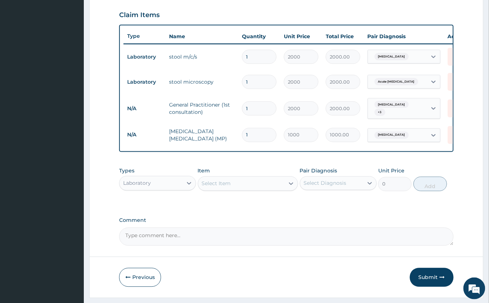
click at [221, 188] on div "Select Item" at bounding box center [216, 183] width 29 height 7
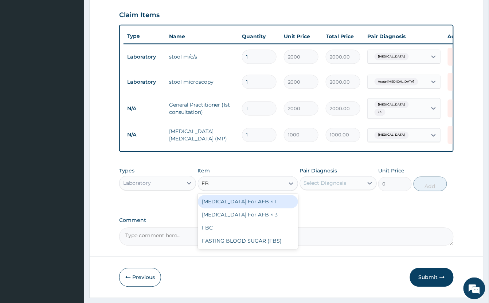
type input "F"
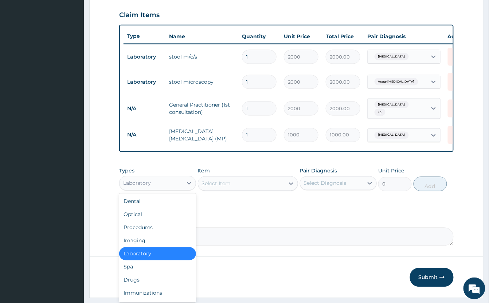
click at [140, 187] on div "Laboratory" at bounding box center [137, 183] width 28 height 7
click at [151, 287] on div "Drugs" at bounding box center [157, 280] width 77 height 13
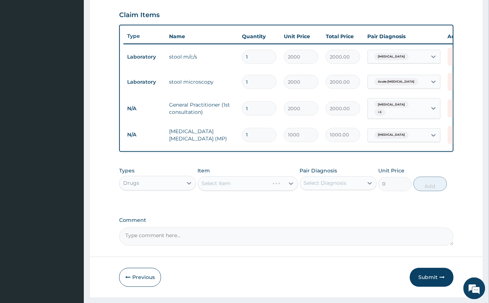
click at [263, 190] on div "Select Item" at bounding box center [248, 184] width 100 height 15
click at [267, 187] on div "Select Item" at bounding box center [248, 184] width 100 height 15
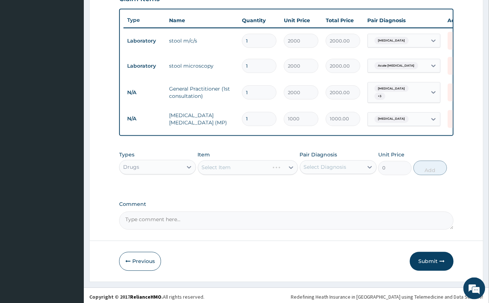
scroll to position [271, 0]
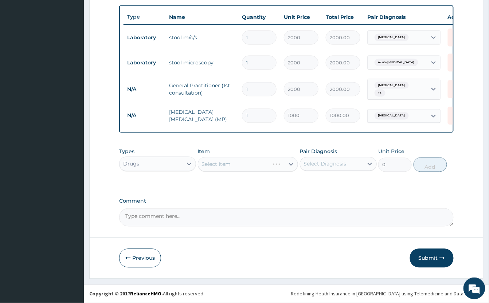
click at [268, 162] on div "Select Item" at bounding box center [248, 164] width 100 height 15
click at [265, 164] on div "Select Item" at bounding box center [248, 164] width 100 height 15
click at [265, 164] on div "Select Item" at bounding box center [241, 165] width 86 height 12
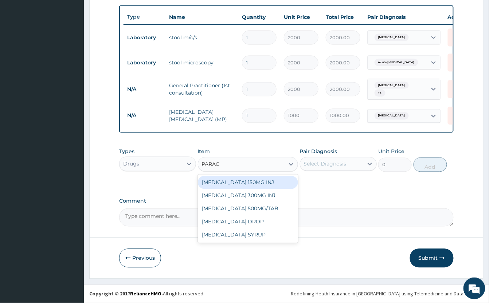
type input "PARACE"
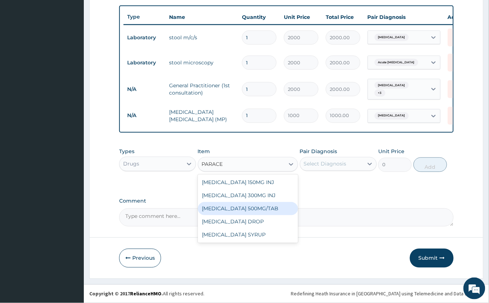
click at [279, 209] on div "[MEDICAL_DATA] 500MG/TAB" at bounding box center [248, 208] width 100 height 13
type input "50"
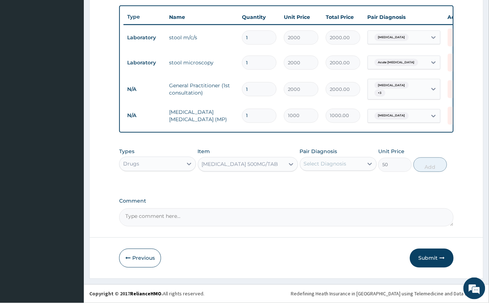
click at [345, 161] on div "Select Diagnosis" at bounding box center [325, 164] width 43 height 7
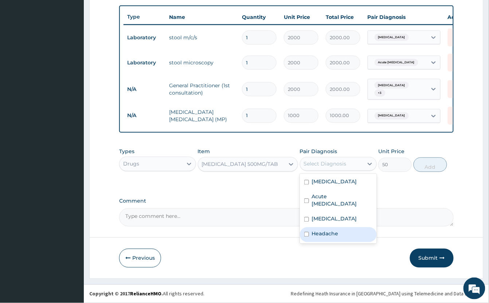
click at [346, 228] on div "Headache" at bounding box center [338, 235] width 77 height 15
checkbox input "true"
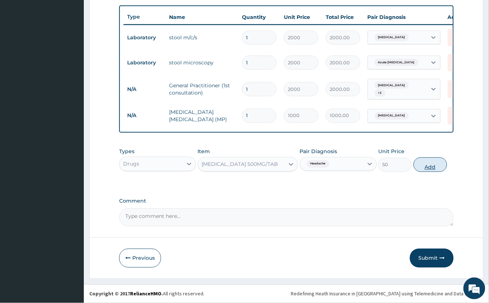
click at [419, 167] on button "Add" at bounding box center [430, 165] width 34 height 15
type input "0"
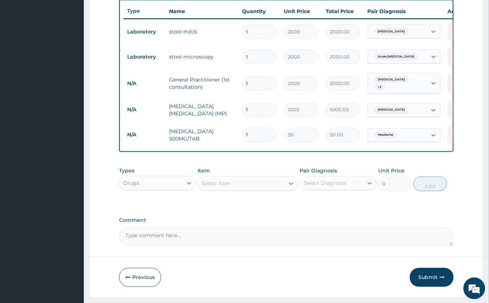
type input "18"
type input "900.00"
type input "18"
click at [248, 187] on div "Select Item" at bounding box center [241, 184] width 86 height 12
click at [248, 186] on div "Select Item" at bounding box center [241, 184] width 86 height 12
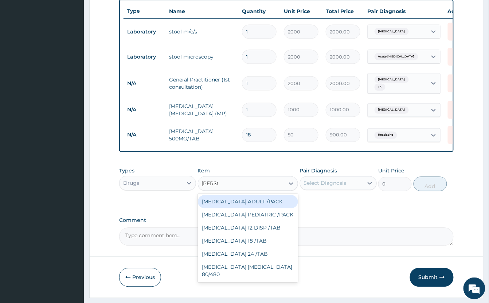
type input "COART"
click at [283, 207] on div "[MEDICAL_DATA] ADULT /PACK" at bounding box center [248, 202] width 100 height 13
type input "2160"
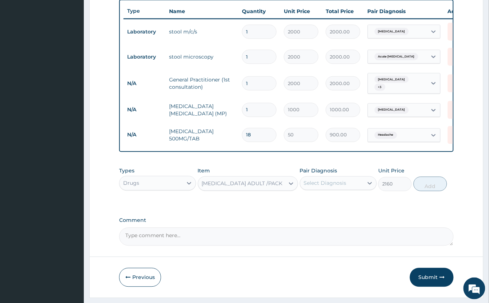
click at [349, 189] on div "Select Diagnosis" at bounding box center [331, 184] width 63 height 12
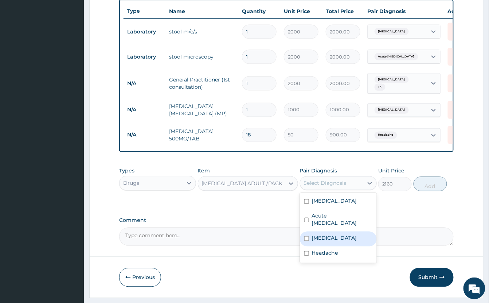
click at [353, 237] on div "Vivax malaria" at bounding box center [338, 239] width 77 height 15
checkbox input "true"
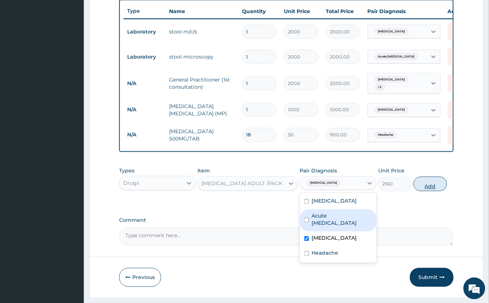
click at [436, 191] on button "Add" at bounding box center [430, 184] width 34 height 15
type input "0"
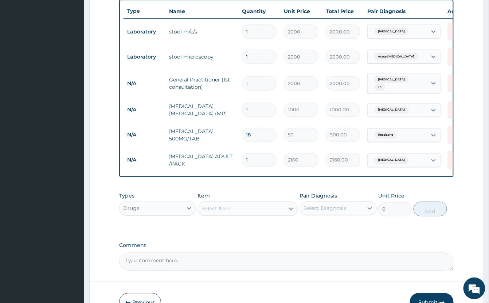
click at [264, 214] on div "Select Item" at bounding box center [241, 209] width 86 height 12
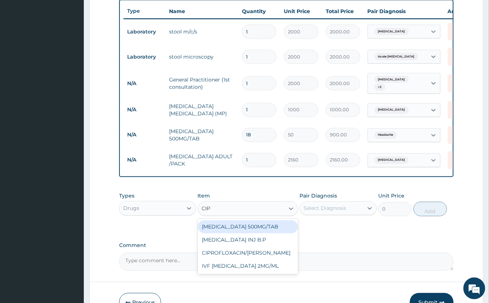
type input "CIPR"
click at [264, 231] on div "[MEDICAL_DATA] 500MG/TAB" at bounding box center [248, 227] width 100 height 13
type input "150"
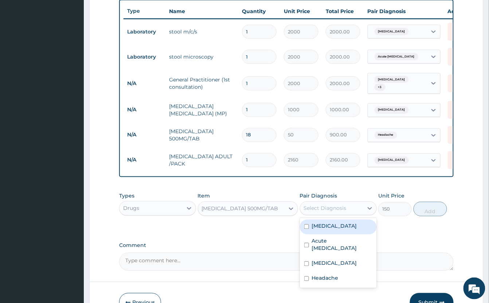
click at [341, 212] on div "Select Diagnosis" at bounding box center [325, 208] width 43 height 7
click at [356, 231] on div "[MEDICAL_DATA]" at bounding box center [338, 227] width 77 height 15
checkbox input "true"
click at [426, 217] on button "Add" at bounding box center [430, 209] width 34 height 15
type input "0"
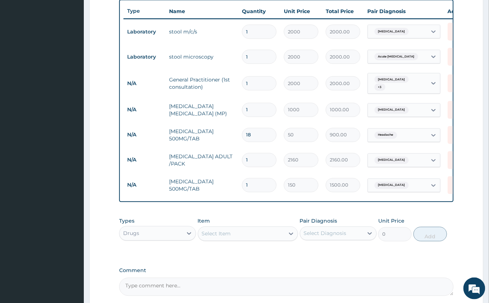
type input "10"
type input "1500.00"
type input "10"
click at [247, 239] on div "Select Item" at bounding box center [241, 234] width 86 height 12
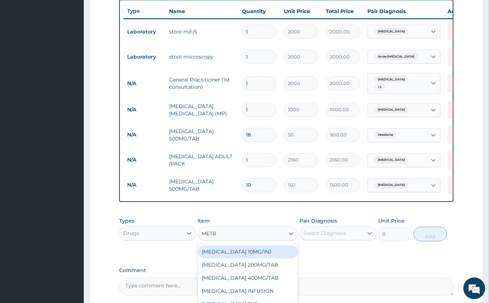
type input "METRO"
click at [253, 258] on div "[MEDICAL_DATA] 200MG/TAB" at bounding box center [248, 252] width 100 height 13
type input "100"
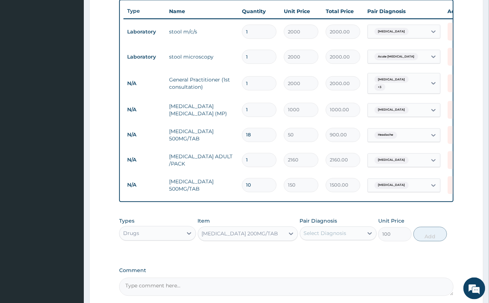
click at [358, 240] on div "Select Diagnosis" at bounding box center [331, 234] width 63 height 12
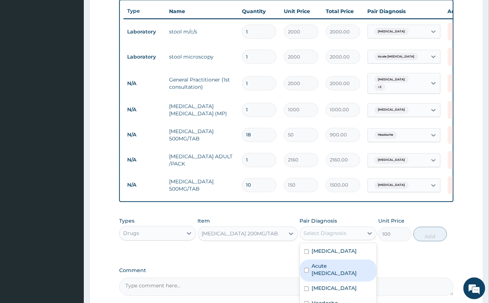
click at [356, 274] on label "Acute amebiasis" at bounding box center [342, 270] width 60 height 15
checkbox input "true"
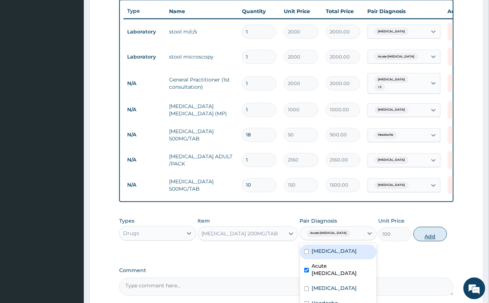
click at [437, 242] on button "Add" at bounding box center [430, 234] width 34 height 15
type input "0"
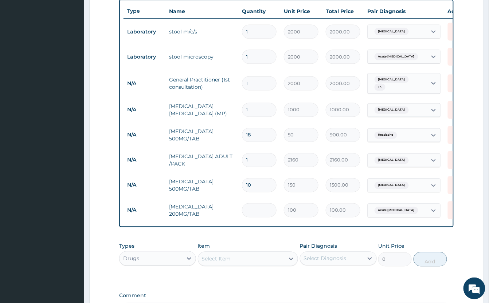
type input "0.00"
type input "3"
type input "300.00"
type input "30"
type input "3000.00"
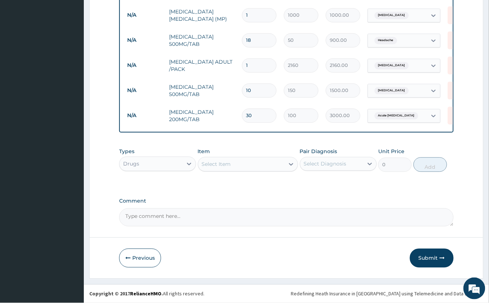
scroll to position [372, 0]
type input "30"
click at [441, 257] on icon "button" at bounding box center [442, 258] width 5 height 5
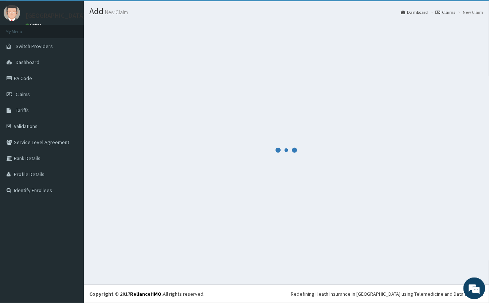
scroll to position [17, 0]
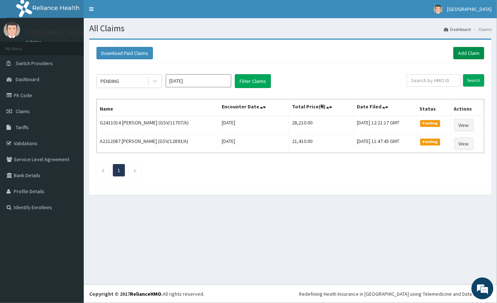
click at [461, 50] on link "Add Claim" at bounding box center [468, 53] width 31 height 12
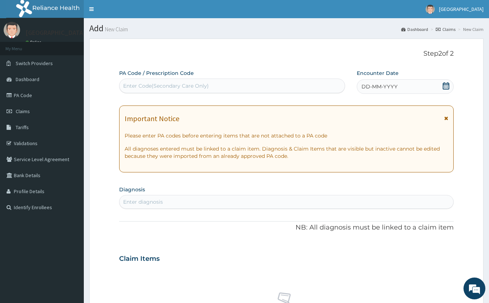
scroll to position [51, 0]
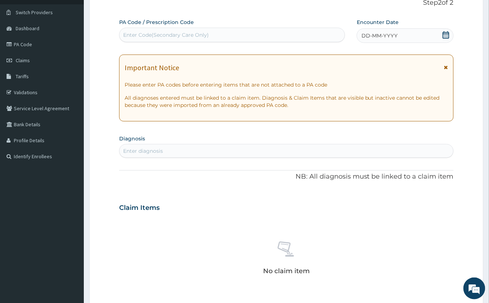
click at [256, 31] on div "Enter Code(Secondary Care Only)" at bounding box center [231, 35] width 225 height 12
paste input "PA/DF0DF6"
type input "PA/DF0DF6"
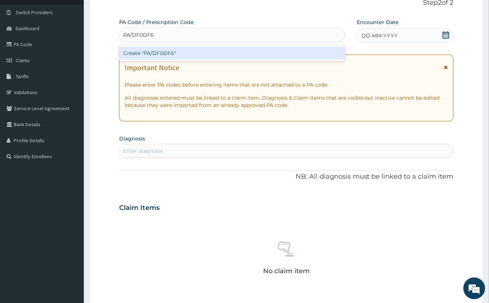
click at [255, 50] on div "Create "PA/DF0DF6"" at bounding box center [232, 53] width 226 height 13
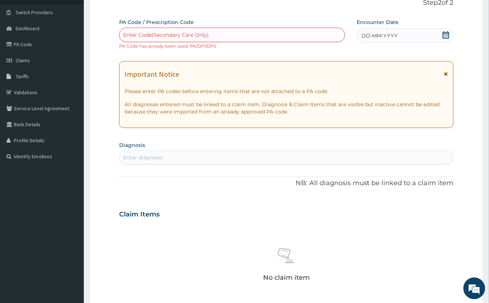
scroll to position [0, 0]
click at [28, 58] on span "Claims" at bounding box center [23, 60] width 14 height 7
drag, startPoint x: 18, startPoint y: 61, endPoint x: 40, endPoint y: 64, distance: 22.0
click at [18, 62] on span "Claims" at bounding box center [23, 60] width 14 height 7
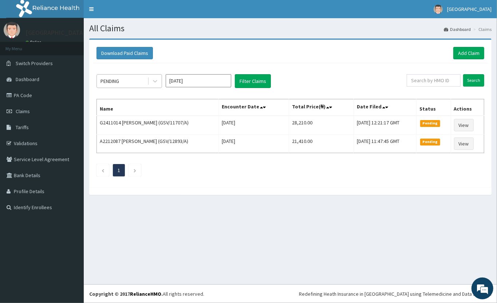
click at [139, 83] on div "PENDING" at bounding box center [122, 81] width 51 height 12
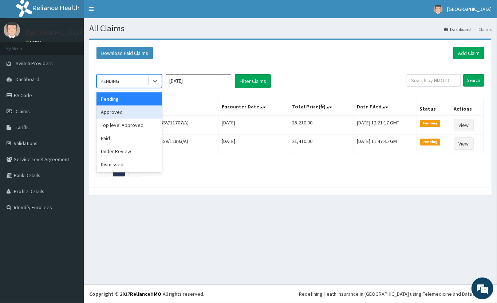
click at [133, 111] on div "Approved" at bounding box center [130, 112] width 66 height 13
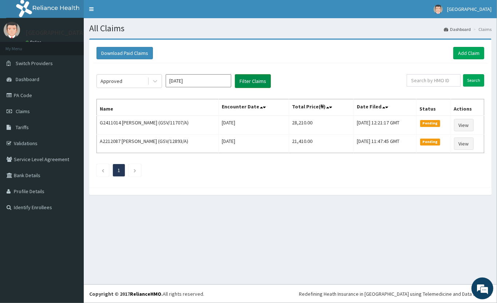
click at [245, 83] on button "Filter Claims" at bounding box center [253, 81] width 36 height 14
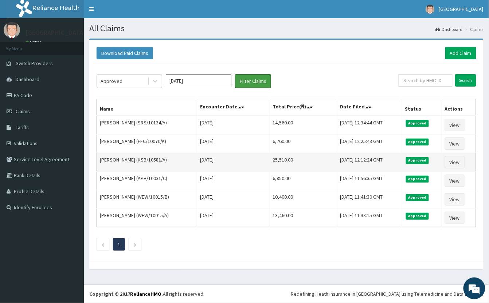
scroll to position [0, 0]
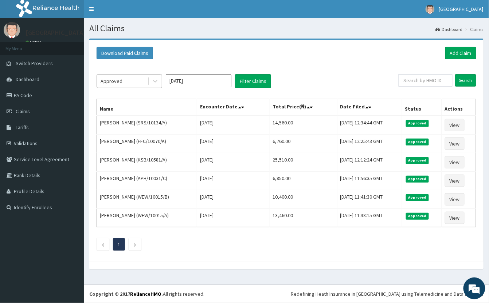
click at [133, 80] on div "Approved" at bounding box center [122, 81] width 51 height 12
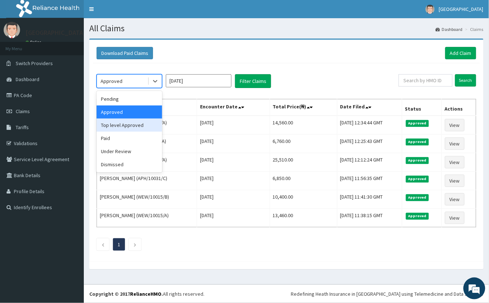
click at [132, 126] on div "Top level Approved" at bounding box center [130, 125] width 66 height 13
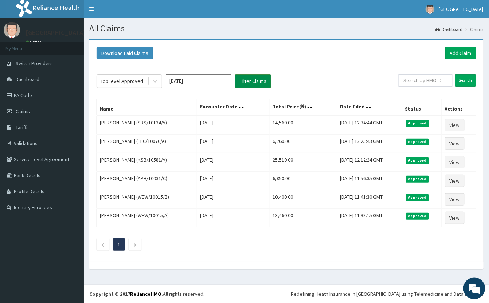
click at [253, 80] on button "Filter Claims" at bounding box center [253, 81] width 36 height 14
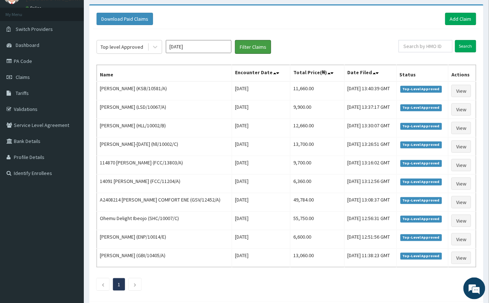
scroll to position [22, 0]
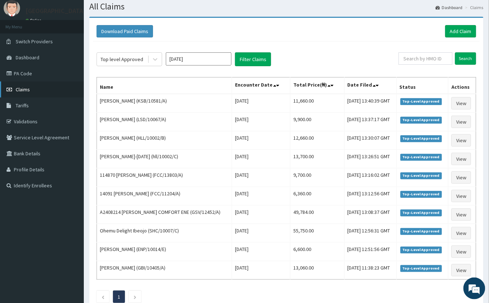
click at [29, 88] on span "Claims" at bounding box center [23, 89] width 14 height 7
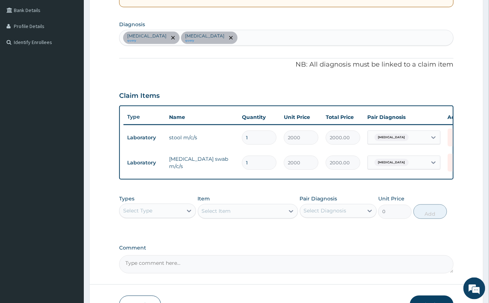
scroll to position [148, 0]
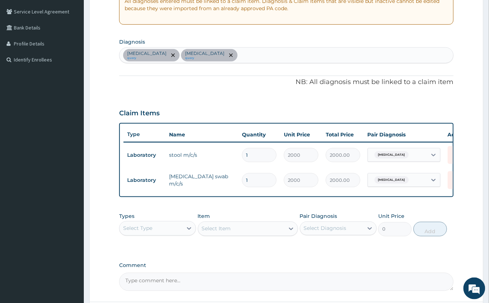
click at [261, 58] on div "[MEDICAL_DATA] query [MEDICAL_DATA] query" at bounding box center [286, 55] width 334 height 15
type input "COMPLIC"
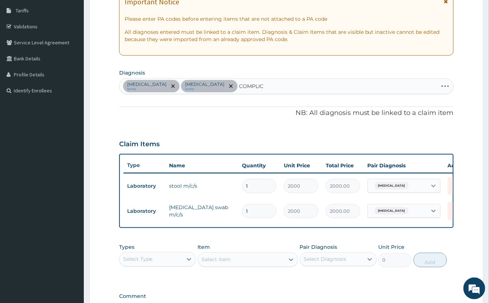
scroll to position [99, 0]
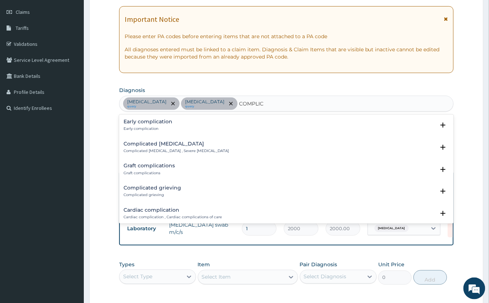
click at [155, 144] on h4 "Complicated [MEDICAL_DATA]" at bounding box center [175, 143] width 105 height 5
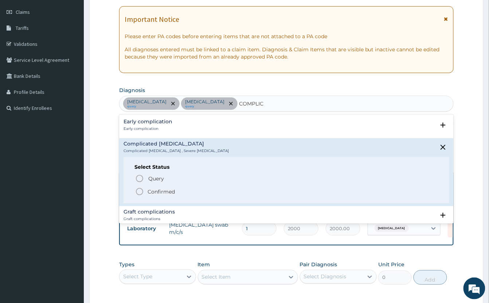
drag, startPoint x: 140, startPoint y: 192, endPoint x: 203, endPoint y: 157, distance: 72.7
click at [140, 192] on icon "status option filled" at bounding box center [139, 192] width 9 height 9
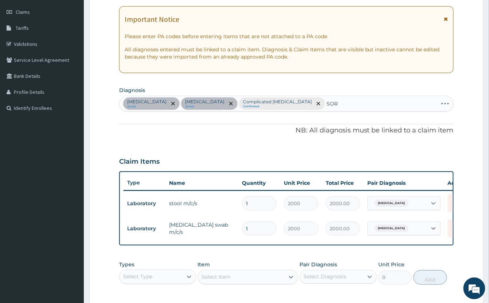
type input "SORE"
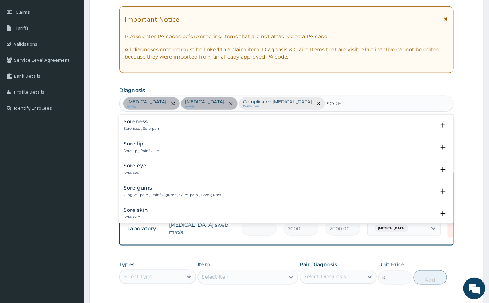
drag, startPoint x: 144, startPoint y: 124, endPoint x: 130, endPoint y: 111, distance: 19.3
click at [143, 124] on h4 "Soreness" at bounding box center [141, 121] width 37 height 5
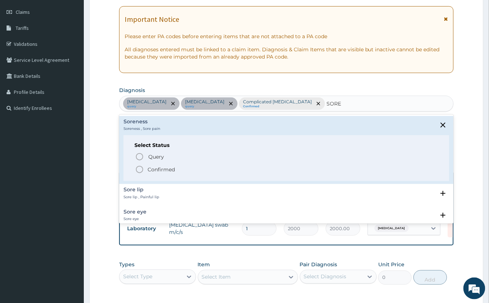
click at [142, 170] on icon "status option filled" at bounding box center [139, 169] width 9 height 9
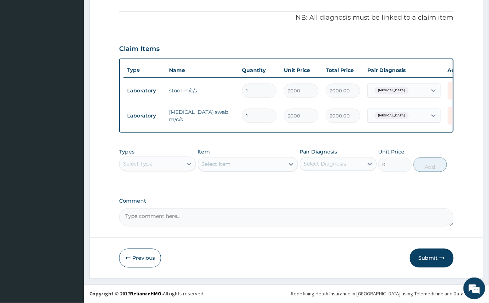
scroll to position [221, 0]
click at [147, 168] on div "Select Type" at bounding box center [150, 164] width 63 height 12
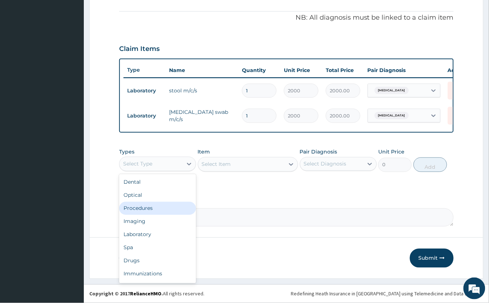
click at [158, 204] on div "Procedures" at bounding box center [157, 208] width 77 height 13
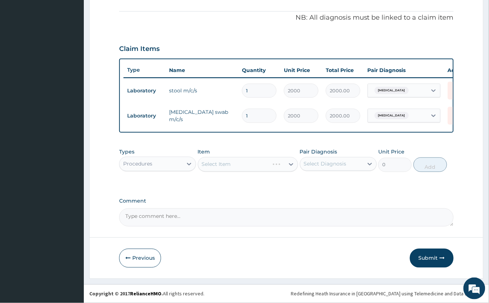
click at [257, 162] on div "Select Item" at bounding box center [248, 164] width 100 height 15
click at [244, 166] on div "Select Item" at bounding box center [248, 164] width 100 height 15
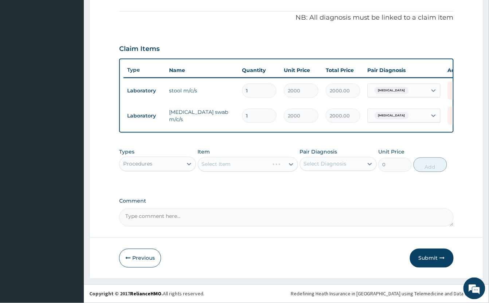
click at [238, 167] on div "Select Item" at bounding box center [248, 164] width 100 height 15
click at [269, 167] on div "Select Item" at bounding box center [248, 164] width 100 height 15
click at [243, 166] on div "Select Item" at bounding box center [248, 164] width 100 height 15
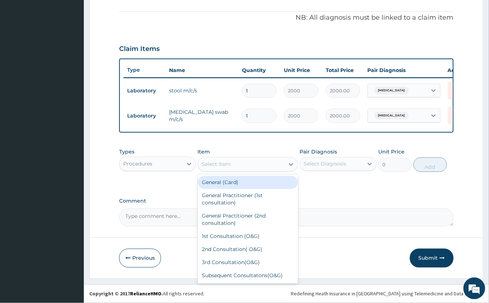
click at [243, 166] on div "Select Item" at bounding box center [241, 165] width 86 height 12
click at [253, 183] on div "General (Card)" at bounding box center [248, 182] width 100 height 13
type input "1000"
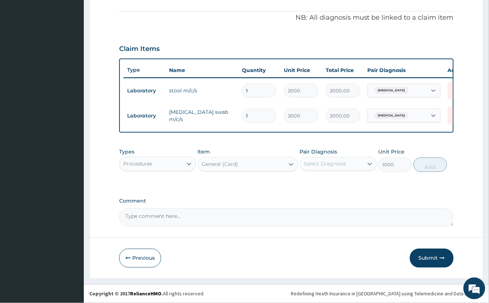
click at [316, 167] on div "Select Diagnosis" at bounding box center [325, 164] width 43 height 7
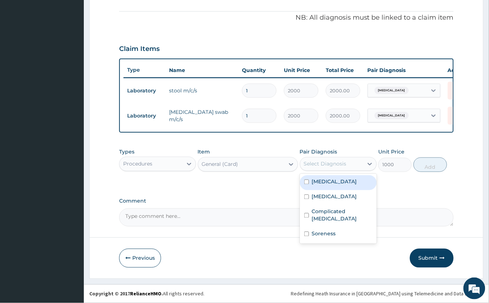
click at [339, 185] on label "[MEDICAL_DATA]" at bounding box center [334, 181] width 45 height 7
checkbox input "true"
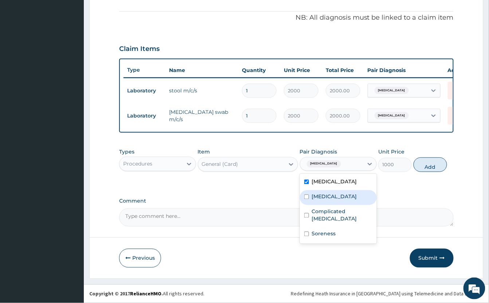
click at [334, 196] on label "Gonorrhea" at bounding box center [334, 196] width 45 height 7
checkbox input "true"
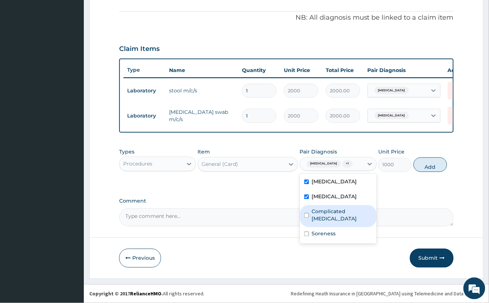
drag, startPoint x: 318, startPoint y: 216, endPoint x: 318, endPoint y: 227, distance: 10.2
click at [319, 216] on div "Complicated malaria" at bounding box center [338, 216] width 77 height 22
checkbox input "true"
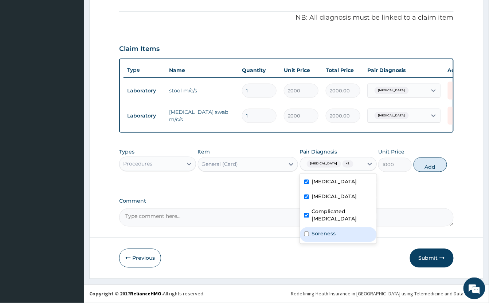
click at [319, 231] on label "Soreness" at bounding box center [324, 234] width 24 height 7
checkbox input "true"
click at [438, 164] on button "Add" at bounding box center [430, 165] width 34 height 15
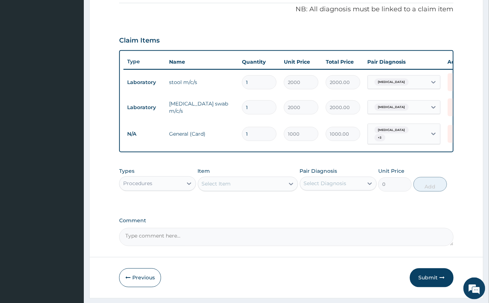
click at [219, 187] on div "Select Item" at bounding box center [216, 184] width 29 height 7
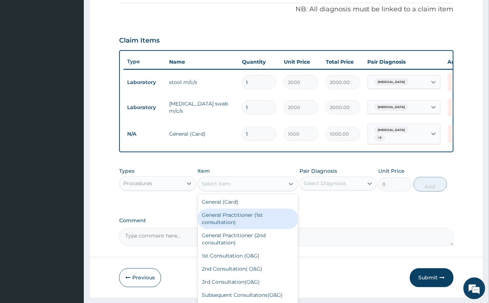
click at [241, 226] on div "General Practitioner (1st consultation)" at bounding box center [248, 219] width 100 height 20
type input "2000"
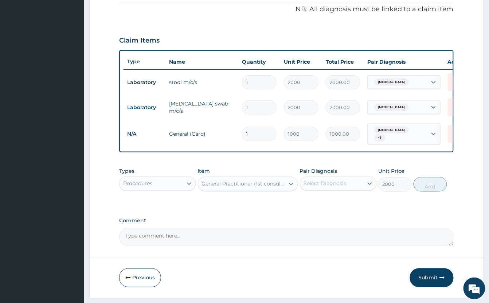
click at [328, 188] on div "Select Diagnosis" at bounding box center [325, 183] width 43 height 7
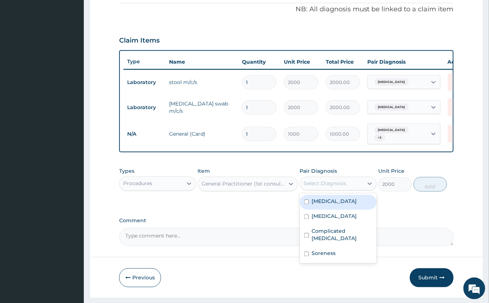
click at [341, 205] on label "Typhoid fever" at bounding box center [334, 201] width 45 height 7
checkbox input "true"
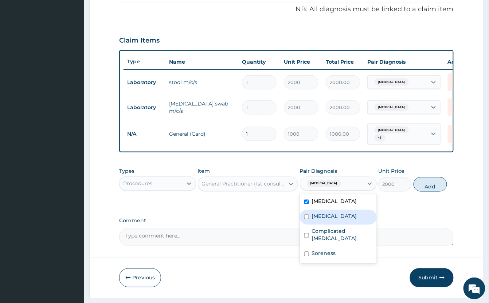
click at [329, 220] on label "Gonorrhea" at bounding box center [334, 216] width 45 height 7
checkbox input "true"
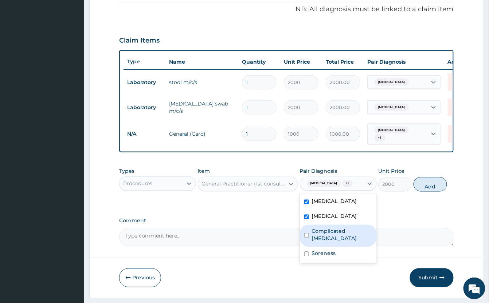
click at [328, 242] on div "Complicated malaria" at bounding box center [338, 236] width 77 height 22
checkbox input "true"
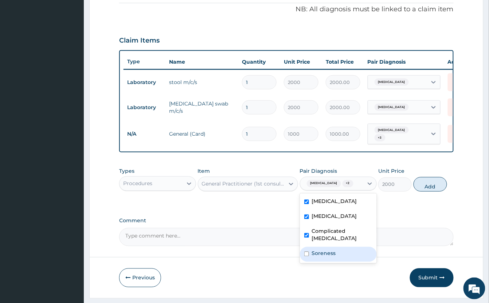
click at [325, 255] on label "Soreness" at bounding box center [324, 253] width 24 height 7
checkbox input "true"
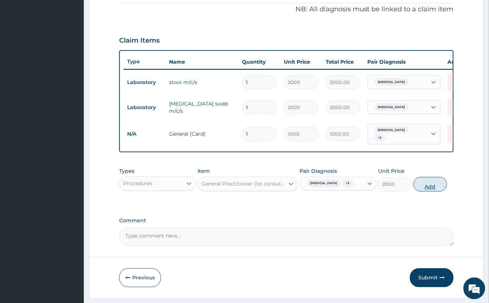
click at [426, 192] on button "Add" at bounding box center [430, 184] width 34 height 15
type input "0"
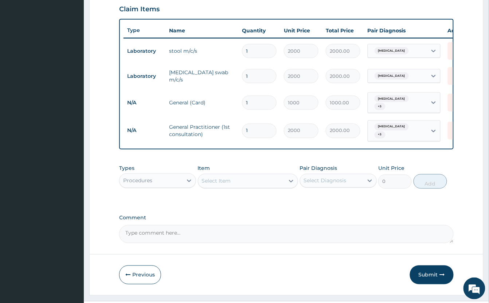
scroll to position [270, 0]
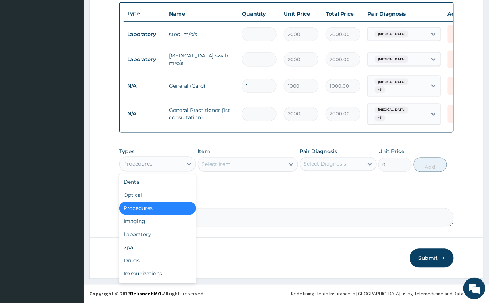
click at [150, 166] on div "Procedures" at bounding box center [137, 164] width 29 height 7
click at [156, 238] on div "Laboratory" at bounding box center [157, 234] width 77 height 13
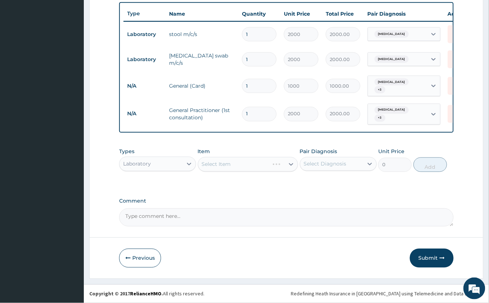
click at [268, 165] on div "Select Item" at bounding box center [248, 164] width 100 height 15
click at [233, 166] on div "Select Item" at bounding box center [248, 164] width 100 height 15
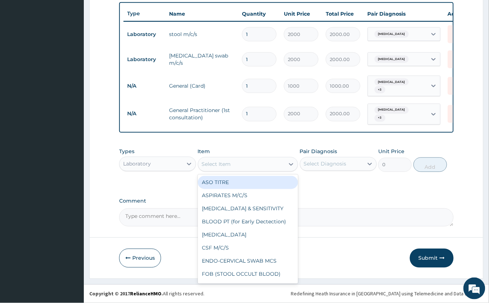
click at [233, 166] on div "Select Item" at bounding box center [241, 165] width 86 height 12
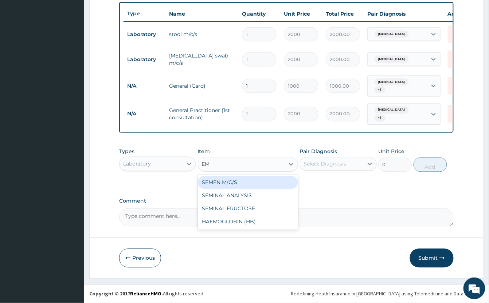
type input "E"
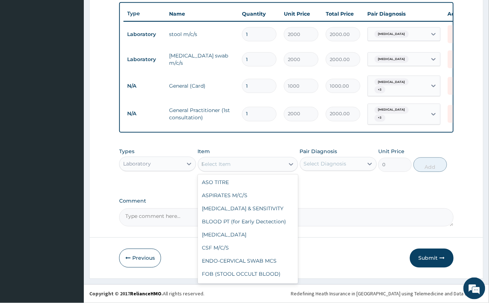
type input "MP"
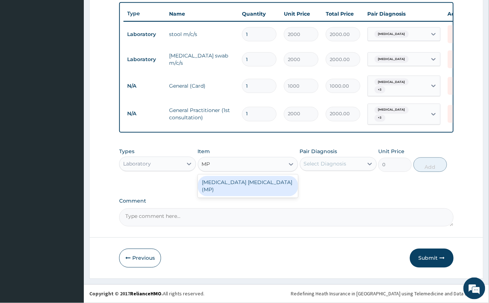
click at [249, 185] on div "[MEDICAL_DATA] [MEDICAL_DATA] (MP)" at bounding box center [248, 186] width 100 height 20
type input "1000"
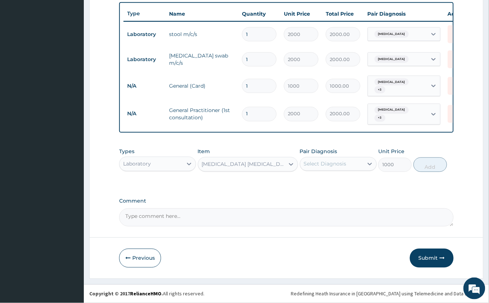
click at [330, 168] on div "Select Diagnosis" at bounding box center [325, 164] width 43 height 7
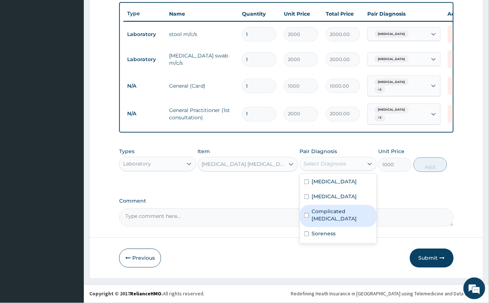
click at [355, 216] on label "Complicated malaria" at bounding box center [342, 215] width 60 height 15
checkbox input "true"
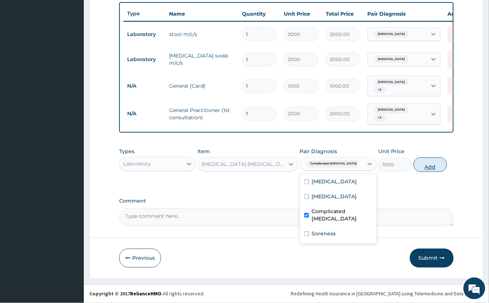
click at [434, 169] on button "Add" at bounding box center [430, 165] width 34 height 15
type input "0"
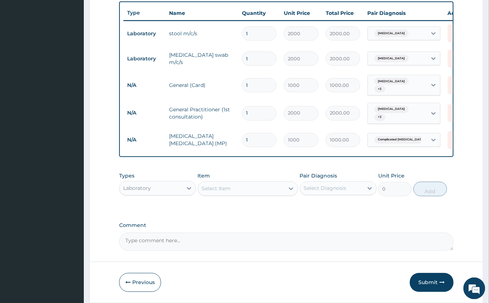
click at [218, 191] on div "Select Item" at bounding box center [216, 188] width 29 height 7
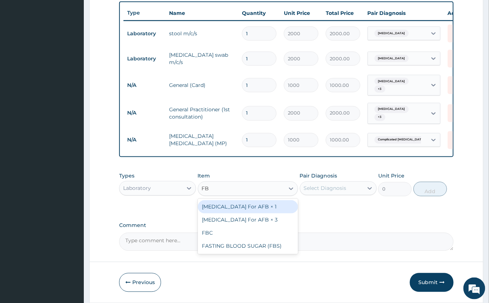
type input "FBC"
click at [226, 209] on div "FBC" at bounding box center [248, 207] width 100 height 13
type input "2000"
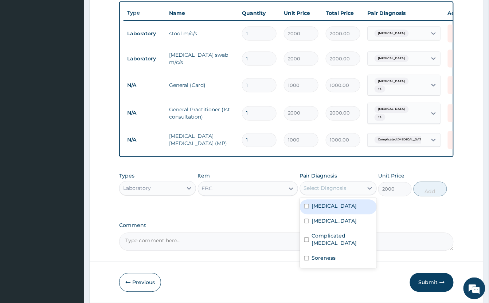
click at [342, 189] on div "Select Diagnosis" at bounding box center [325, 188] width 43 height 7
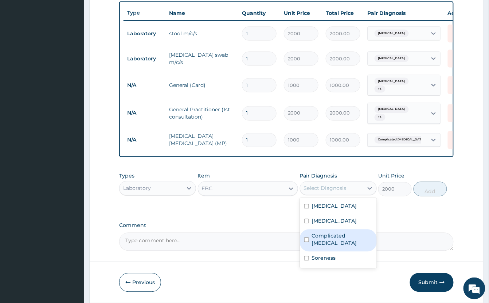
click at [367, 241] on label "Complicated malaria" at bounding box center [342, 240] width 60 height 15
checkbox input "true"
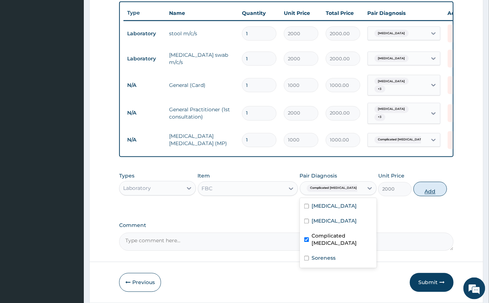
click at [438, 196] on button "Add" at bounding box center [430, 189] width 34 height 15
type input "0"
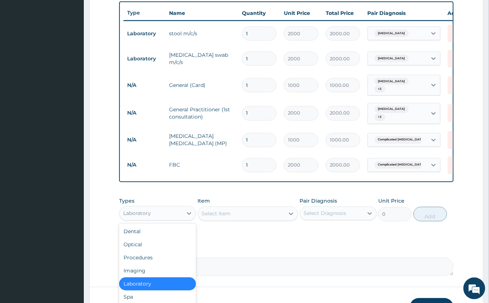
click at [173, 219] on div "Laboratory" at bounding box center [150, 214] width 63 height 12
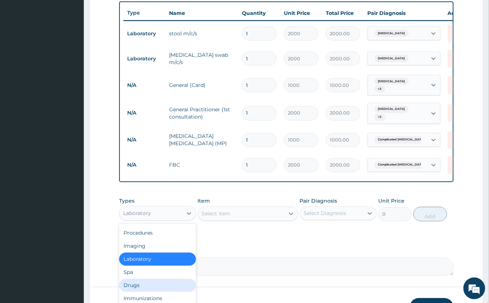
click at [146, 284] on div "Drugs" at bounding box center [157, 285] width 77 height 13
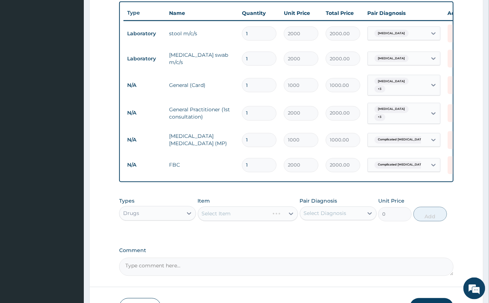
click at [243, 216] on div "Select Item" at bounding box center [248, 214] width 100 height 15
click at [241, 213] on div "Select Item" at bounding box center [248, 214] width 100 height 15
click at [240, 215] on div "Select Item" at bounding box center [248, 214] width 100 height 15
click at [235, 220] on div "Select Item" at bounding box center [248, 214] width 100 height 15
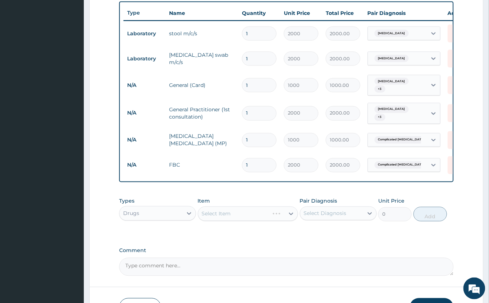
click at [235, 220] on div "Select Item" at bounding box center [248, 214] width 100 height 15
click at [226, 217] on div "Select Item" at bounding box center [248, 214] width 100 height 15
drag, startPoint x: 242, startPoint y: 215, endPoint x: 247, endPoint y: 212, distance: 5.5
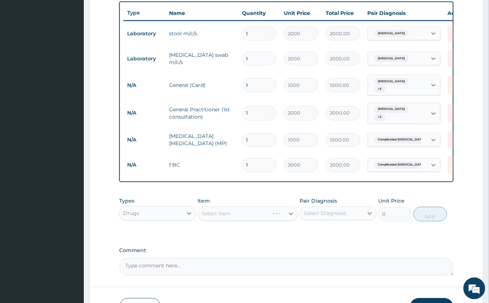
click at [245, 213] on div "Select Item" at bounding box center [248, 214] width 100 height 15
click at [245, 215] on div "Select Item" at bounding box center [248, 214] width 100 height 15
click at [229, 221] on div "Select Item" at bounding box center [248, 214] width 100 height 15
click at [244, 216] on div "Select Item" at bounding box center [248, 214] width 100 height 15
click at [248, 216] on div "Select Item" at bounding box center [248, 214] width 100 height 15
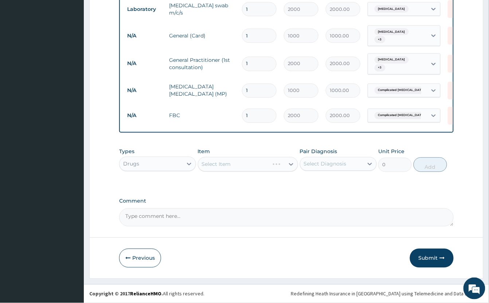
scroll to position [322, 0]
click at [265, 162] on div "Select Item" at bounding box center [248, 164] width 100 height 15
click at [268, 161] on div "Select Item" at bounding box center [248, 164] width 100 height 15
click at [253, 169] on div "Select Item" at bounding box center [248, 164] width 100 height 15
drag, startPoint x: 241, startPoint y: 166, endPoint x: 237, endPoint y: 167, distance: 3.7
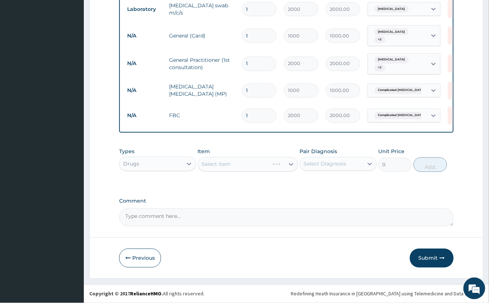
click at [241, 166] on div "Select Item" at bounding box center [248, 164] width 100 height 15
click at [237, 165] on div "Select Item" at bounding box center [248, 164] width 100 height 15
click at [267, 162] on div "Select Item" at bounding box center [248, 164] width 100 height 15
click at [257, 165] on div "Select Item" at bounding box center [248, 164] width 100 height 15
click at [256, 165] on div "Select Item" at bounding box center [248, 164] width 100 height 15
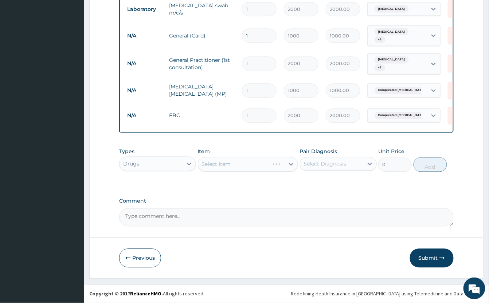
click at [251, 159] on div "Select Item" at bounding box center [248, 164] width 100 height 15
click at [344, 203] on label "Comment" at bounding box center [286, 201] width 334 height 6
click at [344, 209] on textarea "Comment" at bounding box center [286, 218] width 334 height 18
click at [245, 168] on div "Select Item" at bounding box center [248, 164] width 100 height 15
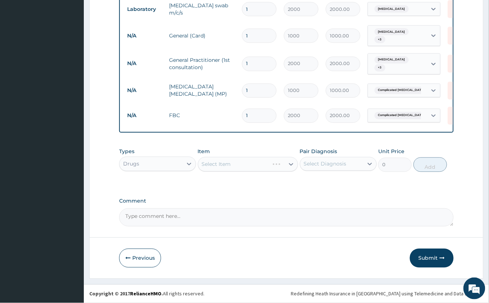
click at [245, 168] on div "Select Item" at bounding box center [248, 164] width 100 height 15
click at [253, 164] on div "Select Item" at bounding box center [248, 164] width 100 height 15
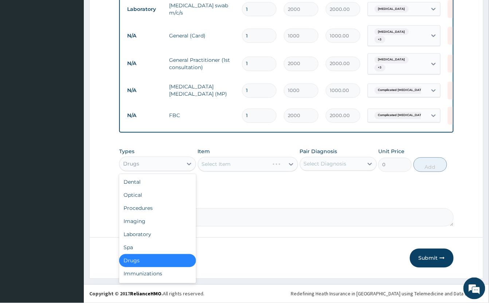
click at [151, 165] on div "Drugs" at bounding box center [150, 164] width 63 height 12
click at [162, 223] on div "Imaging" at bounding box center [157, 221] width 77 height 13
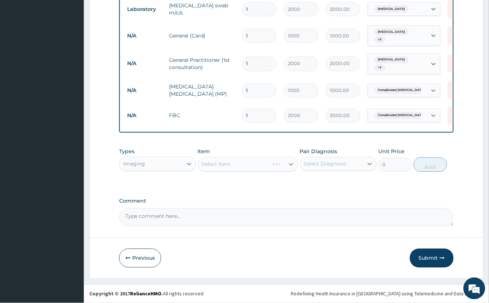
click at [240, 162] on div "Select Item" at bounding box center [248, 164] width 100 height 15
click at [247, 166] on div "Select Item" at bounding box center [248, 164] width 100 height 15
click at [182, 161] on div "Imaging" at bounding box center [150, 164] width 63 height 12
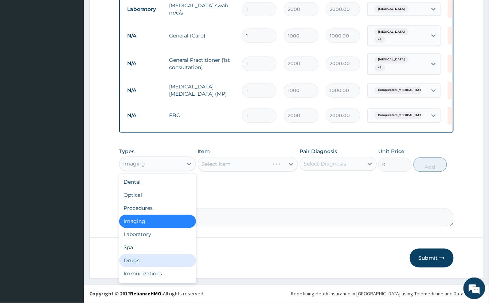
click at [154, 260] on div "Drugs" at bounding box center [157, 261] width 77 height 13
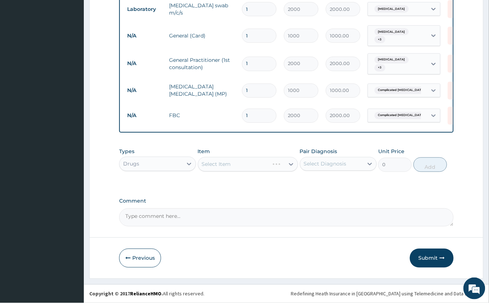
click at [247, 164] on div "Select Item" at bounding box center [248, 164] width 100 height 15
click at [253, 166] on div "Select Item" at bounding box center [248, 164] width 100 height 15
click at [252, 165] on div "Select Item" at bounding box center [248, 164] width 100 height 15
click at [242, 161] on div "Select Item" at bounding box center [248, 164] width 100 height 15
drag, startPoint x: 234, startPoint y: 164, endPoint x: 200, endPoint y: 129, distance: 48.4
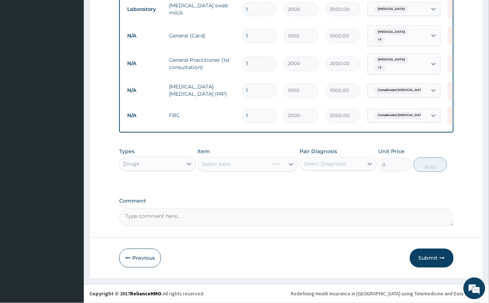
click at [233, 163] on div "Select Item" at bounding box center [248, 164] width 100 height 15
click at [267, 164] on div "Select Item" at bounding box center [248, 164] width 100 height 15
click at [265, 163] on div "Select Item" at bounding box center [248, 164] width 100 height 15
click at [256, 166] on div "Select Item" at bounding box center [248, 164] width 100 height 15
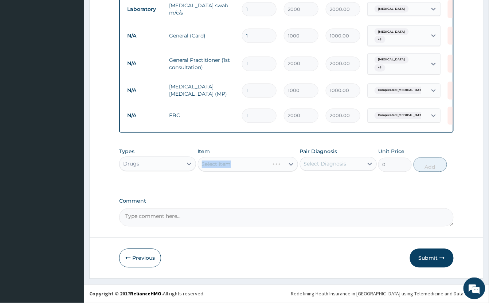
click at [256, 166] on div "Select Item" at bounding box center [248, 164] width 100 height 15
click at [262, 162] on div "Select Item" at bounding box center [248, 164] width 100 height 15
click at [245, 158] on div "Select Item" at bounding box center [248, 164] width 100 height 15
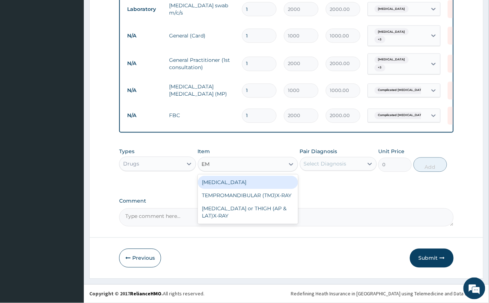
type input "E"
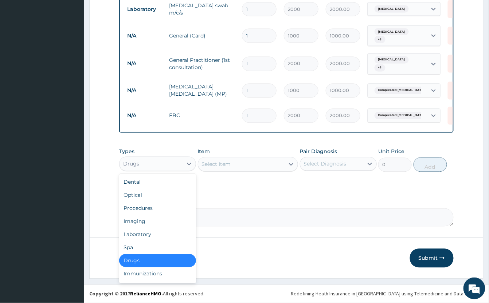
click at [148, 159] on div "Drugs" at bounding box center [150, 164] width 63 height 12
click at [164, 238] on div "Laboratory" at bounding box center [157, 234] width 77 height 13
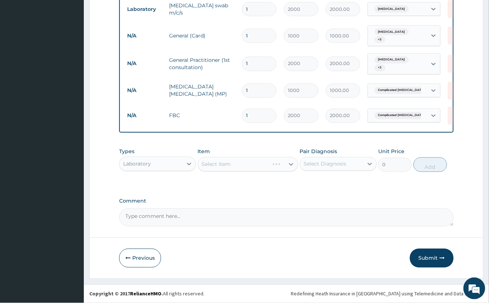
click at [258, 163] on div "Select Item" at bounding box center [248, 164] width 100 height 15
click at [256, 162] on div "Select Item" at bounding box center [248, 164] width 100 height 15
click at [250, 162] on div "Select Item" at bounding box center [248, 164] width 100 height 15
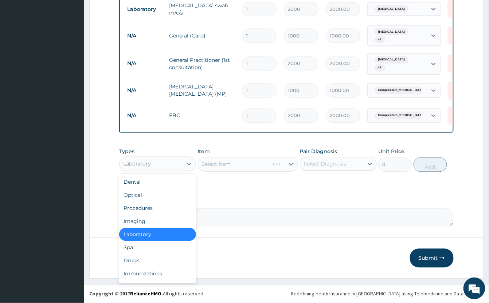
click at [142, 160] on div "Laboratory" at bounding box center [150, 164] width 63 height 12
click at [142, 259] on div "Drugs" at bounding box center [157, 261] width 77 height 13
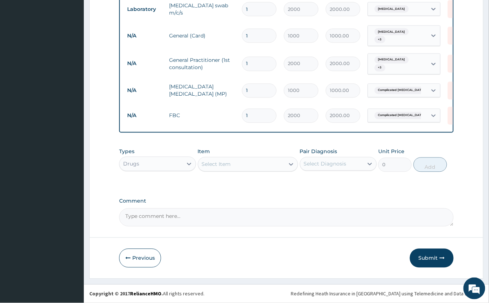
click at [261, 161] on div "Select Item" at bounding box center [241, 165] width 86 height 12
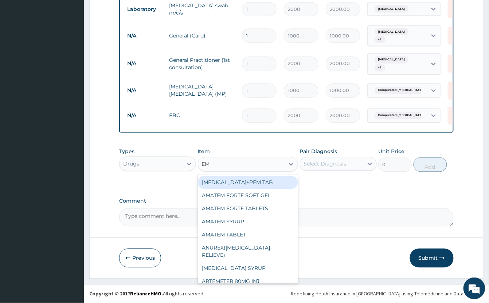
type input "EMA"
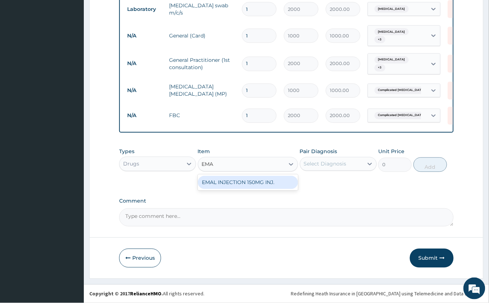
click at [261, 181] on div "EMAL INJECTION 150MG INJ." at bounding box center [248, 182] width 100 height 13
type input "1500"
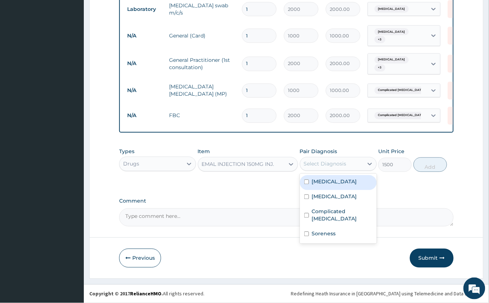
click at [337, 160] on div "Select Diagnosis" at bounding box center [331, 164] width 63 height 12
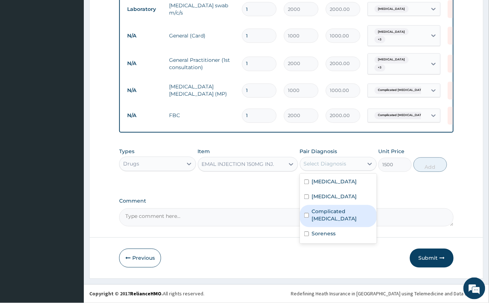
click at [339, 210] on label "Complicated [MEDICAL_DATA]" at bounding box center [342, 215] width 60 height 15
checkbox input "true"
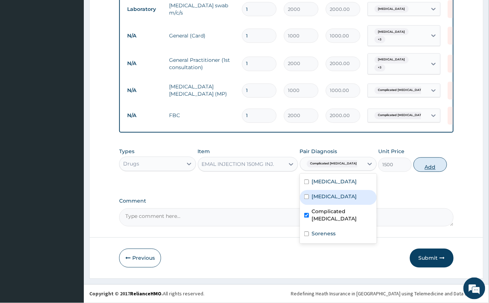
click at [433, 165] on button "Add" at bounding box center [430, 165] width 34 height 15
type input "0"
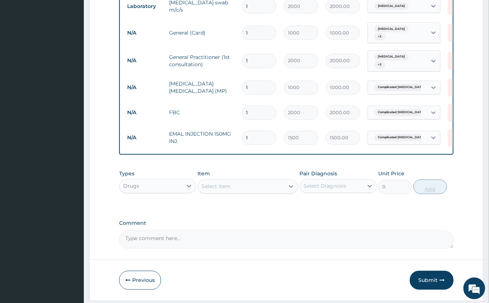
type input "0.00"
type input "3"
type input "4500.00"
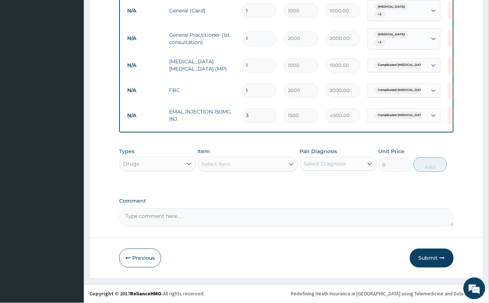
scroll to position [347, 0]
click at [129, 256] on icon "button" at bounding box center [127, 258] width 5 height 5
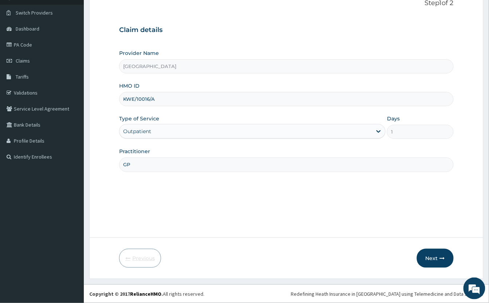
scroll to position [51, 0]
click at [438, 261] on button "Next" at bounding box center [435, 258] width 37 height 19
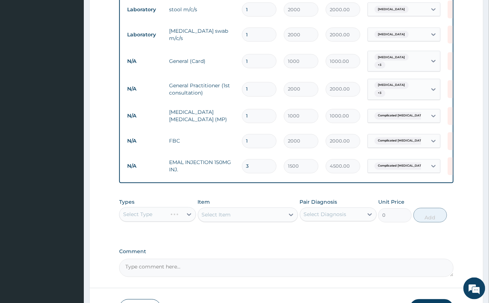
scroll to position [342, 0]
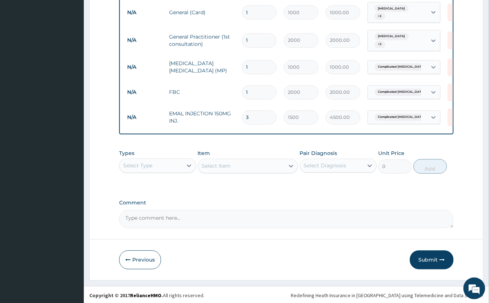
click at [258, 111] on input "3" at bounding box center [259, 118] width 35 height 14
type input "0.00"
type input "1"
type input "1500.00"
type input "1"
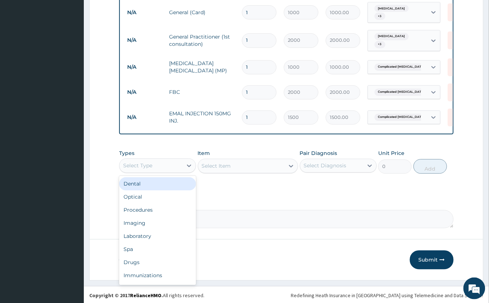
click at [172, 172] on div "Select Type" at bounding box center [150, 166] width 63 height 12
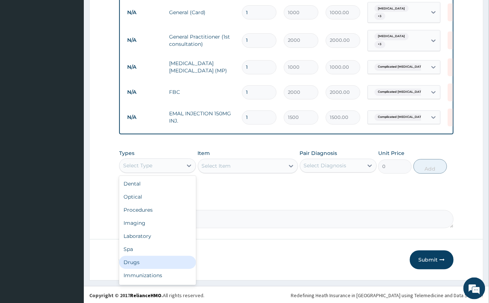
click at [146, 267] on div "Drugs" at bounding box center [157, 262] width 77 height 13
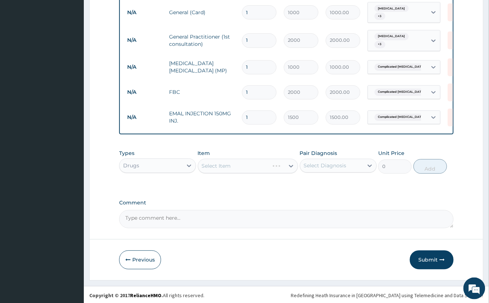
click at [234, 168] on div "Select Item" at bounding box center [248, 166] width 100 height 15
click at [236, 168] on div "Select Item" at bounding box center [248, 166] width 100 height 15
click at [236, 168] on div "Select Item" at bounding box center [241, 167] width 86 height 12
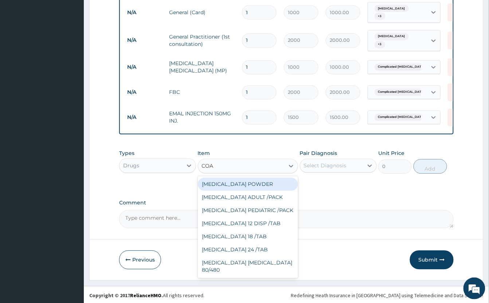
type input "[PERSON_NAME]"
click at [244, 185] on div "[MEDICAL_DATA] ADULT /PACK" at bounding box center [248, 184] width 100 height 13
type input "2160"
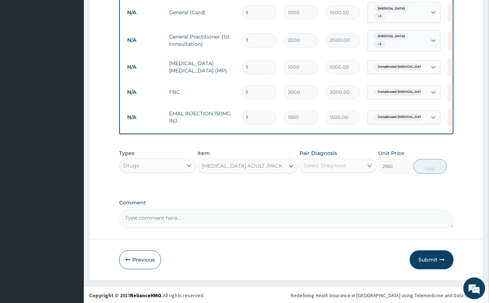
click at [334, 170] on div "Select Diagnosis" at bounding box center [325, 165] width 43 height 7
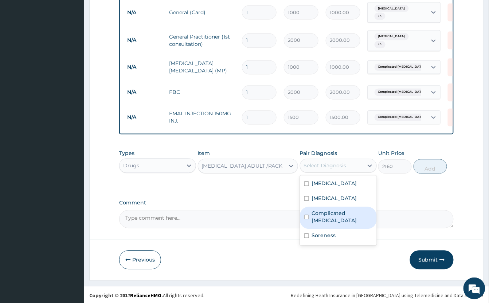
click at [356, 215] on label "Complicated [MEDICAL_DATA]" at bounding box center [342, 217] width 60 height 15
checkbox input "true"
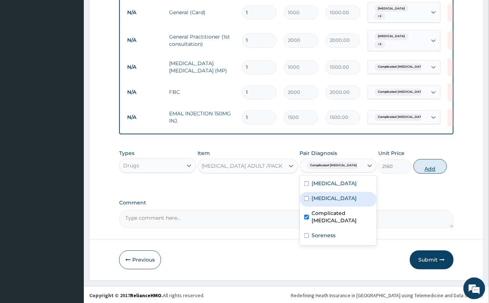
click at [433, 169] on button "Add" at bounding box center [430, 167] width 34 height 15
type input "0"
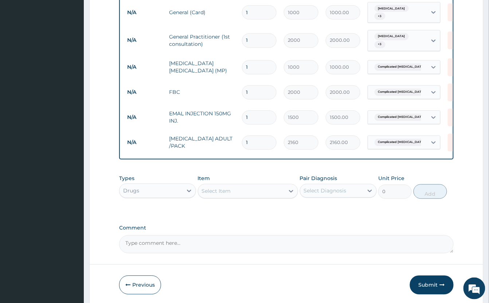
click at [219, 190] on div "Select Item" at bounding box center [241, 192] width 86 height 12
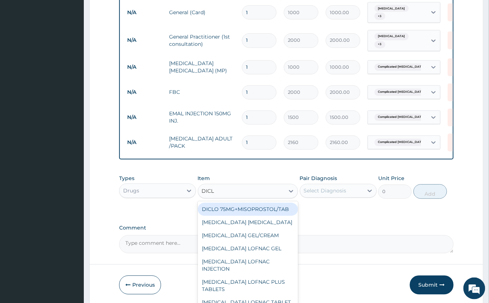
type input "DICLO"
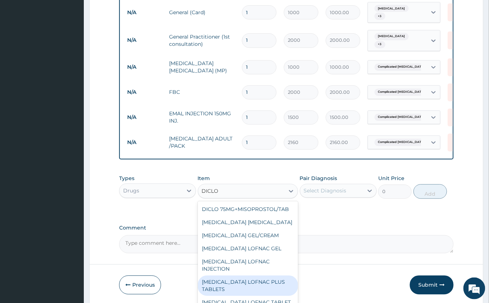
click at [267, 293] on div "[MEDICAL_DATA] LOFNAC PLUS TABLETS" at bounding box center [248, 286] width 100 height 20
type input "100"
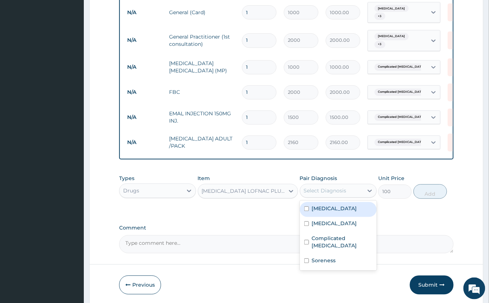
click at [348, 197] on div "Select Diagnosis" at bounding box center [331, 191] width 63 height 12
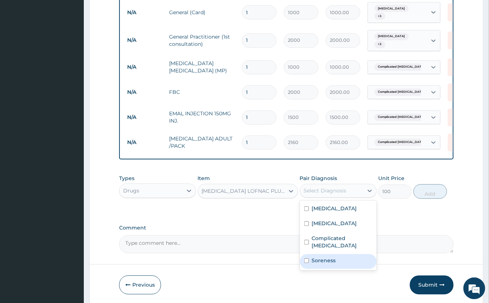
click at [343, 257] on div "Soreness" at bounding box center [338, 262] width 77 height 15
checkbox input "true"
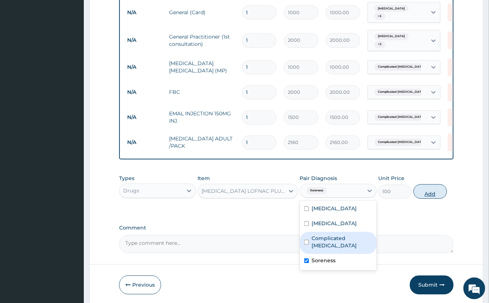
click at [423, 190] on button "Add" at bounding box center [430, 192] width 34 height 15
type input "0"
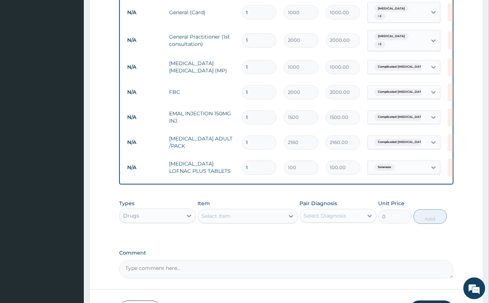
type input "10"
type input "1000.00"
type input "10"
click at [229, 220] on div "Select Item" at bounding box center [216, 216] width 29 height 7
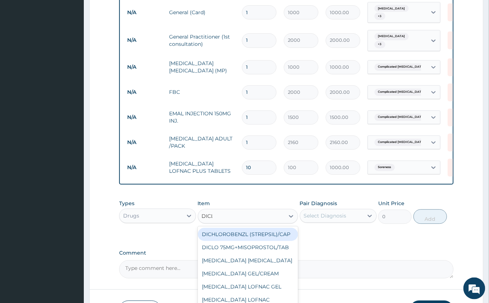
type input "DICLO"
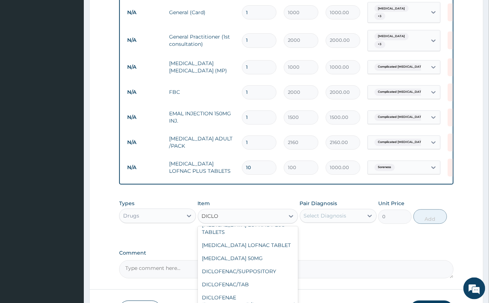
scroll to position [97, 0]
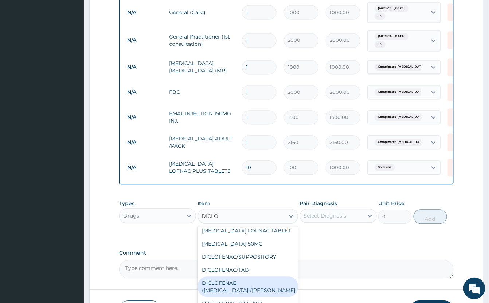
click at [254, 296] on div "DICLOFENAE (VOLTAREN)/GUTT" at bounding box center [248, 287] width 100 height 20
type input "2000"
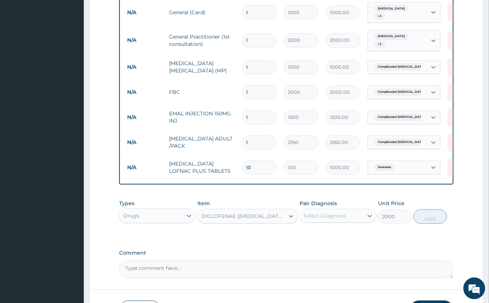
click at [267, 219] on div "DICLOFENAE (VOLTAREN)/GUTT" at bounding box center [243, 216] width 83 height 7
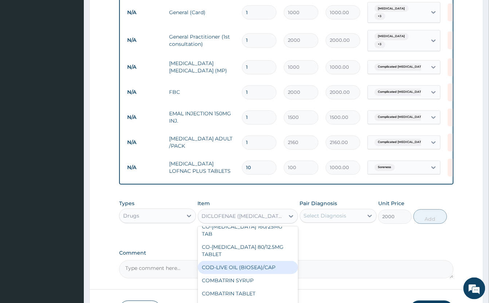
scroll to position [6455, 0]
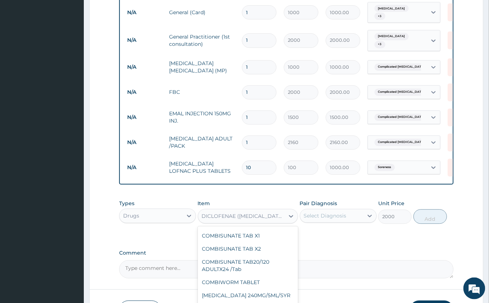
click at [249, 215] on div "DICLOFENAE (VOLTAREN)/GUTT" at bounding box center [241, 217] width 86 height 12
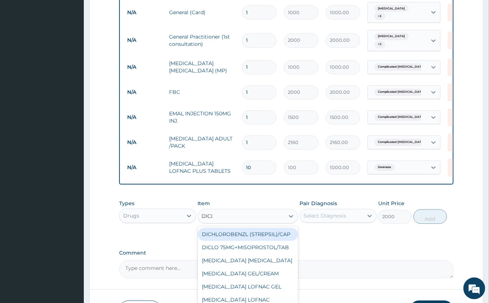
type input "DICLO"
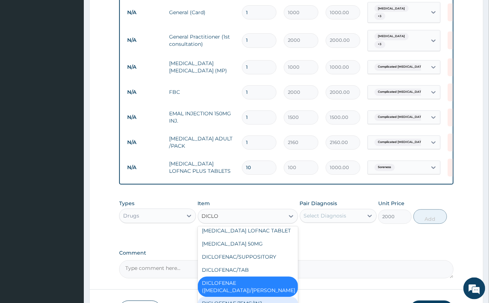
scroll to position [121, 0]
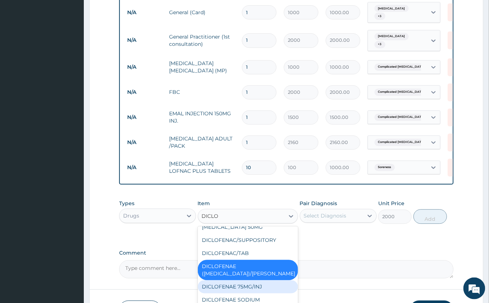
click at [270, 288] on div "DICLOFENAE 75MG/INJ" at bounding box center [248, 287] width 100 height 13
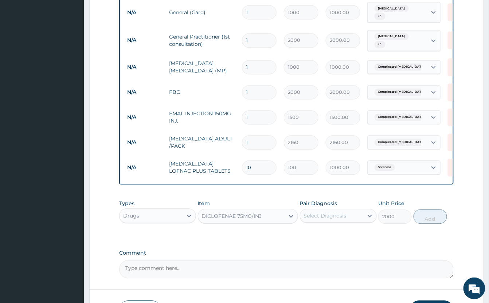
type input "500"
click at [343, 220] on div "Select Diagnosis" at bounding box center [325, 216] width 43 height 7
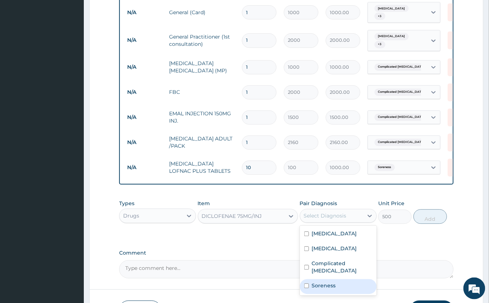
click at [347, 280] on div "Soreness" at bounding box center [338, 287] width 77 height 15
checkbox input "true"
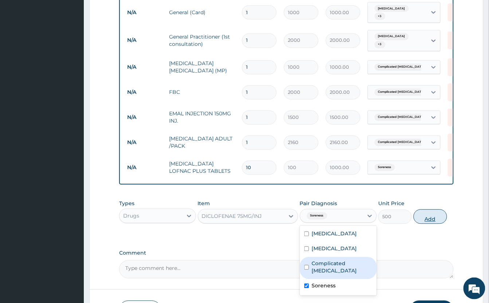
click at [432, 221] on button "Add" at bounding box center [430, 217] width 34 height 15
type input "0"
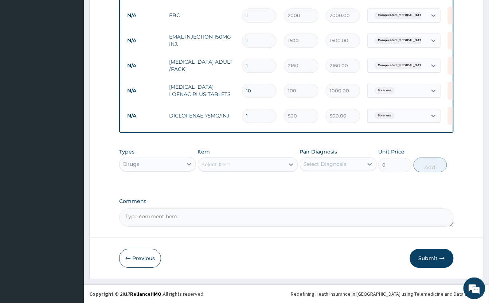
scroll to position [423, 0]
click at [232, 161] on div "Select Item" at bounding box center [241, 165] width 86 height 12
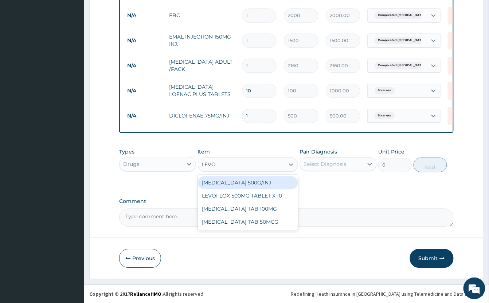
type input "LEVOF"
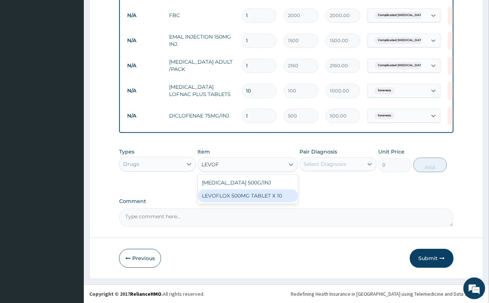
click at [261, 194] on div "LEVOFLOX 500MG TABLET X 10" at bounding box center [248, 195] width 100 height 13
type input "150"
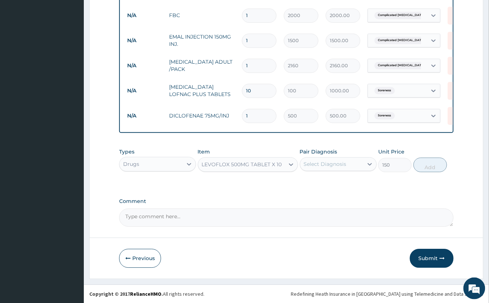
click at [327, 163] on div "Select Diagnosis" at bounding box center [325, 164] width 43 height 7
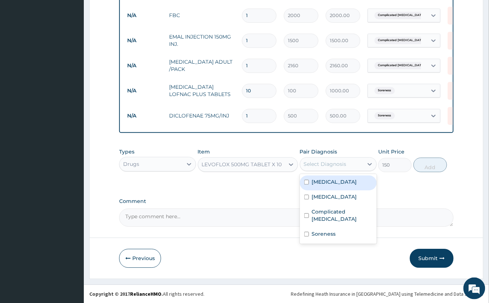
click at [353, 181] on div "Typhoid fever" at bounding box center [338, 183] width 77 height 15
checkbox input "true"
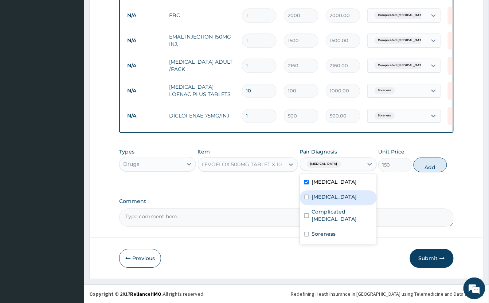
click at [354, 197] on div "Gonorrhea" at bounding box center [338, 197] width 77 height 15
checkbox input "true"
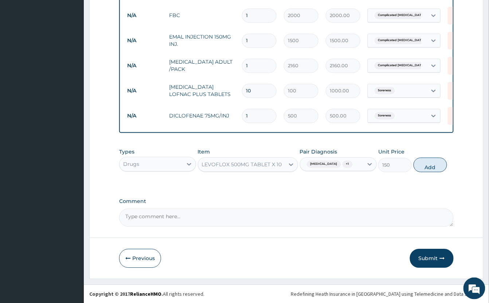
drag, startPoint x: 432, startPoint y: 164, endPoint x: 436, endPoint y: 161, distance: 5.0
click at [432, 163] on button "Add" at bounding box center [430, 165] width 34 height 15
type input "0"
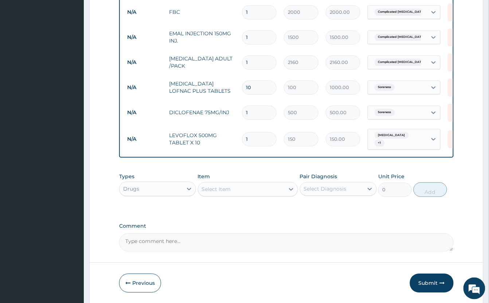
type input "0.00"
type input "2"
type input "300.00"
type input "20"
type input "3000.00"
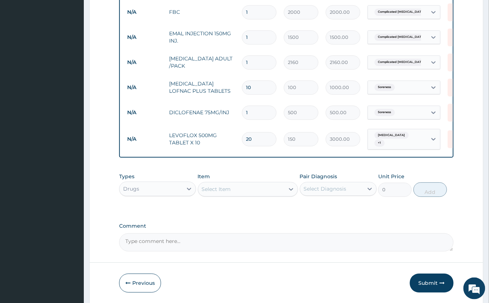
type input "20"
click at [219, 189] on div "Select Item" at bounding box center [216, 189] width 29 height 7
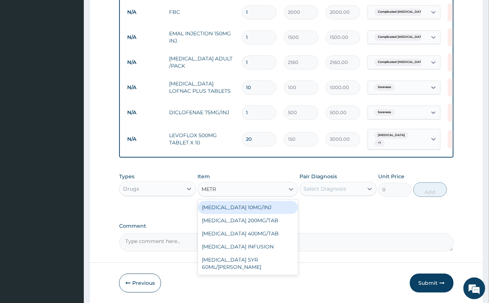
type input "METRO"
click at [253, 206] on div "METRONIDAZOLE 200MG/TAB" at bounding box center [248, 207] width 100 height 13
type input "100"
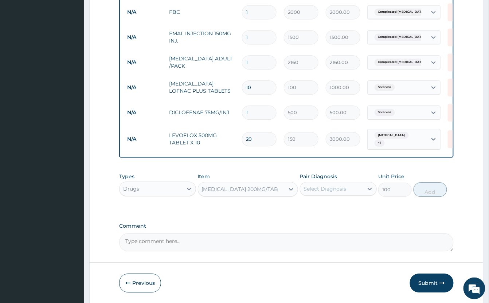
click at [309, 187] on div "Select Diagnosis" at bounding box center [325, 188] width 43 height 7
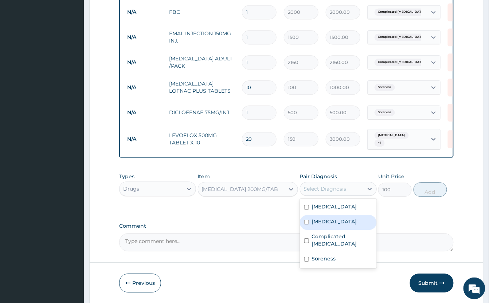
click at [345, 221] on div "Gonorrhea" at bounding box center [338, 222] width 77 height 15
checkbox input "true"
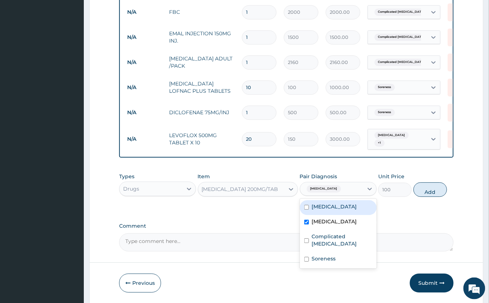
click at [355, 202] on div "Typhoid fever" at bounding box center [338, 207] width 77 height 15
checkbox input "true"
click at [425, 193] on button "Add" at bounding box center [430, 189] width 34 height 15
type input "0"
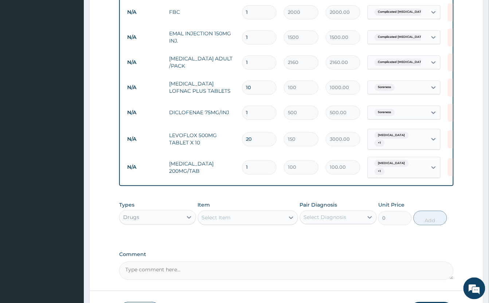
type input "0.00"
type input "3"
type input "300.00"
type input "30"
type input "3000.00"
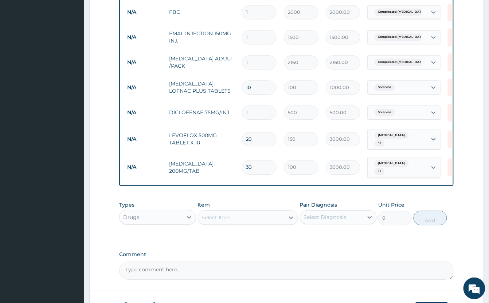
scroll to position [473, 0]
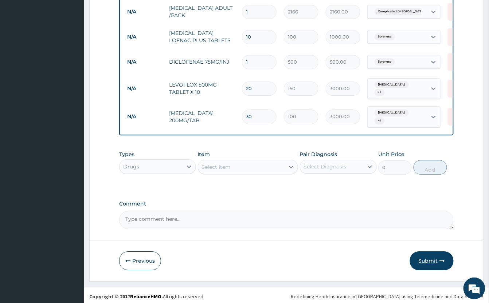
type input "30"
click at [442, 259] on icon "button" at bounding box center [442, 261] width 5 height 5
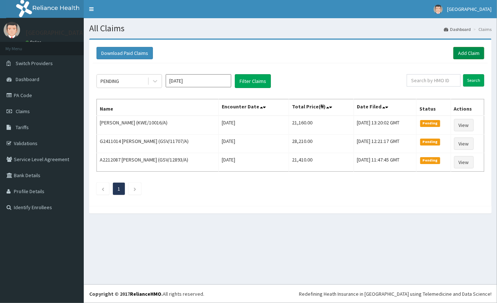
click at [462, 51] on link "Add Claim" at bounding box center [468, 53] width 31 height 12
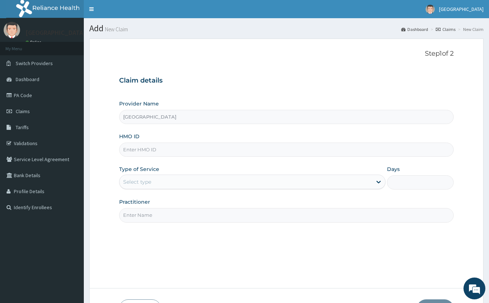
type input "[GEOGRAPHIC_DATA]"
click at [165, 147] on input "HMO ID" at bounding box center [286, 150] width 334 height 14
type input "GSV/12481/A"
click at [155, 181] on div "Select type" at bounding box center [245, 182] width 252 height 12
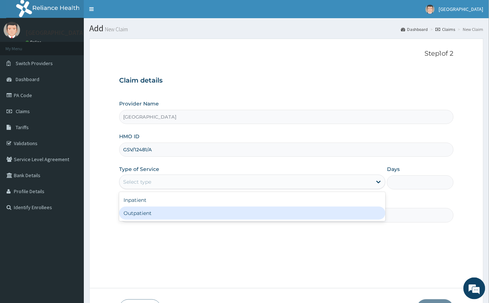
click at [162, 210] on div "Outpatient" at bounding box center [252, 213] width 266 height 13
type input "1"
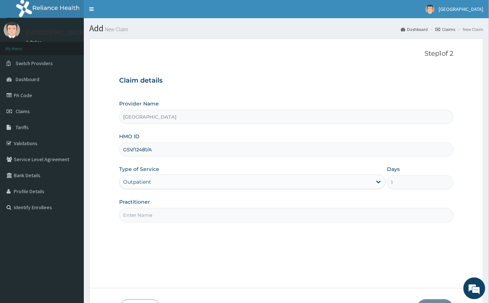
drag, startPoint x: 174, startPoint y: 219, endPoint x: 178, endPoint y: 218, distance: 4.6
click at [174, 219] on input "Practitioner" at bounding box center [286, 215] width 334 height 14
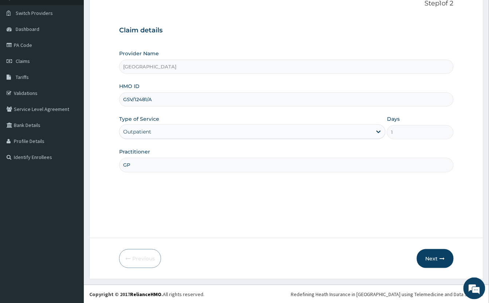
scroll to position [51, 0]
type input "GP"
click at [435, 256] on button "Next" at bounding box center [435, 258] width 37 height 19
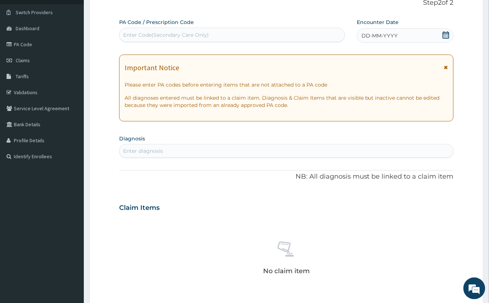
click at [258, 34] on div "Enter Code(Secondary Care Only)" at bounding box center [231, 35] width 225 height 12
paste input "PA/B56B05"
type input "PA/B56B05"
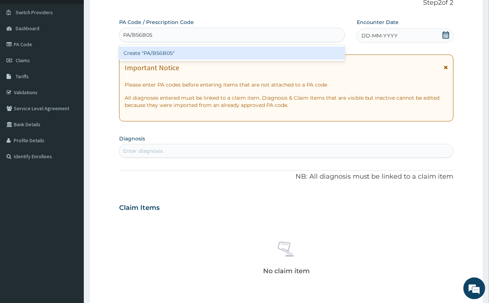
click at [254, 52] on div "Create "PA/B56B05"" at bounding box center [232, 53] width 226 height 13
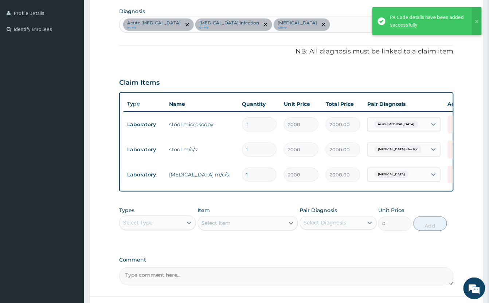
scroll to position [154, 0]
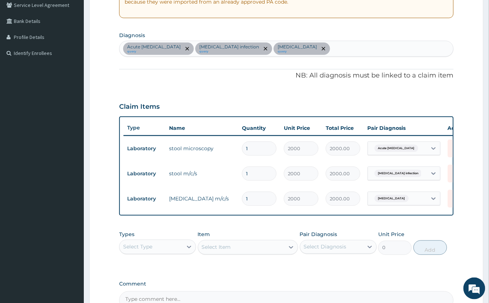
click at [336, 51] on div "Acute amebiasis query Salmonella infection query Pain in throat query" at bounding box center [286, 48] width 334 height 15
type input "MALARIA"
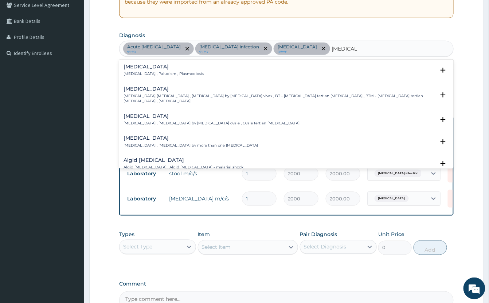
click at [152, 91] on h4 "Vivax malaria" at bounding box center [278, 88] width 311 height 5
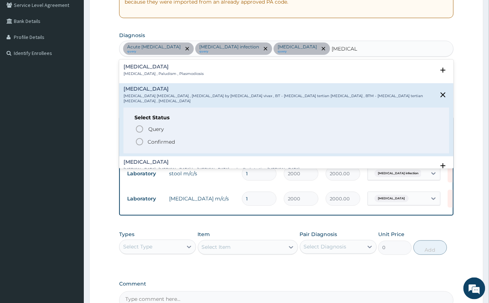
drag, startPoint x: 138, startPoint y: 136, endPoint x: 212, endPoint y: 102, distance: 81.7
click at [138, 138] on icon "status option filled" at bounding box center [139, 142] width 9 height 9
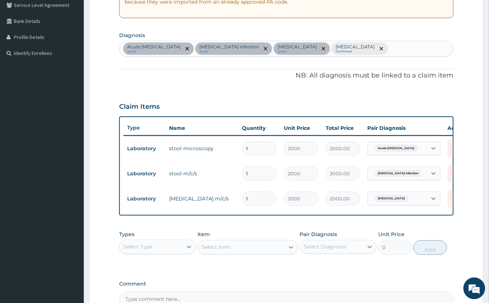
type input "S"
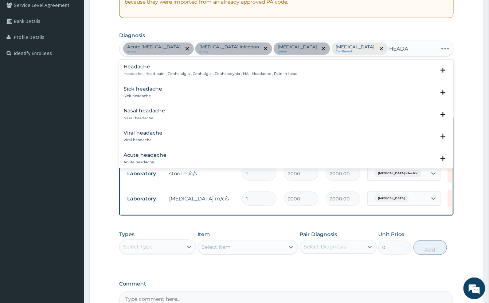
type input "HEADAC"
click at [128, 68] on h4 "Headache" at bounding box center [210, 66] width 174 height 5
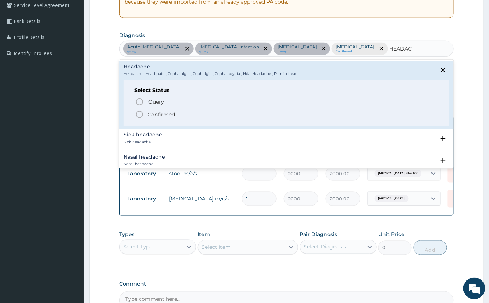
click at [142, 114] on icon "status option filled" at bounding box center [139, 114] width 9 height 9
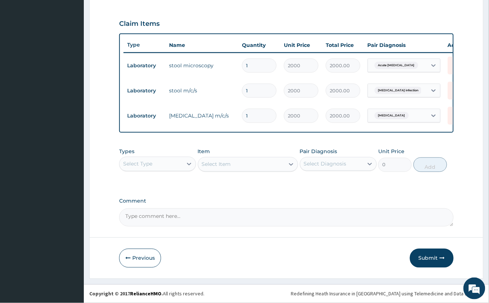
scroll to position [246, 0]
click at [164, 163] on div "Select Type" at bounding box center [150, 164] width 63 height 12
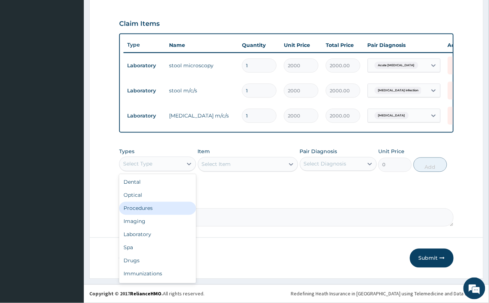
click at [159, 210] on div "Procedures" at bounding box center [157, 208] width 77 height 13
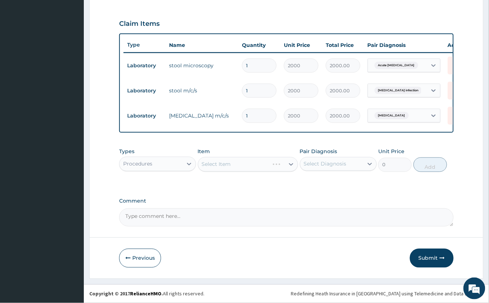
click at [253, 165] on div "Select Item" at bounding box center [248, 164] width 100 height 15
click at [250, 164] on div "Select Item" at bounding box center [248, 164] width 100 height 15
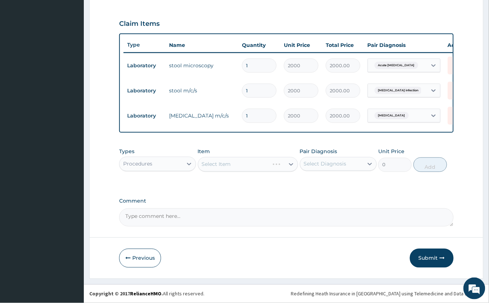
click at [250, 164] on div "Select Item" at bounding box center [248, 164] width 100 height 15
click at [250, 164] on div "Select Item" at bounding box center [241, 165] width 86 height 12
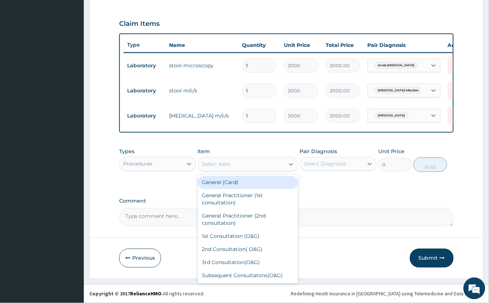
click at [253, 184] on div "General (Card)" at bounding box center [248, 182] width 100 height 13
type input "1000"
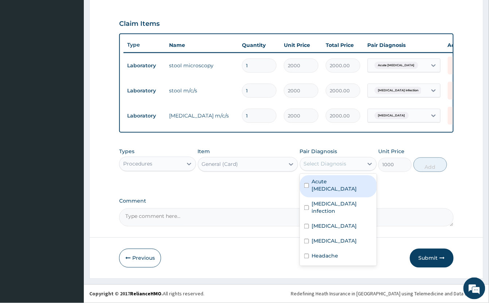
click at [314, 167] on div "Select Diagnosis" at bounding box center [325, 164] width 43 height 7
click at [319, 179] on label "Acute amebiasis" at bounding box center [342, 185] width 60 height 15
checkbox input "true"
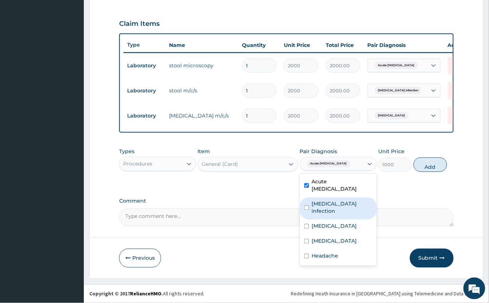
click at [346, 201] on label "Salmonella infection" at bounding box center [342, 208] width 60 height 15
checkbox input "true"
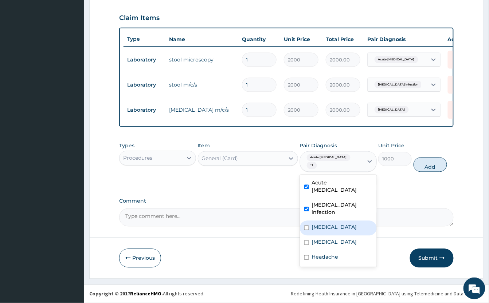
click at [339, 224] on label "Pain in throat" at bounding box center [334, 227] width 45 height 7
checkbox input "true"
click at [331, 239] on label "Vivax malaria" at bounding box center [334, 242] width 45 height 7
checkbox input "true"
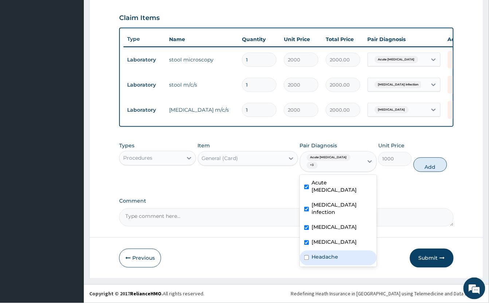
click at [319, 254] on label "Headache" at bounding box center [325, 257] width 27 height 7
checkbox input "true"
drag, startPoint x: 425, startPoint y: 165, endPoint x: 348, endPoint y: 182, distance: 78.5
click at [425, 164] on button "Add" at bounding box center [430, 165] width 34 height 15
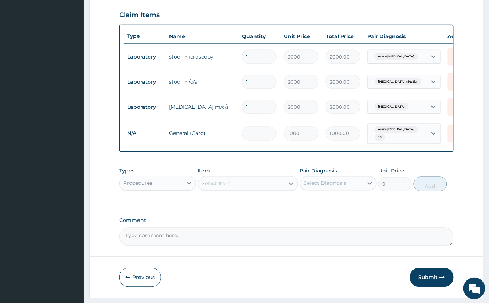
click at [243, 190] on div "Select Item" at bounding box center [241, 184] width 86 height 12
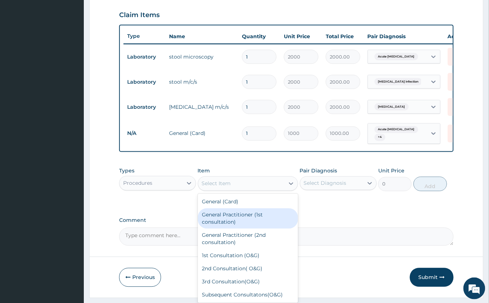
click at [245, 229] on div "General Practitioner (1st consultation)" at bounding box center [248, 219] width 100 height 20
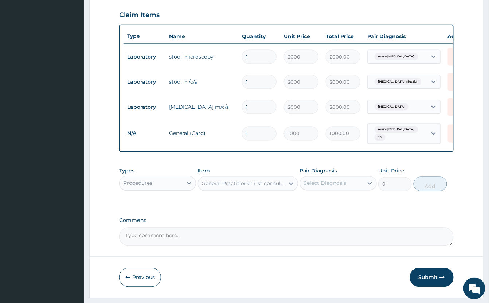
type input "2000"
click at [326, 187] on div "Select Diagnosis" at bounding box center [325, 183] width 43 height 7
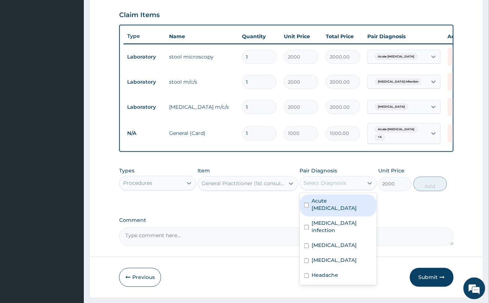
click at [334, 208] on label "Acute amebiasis" at bounding box center [342, 205] width 60 height 15
checkbox input "true"
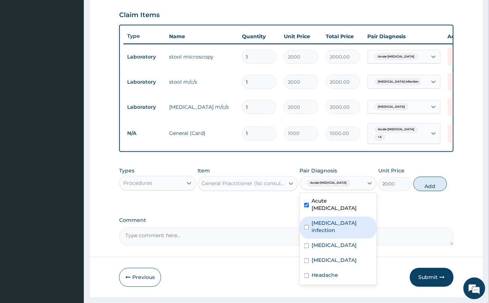
click at [338, 227] on label "Salmonella infection" at bounding box center [342, 227] width 60 height 15
checkbox input "true"
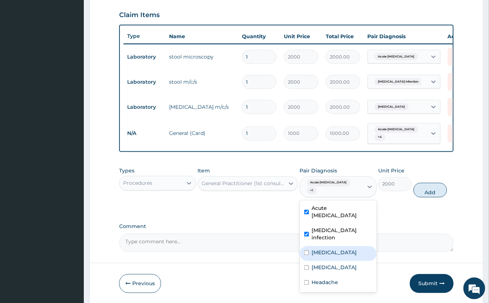
click at [331, 247] on div "Pain in throat" at bounding box center [338, 254] width 77 height 15
checkbox input "true"
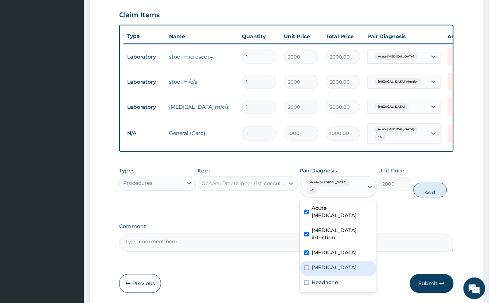
click at [328, 264] on label "Vivax malaria" at bounding box center [334, 267] width 45 height 7
checkbox input "true"
click at [322, 279] on label "Headache" at bounding box center [325, 282] width 27 height 7
checkbox input "true"
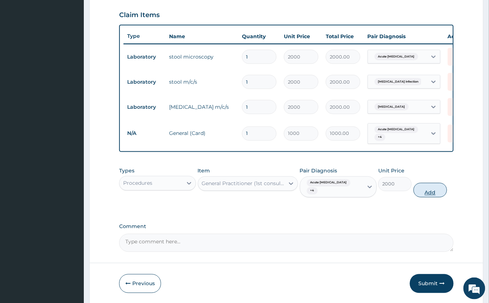
click at [434, 196] on button "Add" at bounding box center [430, 190] width 34 height 15
type input "0"
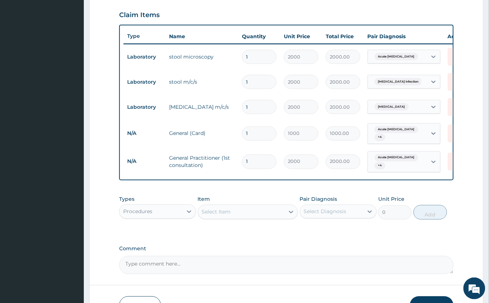
click at [178, 218] on div "Procedures" at bounding box center [150, 212] width 63 height 12
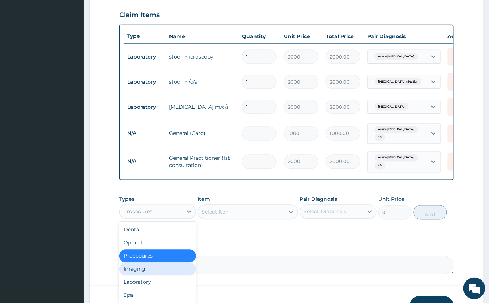
scroll to position [25, 0]
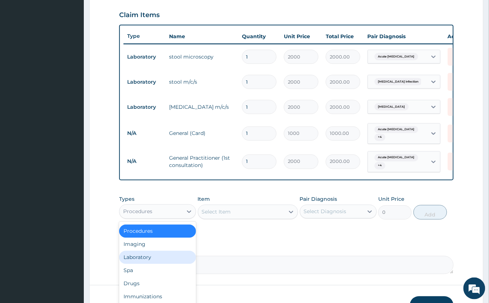
drag, startPoint x: 165, startPoint y: 265, endPoint x: 173, endPoint y: 261, distance: 9.9
click at [164, 264] on div "Laboratory" at bounding box center [157, 257] width 77 height 13
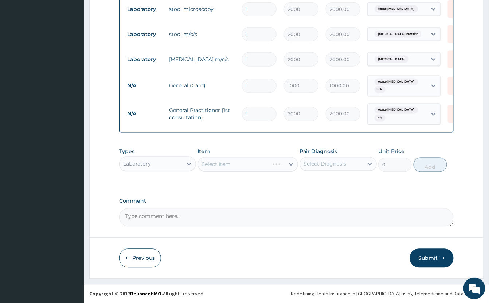
scroll to position [303, 0]
click at [228, 163] on div "Select Item" at bounding box center [248, 164] width 100 height 15
click at [240, 166] on div "Select Item" at bounding box center [241, 165] width 86 height 12
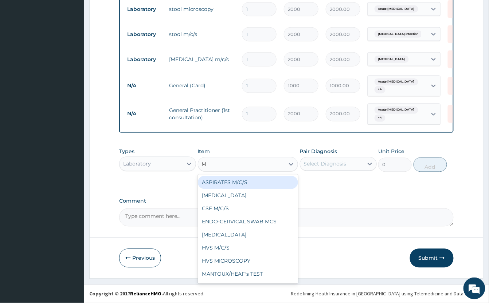
type input "MP"
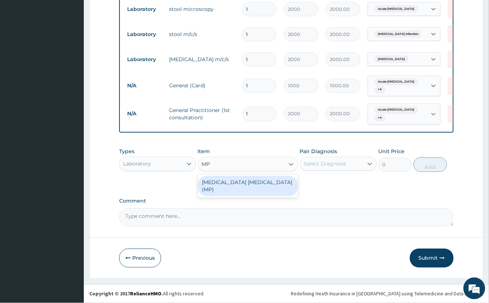
click at [239, 184] on div "MALARIA PARASITE (MP)" at bounding box center [248, 186] width 100 height 20
type input "1000"
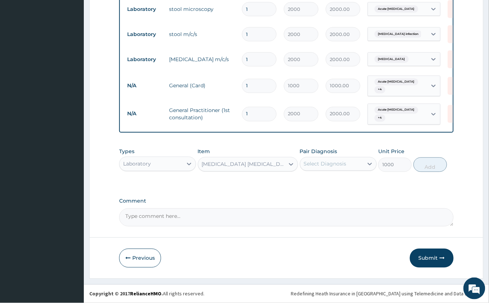
click at [308, 164] on div "Select Diagnosis" at bounding box center [325, 164] width 43 height 7
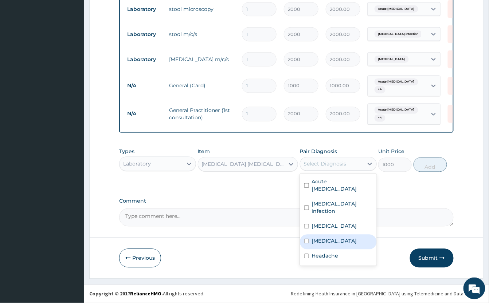
click at [345, 238] on label "Vivax malaria" at bounding box center [334, 241] width 45 height 7
checkbox input "true"
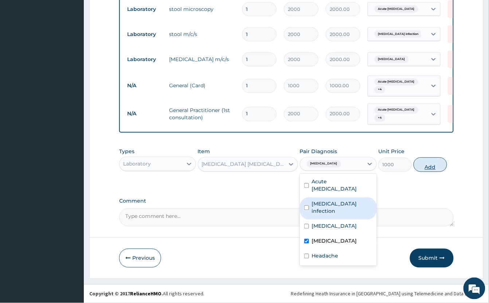
drag, startPoint x: 399, startPoint y: 181, endPoint x: 418, endPoint y: 167, distance: 23.7
click at [402, 178] on div "Types Laboratory Item MALARIA PARASITE (MP) Pair Diagnosis option Vivax malaria…" at bounding box center [286, 166] width 334 height 42
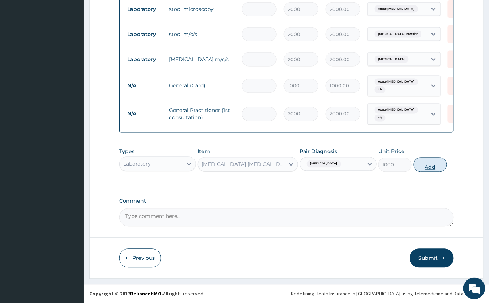
click at [420, 166] on button "Add" at bounding box center [430, 165] width 34 height 15
type input "0"
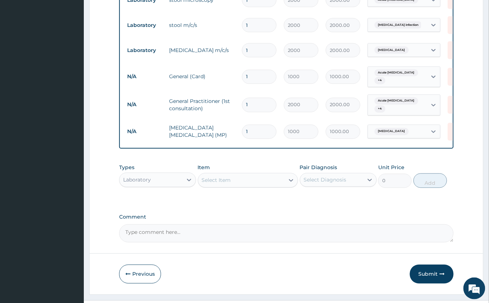
click at [247, 186] on div "Select Item" at bounding box center [241, 181] width 86 height 12
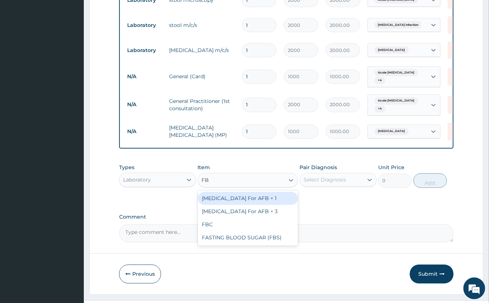
type input "FBC"
click at [264, 205] on div "FBC" at bounding box center [248, 198] width 100 height 13
type input "2000"
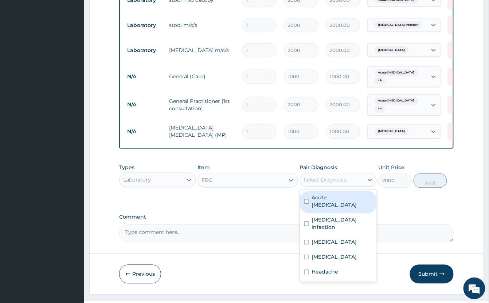
click at [320, 186] on div "Select Diagnosis" at bounding box center [331, 180] width 63 height 12
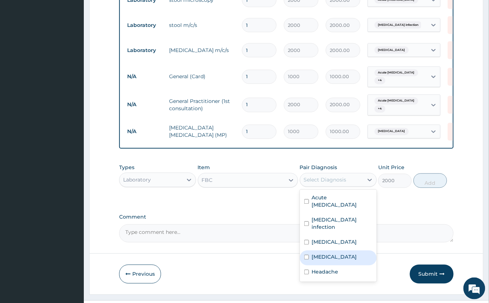
drag, startPoint x: 354, startPoint y: 249, endPoint x: 365, endPoint y: 244, distance: 11.6
click at [354, 251] on div "[MEDICAL_DATA]" at bounding box center [338, 258] width 77 height 15
checkbox input "true"
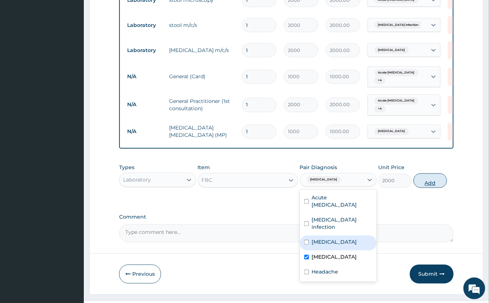
click at [430, 188] on button "Add" at bounding box center [430, 181] width 34 height 15
type input "0"
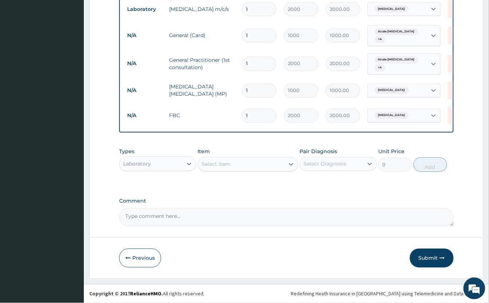
scroll to position [353, 0]
click at [161, 165] on div "Laboratory" at bounding box center [150, 164] width 63 height 12
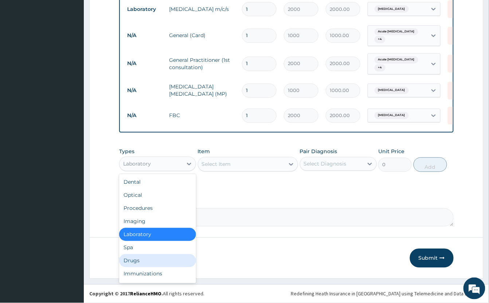
click at [152, 264] on div "Drugs" at bounding box center [157, 261] width 77 height 13
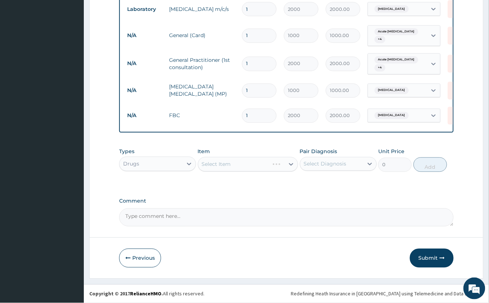
click at [254, 164] on div "Select Item" at bounding box center [248, 164] width 100 height 15
click at [247, 168] on div "Select Item" at bounding box center [241, 165] width 86 height 12
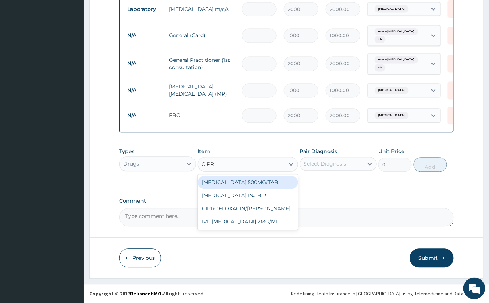
type input "CIPRO"
click at [251, 182] on div "[MEDICAL_DATA] 500MG/TAB" at bounding box center [248, 182] width 100 height 13
type input "150"
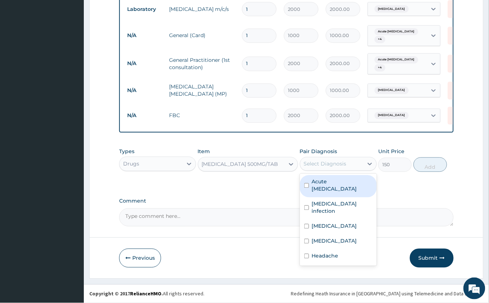
click at [327, 166] on div "Select Diagnosis" at bounding box center [325, 164] width 43 height 7
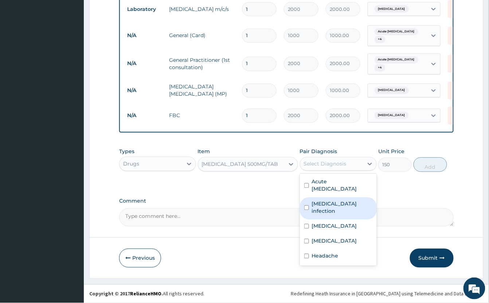
click at [363, 201] on label "Salmonella infection" at bounding box center [342, 208] width 60 height 15
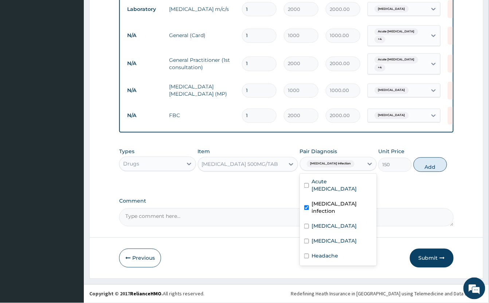
checkbox input "true"
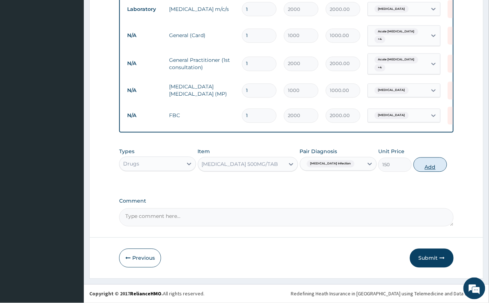
click at [438, 165] on button "Add" at bounding box center [430, 165] width 34 height 15
type input "0"
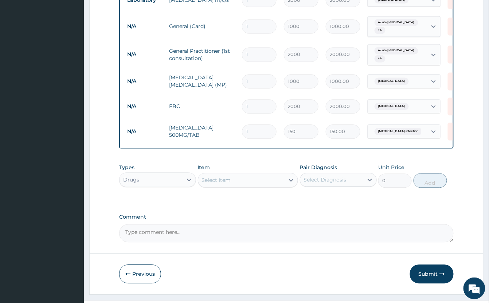
type input "0.00"
type input "2"
type input "300.00"
type input "20"
type input "3000.00"
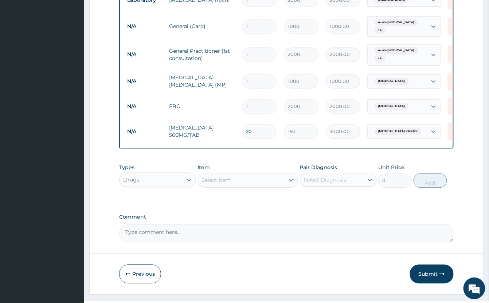
type input "20"
click at [229, 184] on div "Select Item" at bounding box center [216, 180] width 29 height 7
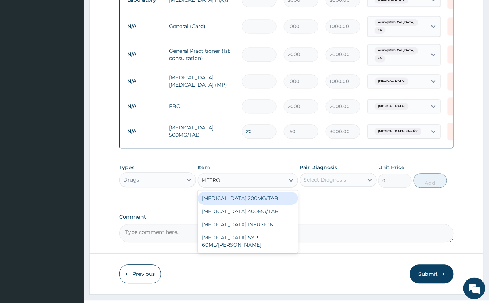
type input "METRON"
click at [249, 205] on div "[MEDICAL_DATA] 200MG/TAB" at bounding box center [248, 198] width 100 height 13
type input "100"
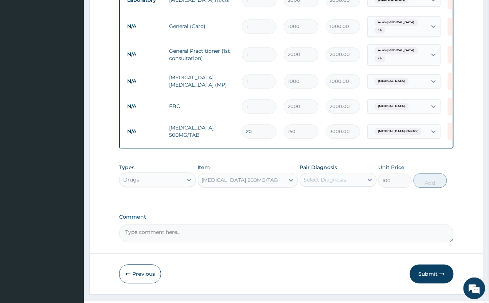
click at [327, 184] on div "Select Diagnosis" at bounding box center [325, 180] width 43 height 7
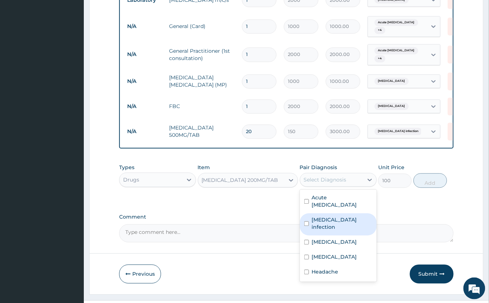
click at [359, 221] on label "Salmonella infection" at bounding box center [342, 224] width 60 height 15
checkbox input "true"
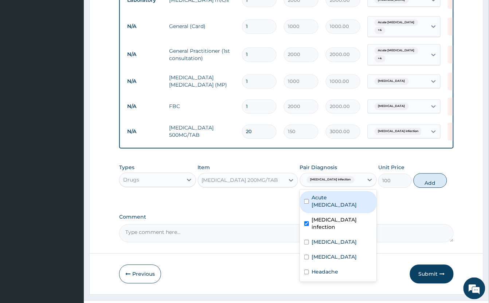
click at [366, 206] on div "Acute [MEDICAL_DATA]" at bounding box center [338, 203] width 77 height 22
checkbox input "true"
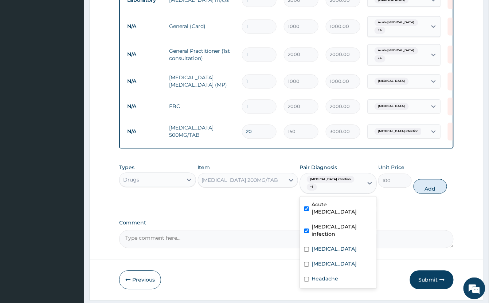
click at [363, 226] on label "Salmonella infection" at bounding box center [342, 231] width 60 height 15
checkbox input "false"
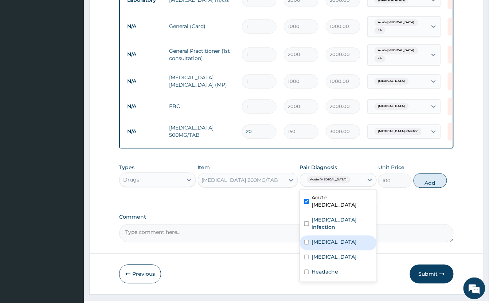
click at [350, 237] on div "Pain in throat" at bounding box center [338, 243] width 77 height 15
checkbox input "true"
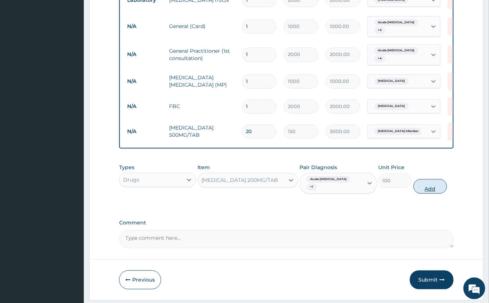
click at [427, 190] on button "Add" at bounding box center [430, 187] width 34 height 15
type input "0"
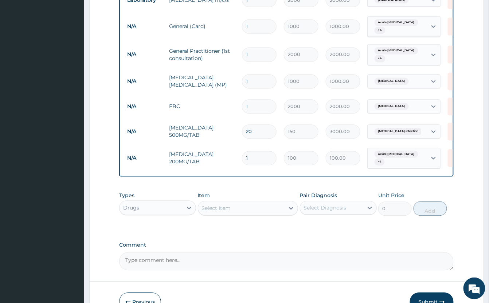
type input "0.00"
type input "3"
type input "300.00"
type input "30"
type input "3000.00"
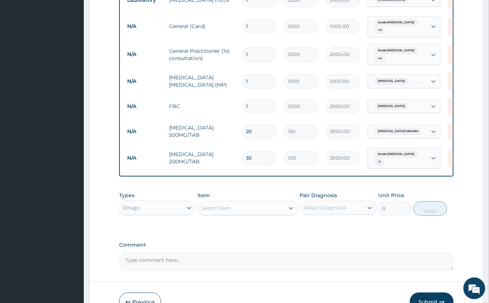
type input "30"
click at [251, 213] on div "Select Item" at bounding box center [241, 209] width 86 height 12
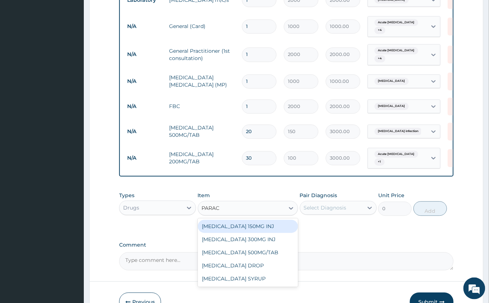
type input "PARACE"
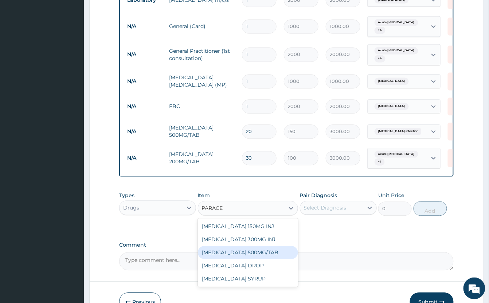
click at [274, 258] on div "[MEDICAL_DATA] 500MG/TAB" at bounding box center [248, 253] width 100 height 13
type input "50"
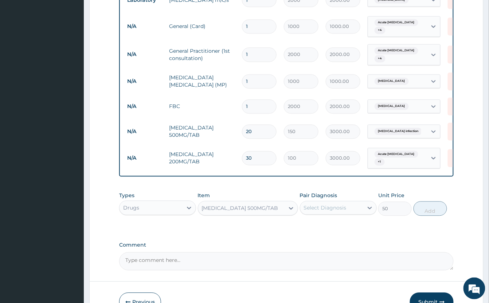
click at [339, 212] on div "Select Diagnosis" at bounding box center [325, 208] width 43 height 7
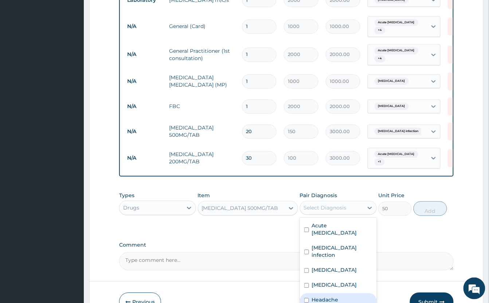
click at [344, 294] on div "Headache" at bounding box center [338, 301] width 77 height 15
checkbox input "true"
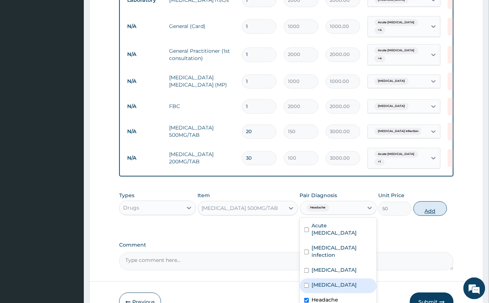
click at [433, 216] on button "Add" at bounding box center [430, 209] width 34 height 15
type input "0"
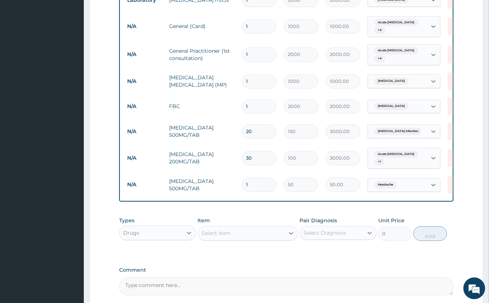
type input "18"
type input "900.00"
type input "18"
click at [229, 237] on div "Select Item" at bounding box center [216, 233] width 29 height 7
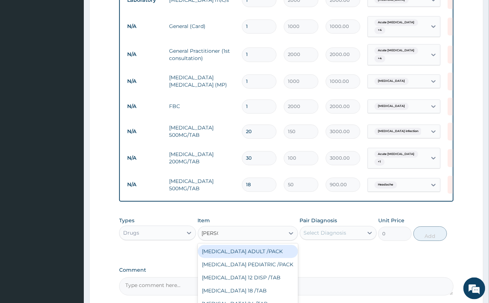
type input "COART"
click at [232, 256] on div "[MEDICAL_DATA] ADULT /PACK" at bounding box center [248, 251] width 100 height 13
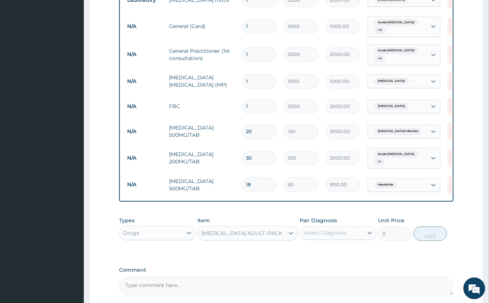
type input "2160"
click at [339, 236] on div "Select Diagnosis" at bounding box center [325, 233] width 43 height 7
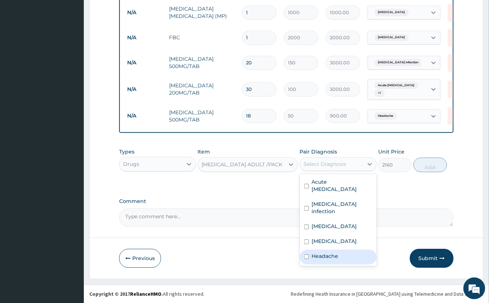
scroll to position [429, 0]
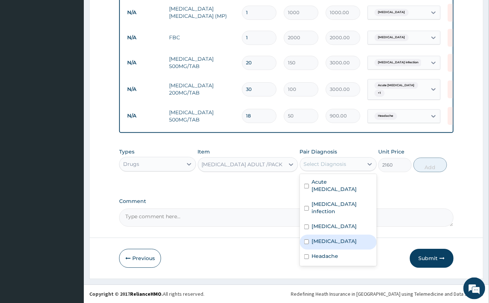
click at [343, 238] on label "[MEDICAL_DATA]" at bounding box center [334, 241] width 45 height 7
checkbox input "true"
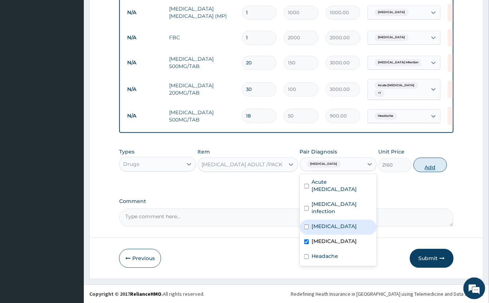
click at [431, 164] on button "Add" at bounding box center [430, 165] width 34 height 15
type input "0"
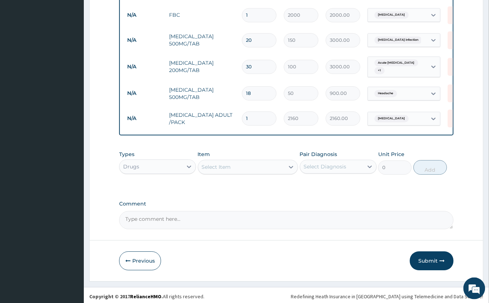
scroll to position [455, 0]
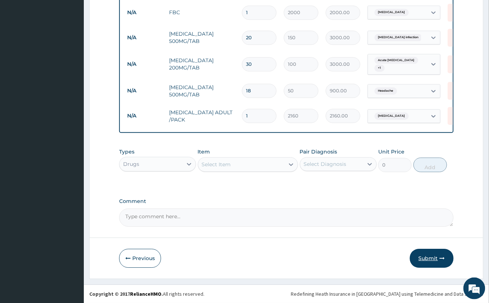
click at [433, 254] on button "Submit" at bounding box center [432, 258] width 44 height 19
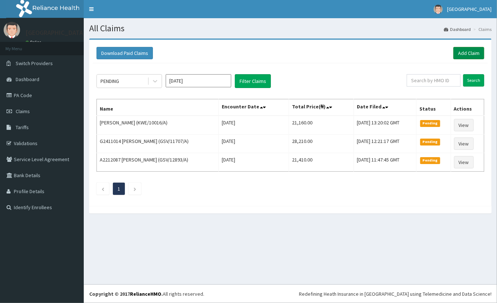
click at [465, 49] on link "Add Claim" at bounding box center [468, 53] width 31 height 12
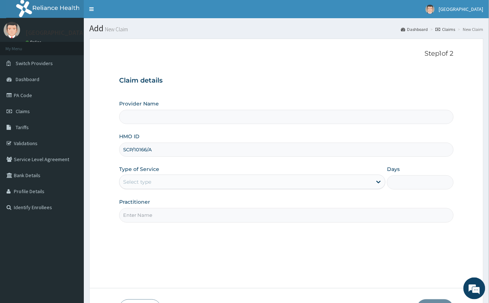
type input "SCP/10166/A"
click at [192, 187] on div "Select type" at bounding box center [245, 182] width 252 height 12
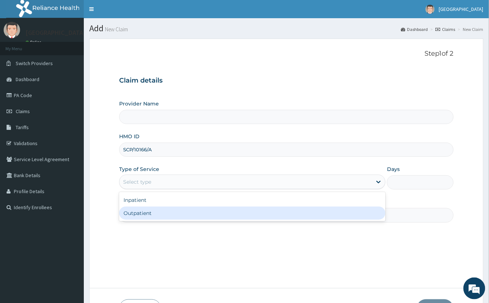
click at [203, 219] on div "Outpatient" at bounding box center [252, 213] width 266 height 13
type input "1"
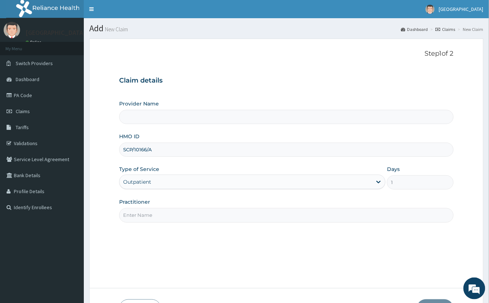
click at [200, 219] on input "Practitioner" at bounding box center [286, 215] width 334 height 14
type input "[GEOGRAPHIC_DATA]"
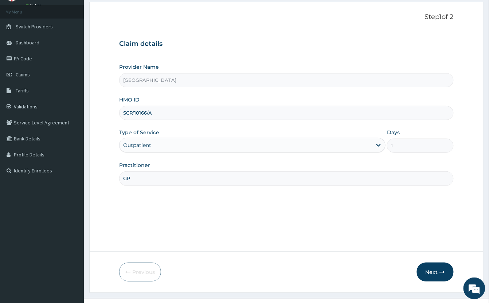
scroll to position [51, 0]
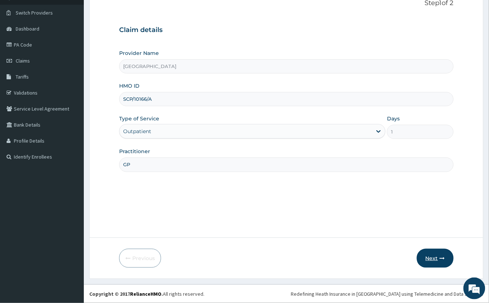
type input "GP"
click at [439, 261] on button "Next" at bounding box center [435, 258] width 37 height 19
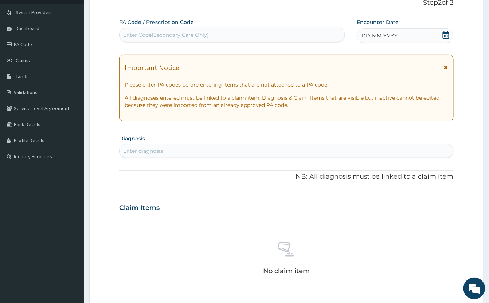
click at [287, 36] on div "Enter Code(Secondary Care Only)" at bounding box center [231, 35] width 225 height 12
paste input "PA/A01DB4"
type input "PA/A01DB4"
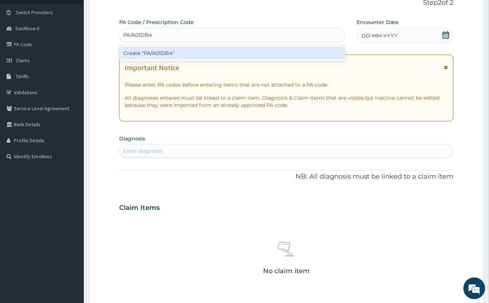
click at [283, 55] on div "Create "PA/A01DB4"" at bounding box center [232, 53] width 226 height 13
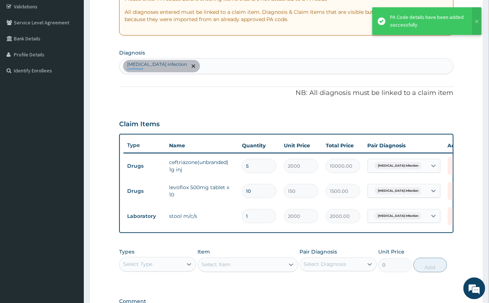
scroll to position [154, 0]
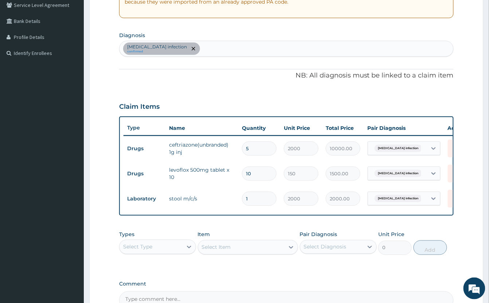
click at [265, 54] on div "[MEDICAL_DATA] infection confirmed" at bounding box center [286, 48] width 334 height 15
type input "HEADAC"
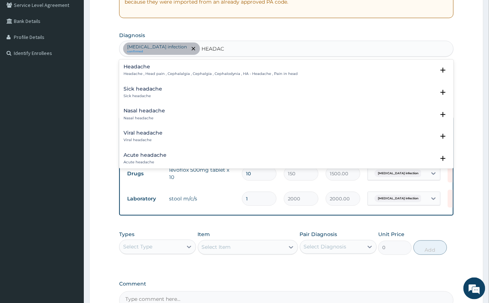
click at [134, 71] on div "Headache Headache , Head pain , Cephalalgia , Cephalgia , Cephalodynia , HA - H…" at bounding box center [210, 70] width 174 height 13
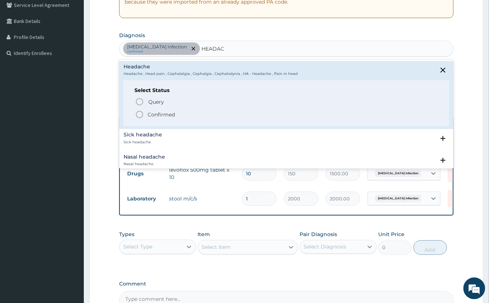
click at [139, 114] on icon "status option filled" at bounding box center [139, 114] width 9 height 9
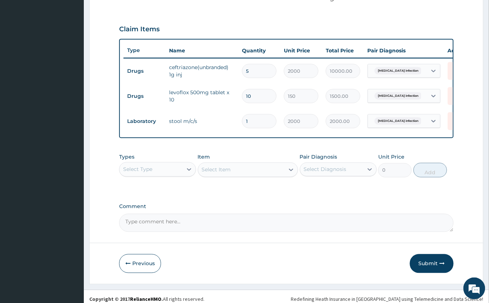
scroll to position [246, 0]
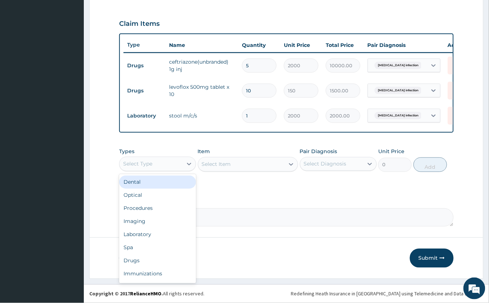
click at [165, 161] on div "Select Type" at bounding box center [150, 164] width 63 height 12
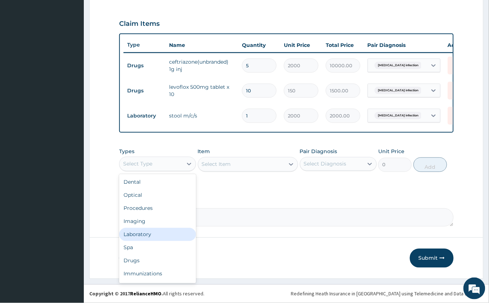
click at [161, 228] on div "Laboratory" at bounding box center [157, 234] width 77 height 13
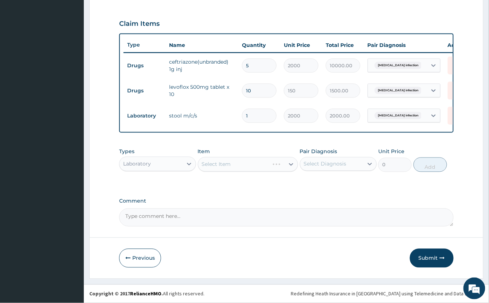
click at [244, 164] on div "Select Item" at bounding box center [248, 164] width 100 height 15
click at [251, 163] on div "Select Item" at bounding box center [248, 164] width 100 height 15
click at [170, 164] on div "Laboratory" at bounding box center [150, 164] width 63 height 12
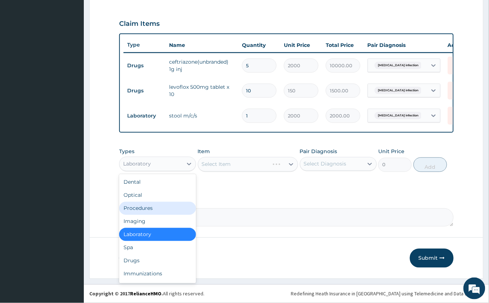
click at [150, 208] on div "Procedures" at bounding box center [157, 208] width 77 height 13
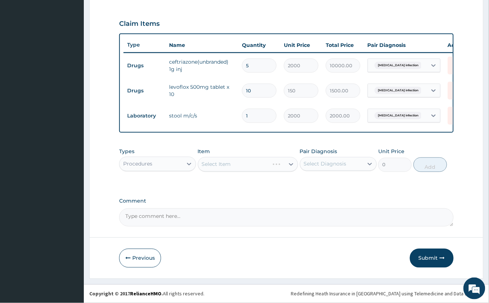
click at [229, 163] on div "Select Item" at bounding box center [248, 164] width 100 height 15
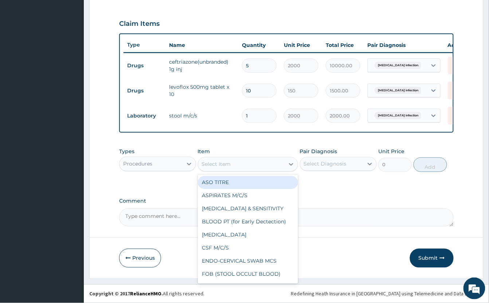
click at [228, 163] on div "Select Item" at bounding box center [216, 164] width 29 height 7
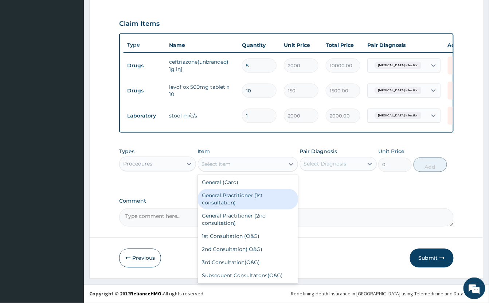
click at [264, 201] on div "General Practitioner (1st consultation)" at bounding box center [248, 199] width 100 height 20
type input "2000"
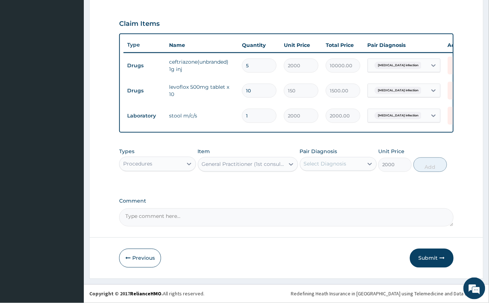
click at [337, 155] on div "Pair Diagnosis Select Diagnosis" at bounding box center [338, 160] width 77 height 24
click at [330, 167] on div "Select Diagnosis" at bounding box center [325, 164] width 43 height 7
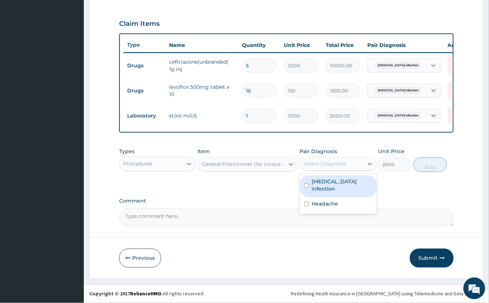
click at [340, 184] on label "[MEDICAL_DATA] infection" at bounding box center [342, 185] width 60 height 15
checkbox input "true"
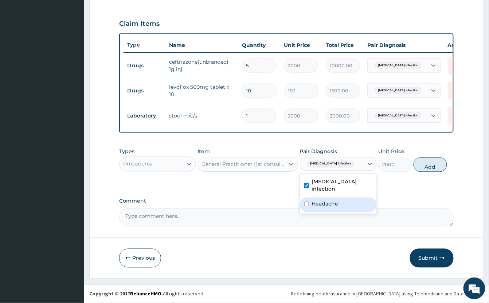
click at [333, 205] on div "Headache" at bounding box center [338, 205] width 77 height 15
checkbox input "true"
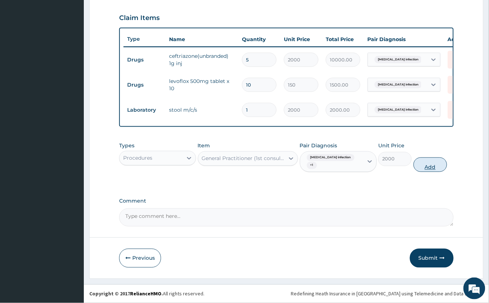
click at [432, 172] on button "Add" at bounding box center [430, 165] width 34 height 15
type input "0"
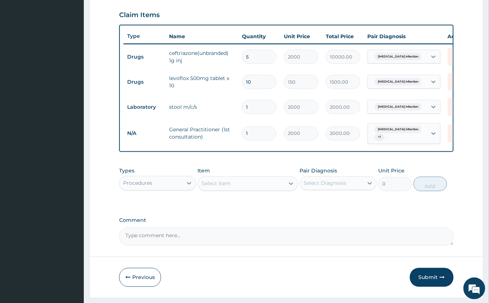
click at [143, 187] on div "Procedures" at bounding box center [137, 183] width 29 height 7
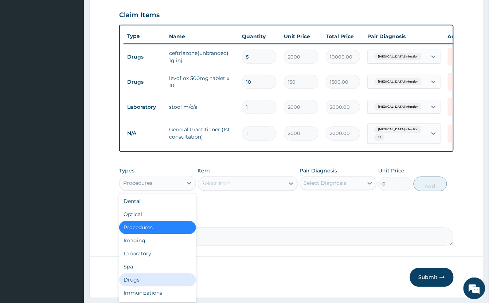
click at [158, 286] on div "Drugs" at bounding box center [157, 280] width 77 height 13
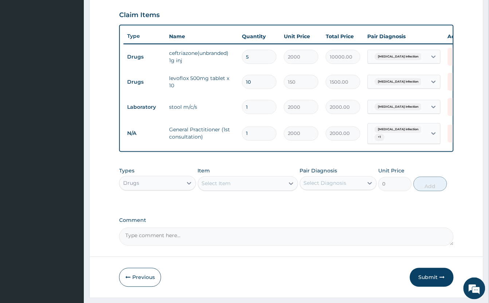
click at [244, 190] on div "Select Item" at bounding box center [241, 184] width 86 height 12
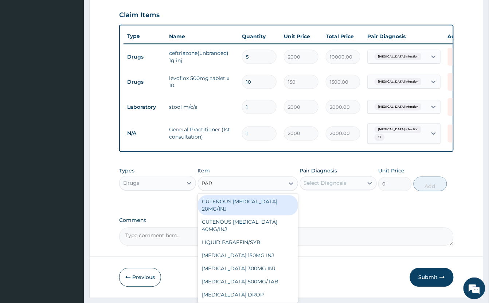
type input "PARA"
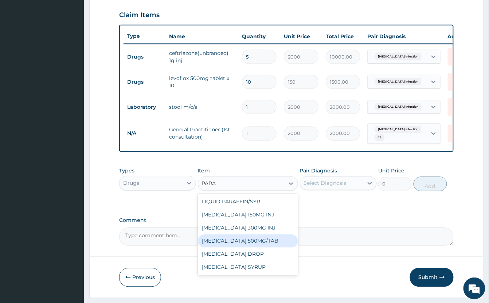
click at [263, 248] on div "[MEDICAL_DATA] 500MG/TAB" at bounding box center [248, 241] width 100 height 13
type input "50"
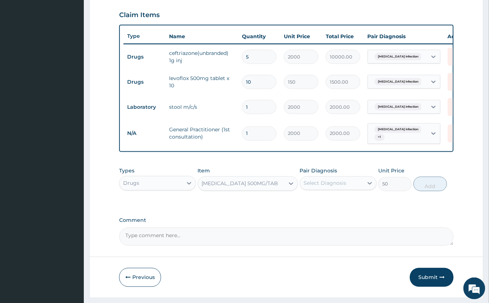
click at [338, 187] on div "Select Diagnosis" at bounding box center [325, 183] width 43 height 7
click at [353, 228] on div "Headache" at bounding box center [338, 224] width 77 height 15
checkbox input "true"
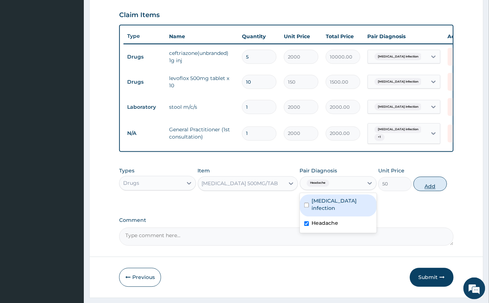
click at [418, 192] on button "Add" at bounding box center [430, 184] width 34 height 15
type input "0"
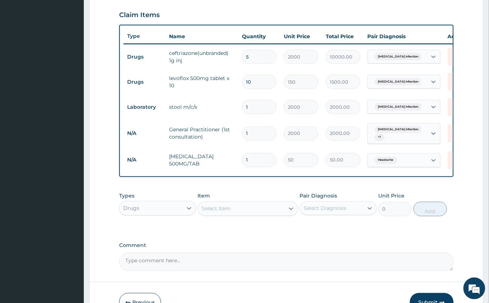
type input "18"
type input "900.00"
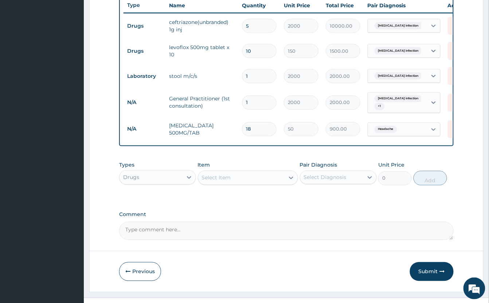
scroll to position [300, 0]
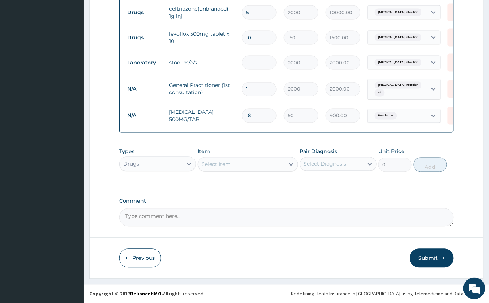
type input "18"
click at [351, 227] on form "Step 2 of 2 PA Code / Prescription Code PA/A01DB4 Encounter Date [DATE] Importa…" at bounding box center [286, 13] width 394 height 531
drag, startPoint x: 420, startPoint y: 258, endPoint x: 401, endPoint y: 249, distance: 21.2
click at [420, 257] on button "Submit" at bounding box center [432, 258] width 44 height 19
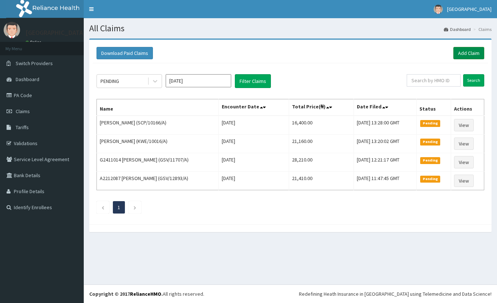
click at [467, 56] on link "Add Claim" at bounding box center [468, 53] width 31 height 12
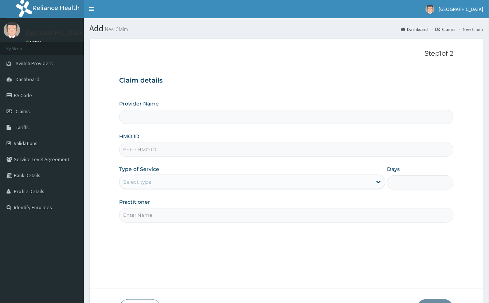
click at [257, 147] on input "HMO ID" at bounding box center [286, 150] width 334 height 14
type input "ITX/10382/A"
type input "[GEOGRAPHIC_DATA]"
type input "ITX/10382/A"
click at [225, 182] on div "Select type" at bounding box center [245, 182] width 252 height 12
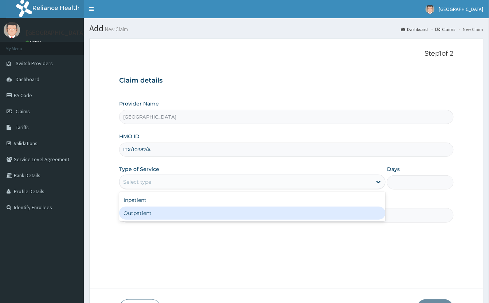
click at [213, 215] on div "Outpatient" at bounding box center [252, 213] width 266 height 13
type input "1"
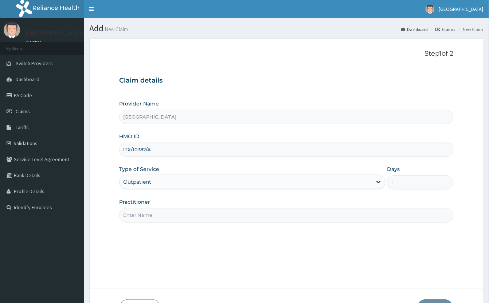
click at [211, 216] on input "Practitioner" at bounding box center [286, 215] width 334 height 14
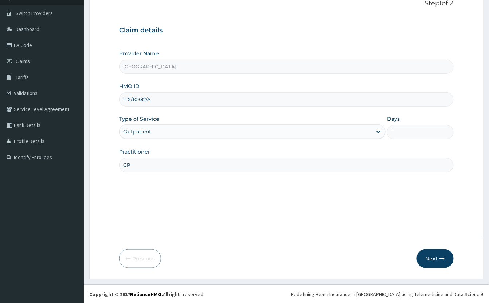
scroll to position [51, 0]
type input "GP"
click at [428, 256] on button "Next" at bounding box center [435, 258] width 37 height 19
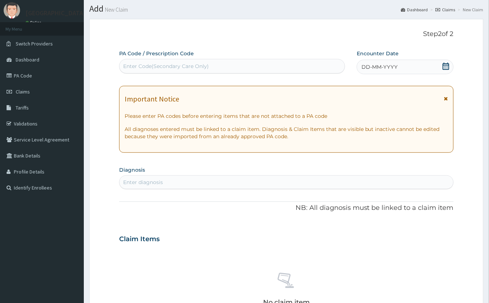
scroll to position [2, 0]
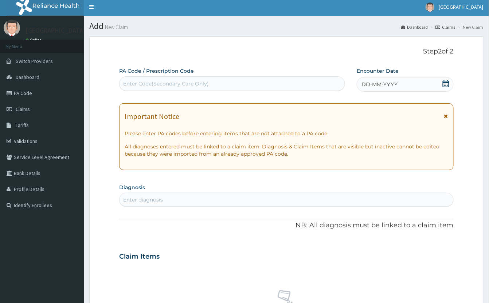
click at [294, 80] on div "Enter Code(Secondary Care Only)" at bounding box center [231, 84] width 225 height 12
paste input "PA/F947AB"
type input "PA/F947AB"
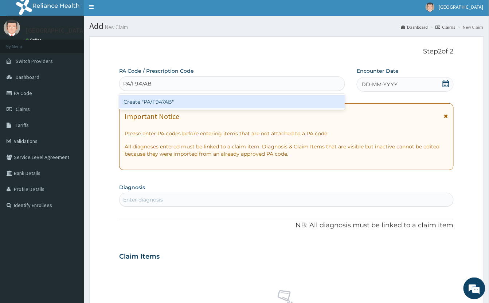
click at [298, 104] on div "Create "PA/F947AB"" at bounding box center [232, 101] width 226 height 13
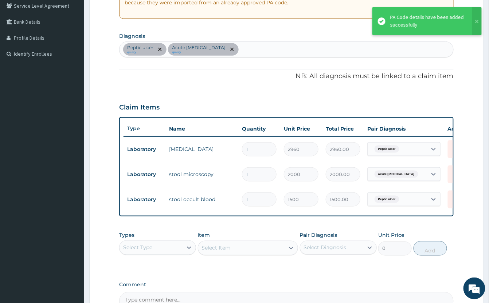
scroll to position [154, 0]
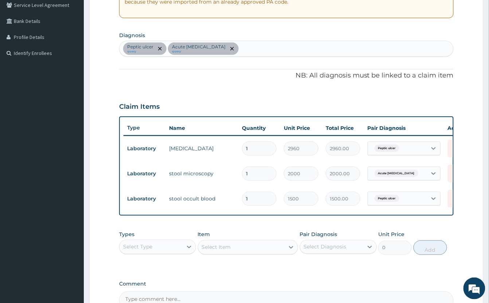
click at [299, 50] on div "Peptic ulcer query Acute amebiasis query" at bounding box center [286, 48] width 334 height 15
type input "MALARI"
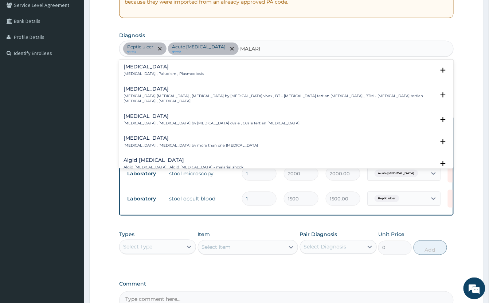
click at [141, 92] on h4 "Vivax malaria" at bounding box center [278, 88] width 311 height 5
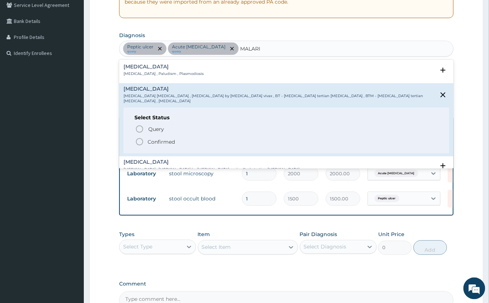
click at [140, 138] on icon "status option filled" at bounding box center [139, 142] width 9 height 9
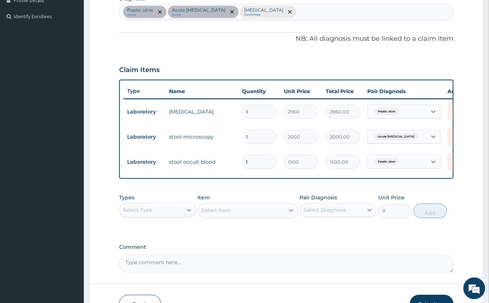
scroll to position [246, 0]
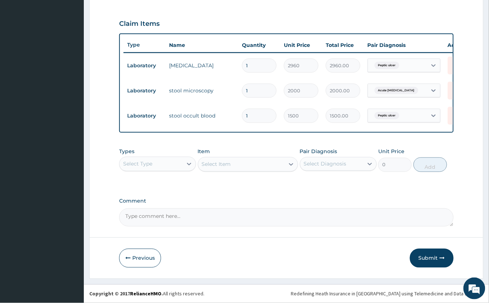
click at [175, 168] on div "Select Type" at bounding box center [150, 164] width 63 height 12
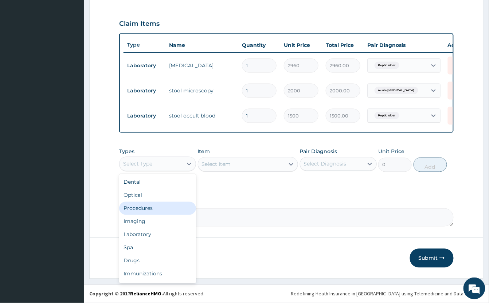
click at [157, 207] on div "Procedures" at bounding box center [157, 208] width 77 height 13
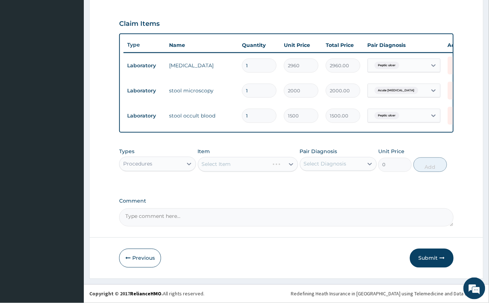
click at [216, 161] on div "Select Item" at bounding box center [248, 164] width 100 height 15
click at [214, 162] on div "Select Item" at bounding box center [216, 164] width 29 height 7
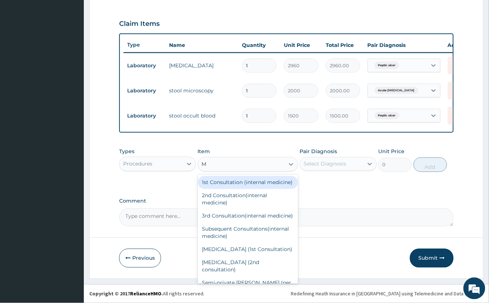
type input "MP"
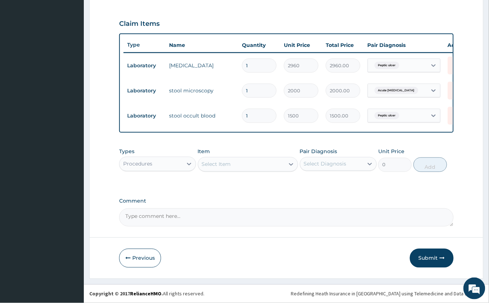
click at [249, 161] on div "Select Item" at bounding box center [241, 165] width 86 height 12
click at [249, 168] on div "Select Item" at bounding box center [241, 165] width 86 height 12
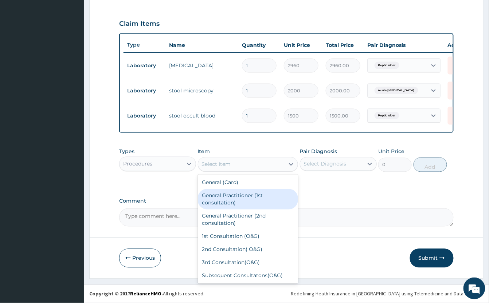
click at [256, 201] on div "General Practitioner (1st consultation)" at bounding box center [248, 199] width 100 height 20
type input "2000"
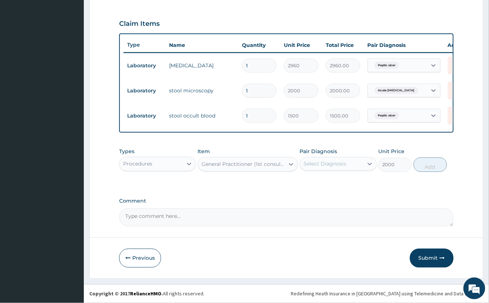
click at [324, 168] on div "Select Diagnosis" at bounding box center [325, 164] width 43 height 7
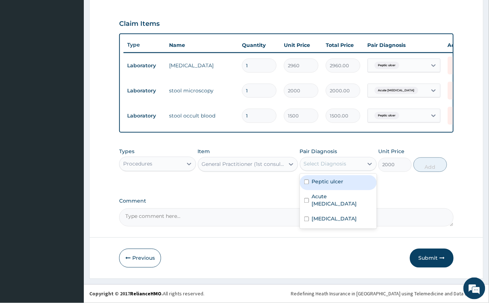
click at [330, 181] on label "Peptic ulcer" at bounding box center [328, 181] width 32 height 7
checkbox input "true"
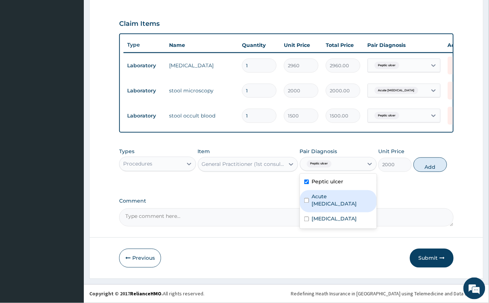
click at [331, 197] on label "Acute amebiasis" at bounding box center [342, 200] width 60 height 15
checkbox input "true"
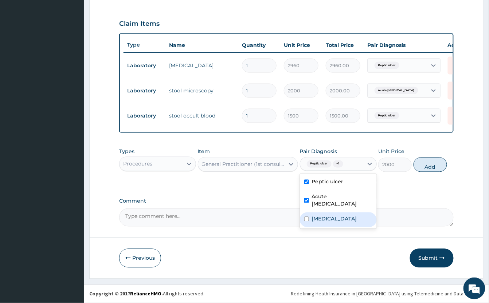
click at [337, 216] on label "Vivax malaria" at bounding box center [334, 219] width 45 height 7
checkbox input "true"
click at [422, 163] on button "Add" at bounding box center [430, 165] width 34 height 15
type input "0"
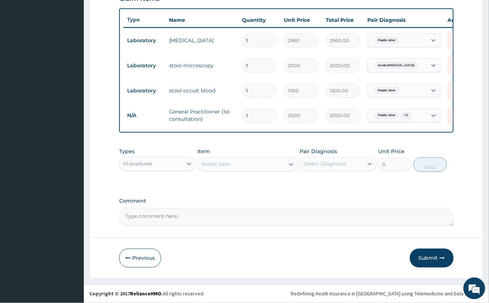
scroll to position [271, 0]
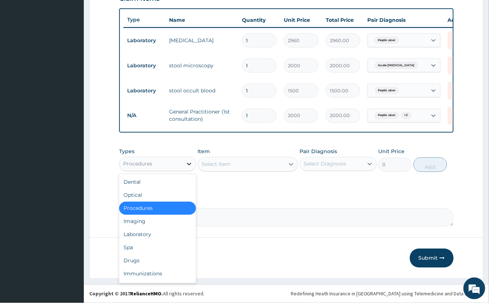
click at [185, 163] on icon at bounding box center [188, 164] width 7 height 7
click at [181, 232] on div "Laboratory" at bounding box center [157, 234] width 77 height 13
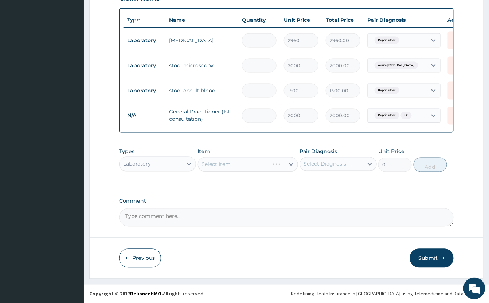
click at [235, 162] on div "Select Item" at bounding box center [248, 164] width 100 height 15
click at [222, 159] on div "Select Item" at bounding box center [248, 164] width 100 height 15
click at [227, 166] on div "Select Item" at bounding box center [248, 164] width 100 height 15
click at [229, 164] on div "Select Item" at bounding box center [248, 164] width 100 height 15
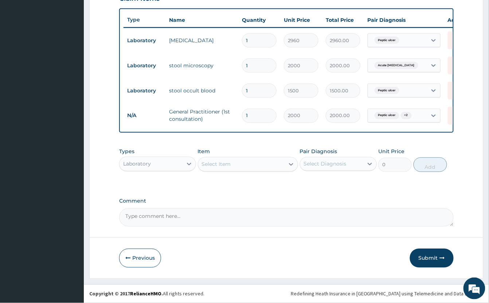
click at [235, 166] on div "Select Item" at bounding box center [241, 165] width 86 height 12
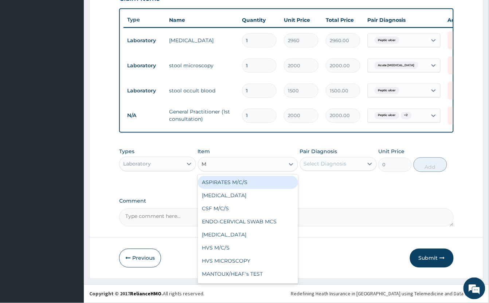
type input "MP"
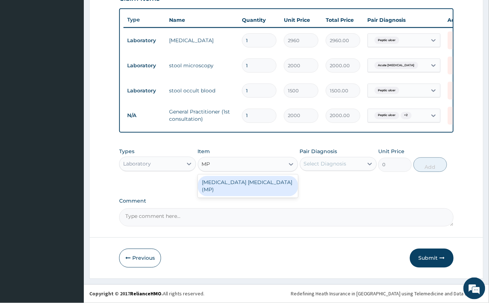
click at [245, 177] on div "MALARIA PARASITE (MP)" at bounding box center [248, 186] width 100 height 20
type input "1000"
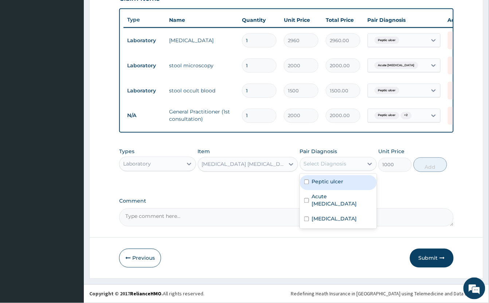
click at [344, 165] on div "Select Diagnosis" at bounding box center [325, 164] width 43 height 7
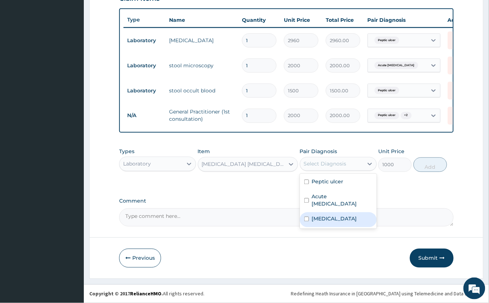
click at [347, 216] on label "Vivax malaria" at bounding box center [334, 219] width 45 height 7
checkbox input "true"
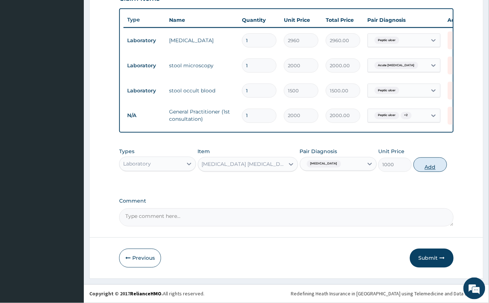
click at [439, 165] on button "Add" at bounding box center [430, 165] width 34 height 15
type input "0"
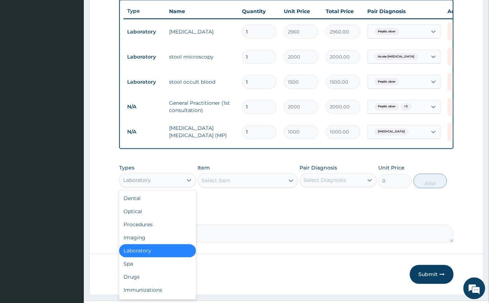
click at [170, 186] on div "Laboratory" at bounding box center [150, 181] width 63 height 12
click at [149, 284] on div "Drugs" at bounding box center [157, 277] width 77 height 13
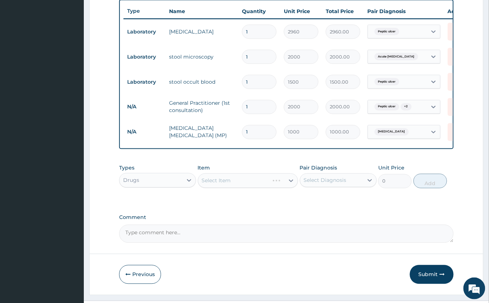
click at [248, 187] on div "Select Item" at bounding box center [248, 181] width 100 height 15
click at [249, 187] on div "Select Item" at bounding box center [241, 181] width 86 height 12
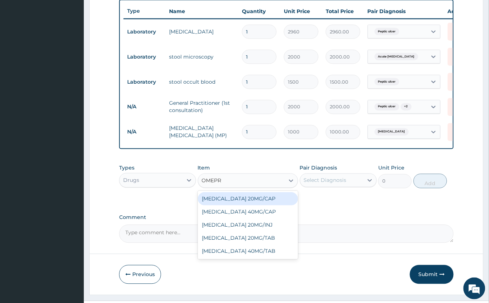
type input "OMEPRA"
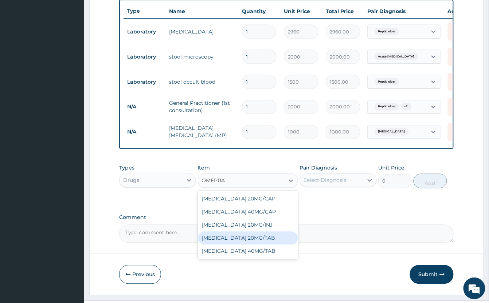
click at [268, 245] on div "OMEPRAZOLE 20MG/TAB" at bounding box center [248, 238] width 100 height 13
type input "100"
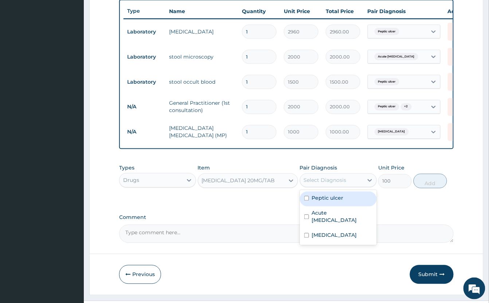
click at [346, 184] on div "Select Diagnosis" at bounding box center [325, 180] width 43 height 7
click at [342, 202] on label "Peptic ulcer" at bounding box center [328, 198] width 32 height 7
checkbox input "true"
click at [425, 189] on button "Add" at bounding box center [430, 181] width 34 height 15
type input "0"
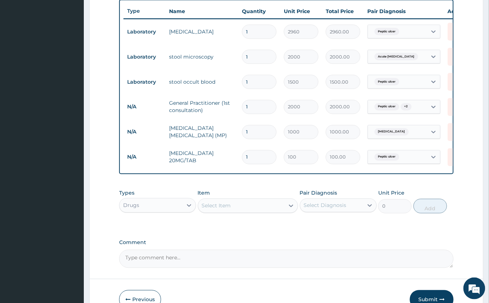
type input "0.00"
type input "2"
type input "200.00"
type input "20"
type input "2000.00"
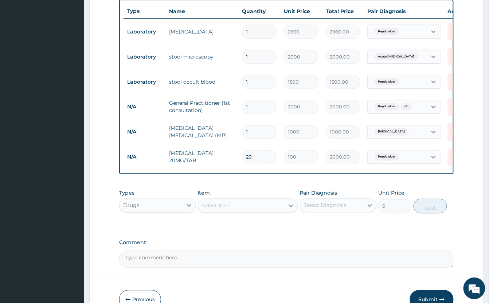
type input "20"
click at [250, 212] on div "Select Item" at bounding box center [241, 206] width 86 height 12
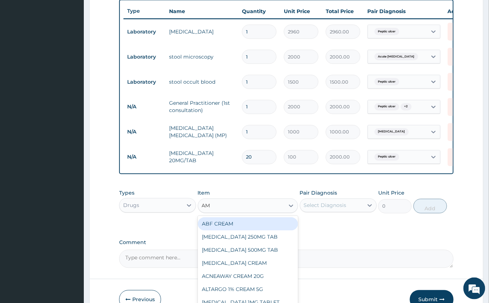
type input "AMO"
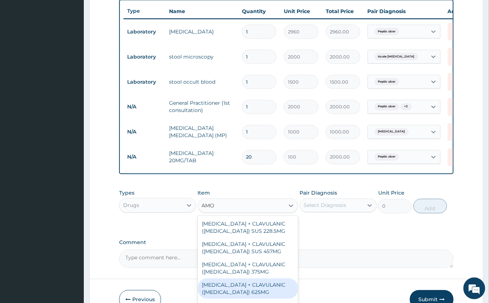
drag, startPoint x: 251, startPoint y: 294, endPoint x: 267, endPoint y: 284, distance: 18.8
click at [251, 293] on div "AMOXICILLIN + CLAVULANIC (AUGMENTIN) 625MG" at bounding box center [248, 289] width 100 height 20
type input "350"
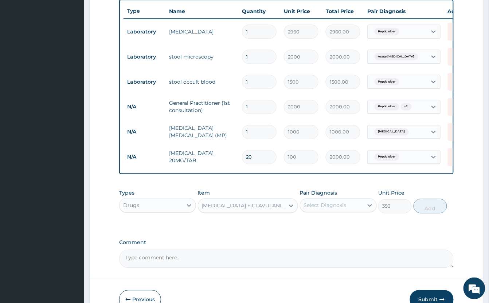
click at [350, 212] on div "Select Diagnosis" at bounding box center [331, 206] width 63 height 12
click at [360, 229] on div "Peptic ulcer" at bounding box center [338, 224] width 77 height 15
checkbox input "true"
click at [423, 214] on button "Add" at bounding box center [430, 206] width 34 height 15
type input "0"
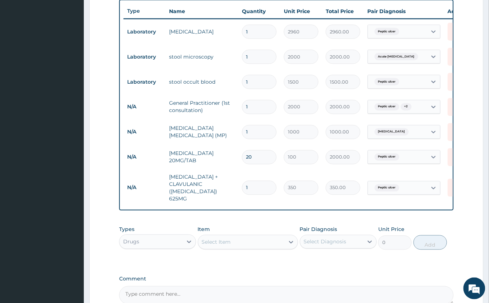
type input "21"
type input "7350.00"
type input "1"
type input "350.00"
type input "15"
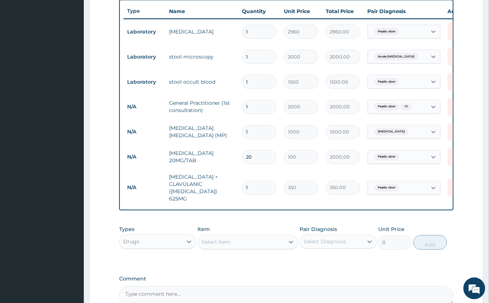
type input "5250.00"
type input "15"
click at [245, 244] on div "Select Item" at bounding box center [241, 243] width 86 height 12
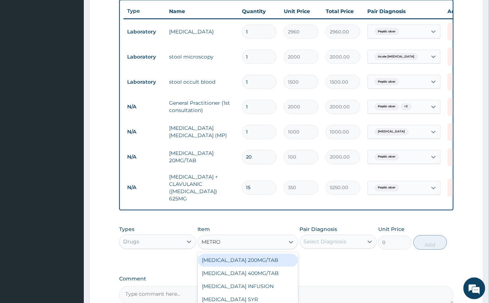
type input "METRON"
click at [247, 263] on div "METRONIDAZOLE 200MG/TAB" at bounding box center [248, 260] width 100 height 13
type input "100"
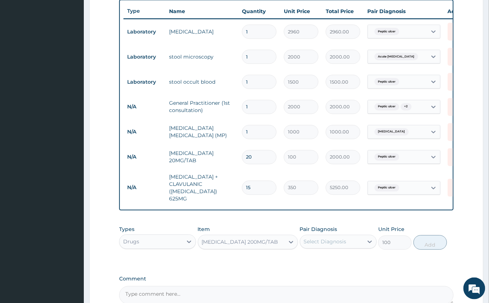
click at [350, 238] on div "Select Diagnosis" at bounding box center [331, 242] width 63 height 12
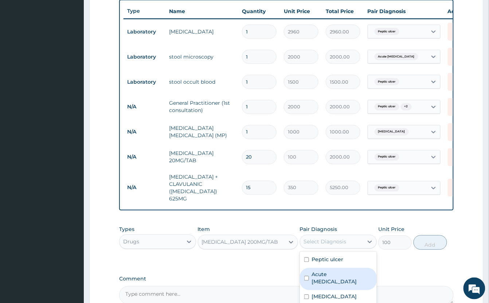
click at [353, 276] on label "Acute amebiasis" at bounding box center [342, 278] width 60 height 15
checkbox input "true"
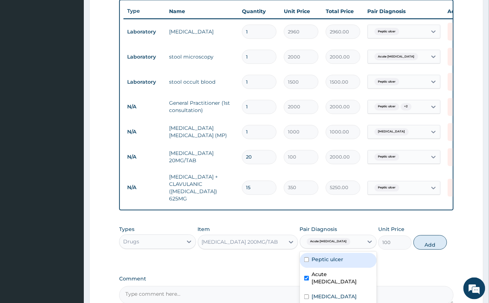
click at [356, 259] on div "Peptic ulcer" at bounding box center [338, 260] width 77 height 15
checkbox input "true"
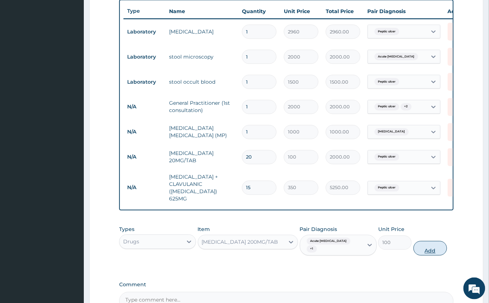
click at [434, 247] on button "Add" at bounding box center [430, 248] width 34 height 15
type input "0"
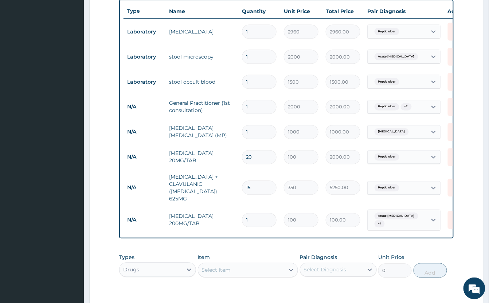
type input "0.00"
type input "4"
type input "400.00"
type input "42"
type input "4200.00"
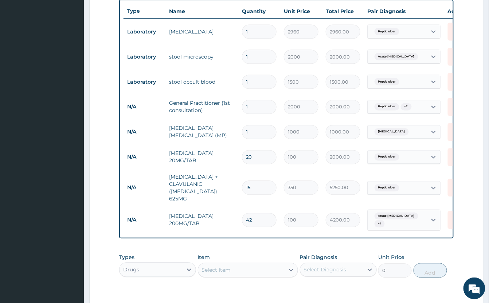
type input "42"
click at [230, 267] on div "Select Item" at bounding box center [216, 270] width 29 height 7
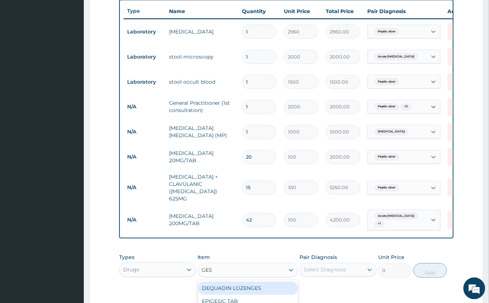
type input "GEST"
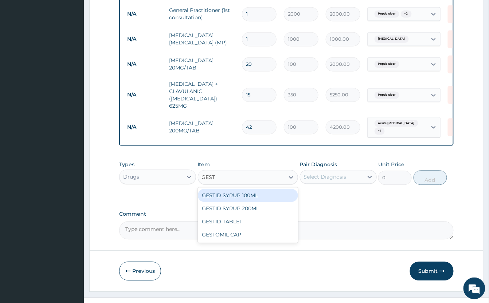
scroll to position [369, 0]
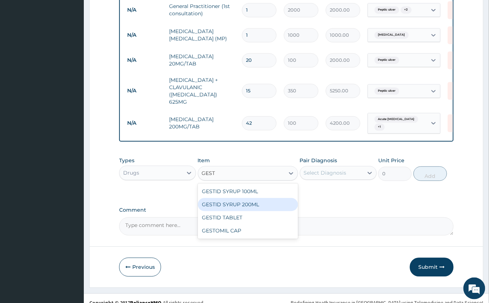
click at [284, 205] on div "GESTID SYRUP 200ML" at bounding box center [248, 204] width 100 height 13
type input "1200"
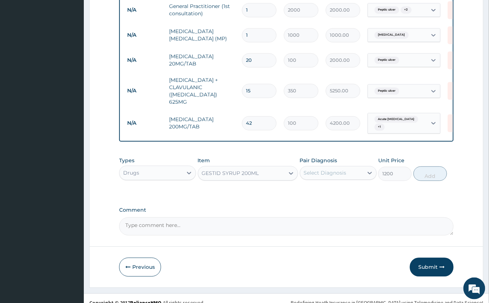
click at [346, 170] on div "Select Diagnosis" at bounding box center [325, 172] width 43 height 7
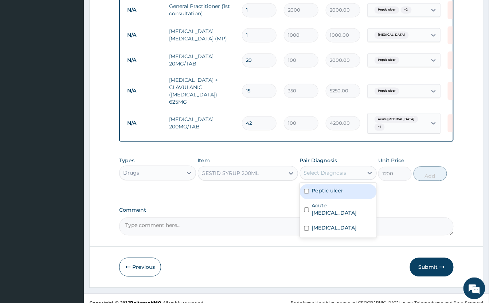
click at [358, 189] on div "Peptic ulcer" at bounding box center [338, 191] width 77 height 15
checkbox input "true"
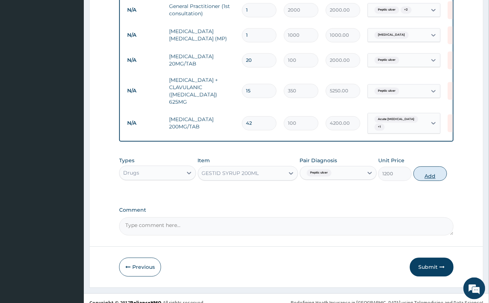
click at [422, 173] on button "Add" at bounding box center [430, 173] width 34 height 15
type input "0"
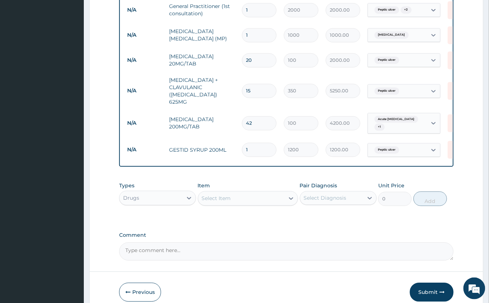
click at [257, 196] on div "Select Item" at bounding box center [241, 199] width 86 height 12
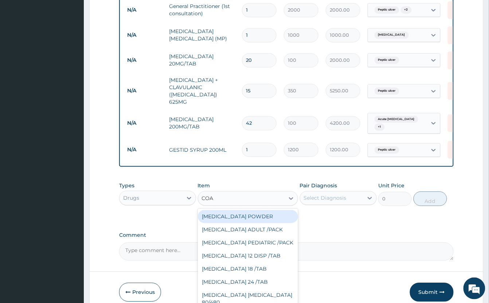
type input "COAR"
click at [278, 213] on div "COARTEM ADULT /PACK" at bounding box center [248, 216] width 100 height 13
type input "2160"
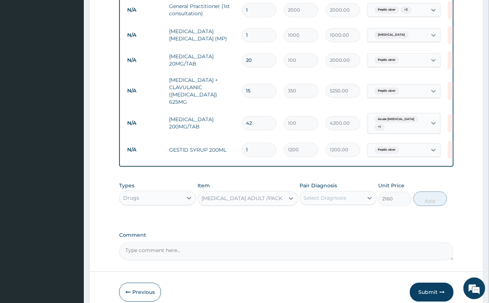
click at [321, 195] on div "Select Diagnosis" at bounding box center [325, 197] width 43 height 7
click at [337, 249] on label "Vivax malaria" at bounding box center [334, 252] width 45 height 7
checkbox input "true"
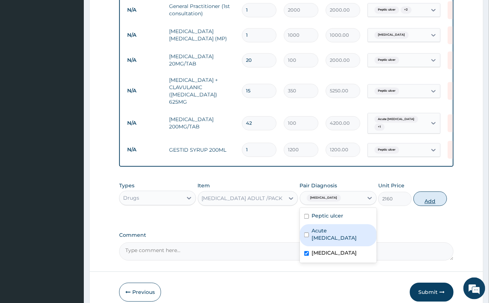
click at [428, 200] on button "Add" at bounding box center [430, 199] width 34 height 15
type input "0"
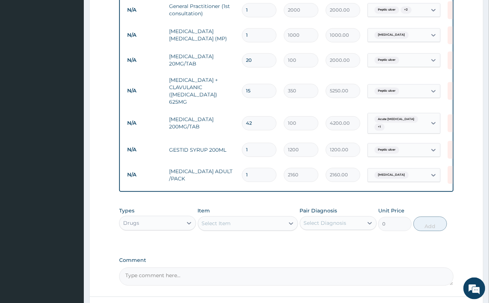
click at [221, 93] on td "AMOXICILLIN + CLAVULANIC (AUGMENTIN) 625MG" at bounding box center [201, 91] width 73 height 36
click at [449, 86] on icon at bounding box center [456, 91] width 16 height 18
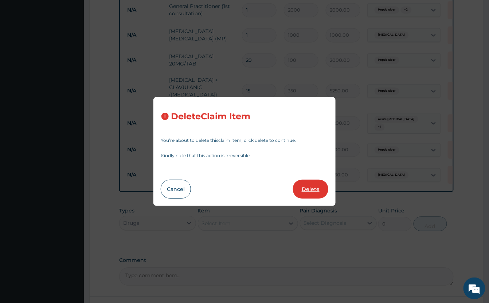
click at [308, 191] on button "Delete" at bounding box center [310, 189] width 35 height 19
type input "42"
type input "100"
type input "4200.00"
type input "1"
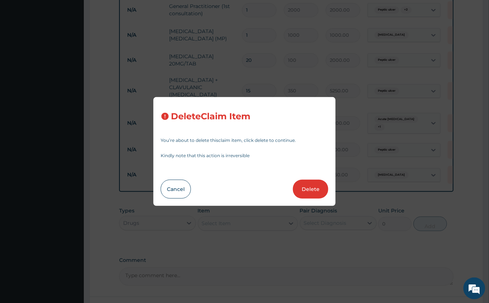
type input "1200"
type input "1200.00"
type input "2160"
type input "2160.00"
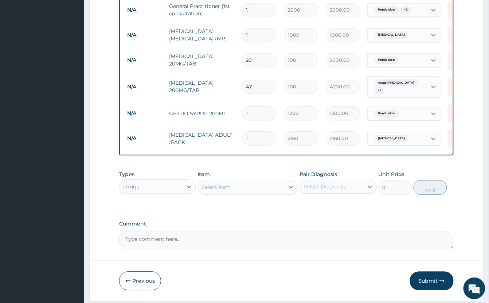
click at [217, 191] on div "Select Item" at bounding box center [216, 187] width 29 height 7
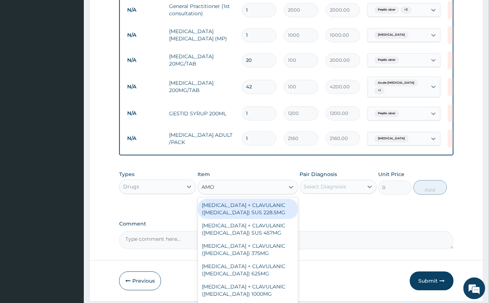
type input "AMOX"
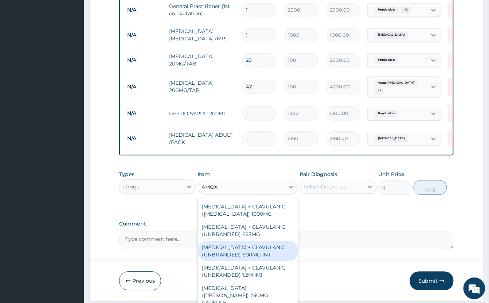
scroll to position [97, 0]
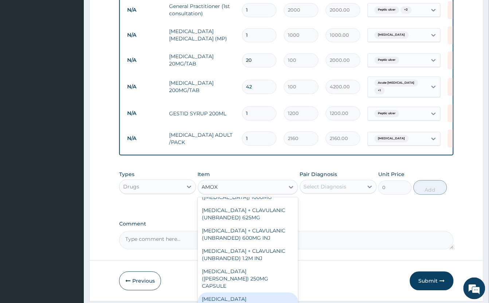
click at [261, 296] on div "AMOXICILLIN (BEECHAM) 500MG CAPSULE" at bounding box center [248, 307] width 100 height 28
type input "100"
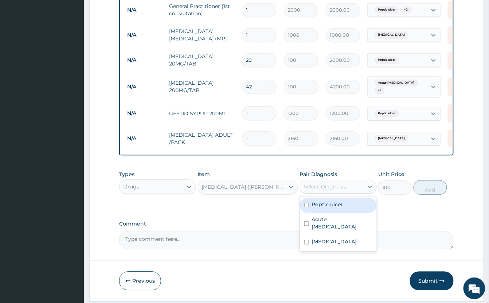
click at [346, 189] on div "Select Diagnosis" at bounding box center [331, 187] width 63 height 12
click at [356, 208] on div "Peptic ulcer" at bounding box center [338, 205] width 77 height 15
checkbox input "true"
click at [436, 193] on button "Add" at bounding box center [430, 187] width 34 height 15
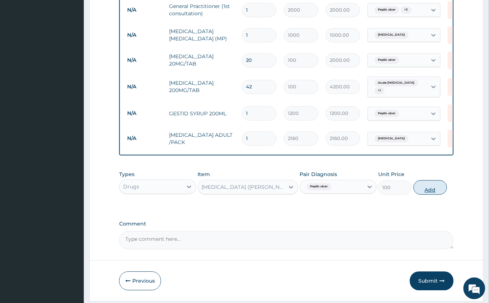
type input "0"
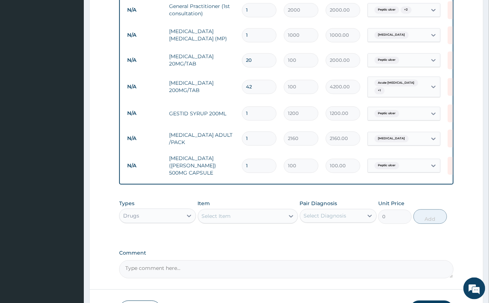
type input "21"
type input "2100.00"
type input "21"
click at [299, 228] on div "Types Drugs Item Select Item Pair Diagnosis Select Diagnosis Unit Price 0 Add" at bounding box center [286, 211] width 334 height 31
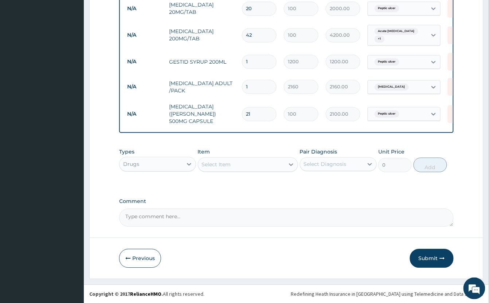
scroll to position [427, 0]
click at [441, 260] on icon "button" at bounding box center [442, 258] width 5 height 5
